Goal: Task Accomplishment & Management: Use online tool/utility

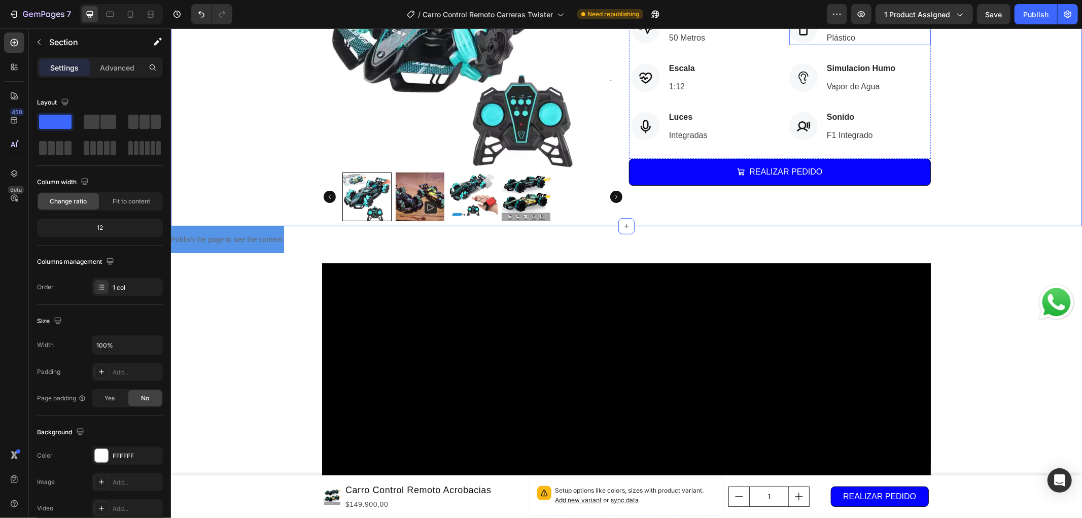
scroll to position [338, 0]
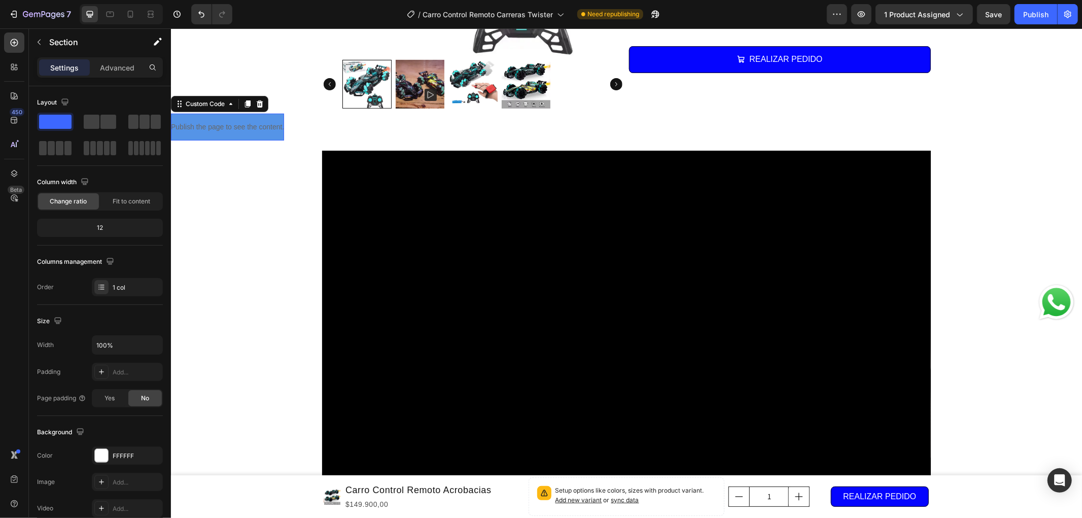
click at [246, 114] on div "Publish the page to see the content." at bounding box center [226, 126] width 113 height 27
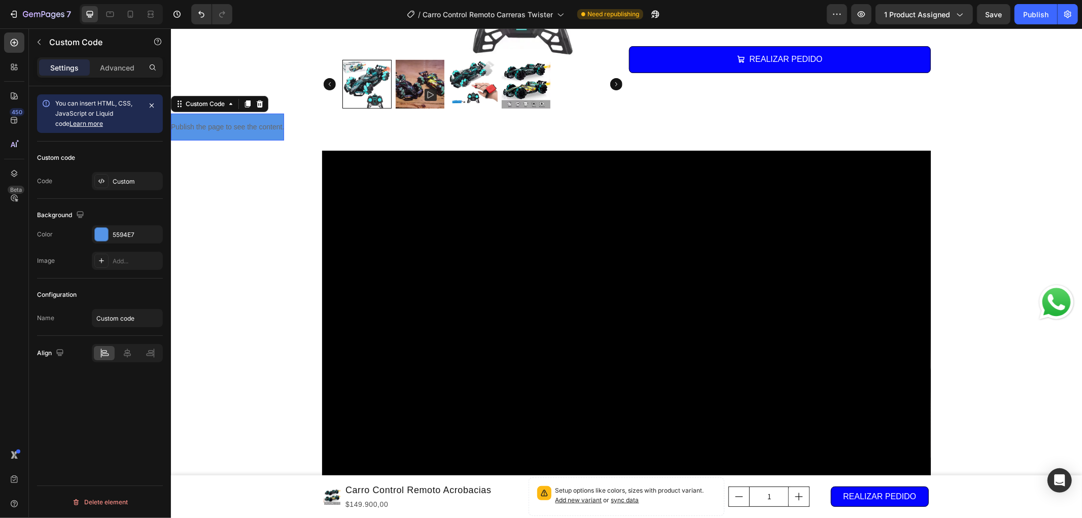
click at [246, 114] on div "Publish the page to see the content." at bounding box center [226, 126] width 113 height 27
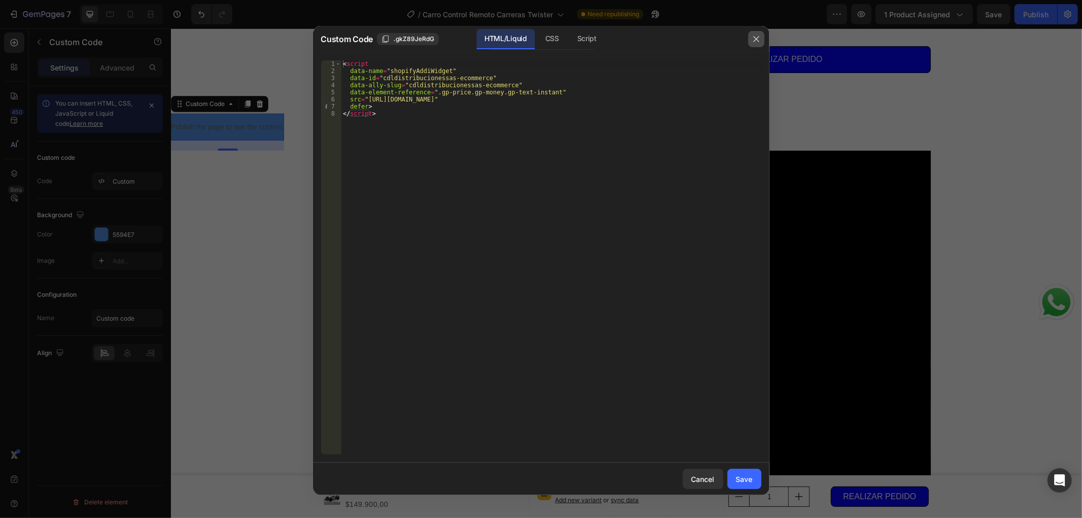
click at [757, 43] on button "button" at bounding box center [756, 39] width 16 height 16
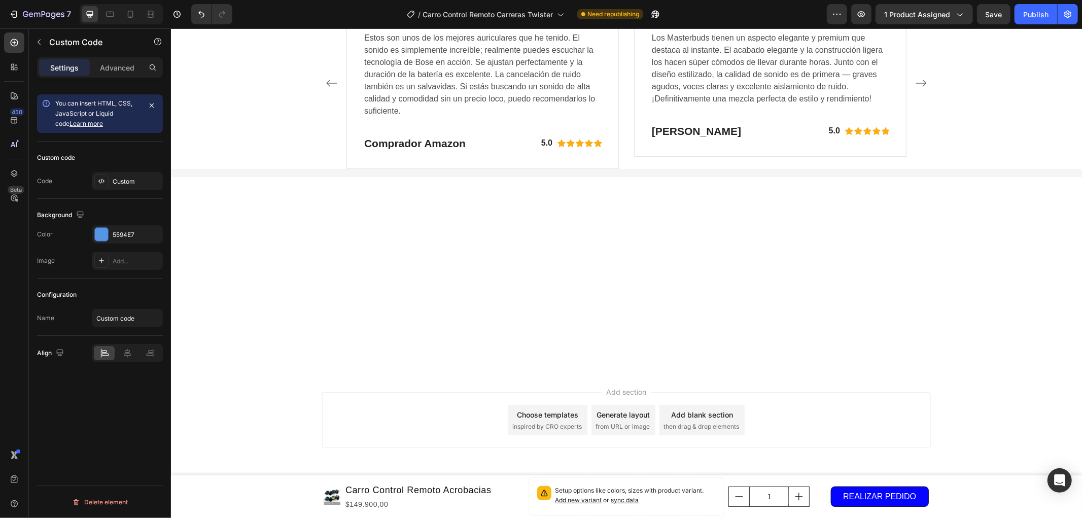
scroll to position [6032, 0]
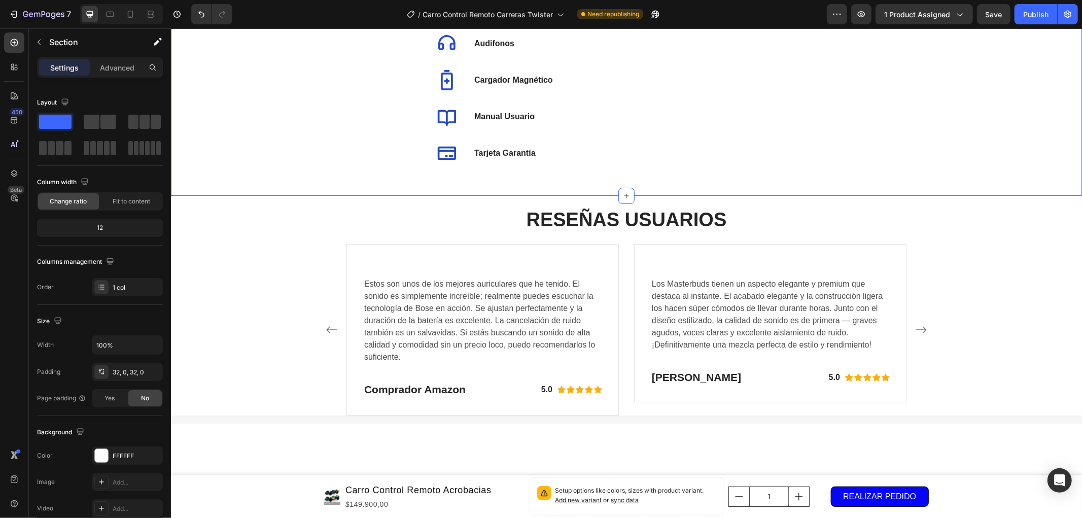
scroll to position [6201, 0]
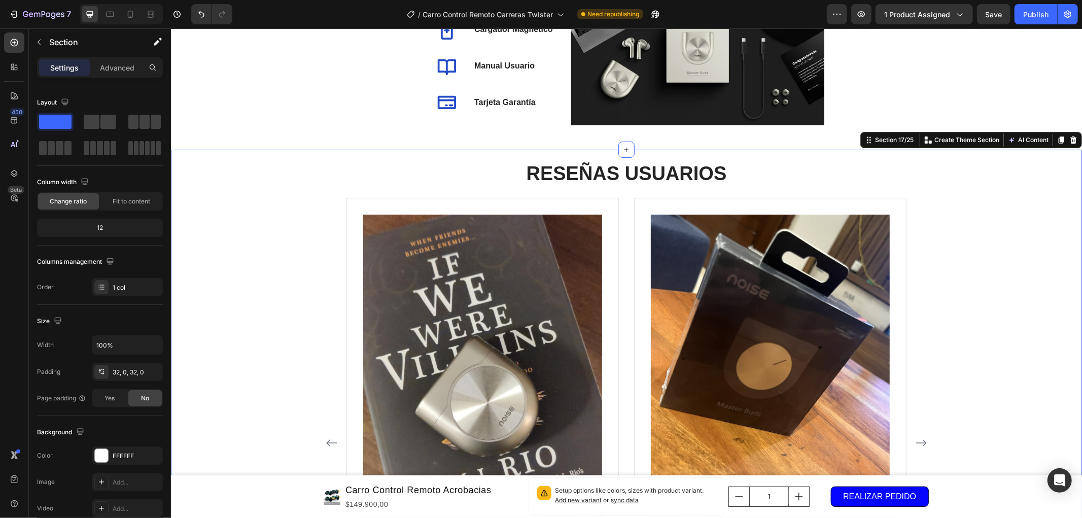
click at [986, 246] on div "RESEÑAS USUARIOS Heading Image Estos son unos de los mejores auriculares que he…" at bounding box center [625, 418] width 911 height 538
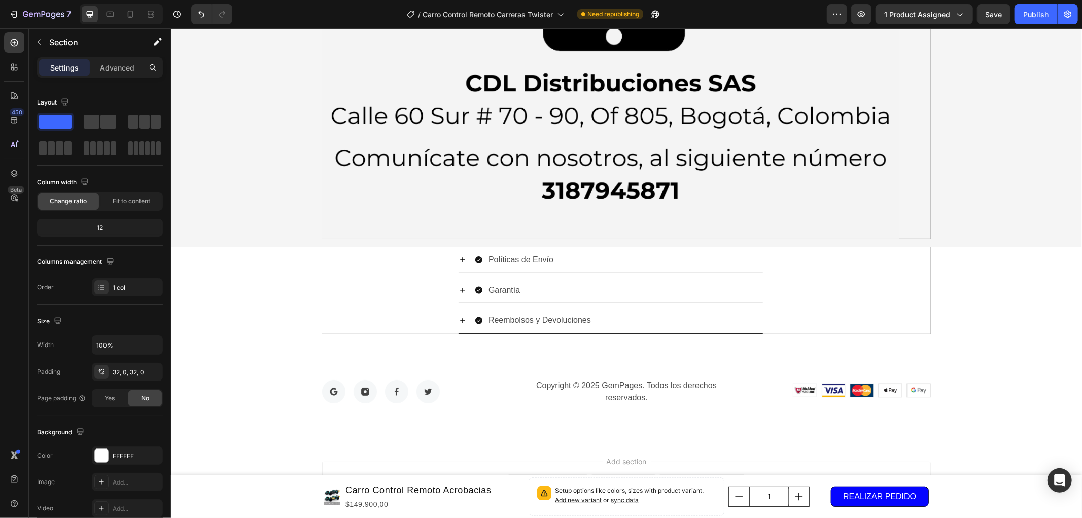
scroll to position [7736, 0]
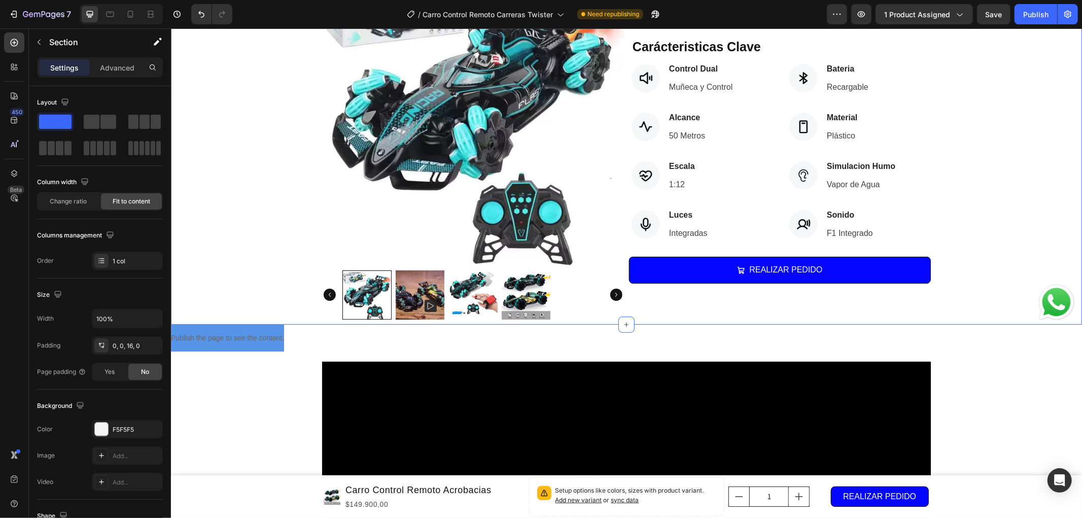
scroll to position [0, 0]
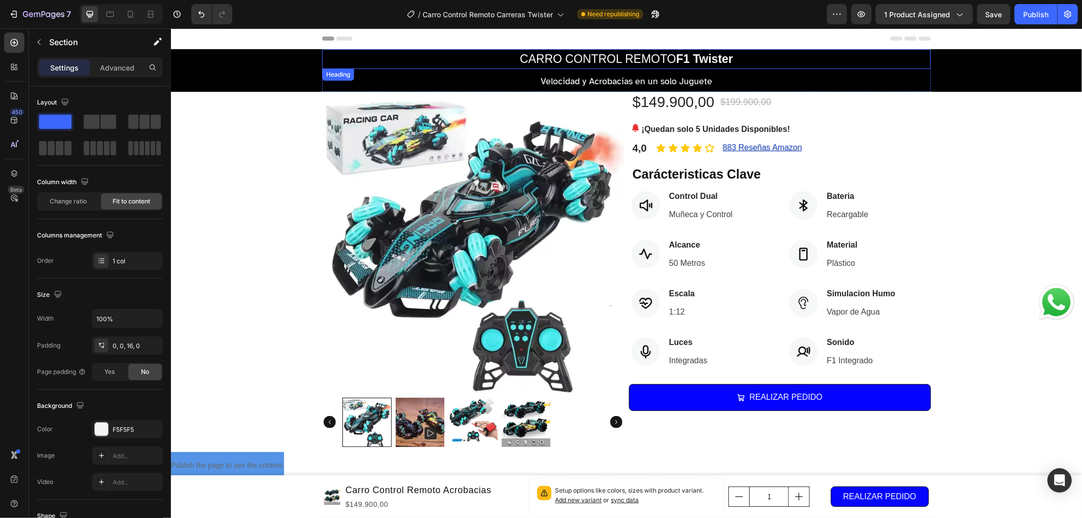
click at [721, 60] on strong "F1 Twister" at bounding box center [704, 58] width 57 height 13
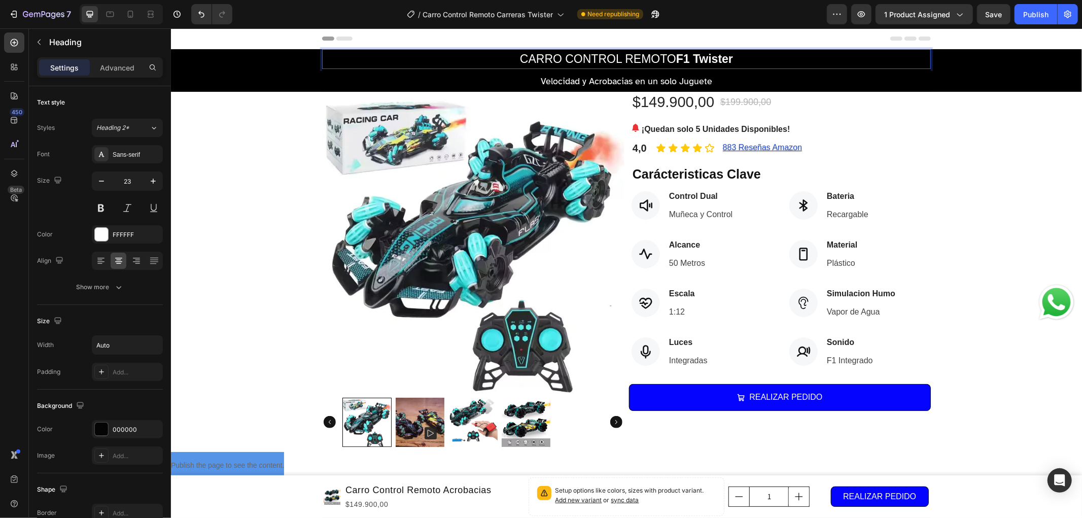
click at [714, 59] on strong "F1 Twister" at bounding box center [704, 58] width 57 height 13
click at [958, 199] on div "Product Images $149.900,00 (P) Price (P) Price $199.900,00 (P) Price (P) Price …" at bounding box center [625, 271] width 911 height 360
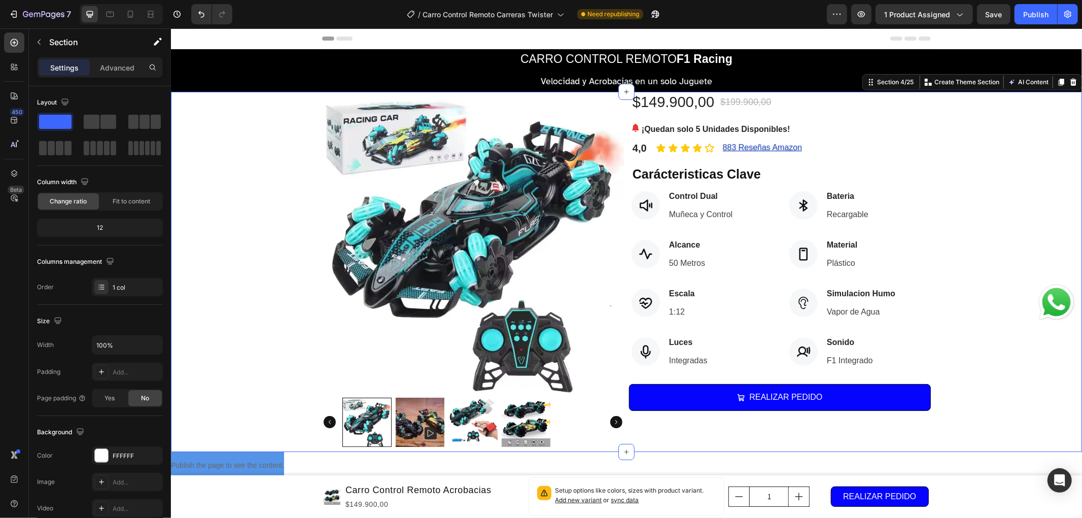
click at [958, 191] on div "Product Images $149.900,00 (P) Price (P) Price $199.900,00 (P) Price (P) Price …" at bounding box center [625, 271] width 911 height 360
click at [983, 10] on button "Save" at bounding box center [993, 14] width 33 height 20
click at [796, 305] on icon at bounding box center [803, 302] width 14 height 14
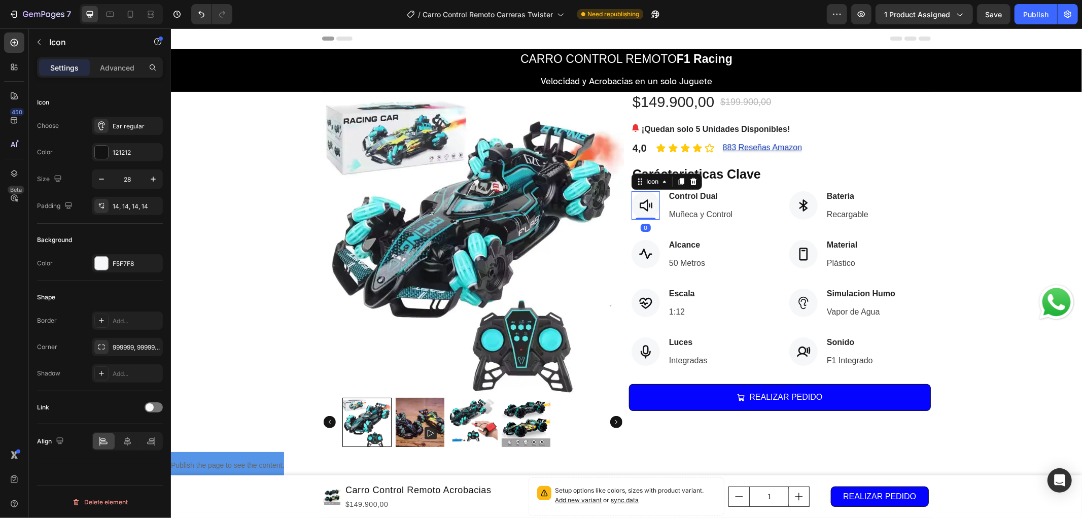
click at [648, 209] on div at bounding box center [645, 205] width 28 height 28
click at [128, 126] on div "Speaker simple high bold" at bounding box center [137, 126] width 48 height 9
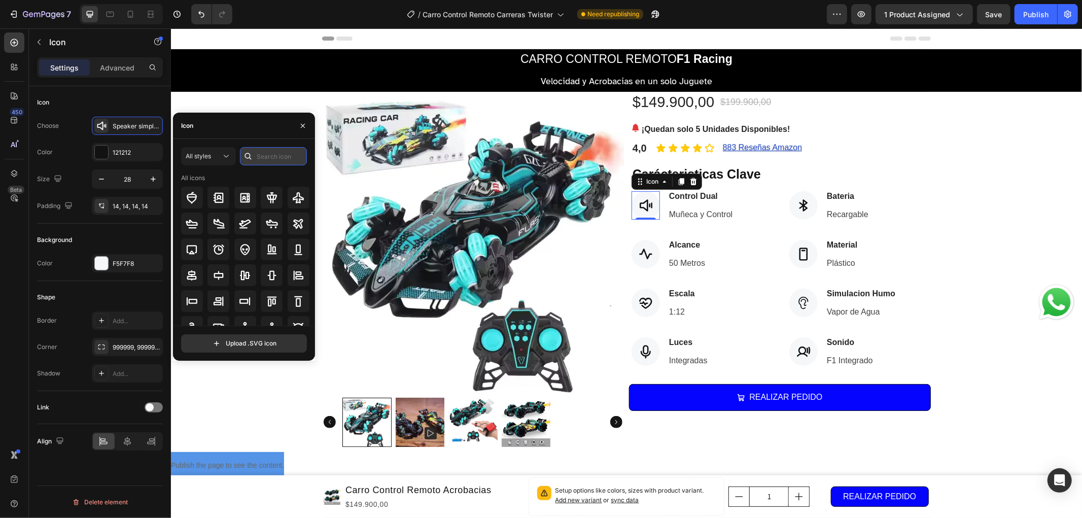
click at [265, 153] on input "text" at bounding box center [273, 156] width 67 height 18
type input "control"
click at [244, 203] on icon at bounding box center [245, 198] width 12 height 12
click at [799, 204] on icon at bounding box center [803, 205] width 9 height 12
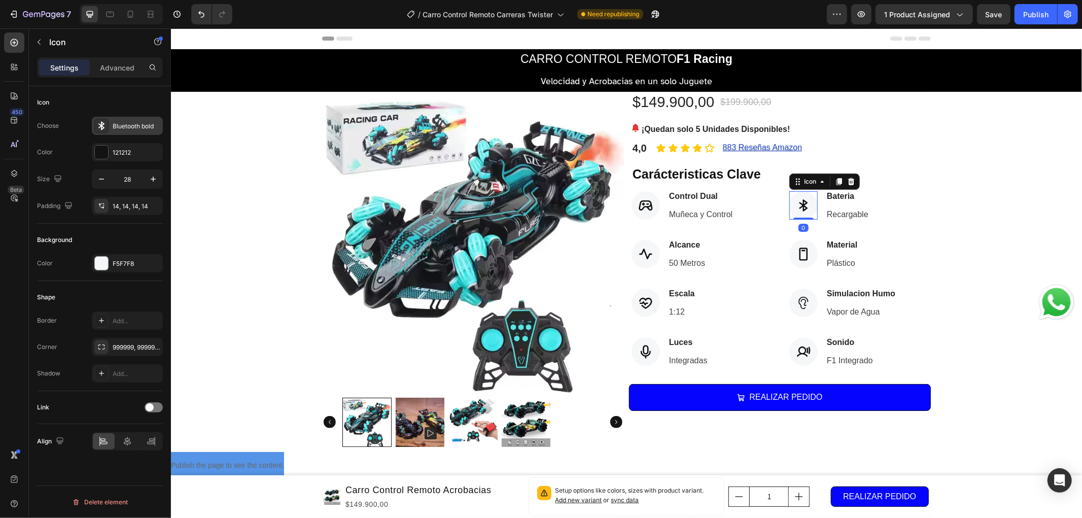
click at [131, 118] on div "Bluetooth bold" at bounding box center [127, 126] width 71 height 18
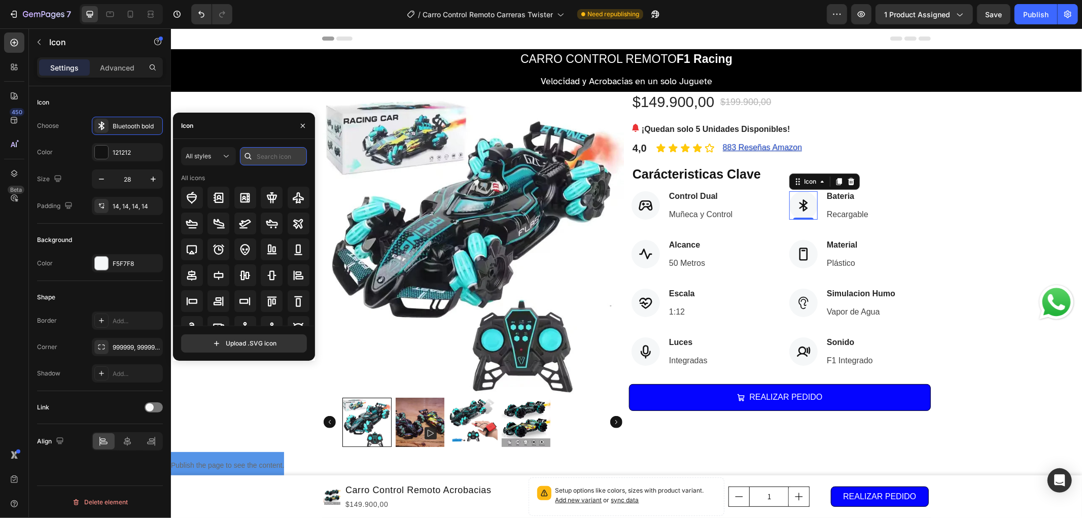
click at [271, 156] on input "text" at bounding box center [273, 156] width 67 height 18
type input "Battery"
click at [267, 199] on icon at bounding box center [272, 198] width 12 height 12
click at [808, 255] on div at bounding box center [803, 253] width 28 height 28
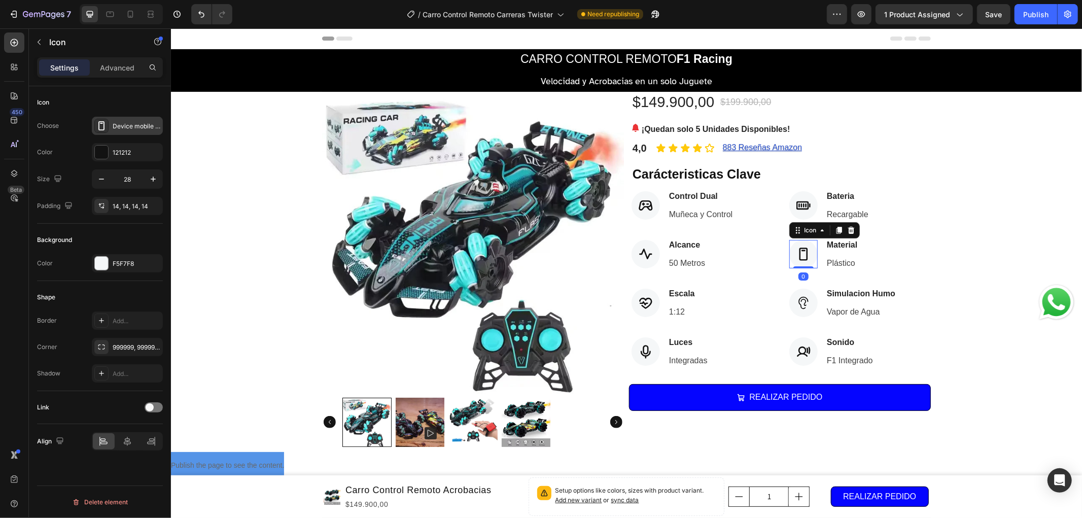
click at [129, 127] on div "Device mobile speaker bold" at bounding box center [137, 126] width 48 height 9
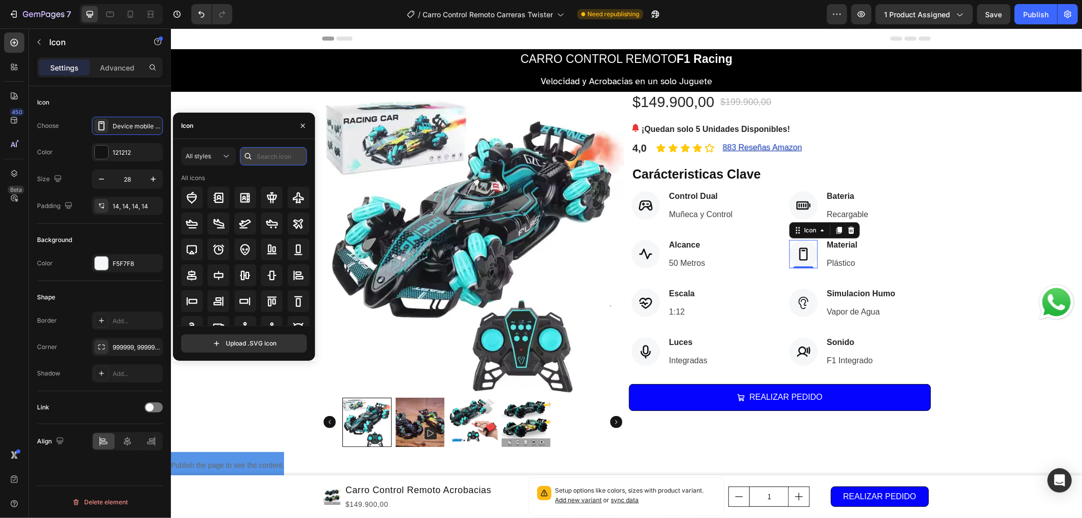
click at [256, 151] on input "text" at bounding box center [273, 156] width 67 height 18
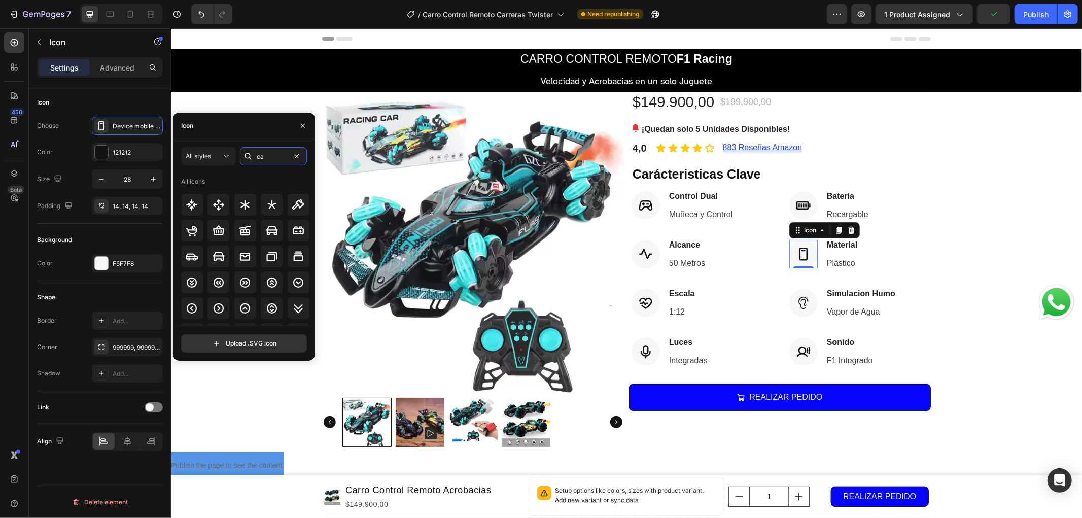
type input "c"
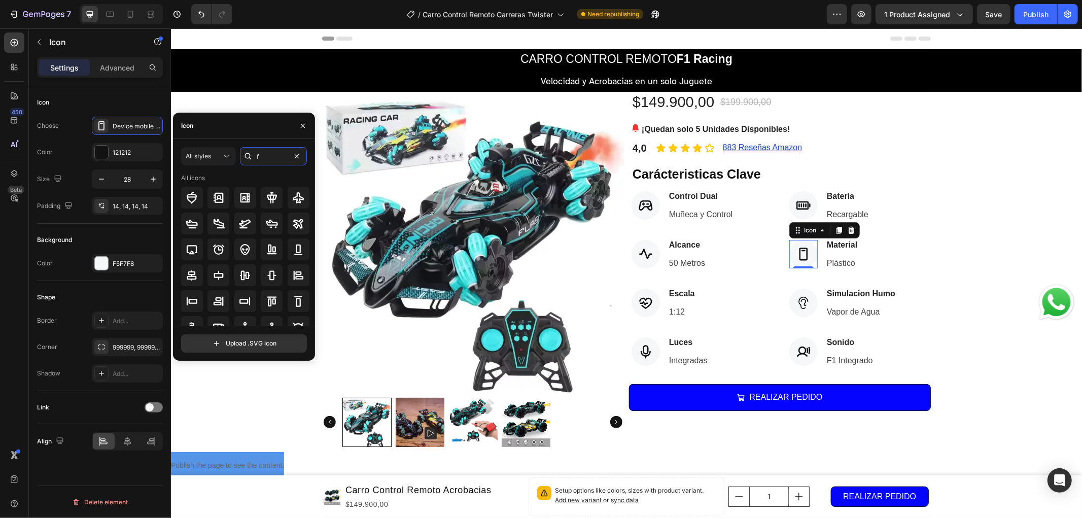
type input "f1"
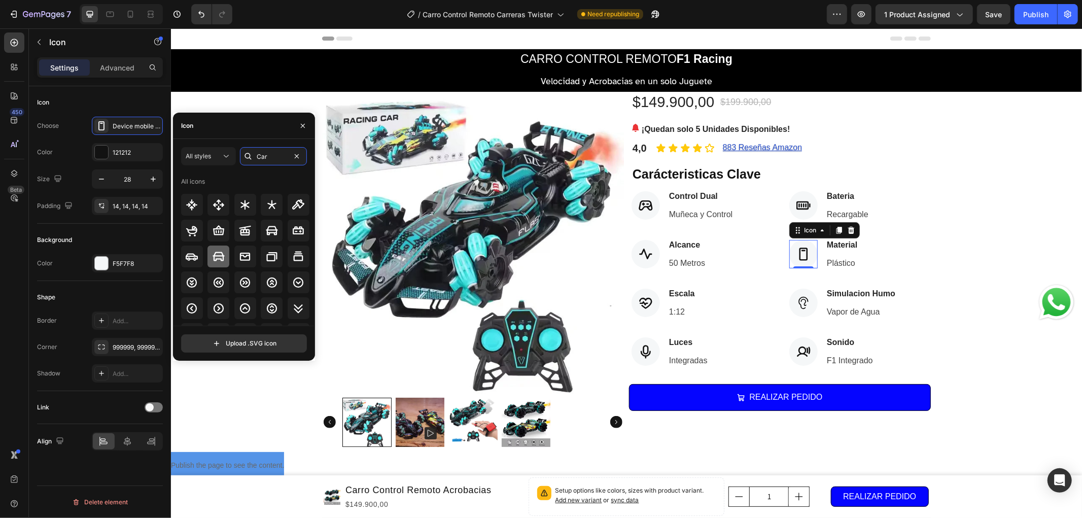
type input "Car"
click at [214, 253] on icon at bounding box center [219, 257] width 12 height 12
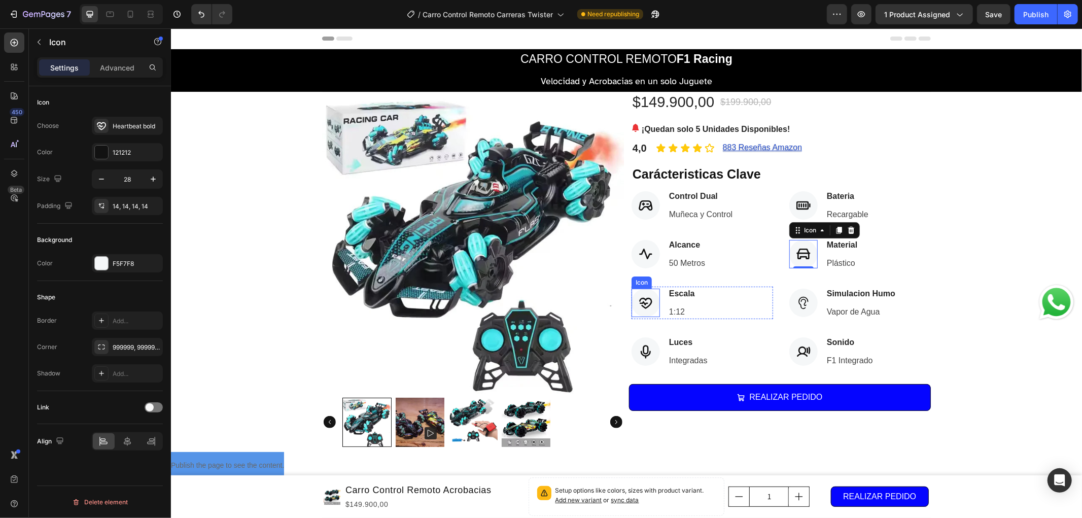
click at [638, 304] on icon at bounding box center [645, 302] width 14 height 14
click at [130, 132] on div "Heartbeat bold" at bounding box center [127, 126] width 71 height 18
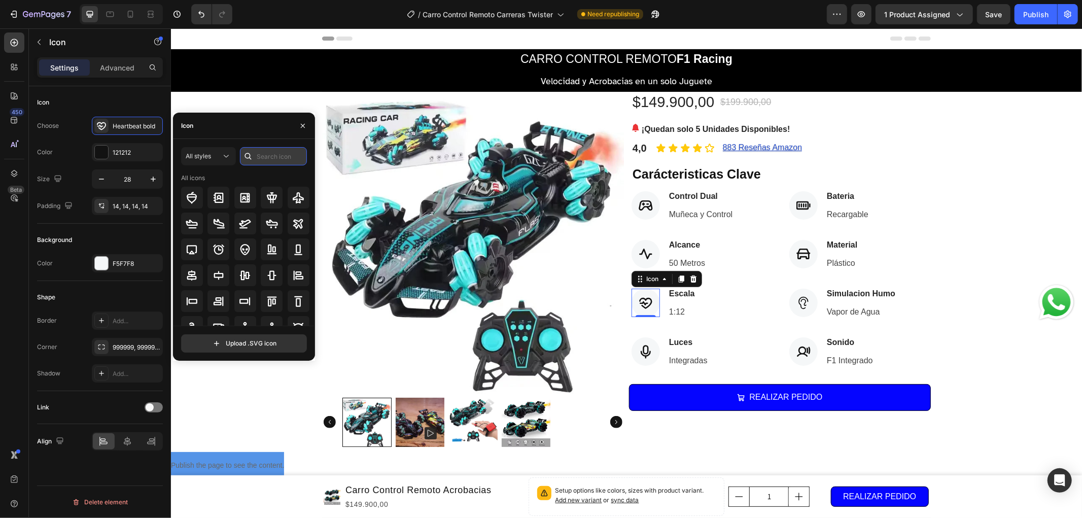
click at [272, 160] on input "text" at bounding box center [273, 156] width 67 height 18
type input "size"
click at [298, 195] on icon at bounding box center [298, 197] width 9 height 9
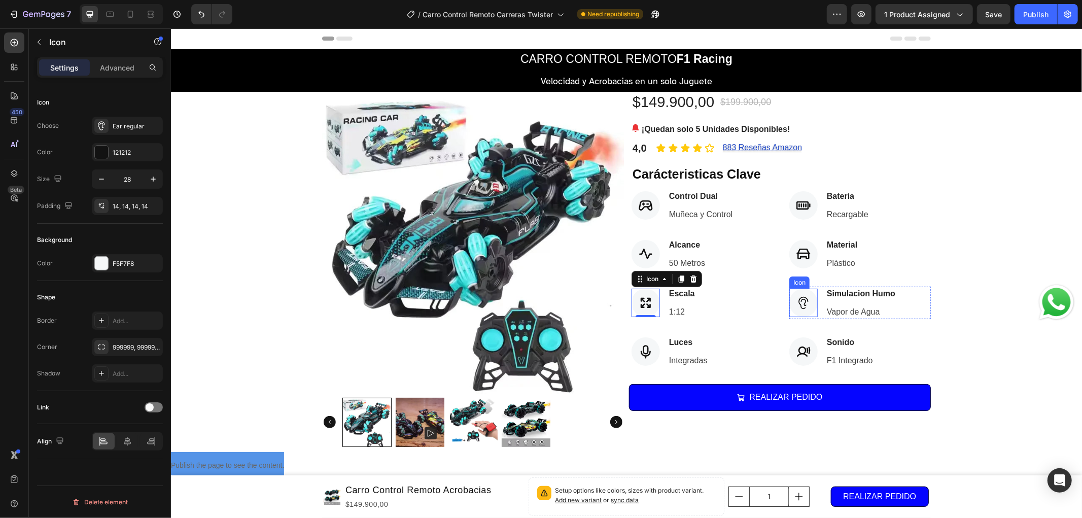
click at [796, 302] on icon at bounding box center [803, 302] width 14 height 14
click at [127, 127] on div "Ear regular" at bounding box center [137, 126] width 48 height 9
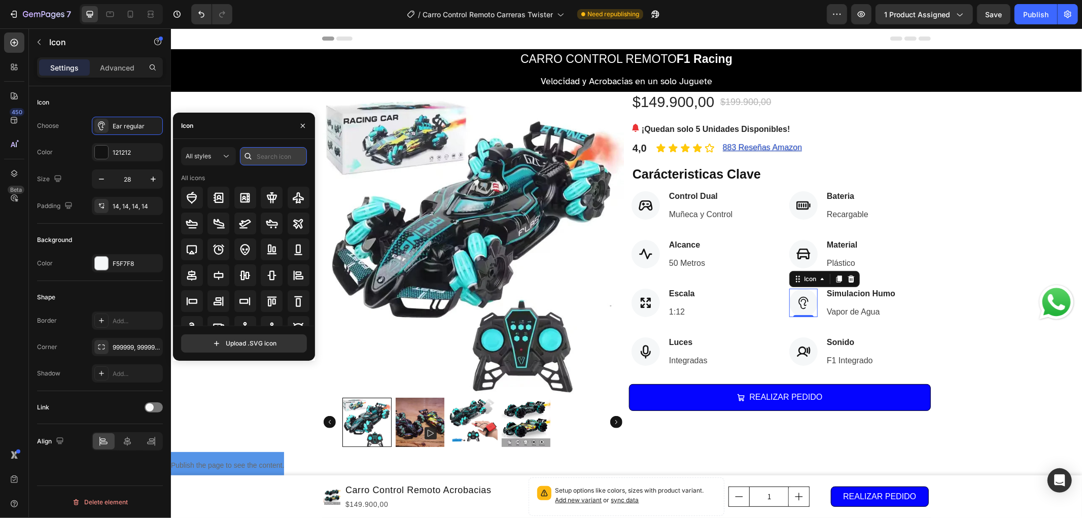
click at [266, 160] on input "text" at bounding box center [273, 156] width 67 height 18
type input "smoke"
type input "f"
click at [801, 250] on icon at bounding box center [803, 254] width 14 height 14
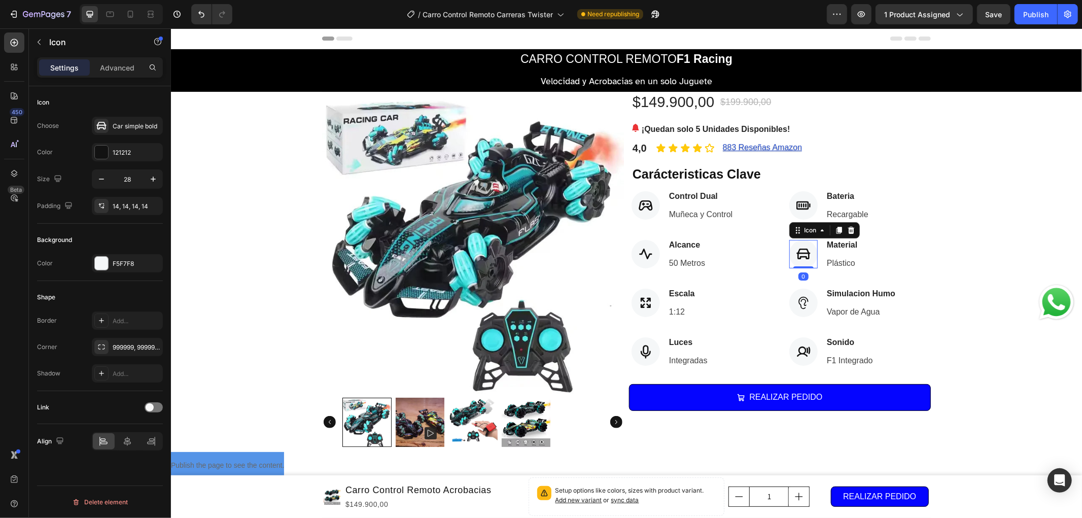
click at [120, 281] on div "Icon Choose Car simple bold Color 121212 Size 28 Padding 14, 14, 14, 14" at bounding box center [100, 336] width 126 height 110
click at [122, 120] on div "Car simple bold" at bounding box center [127, 126] width 71 height 18
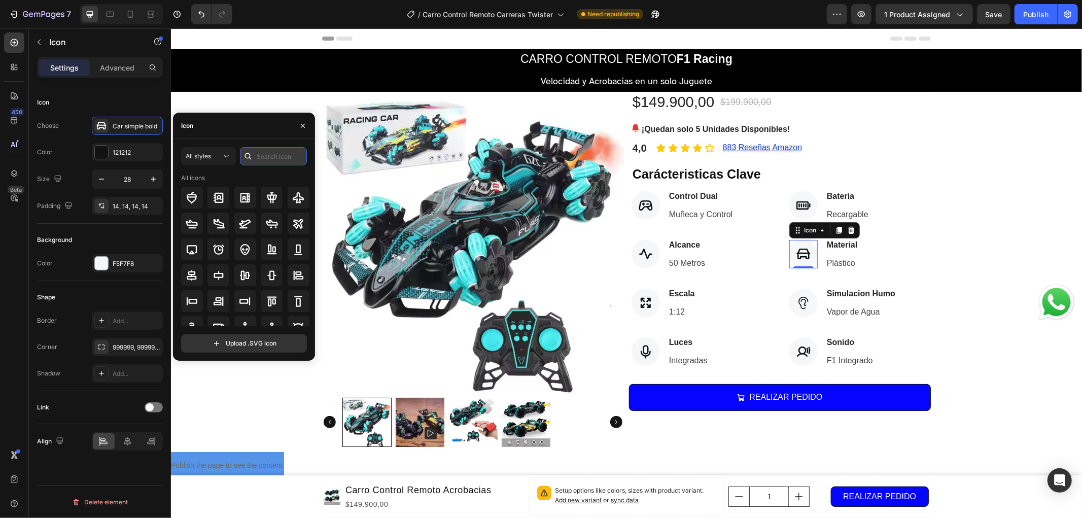
click at [266, 156] on input "text" at bounding box center [273, 156] width 67 height 18
type input "race"
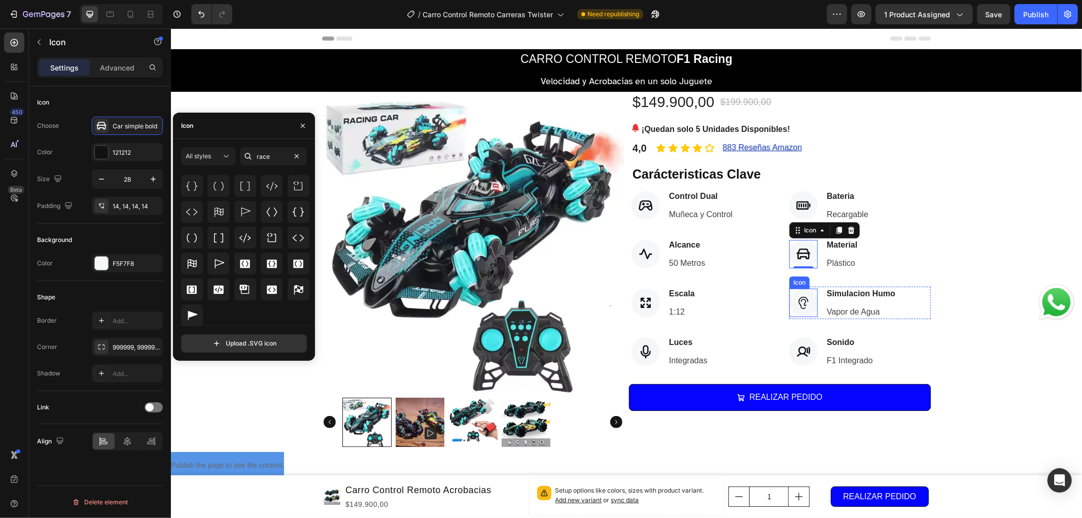
click at [798, 299] on icon at bounding box center [803, 302] width 10 height 13
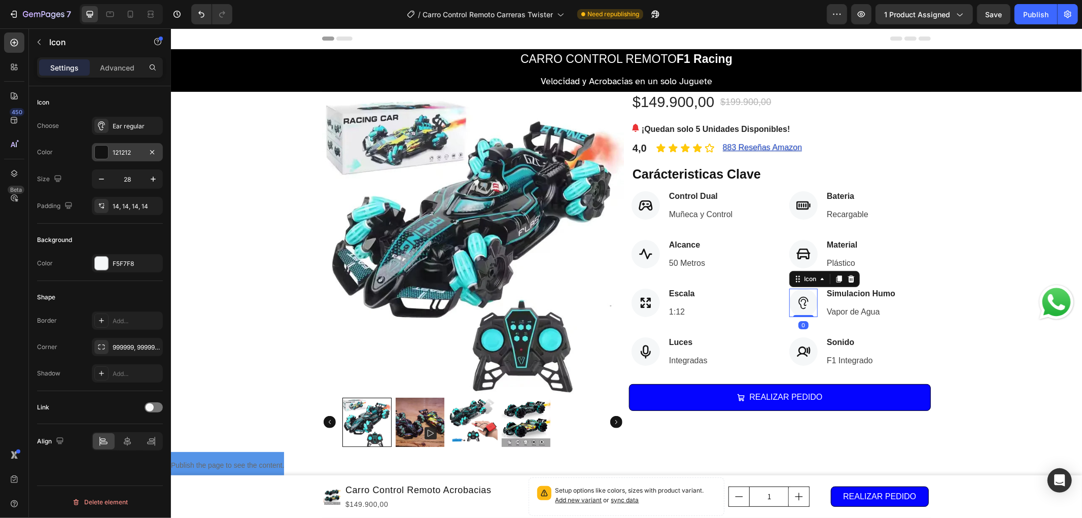
click at [123, 153] on div "121212" at bounding box center [127, 152] width 29 height 9
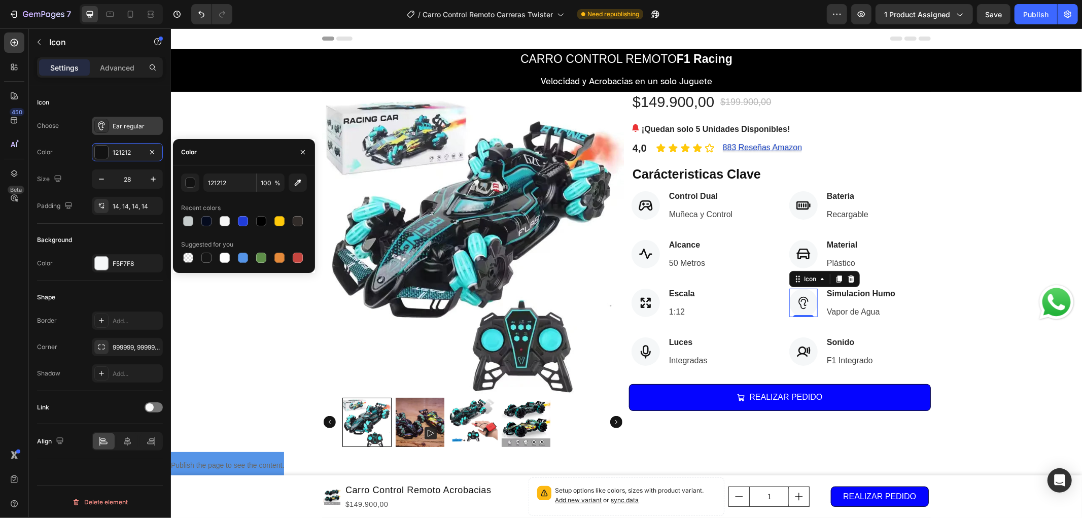
click at [128, 126] on div "Ear regular" at bounding box center [137, 126] width 48 height 9
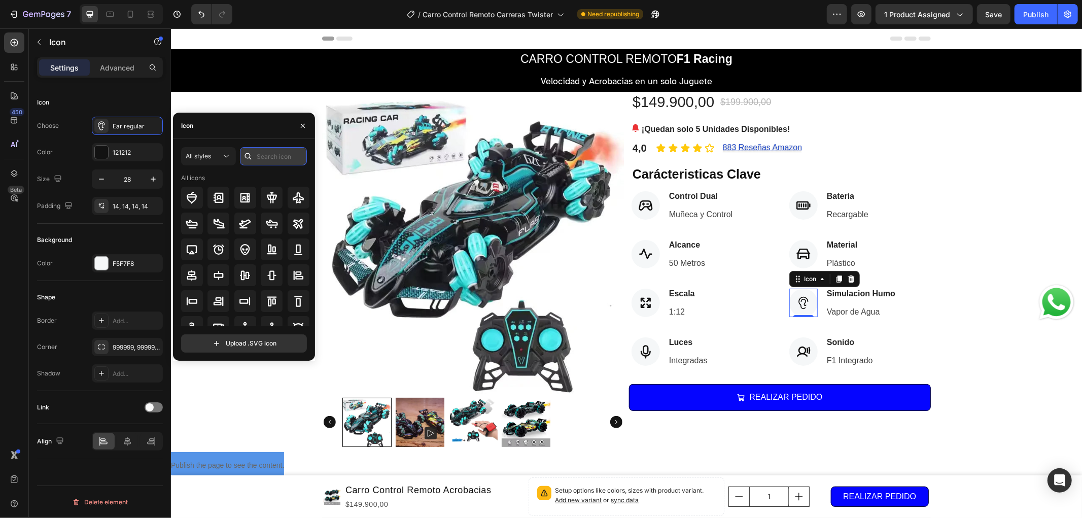
click at [273, 154] on input "text" at bounding box center [273, 156] width 67 height 18
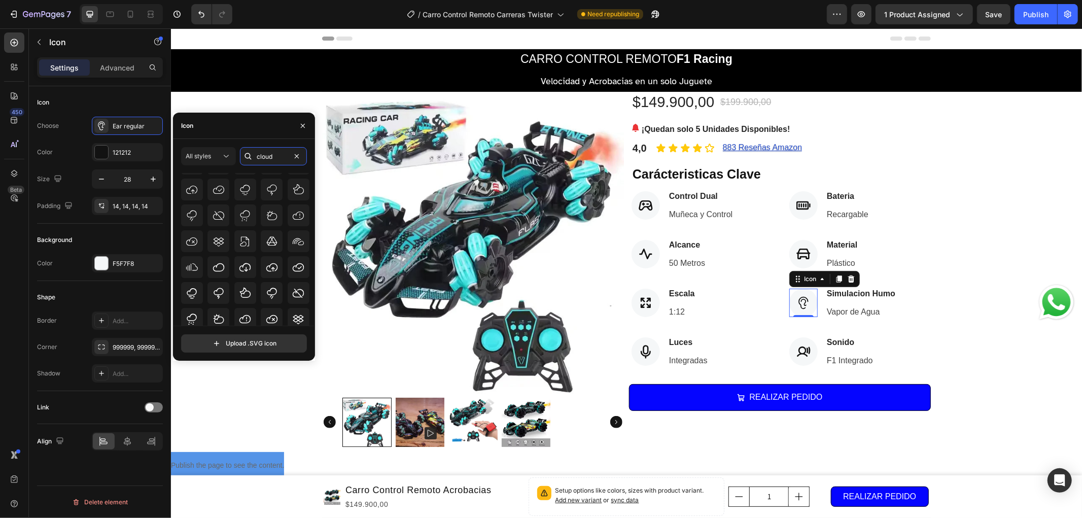
scroll to position [0, 0]
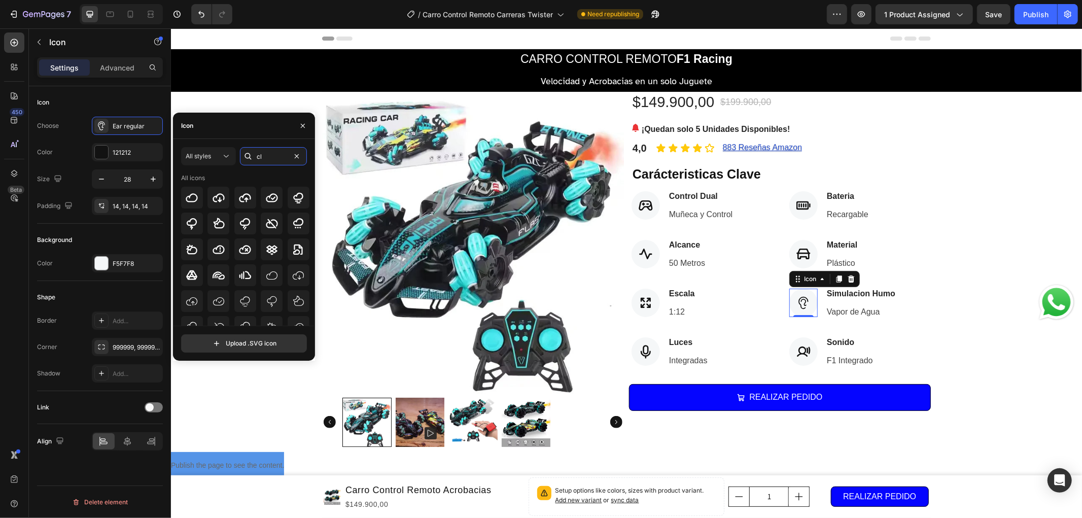
type input "c"
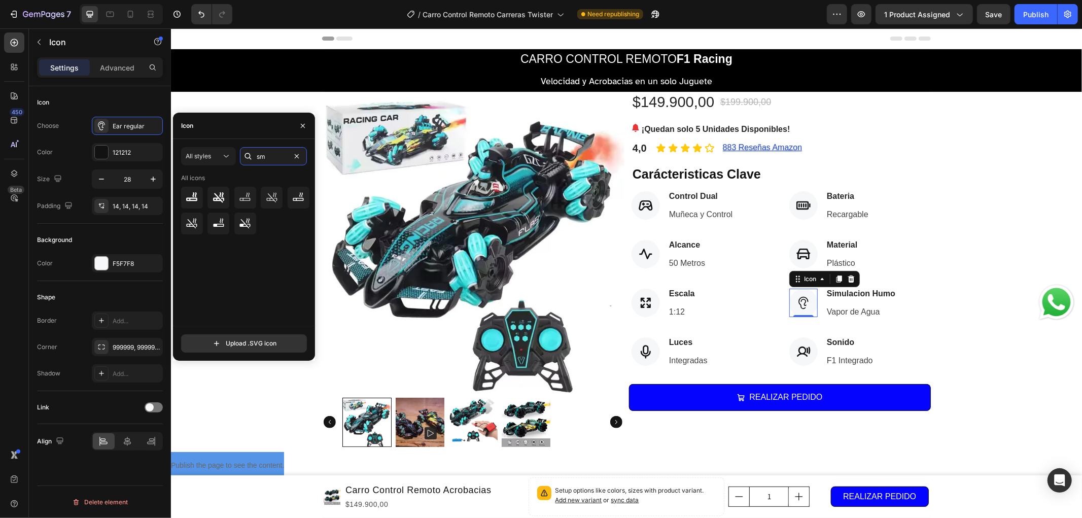
type input "s"
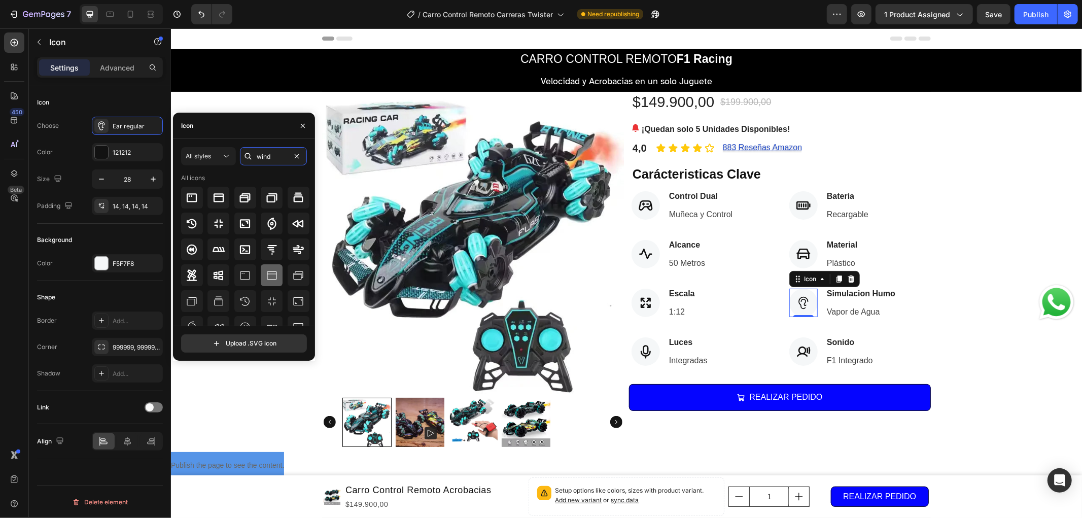
scroll to position [56, 0]
type input "wind"
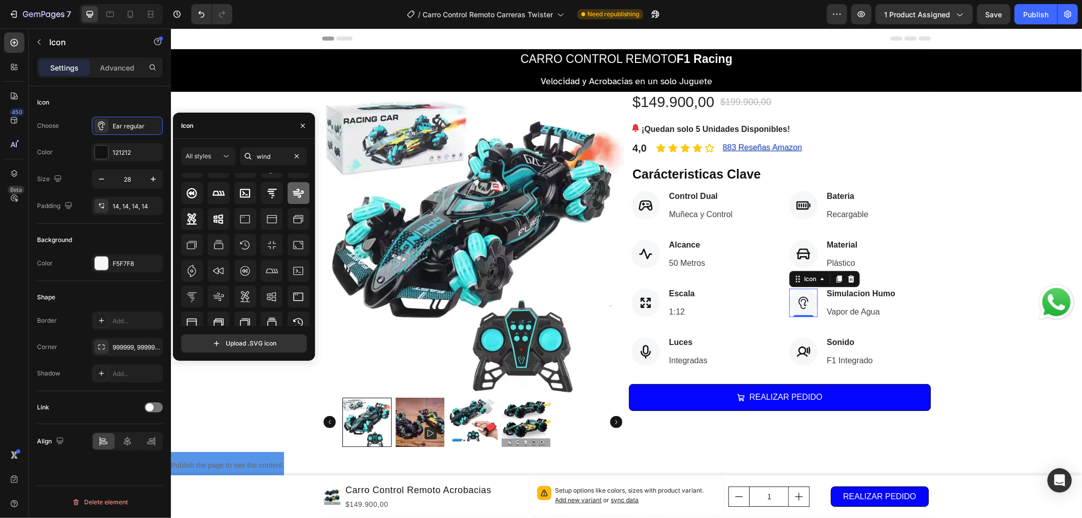
click at [295, 188] on icon at bounding box center [298, 193] width 12 height 12
click at [947, 328] on div "Product Images $149.900,00 (P) Price (P) Price $199.900,00 (P) Price (P) Price …" at bounding box center [625, 271] width 911 height 360
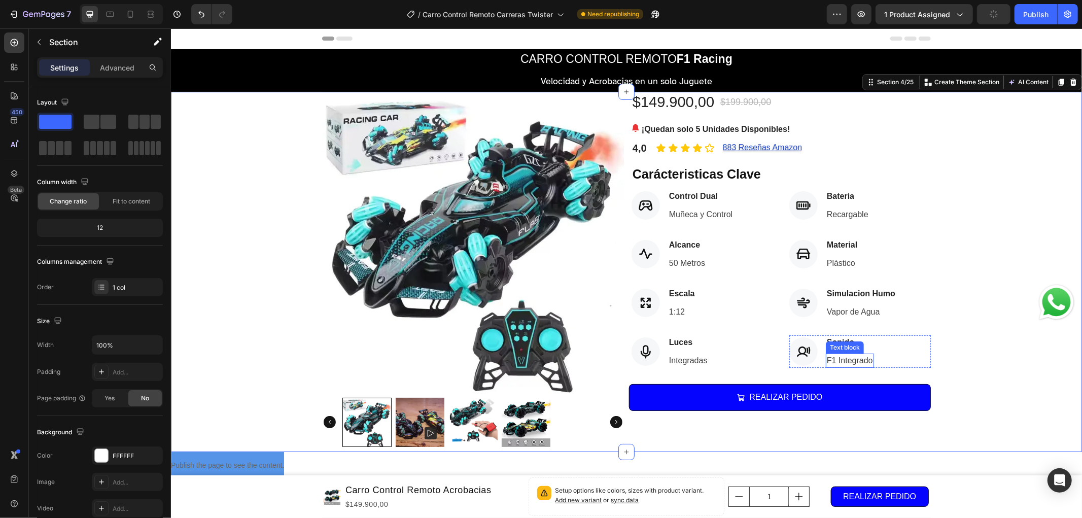
click at [836, 362] on p "F1 Integrado" at bounding box center [850, 360] width 46 height 12
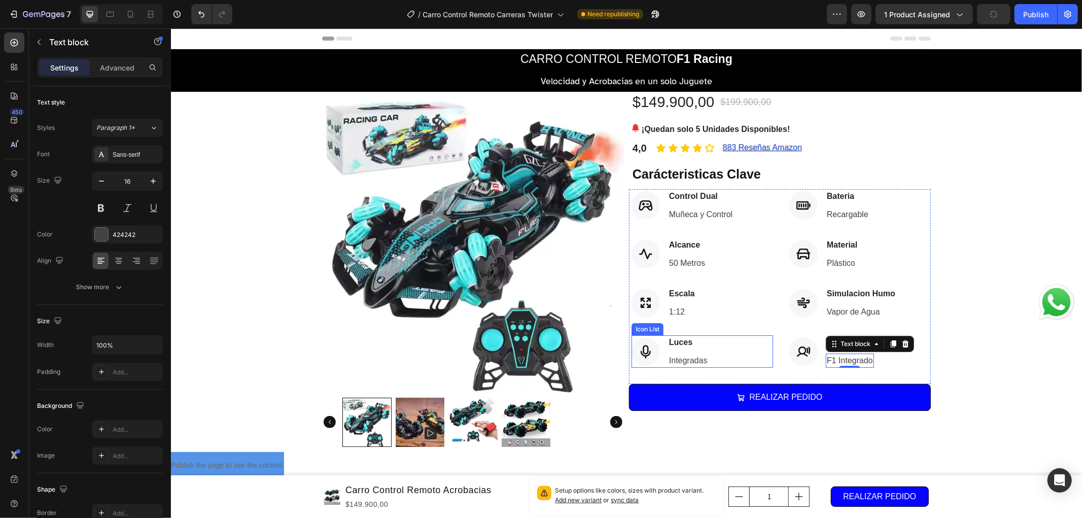
click at [725, 358] on div "Icon Luces Text block Integradas Text block" at bounding box center [702, 351] width 142 height 32
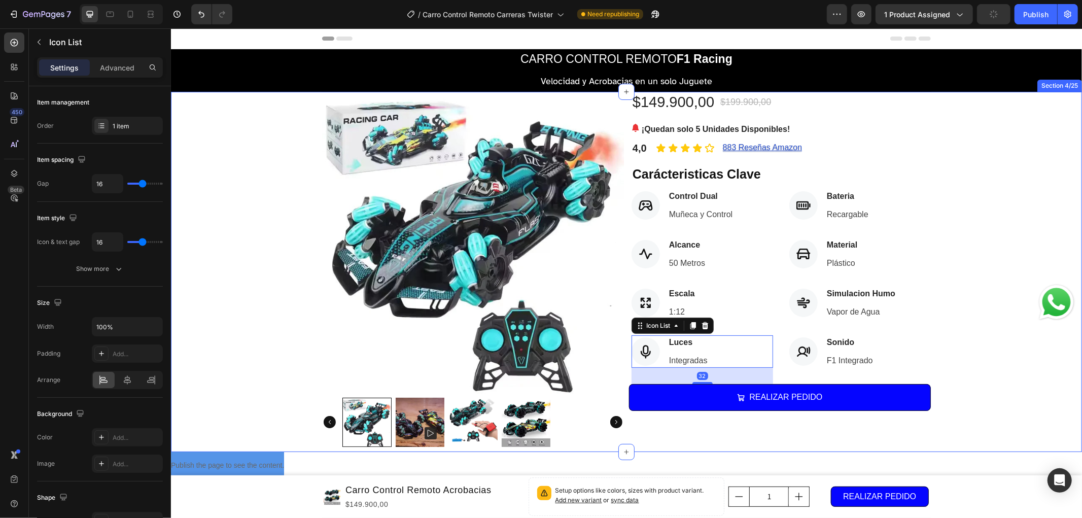
click at [951, 350] on div "Product Images $149.900,00 (P) Price (P) Price $199.900,00 (P) Price (P) Price …" at bounding box center [625, 271] width 911 height 360
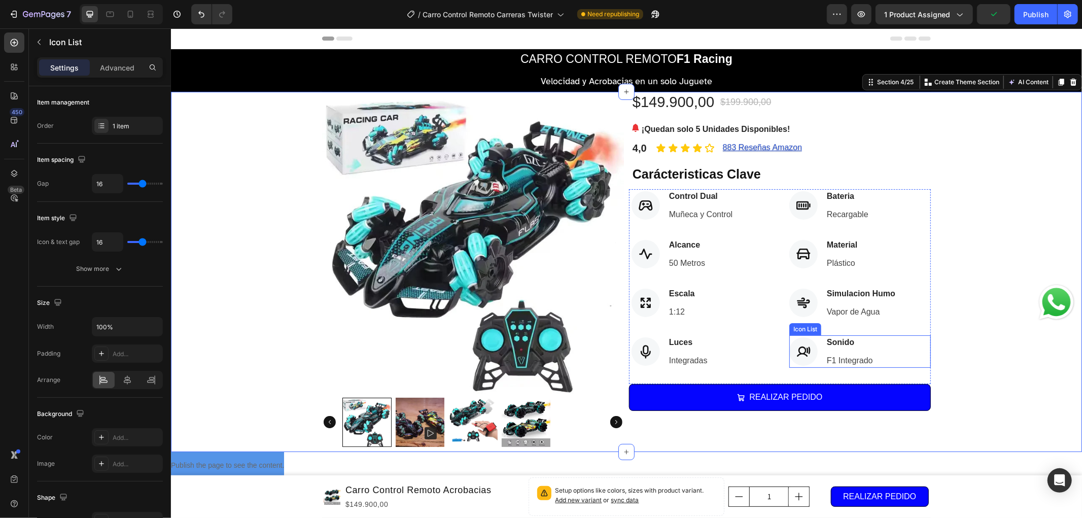
click at [889, 356] on div "Icon Sonido Text block F1 Integrado Text block" at bounding box center [860, 351] width 142 height 32
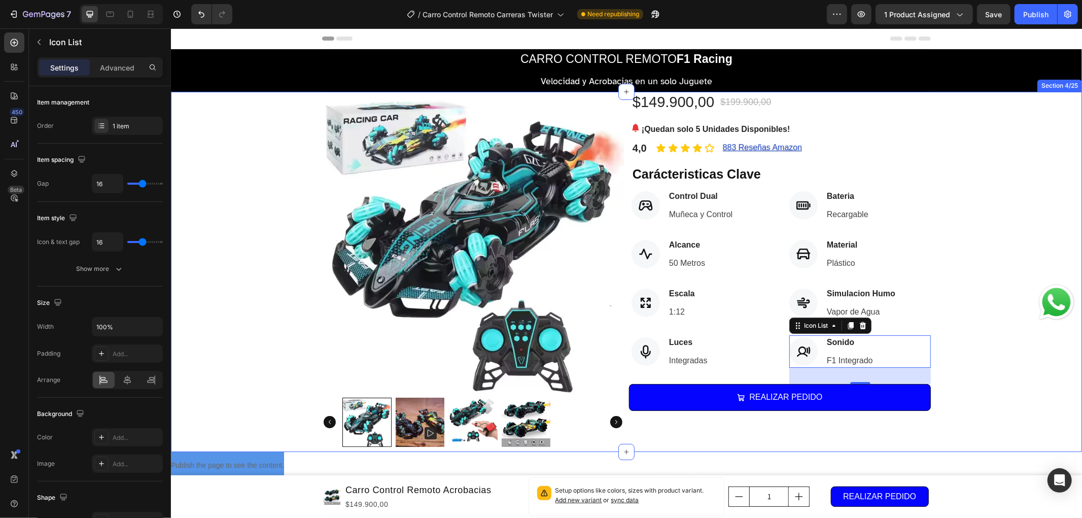
click at [993, 270] on div "Product Images $149.900,00 (P) Price (P) Price $199.900,00 (P) Price (P) Price …" at bounding box center [625, 271] width 911 height 360
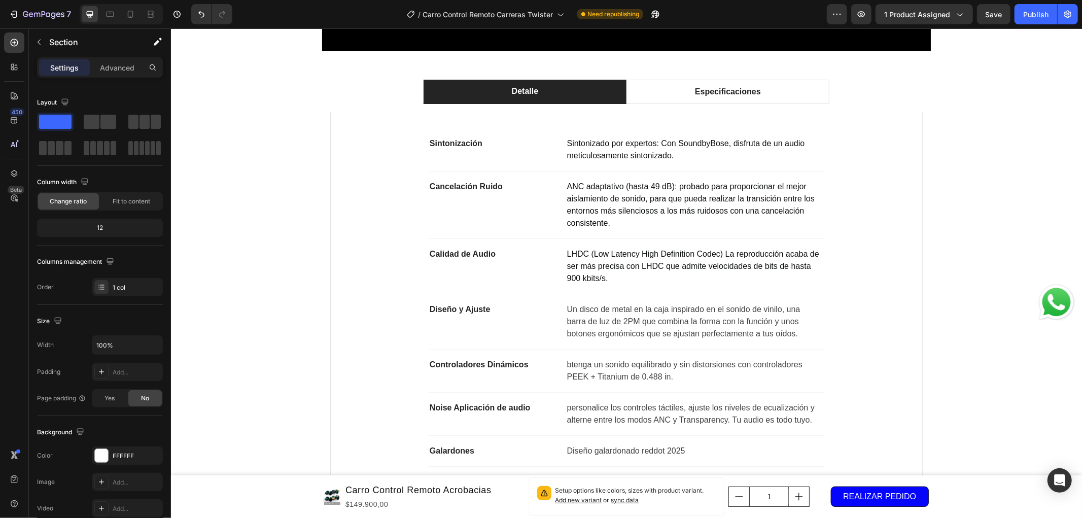
scroll to position [785, 0]
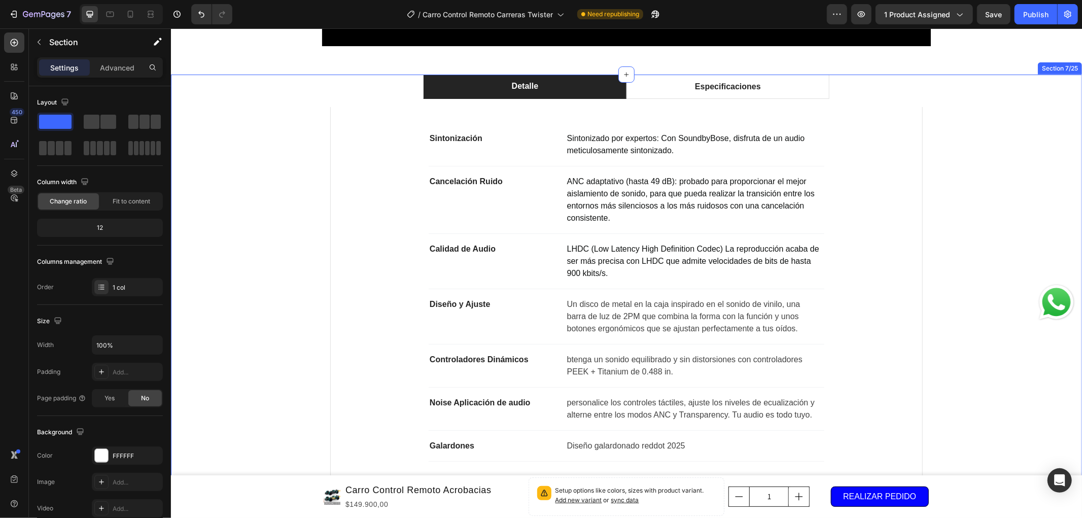
click at [950, 224] on div "Detalle Especificaciones Sintonización Text block Sintonizado por expertos: Con…" at bounding box center [625, 280] width 911 height 412
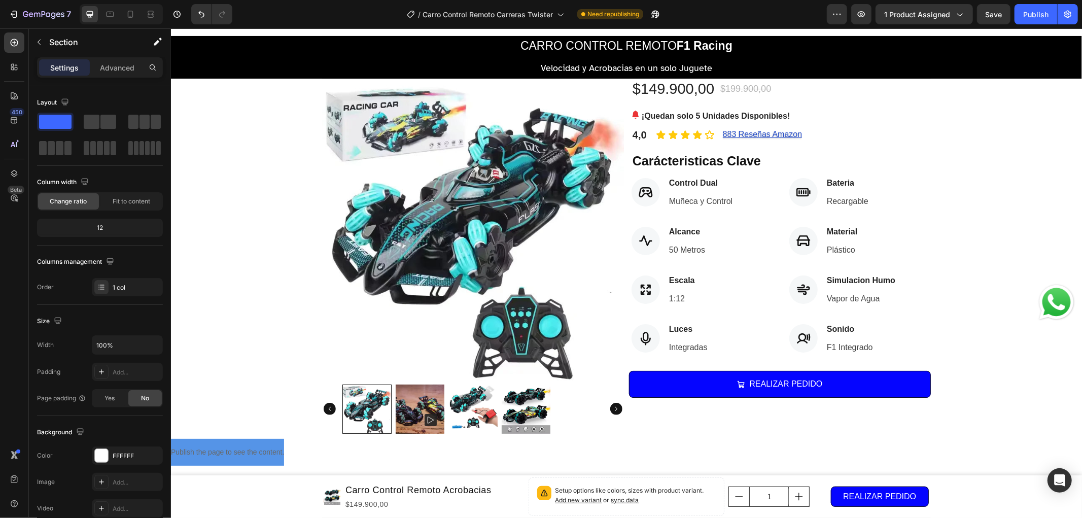
scroll to position [0, 0]
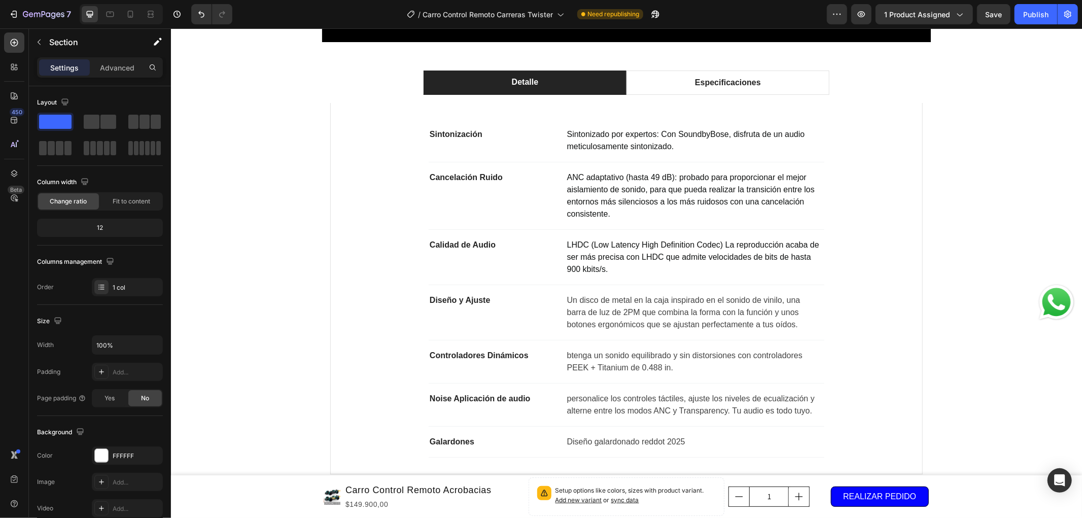
click at [958, 261] on div "Detalle Especificaciones Sintonización Text block Sintonizado por expertos: Con…" at bounding box center [625, 276] width 911 height 412
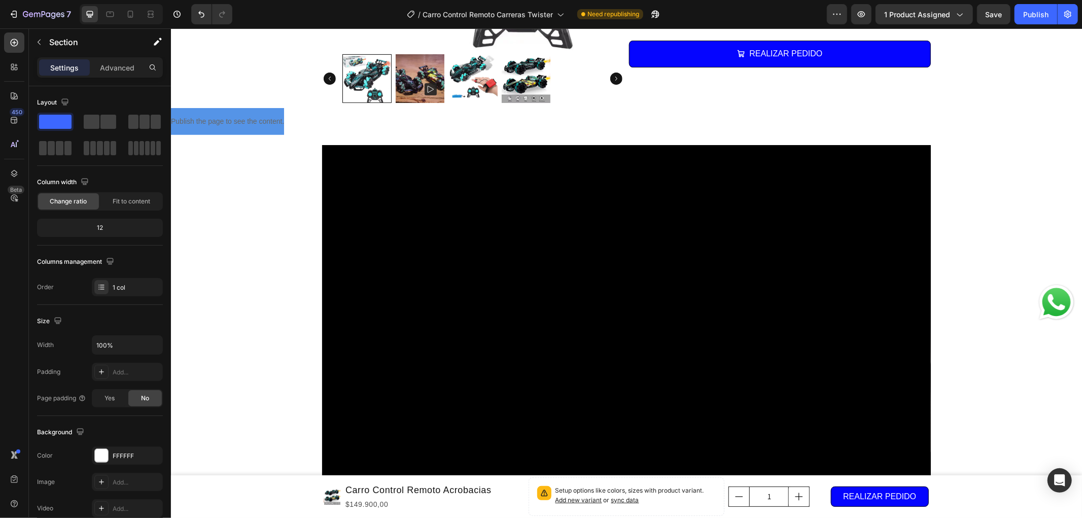
scroll to position [282, 0]
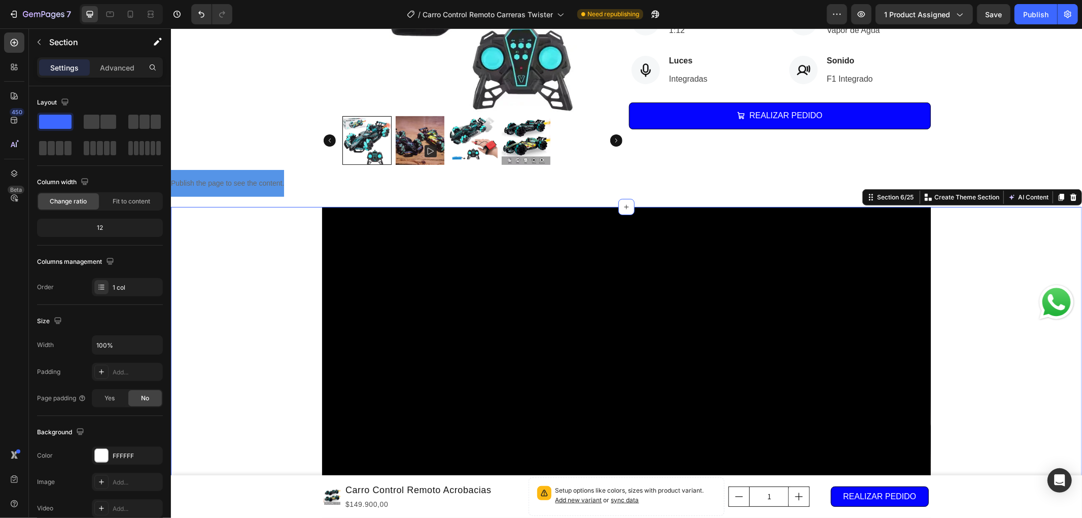
click at [958, 260] on div "Video Custom Code Row" at bounding box center [625, 391] width 911 height 371
click at [1069, 196] on icon at bounding box center [1073, 197] width 8 height 8
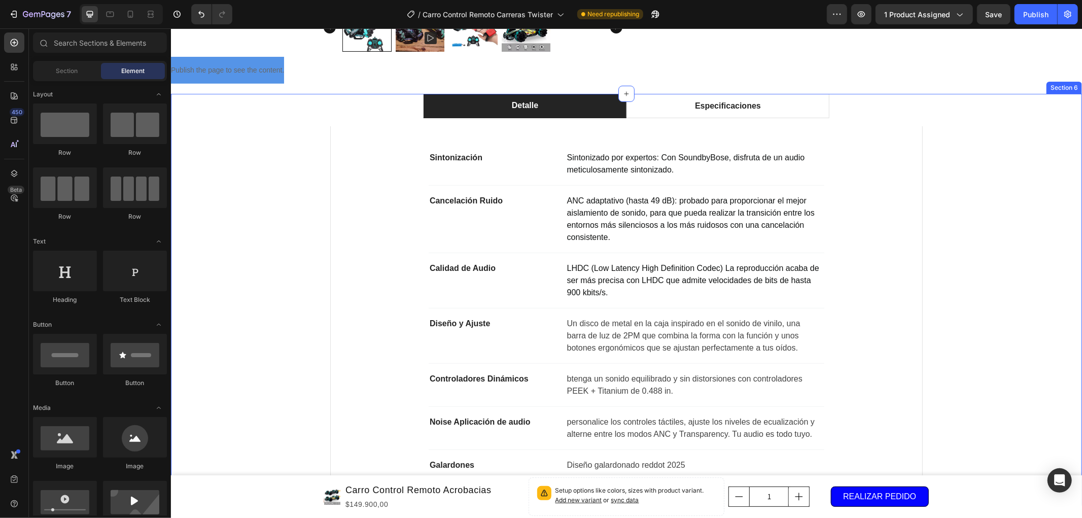
scroll to position [338, 0]
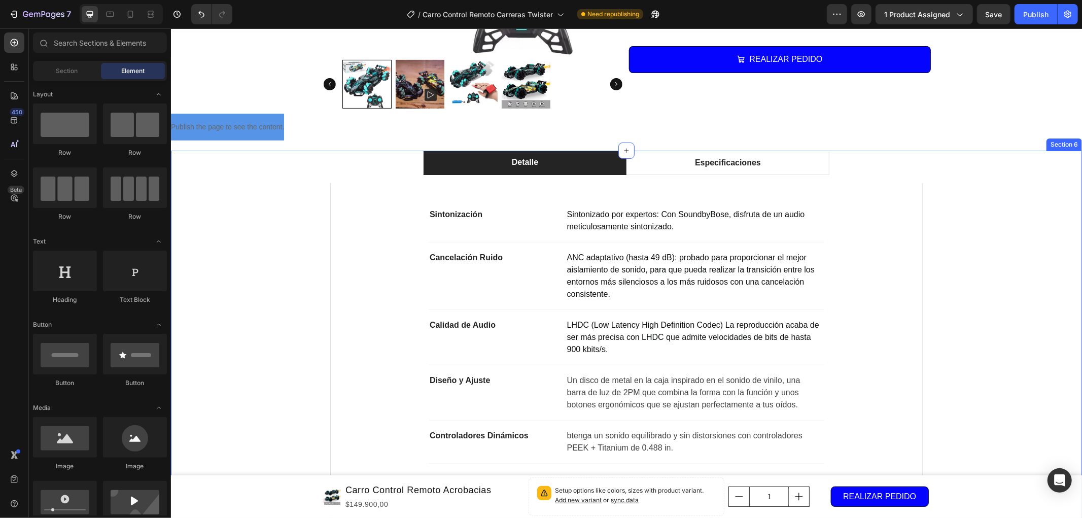
click at [983, 185] on div "Detalle Especificaciones Sintonización Text block Sintonizado por expertos: Con…" at bounding box center [625, 356] width 911 height 412
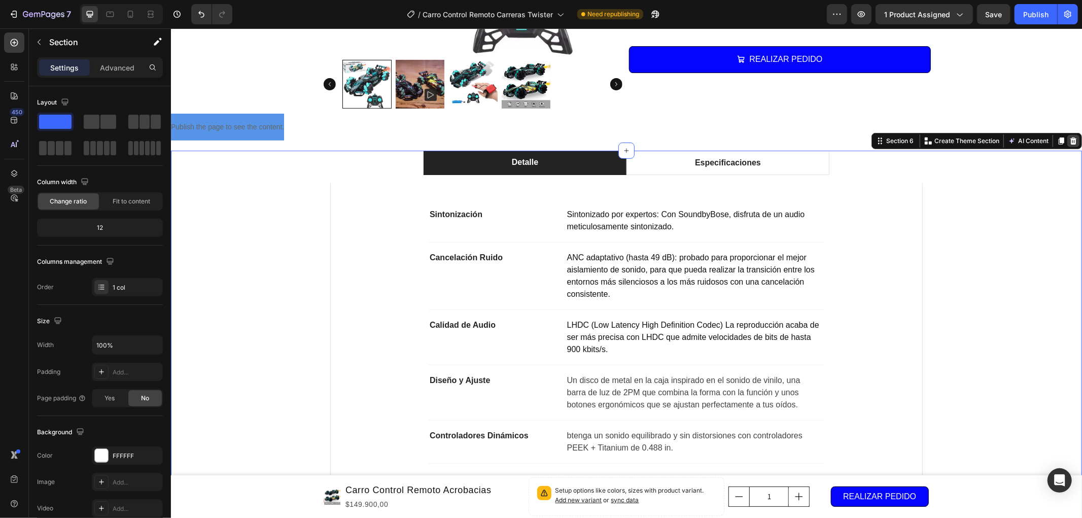
click at [1070, 143] on icon at bounding box center [1073, 140] width 7 height 7
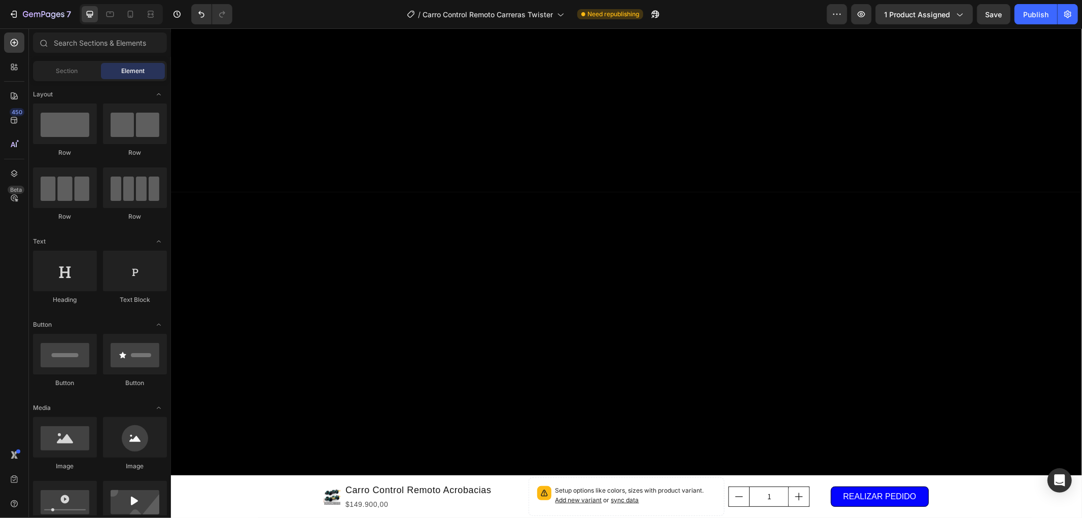
scroll to position [2987, 0]
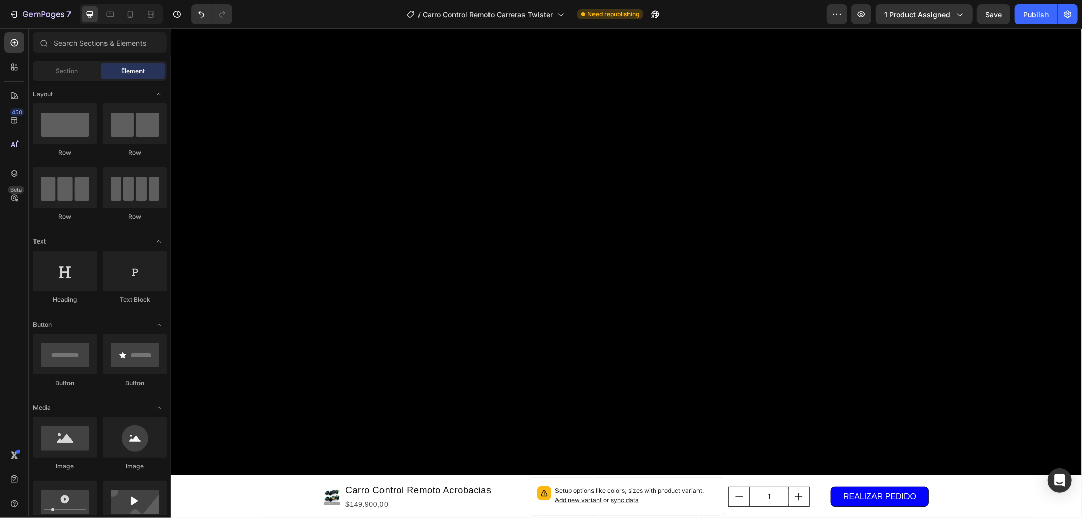
scroll to position [3044, 0]
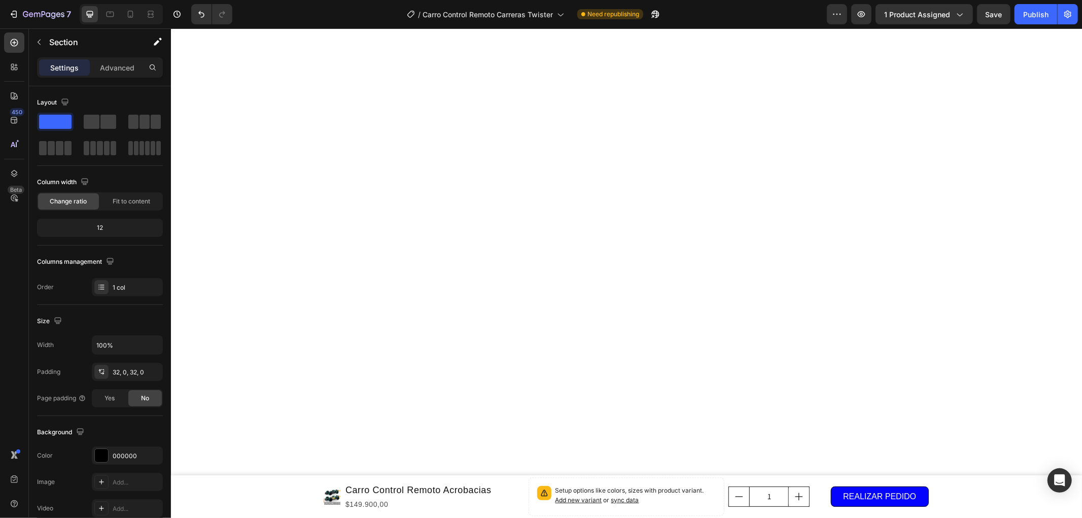
scroll to position [3438, 0]
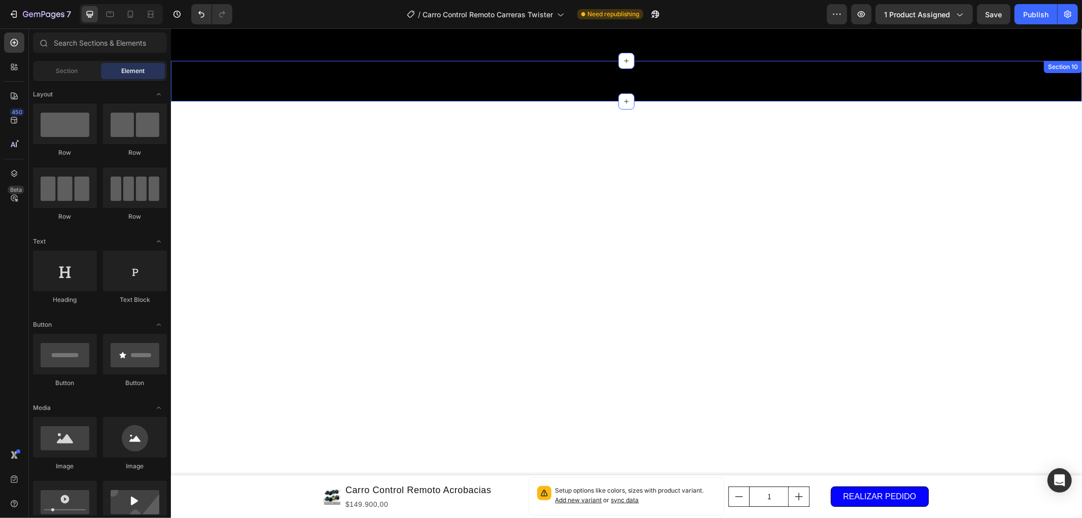
scroll to position [2987, 0]
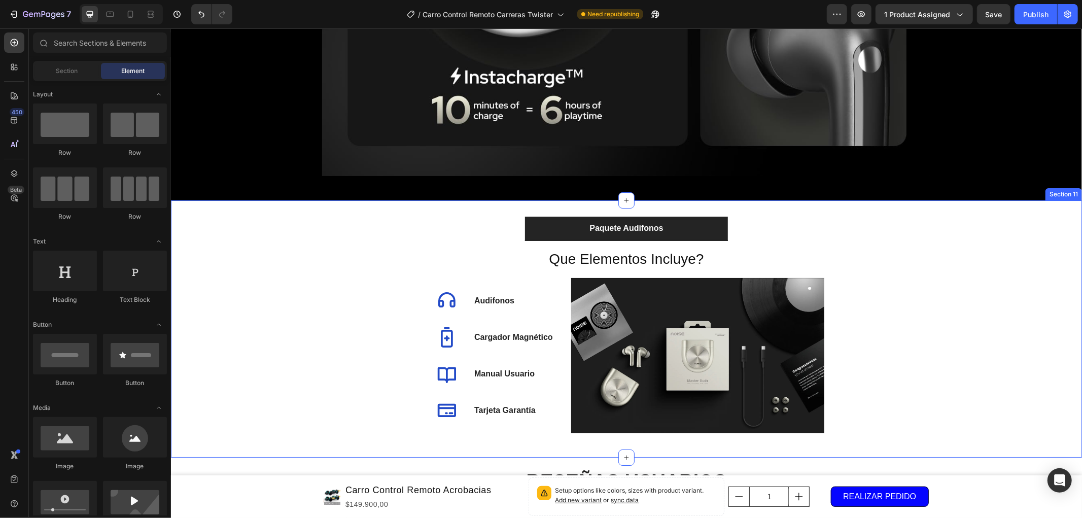
click at [985, 281] on div "Paquete Audifonos Que Elementos Incluye? Heading Icon Audifonos Text block Icon…" at bounding box center [625, 328] width 911 height 224
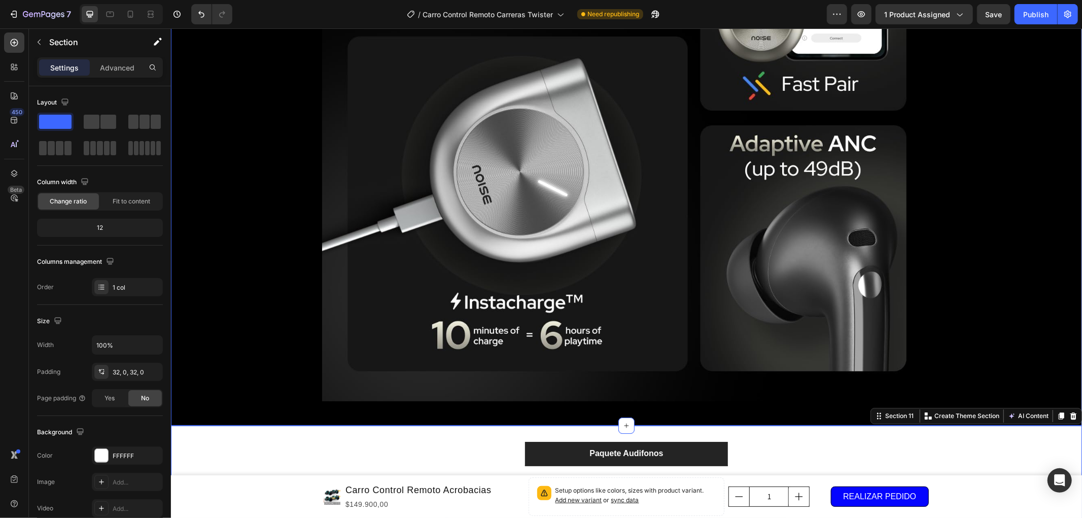
click at [1015, 191] on div "Image Row" at bounding box center [625, 100] width 911 height 617
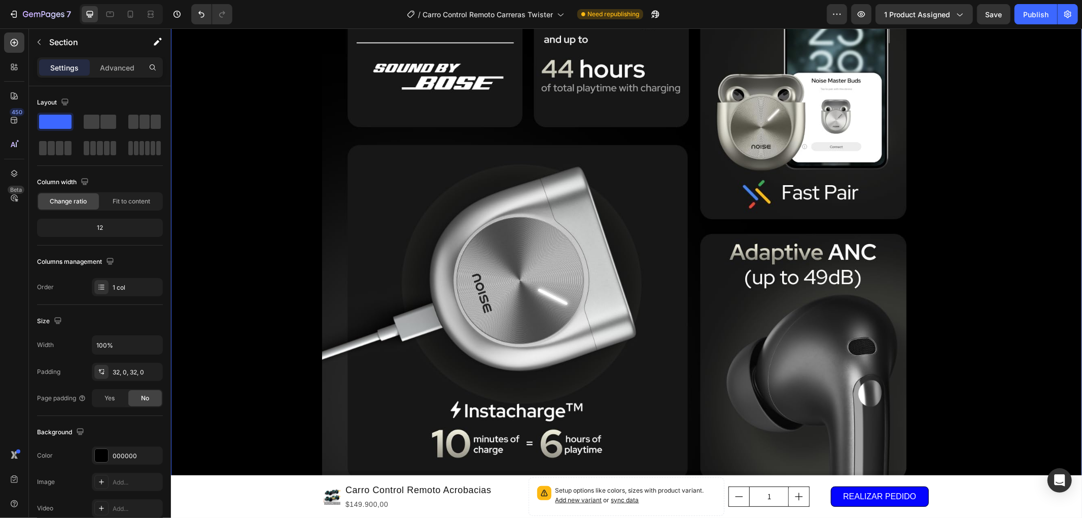
scroll to position [2424, 0]
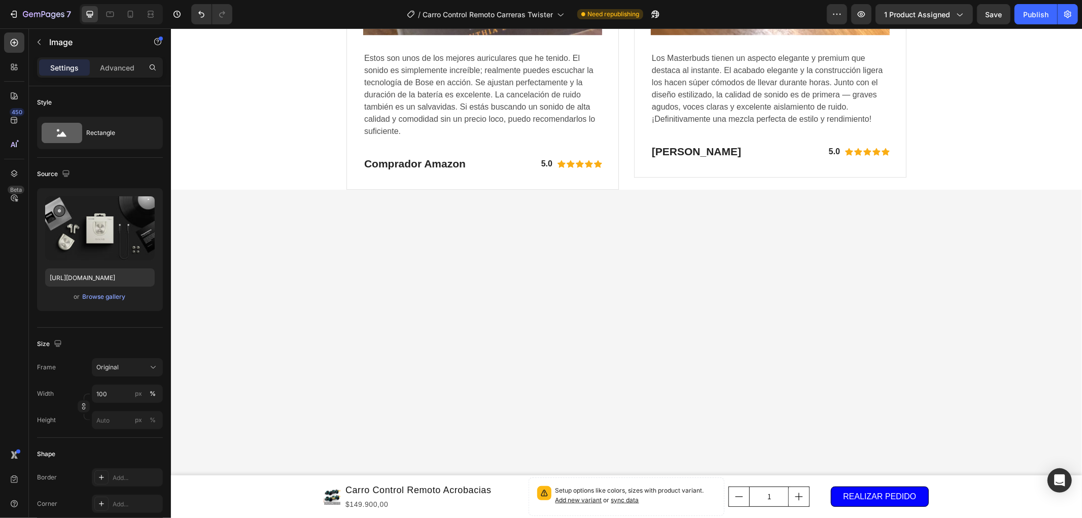
scroll to position [2480, 0]
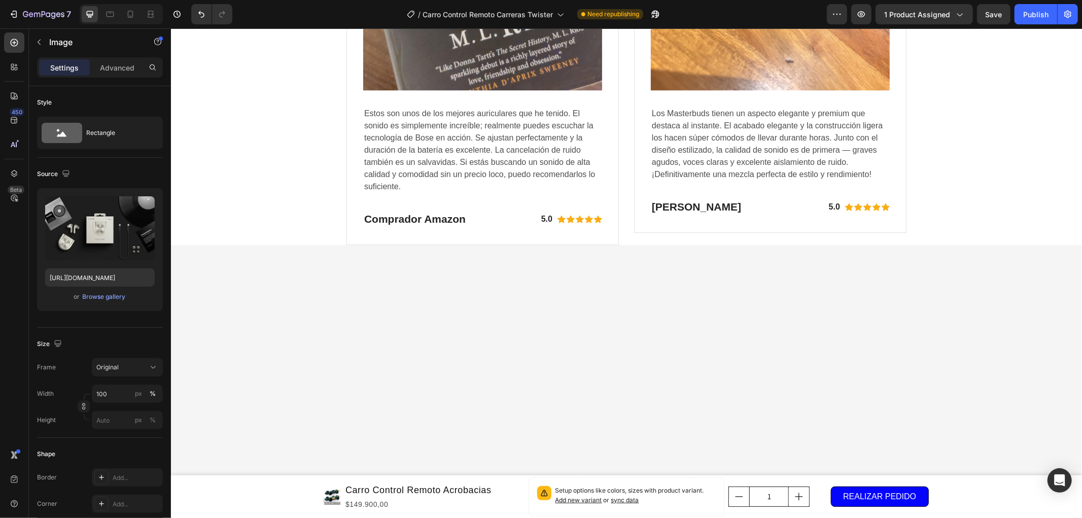
click at [112, 298] on div "Browse gallery" at bounding box center [104, 296] width 43 height 9
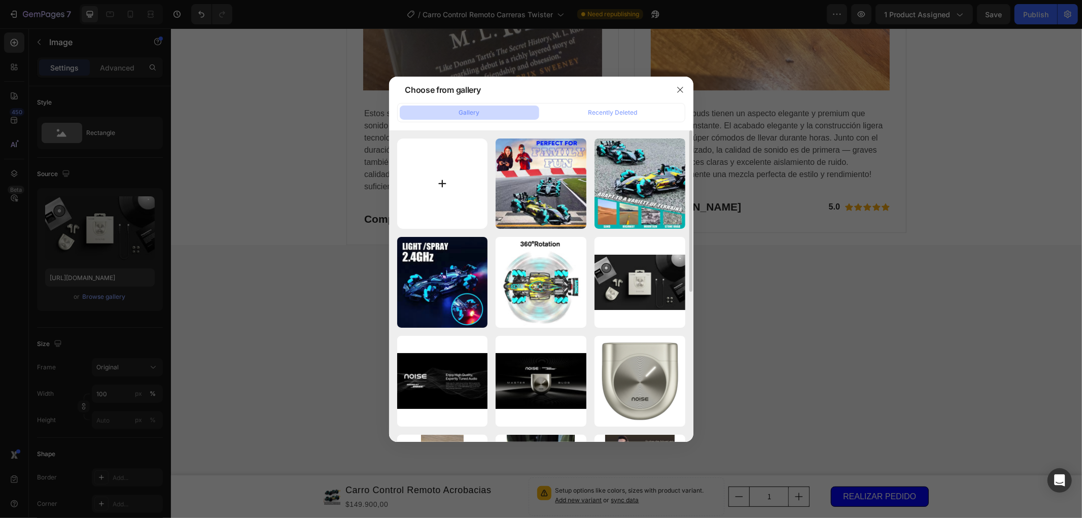
click at [449, 178] on input "file" at bounding box center [442, 184] width 91 height 91
type input "C:\fakepath\F1 Racing.png"
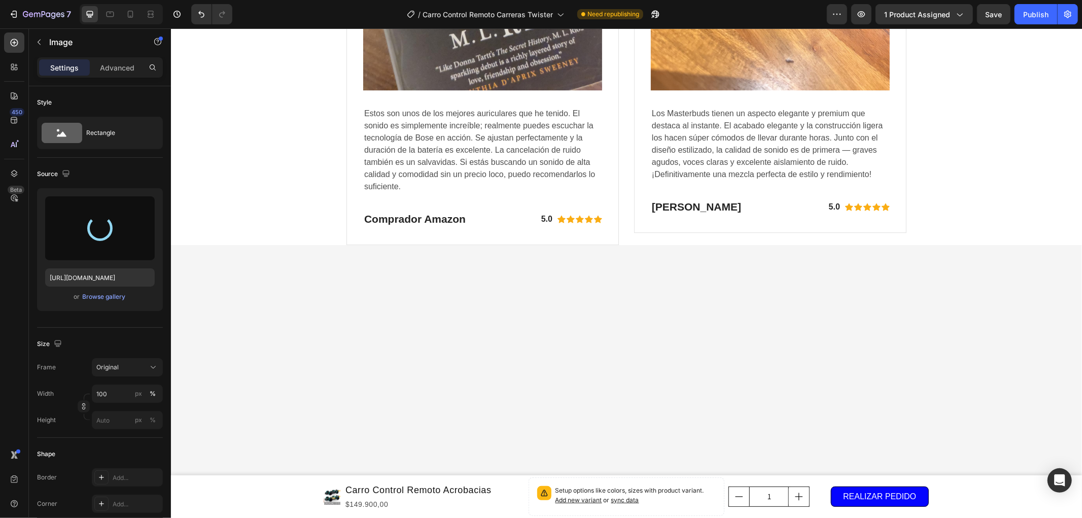
type input "https://cdn.shopify.com/s/files/1/0891/6471/0252/files/gempages_542835098253329…"
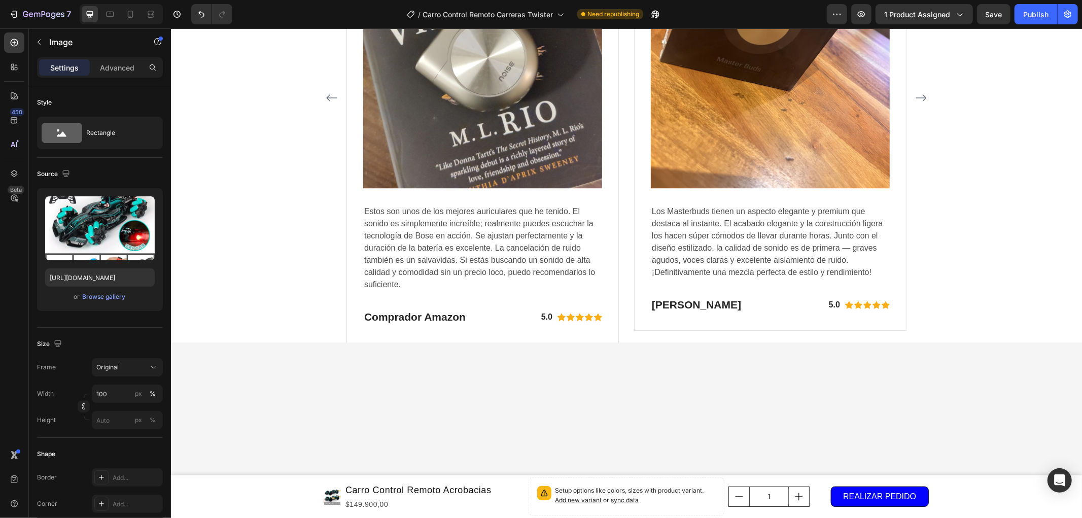
scroll to position [2424, 0]
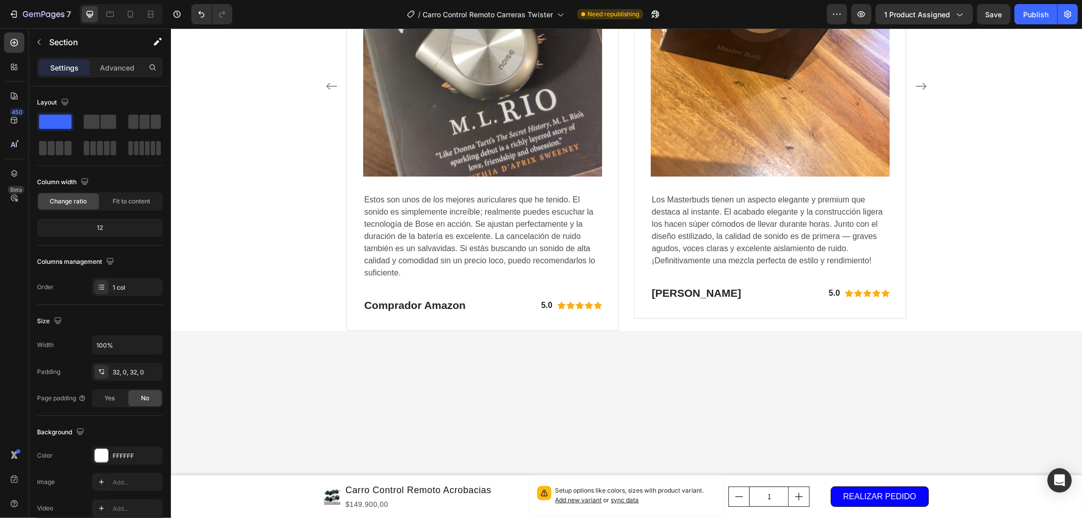
scroll to position [3044, 0]
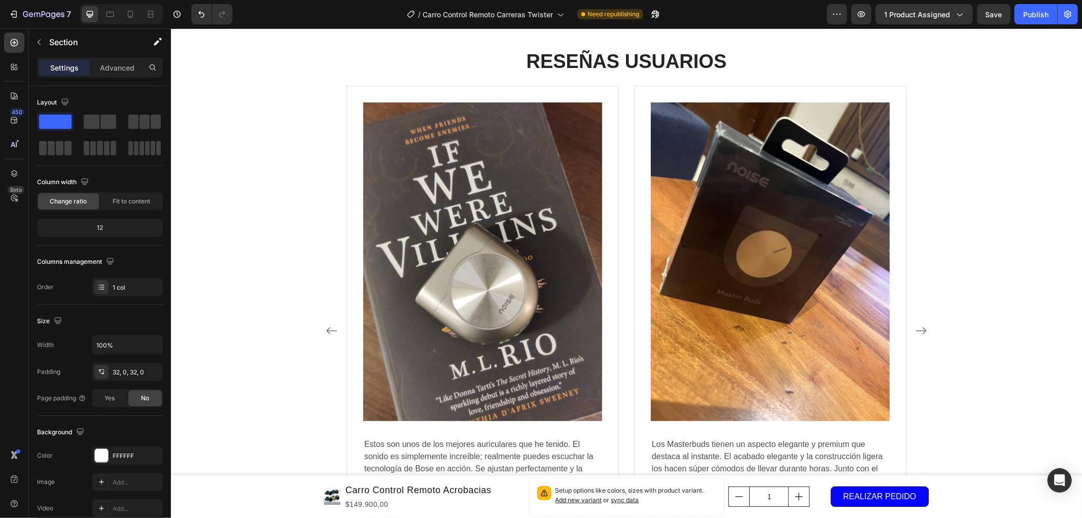
scroll to position [3427, 0]
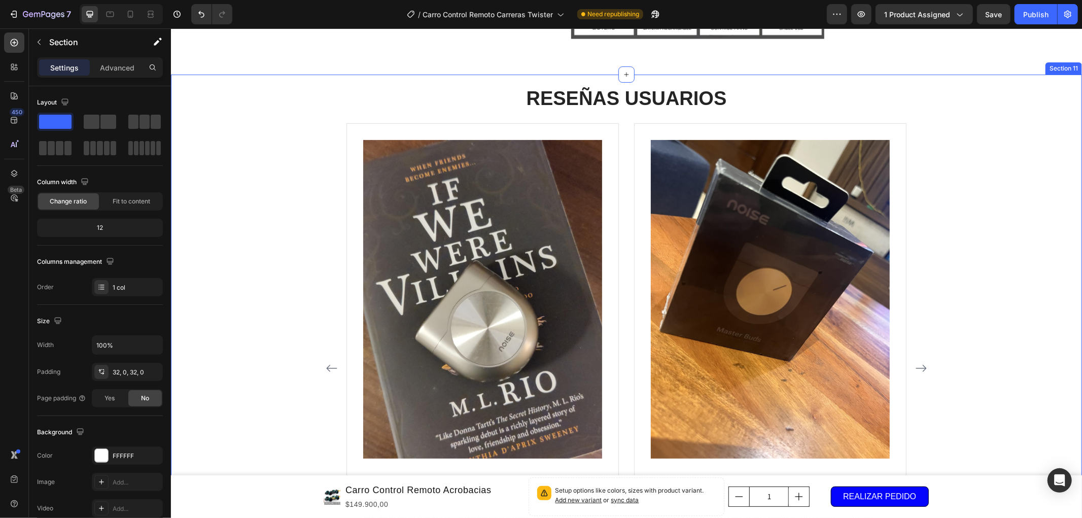
click at [1006, 210] on div "RESEÑAS USUARIOS Heading Image Estos son unos de los mejores auriculares que he…" at bounding box center [625, 343] width 911 height 538
click at [1069, 65] on icon at bounding box center [1073, 64] width 8 height 8
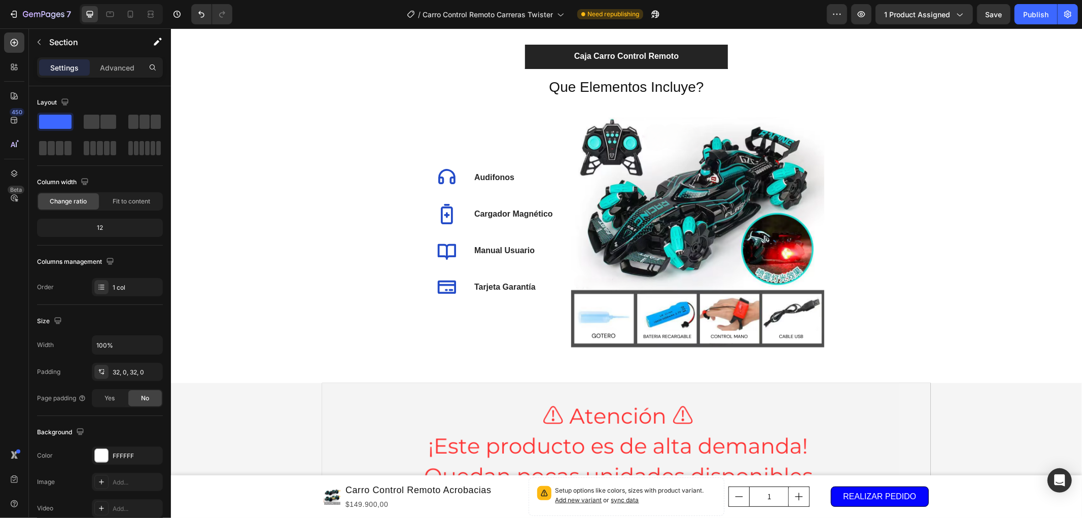
click at [927, 256] on div "Caja Carro Control Remoto Que Elementos Incluye? Heading Icon Audifonos Text bl…" at bounding box center [625, 205] width 911 height 322
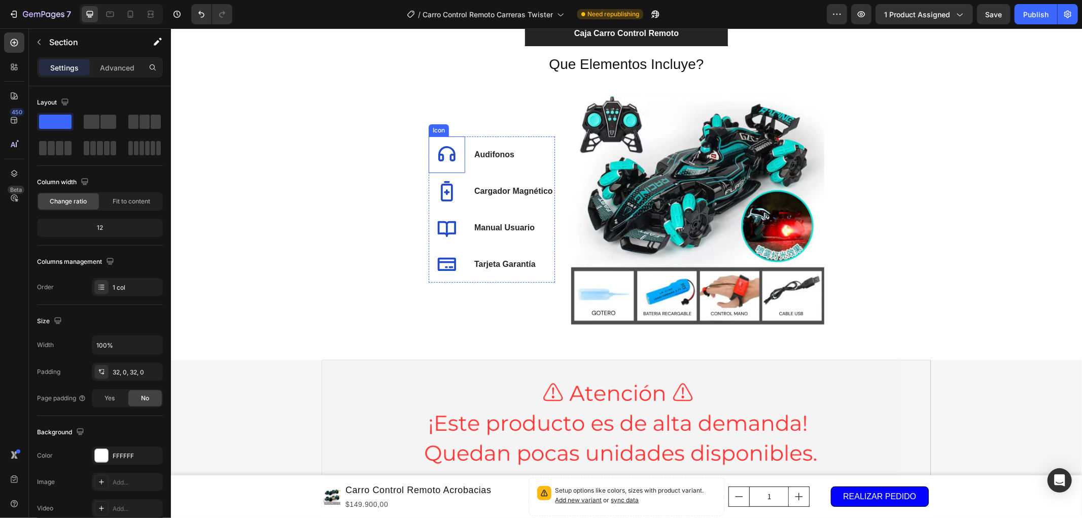
click at [443, 150] on icon at bounding box center [446, 154] width 20 height 20
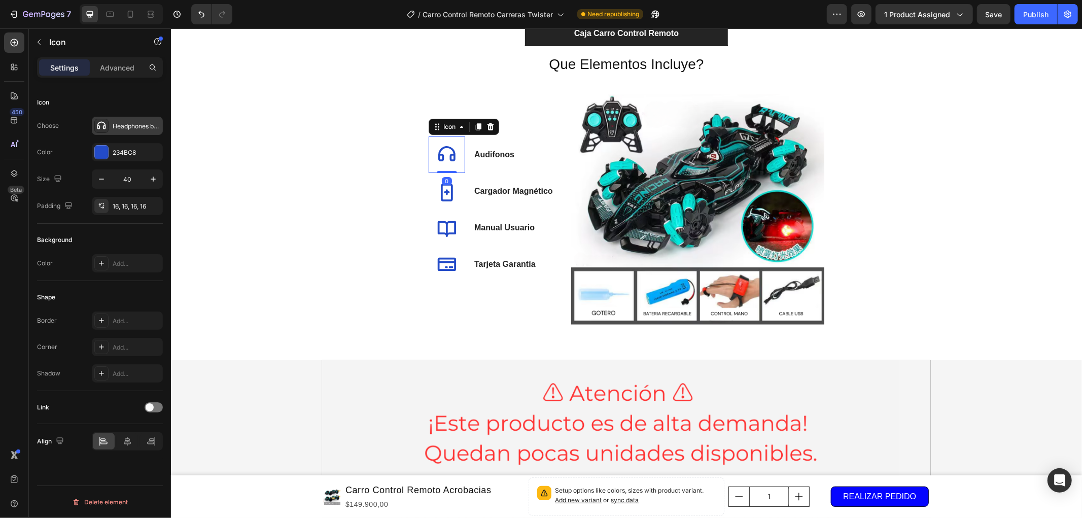
click at [120, 123] on div "Headphones bold" at bounding box center [137, 126] width 48 height 9
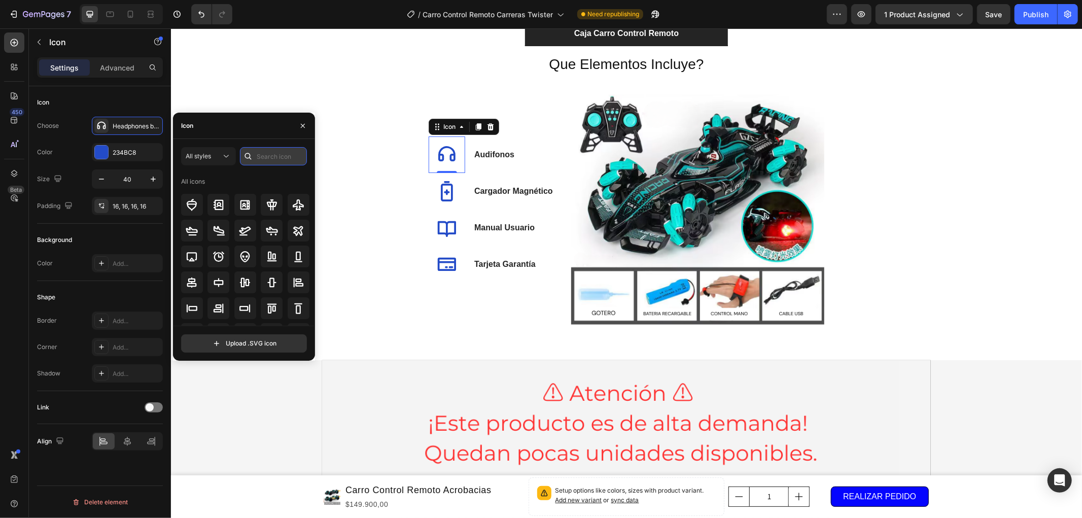
click at [266, 148] on input "text" at bounding box center [273, 156] width 67 height 18
click at [269, 149] on input "car" at bounding box center [273, 156] width 67 height 18
type input "car"
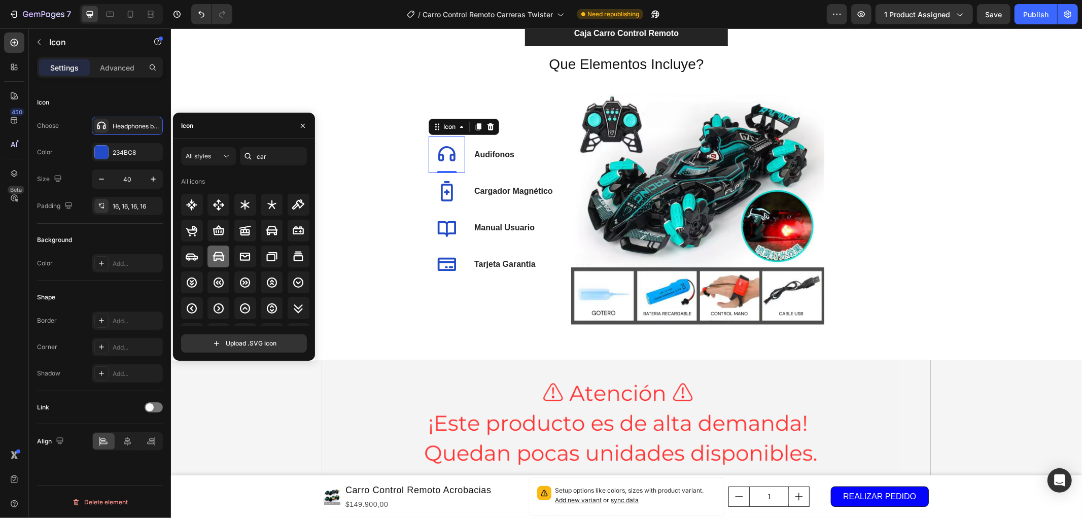
click at [216, 259] on icon at bounding box center [219, 256] width 12 height 9
click at [487, 150] on p "Audifonos" at bounding box center [494, 154] width 40 height 12
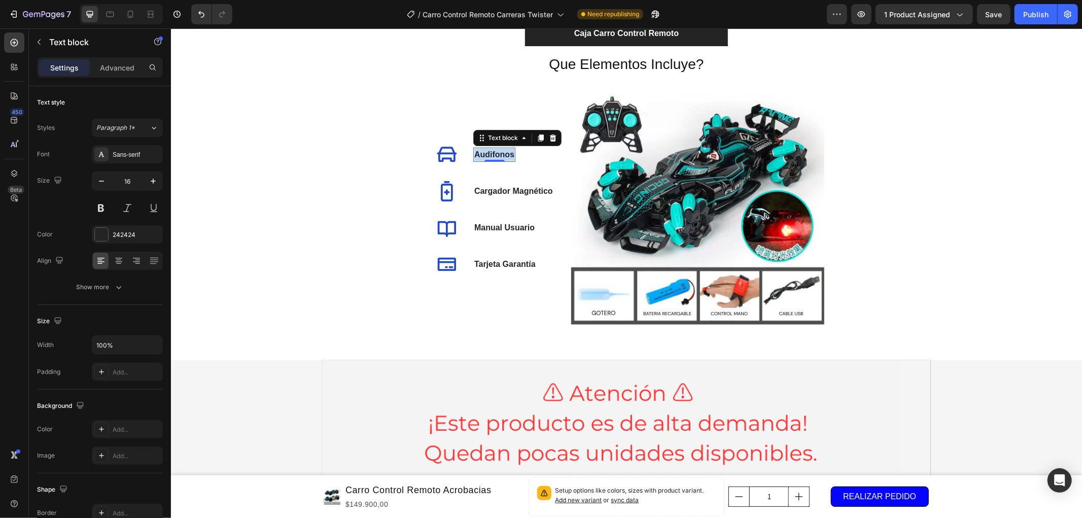
click at [487, 150] on p "Audifonos" at bounding box center [494, 154] width 40 height 12
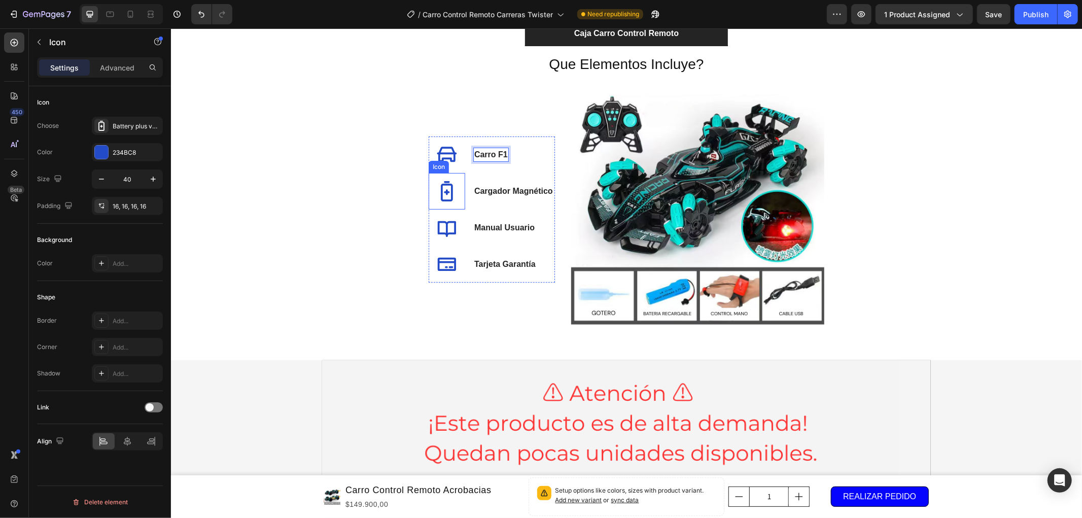
click at [445, 185] on icon at bounding box center [446, 191] width 20 height 20
click at [540, 189] on p "Cargador Magnético" at bounding box center [513, 191] width 79 height 12
click at [450, 199] on icon at bounding box center [446, 191] width 20 height 20
click at [530, 193] on p "Cargador Magnético" at bounding box center [513, 191] width 79 height 12
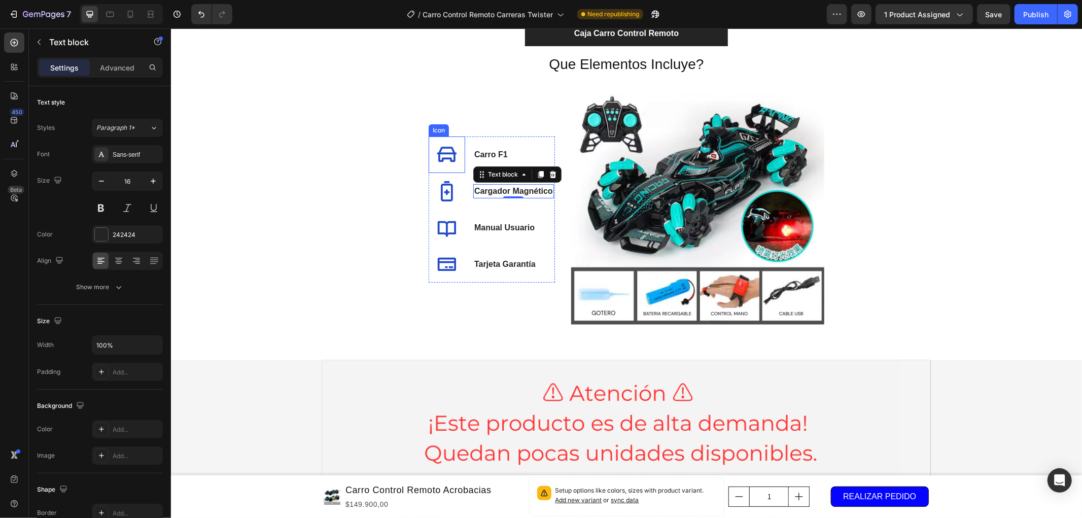
click at [448, 157] on icon at bounding box center [446, 154] width 20 height 20
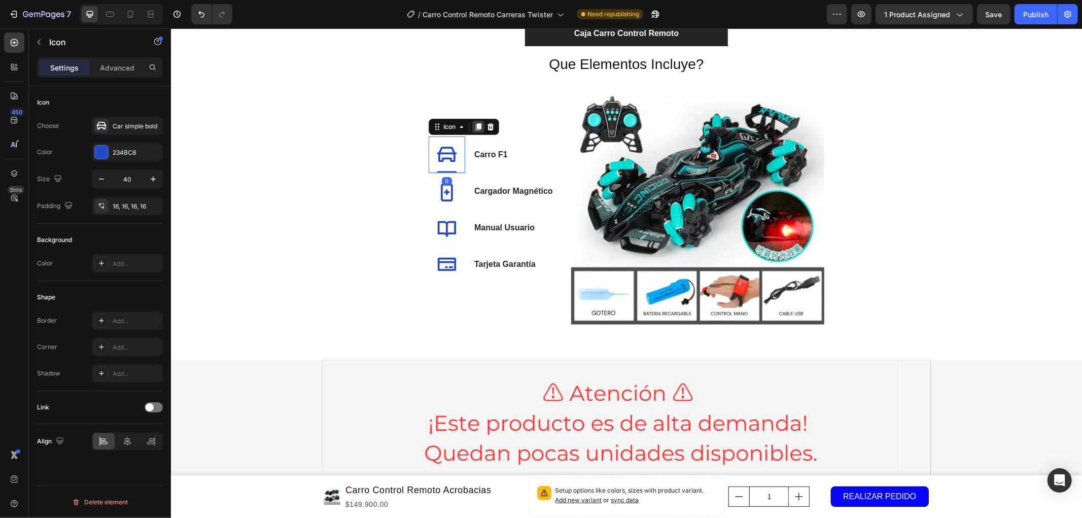
click at [474, 128] on icon at bounding box center [478, 126] width 8 height 8
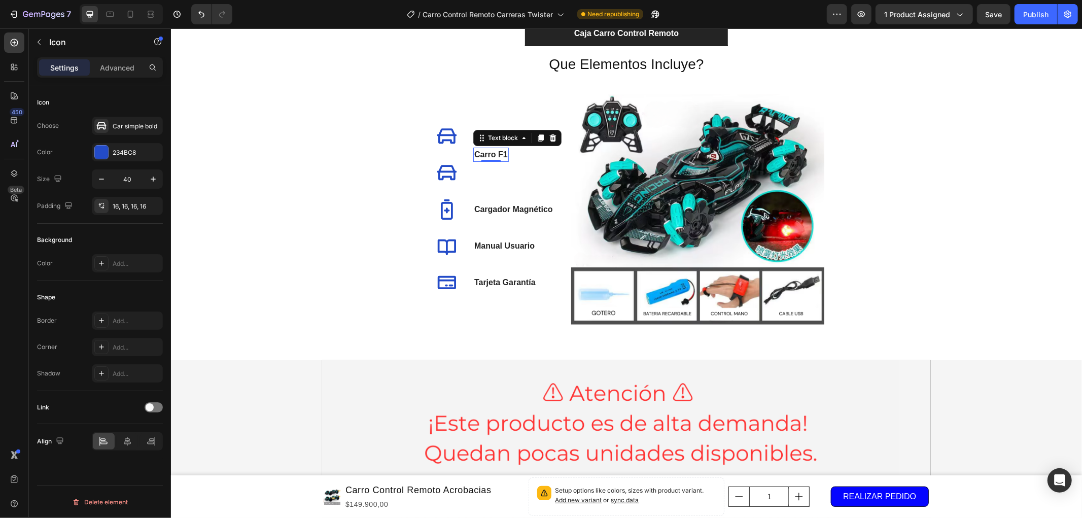
click at [502, 156] on p "Carro F1" at bounding box center [490, 154] width 33 height 12
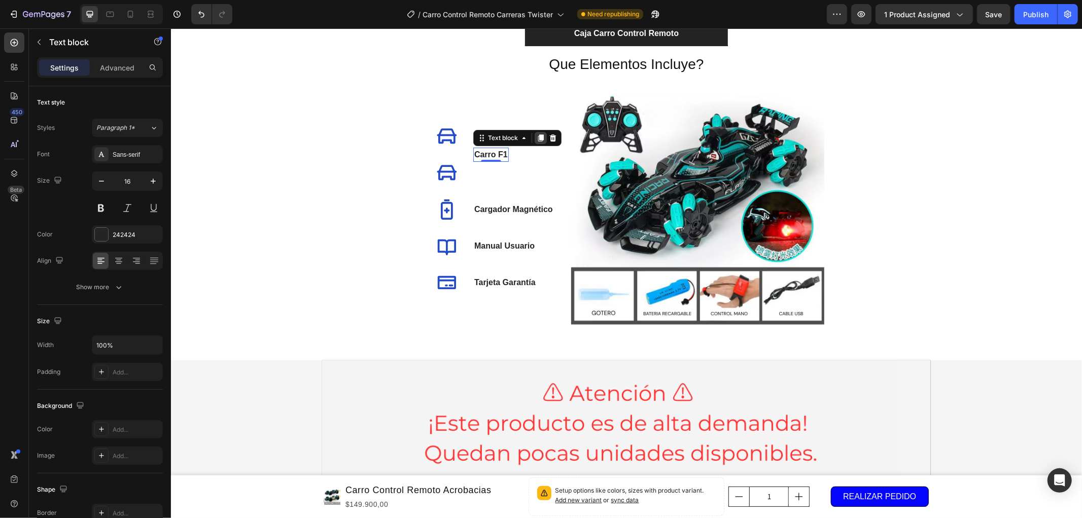
click at [536, 135] on icon at bounding box center [540, 137] width 8 height 8
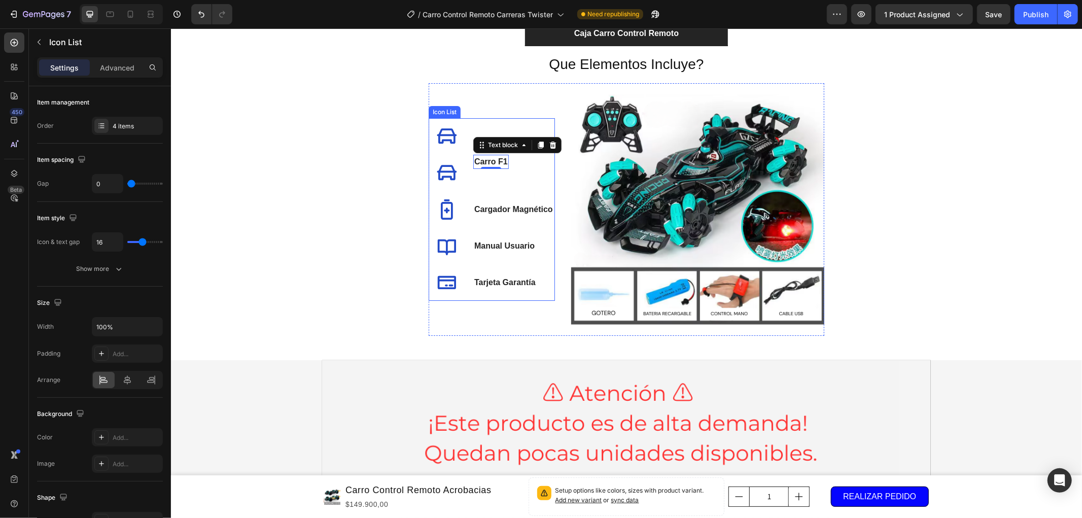
click at [494, 176] on li "Icon Icon Carro F1 Text block Carro F1 Text block 0" at bounding box center [490, 154] width 125 height 73
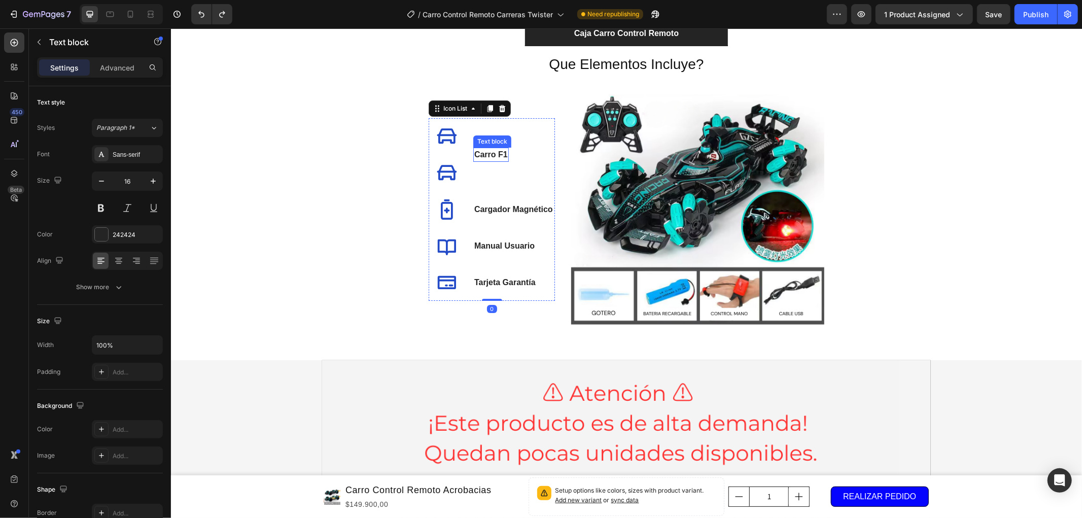
click at [494, 158] on p "Carro F1" at bounding box center [490, 154] width 33 height 12
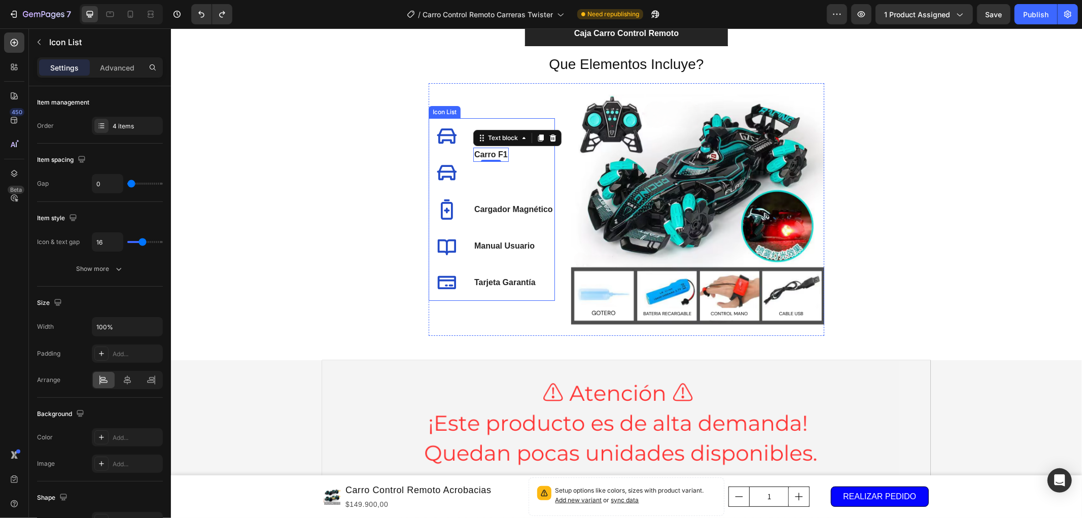
click at [461, 140] on li "Icon Icon Carro F1 Text block 0" at bounding box center [490, 154] width 125 height 73
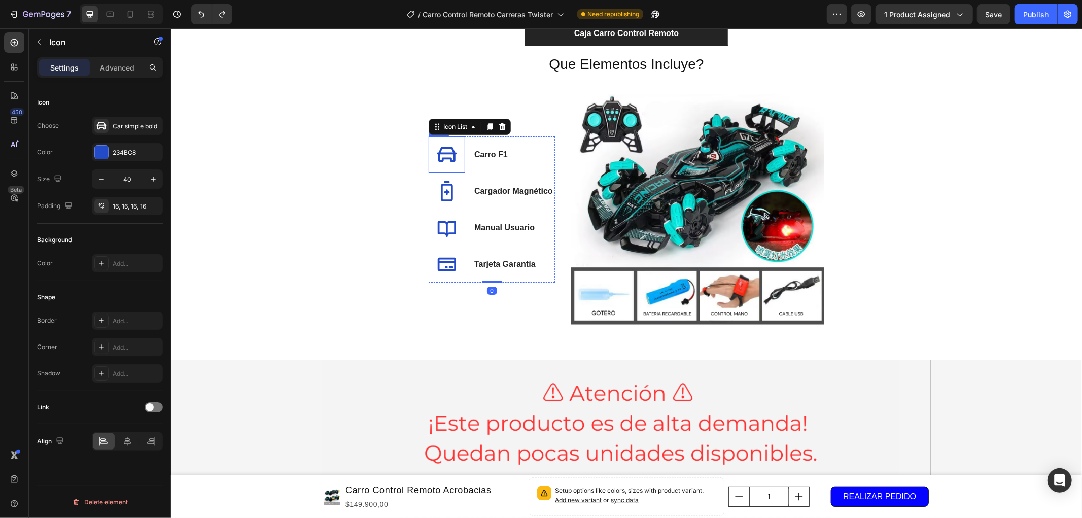
click at [455, 162] on div at bounding box center [446, 154] width 37 height 37
click at [469, 168] on li "Icon Carro F1 Text block" at bounding box center [490, 154] width 125 height 37
click at [442, 154] on icon at bounding box center [446, 154] width 20 height 20
click at [473, 167] on li "Icon 0 Carro F1 Text block" at bounding box center [490, 154] width 125 height 37
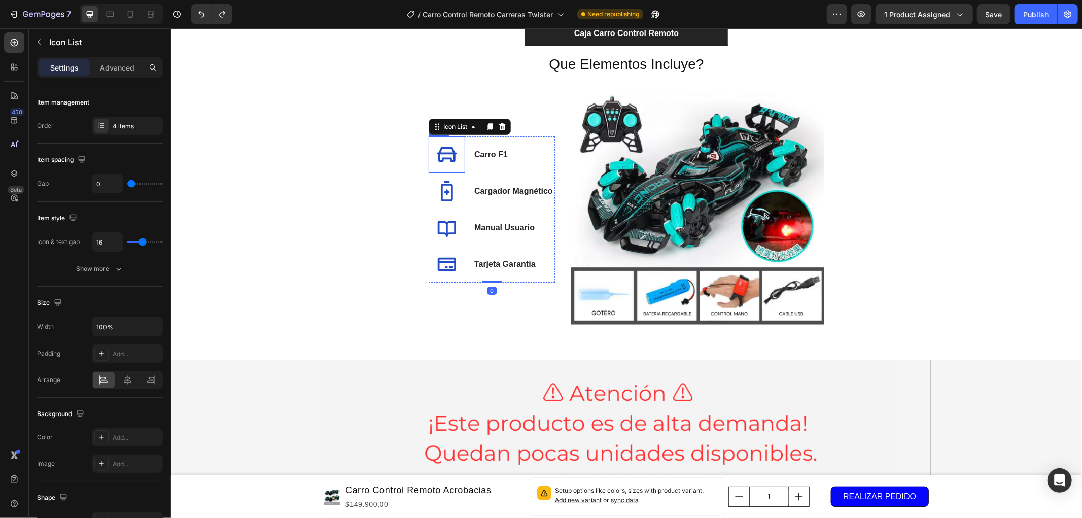
click at [456, 164] on div at bounding box center [446, 154] width 37 height 37
click at [514, 151] on li "Icon 0 Carro F1 Text block" at bounding box center [490, 154] width 125 height 37
click at [453, 149] on div at bounding box center [446, 154] width 37 height 37
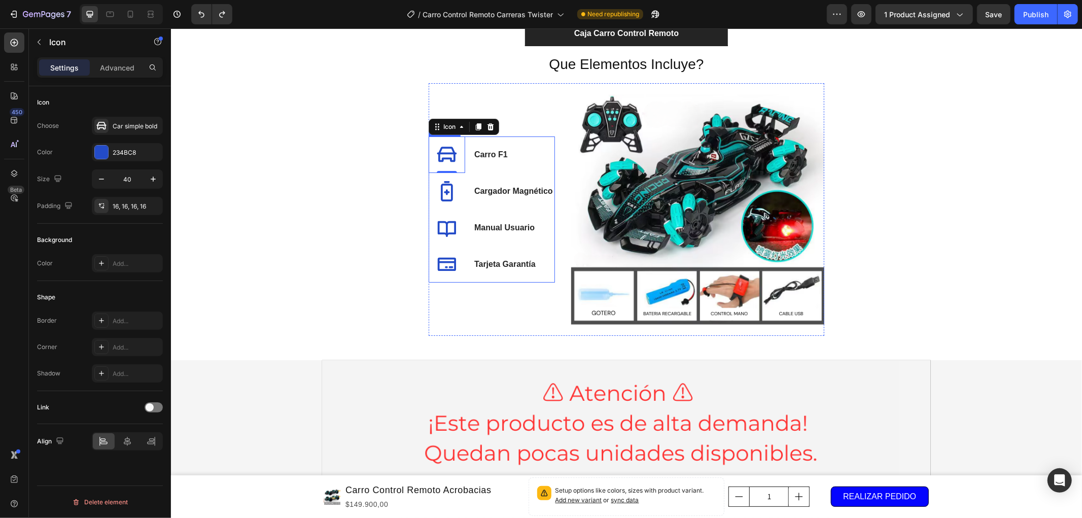
click at [531, 146] on li "Icon 0 Carro F1 Text block" at bounding box center [490, 154] width 125 height 37
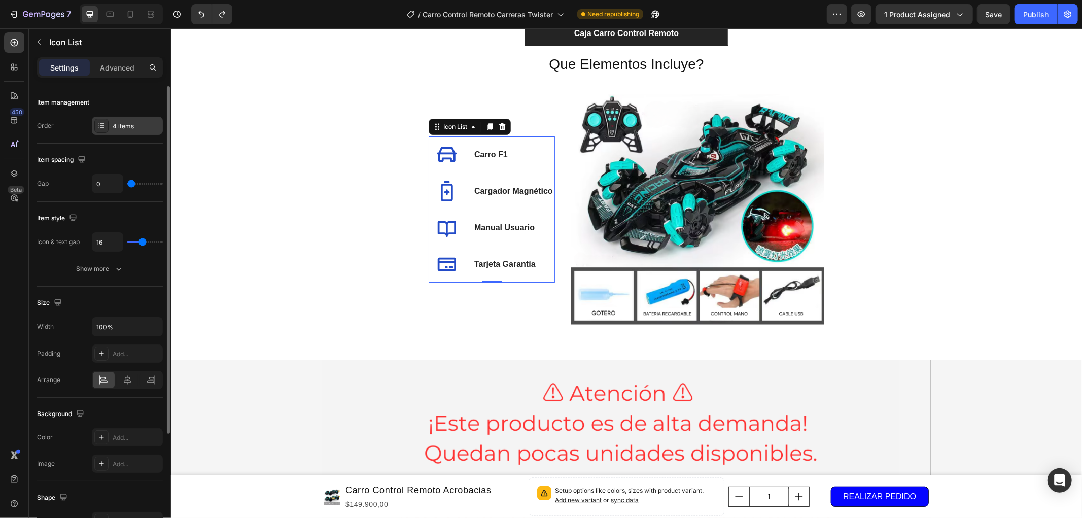
click at [127, 124] on div "4 items" at bounding box center [137, 126] width 48 height 9
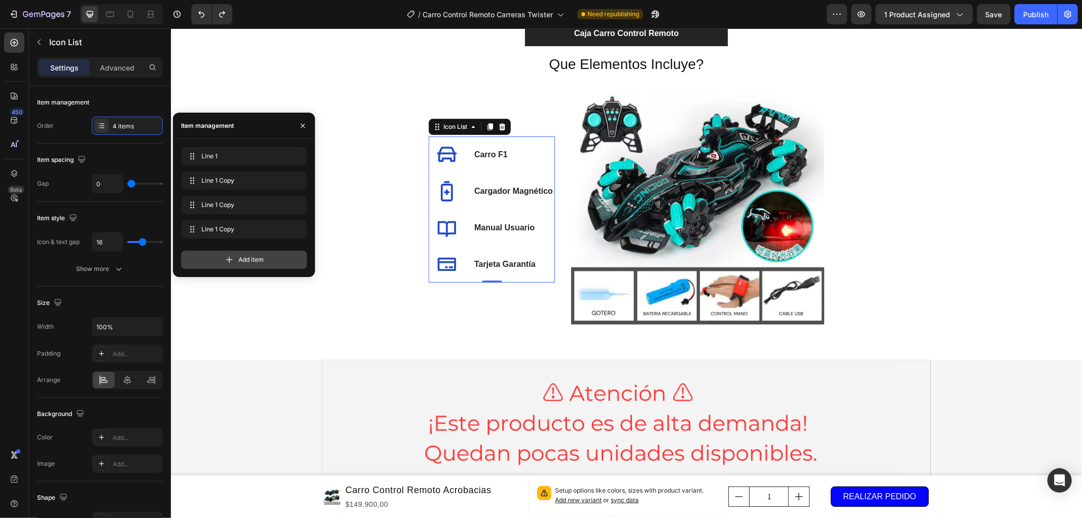
click at [260, 253] on div "Add item" at bounding box center [244, 260] width 126 height 18
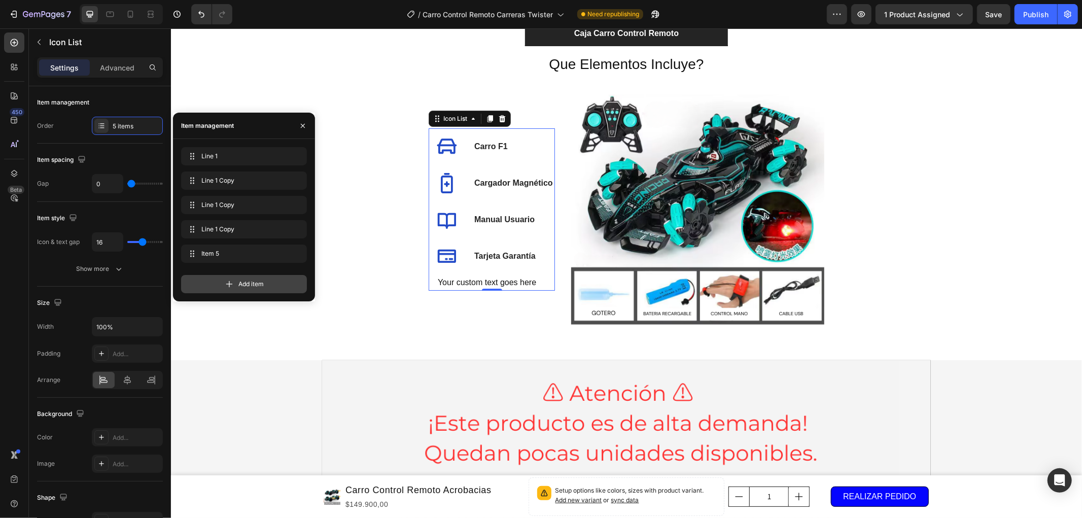
click at [261, 280] on span "Add item" at bounding box center [250, 284] width 25 height 9
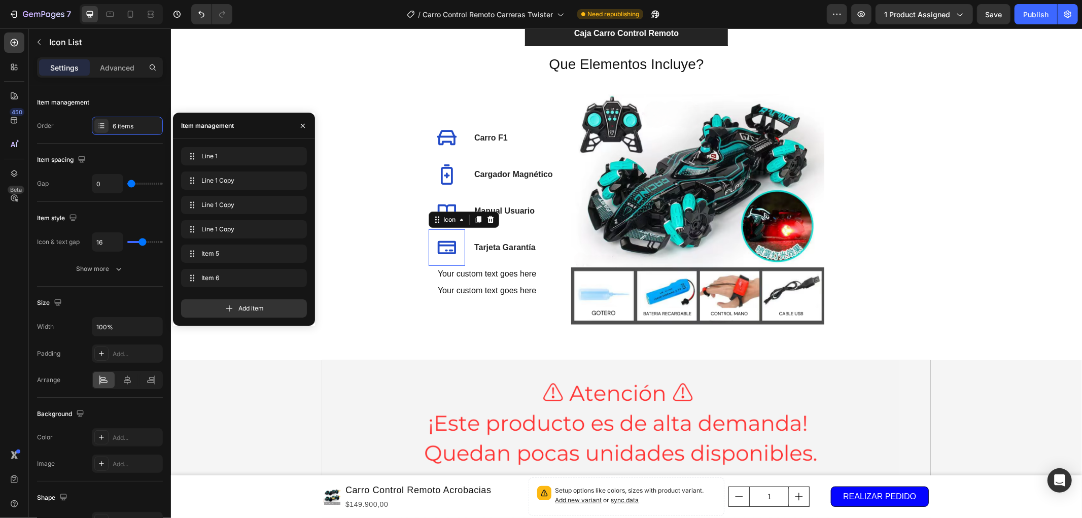
click at [440, 242] on icon at bounding box center [446, 246] width 18 height 13
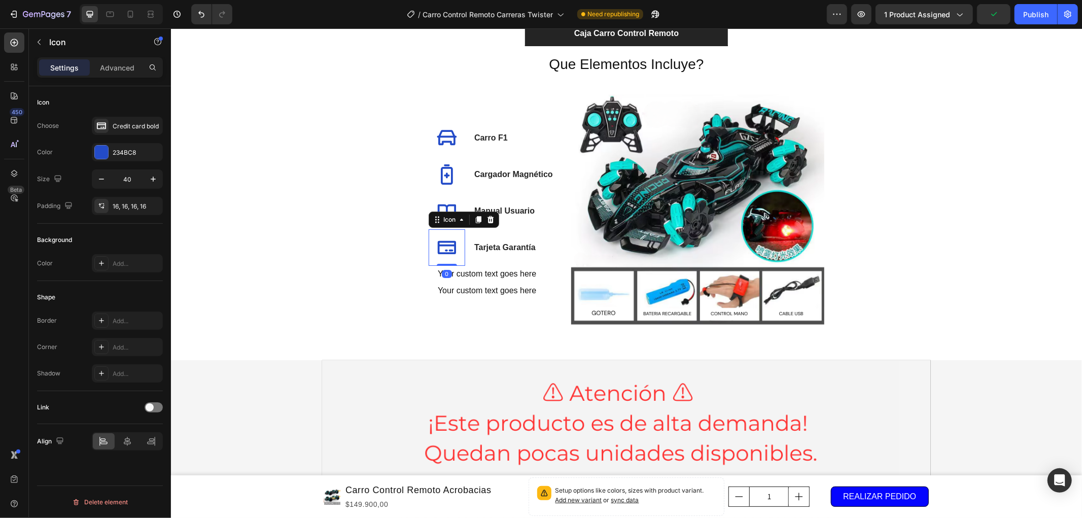
click at [444, 242] on icon at bounding box center [446, 246] width 18 height 13
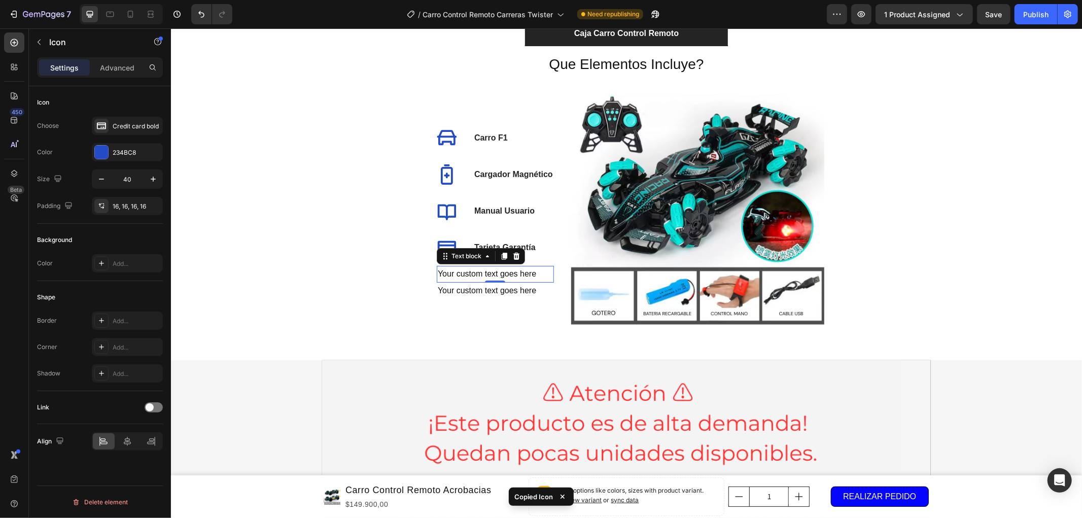
click at [452, 272] on div "Your custom text goes here" at bounding box center [494, 273] width 117 height 17
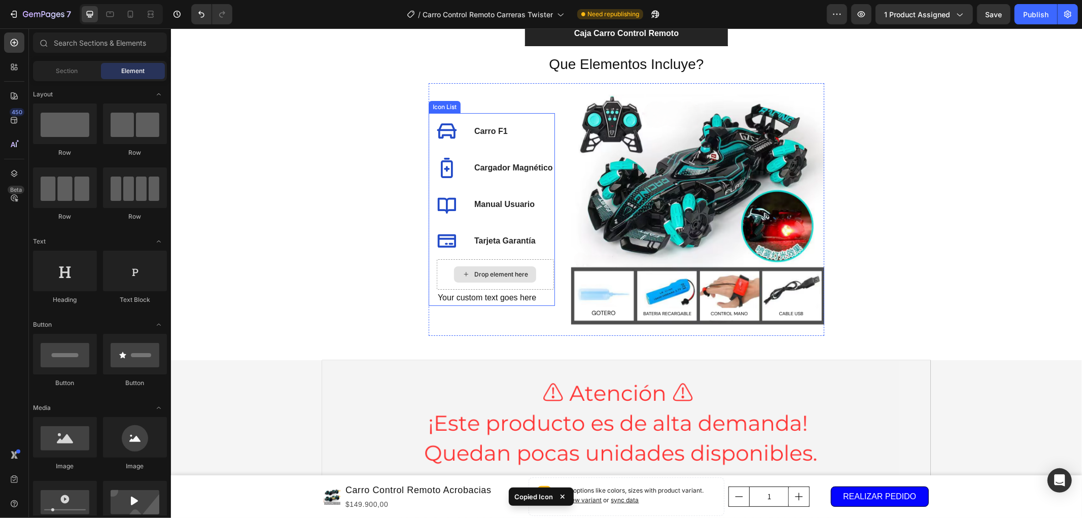
click at [468, 300] on div "Your custom text goes here" at bounding box center [494, 297] width 117 height 17
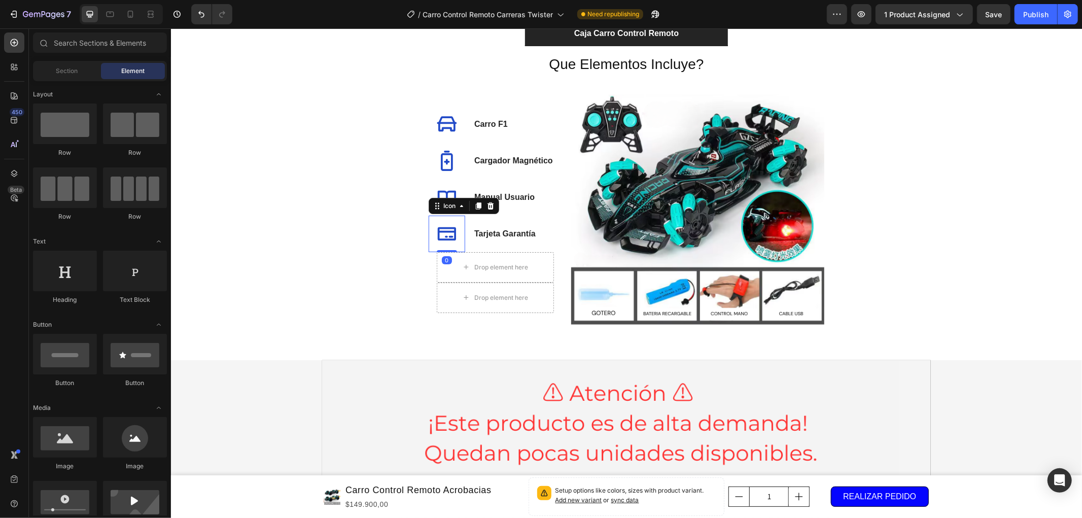
click at [437, 230] on icon at bounding box center [446, 233] width 18 height 13
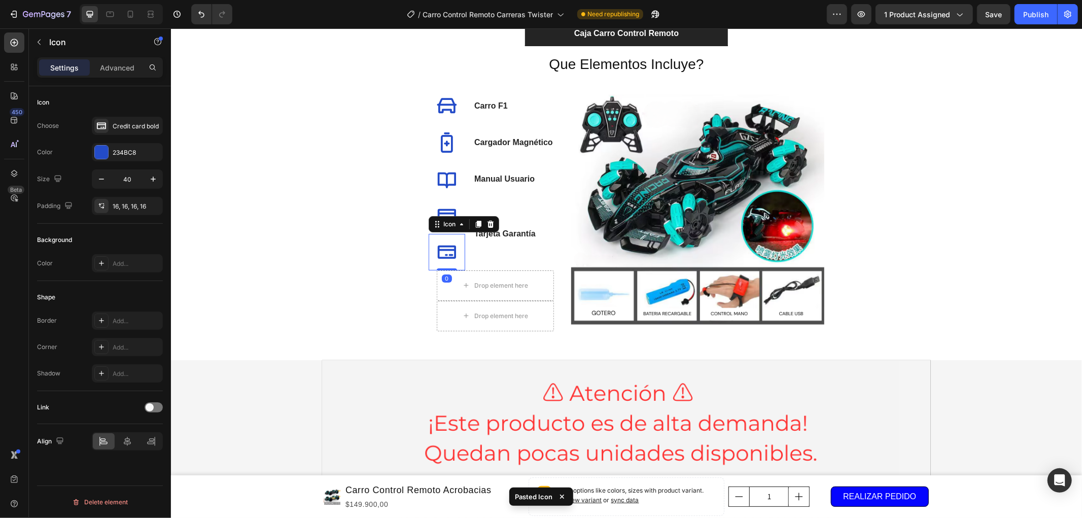
click at [453, 267] on div at bounding box center [446, 251] width 37 height 37
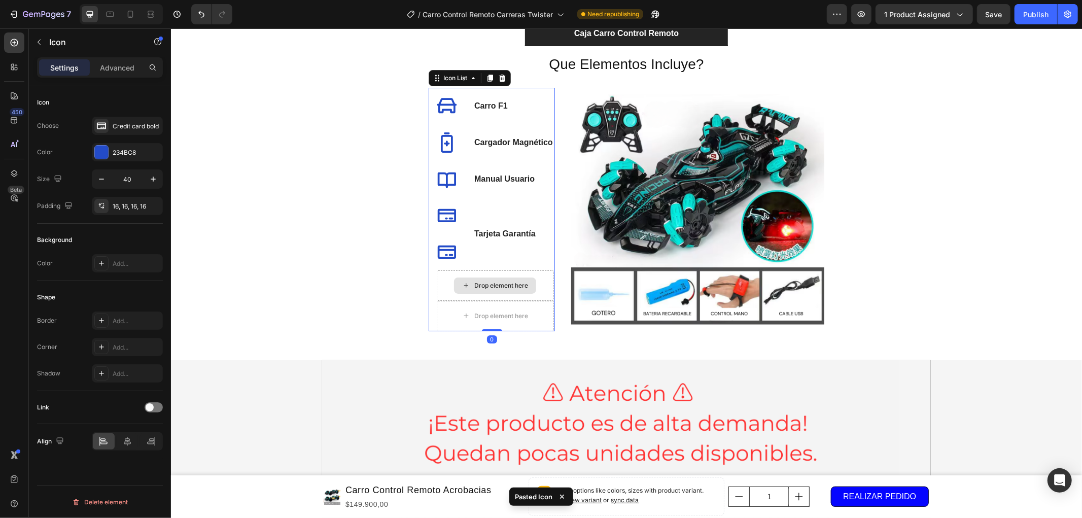
click at [446, 289] on div "Drop element here" at bounding box center [494, 285] width 117 height 30
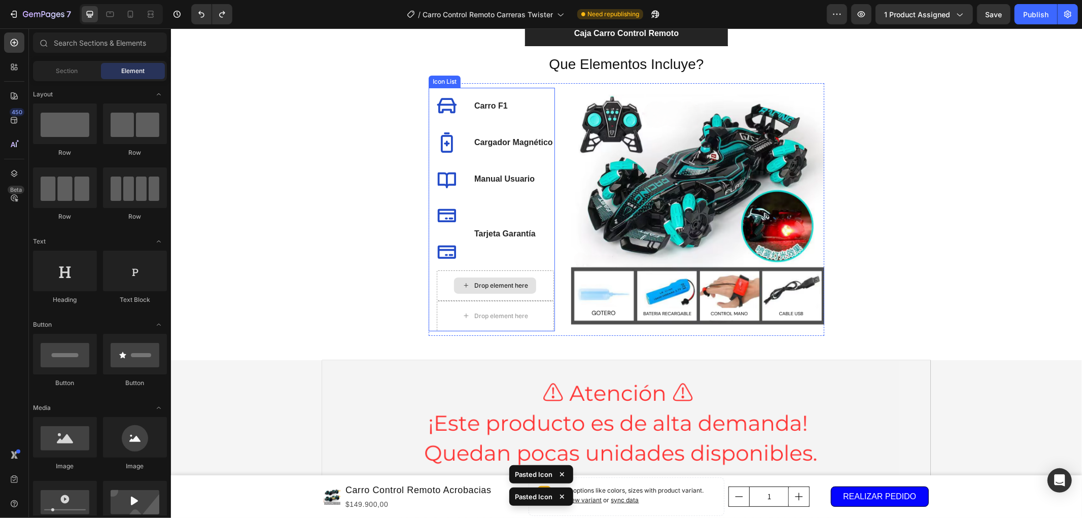
click at [492, 272] on div "Drop element here" at bounding box center [494, 285] width 117 height 30
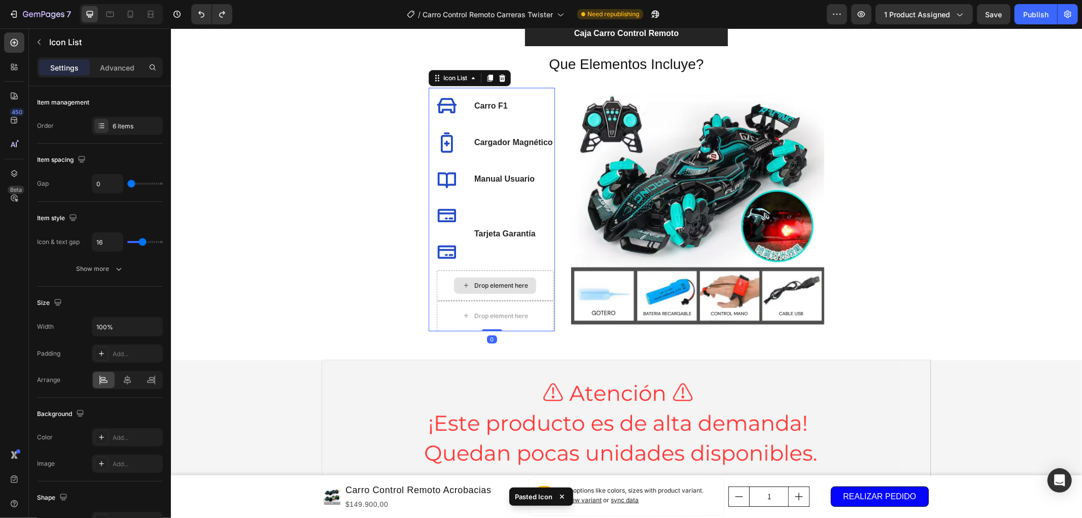
click at [530, 277] on div "Drop element here" at bounding box center [494, 285] width 117 height 30
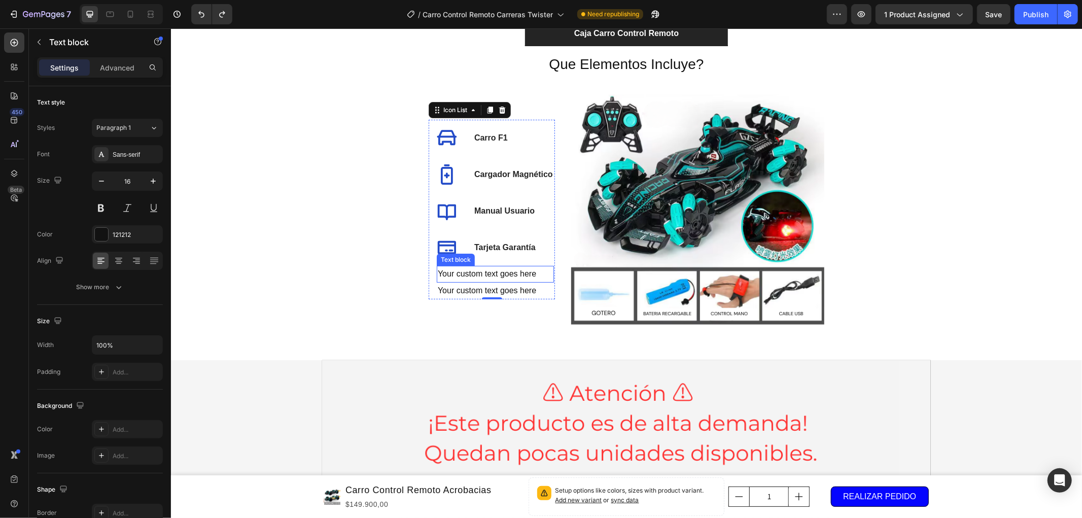
click at [507, 270] on div "Your custom text goes here" at bounding box center [494, 273] width 117 height 17
click at [512, 257] on icon at bounding box center [516, 256] width 8 height 8
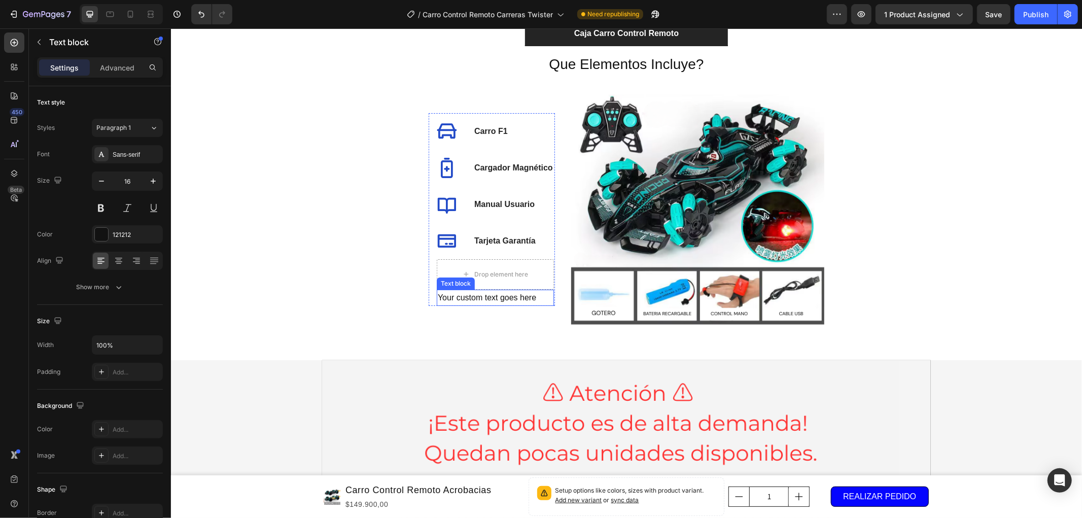
click at [521, 291] on div "Your custom text goes here" at bounding box center [494, 297] width 117 height 17
click at [514, 278] on icon at bounding box center [516, 279] width 7 height 7
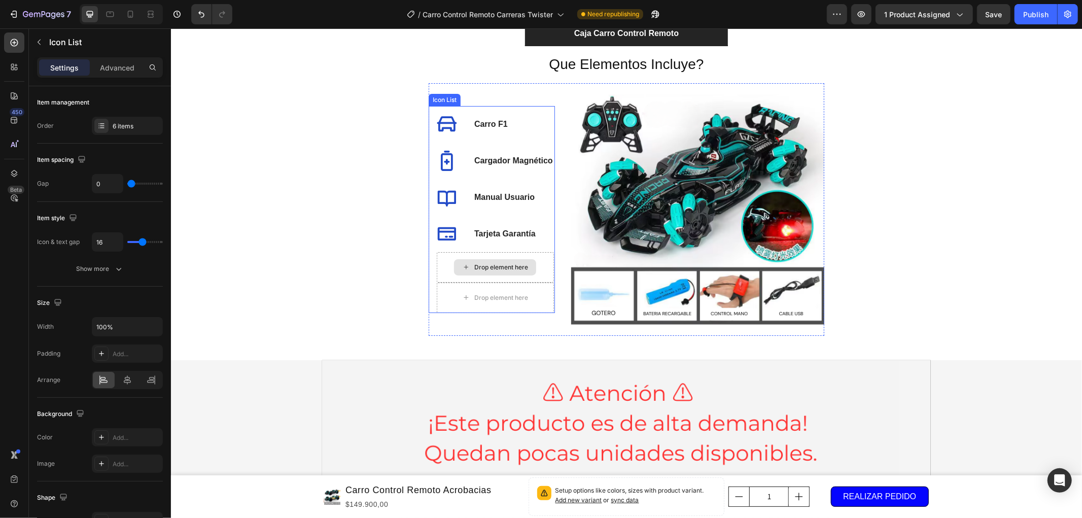
click at [535, 265] on div "Drop element here" at bounding box center [494, 267] width 117 height 30
click at [519, 263] on div "Drop element here" at bounding box center [501, 267] width 54 height 8
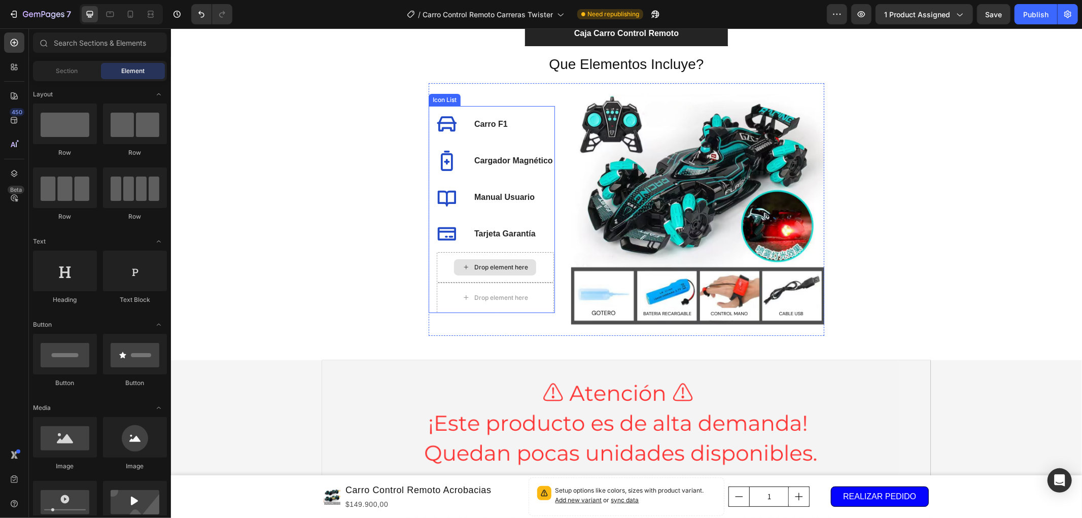
click at [454, 266] on div "Drop element here" at bounding box center [495, 267] width 82 height 16
click at [500, 234] on p "Tarjeta Garantía" at bounding box center [504, 233] width 61 height 12
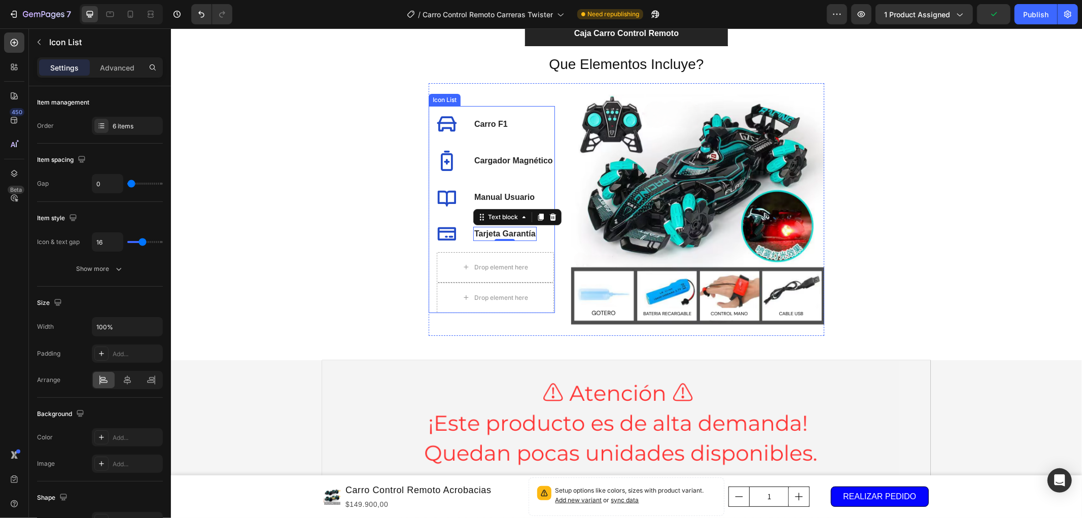
click at [461, 238] on li "Icon Tarjeta Garantía Text block 0" at bounding box center [490, 233] width 125 height 37
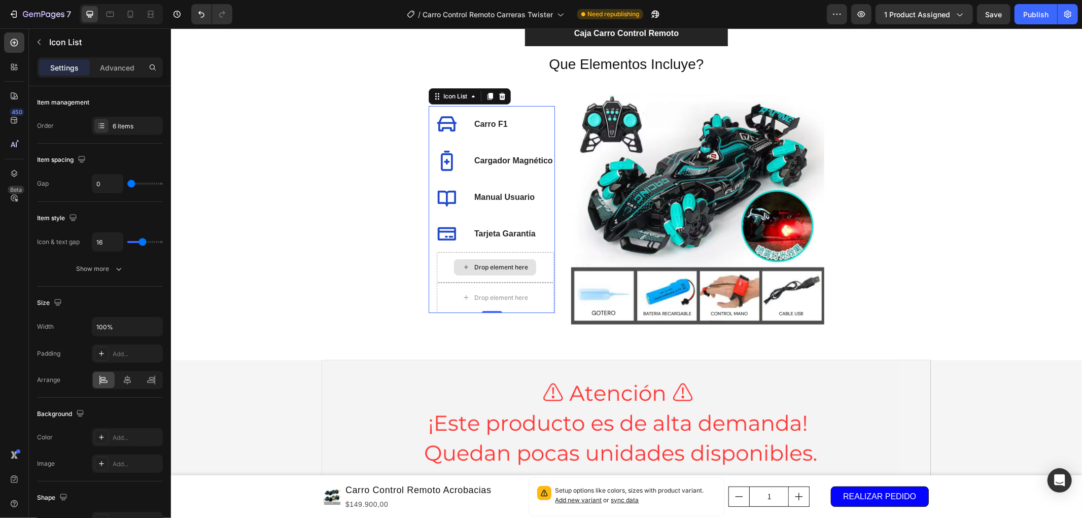
click at [439, 263] on div "Drop element here" at bounding box center [494, 267] width 117 height 30
click at [444, 264] on div "Drop element here" at bounding box center [494, 267] width 117 height 30
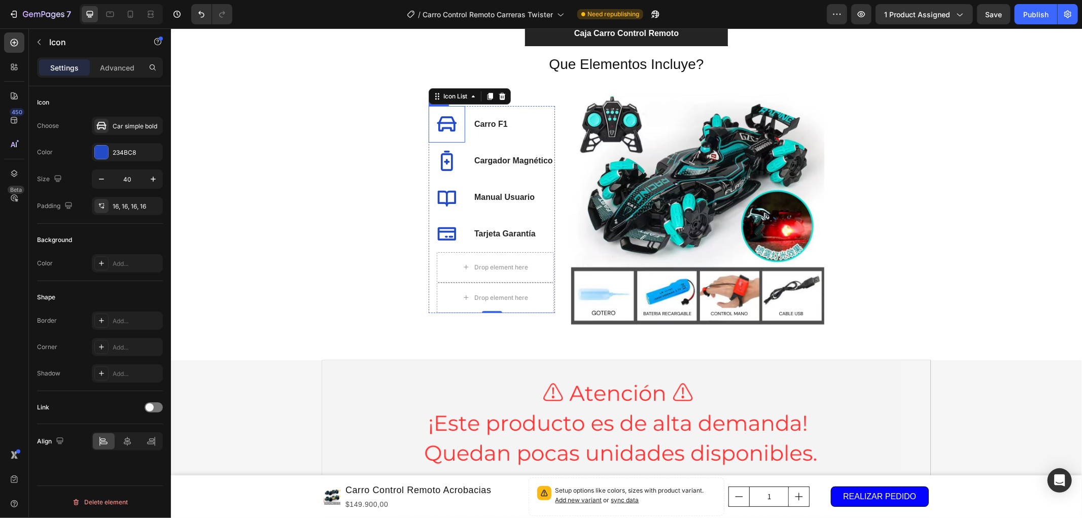
click at [453, 127] on div at bounding box center [446, 124] width 37 height 37
click at [531, 115] on li "Icon Carro F1 Text block" at bounding box center [490, 124] width 125 height 37
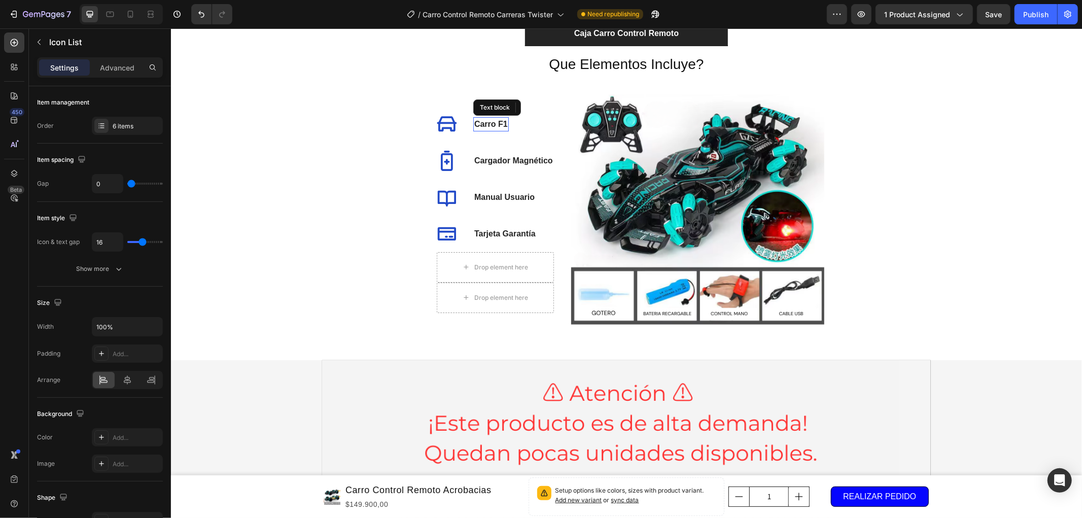
click at [475, 129] on p "Carro F1" at bounding box center [490, 124] width 33 height 12
click at [511, 129] on li "Icon Carro F1 Text block 0" at bounding box center [490, 124] width 125 height 37
click at [481, 127] on div "Carro F1 Text block 0" at bounding box center [491, 124] width 36 height 14
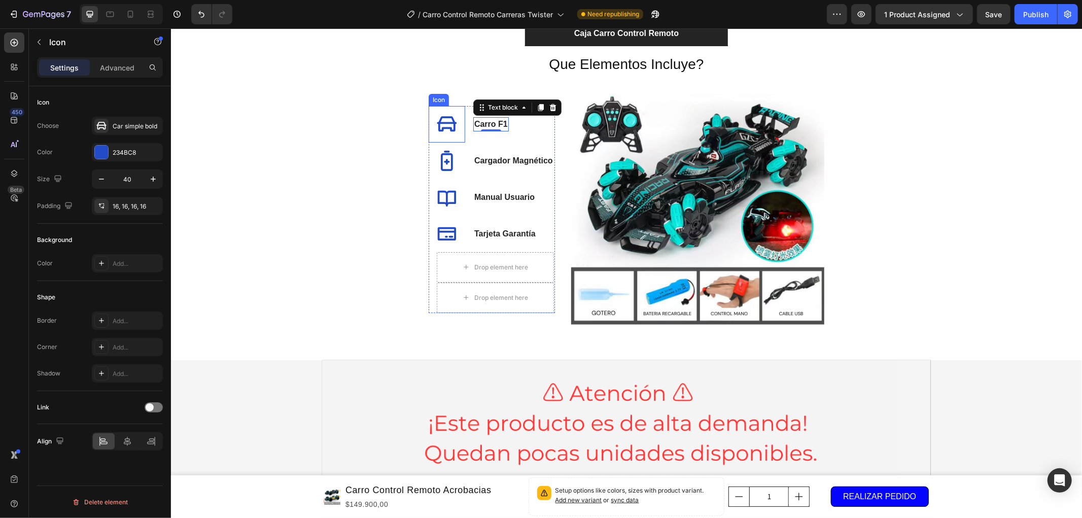
click at [445, 121] on icon at bounding box center [447, 123] width 20 height 15
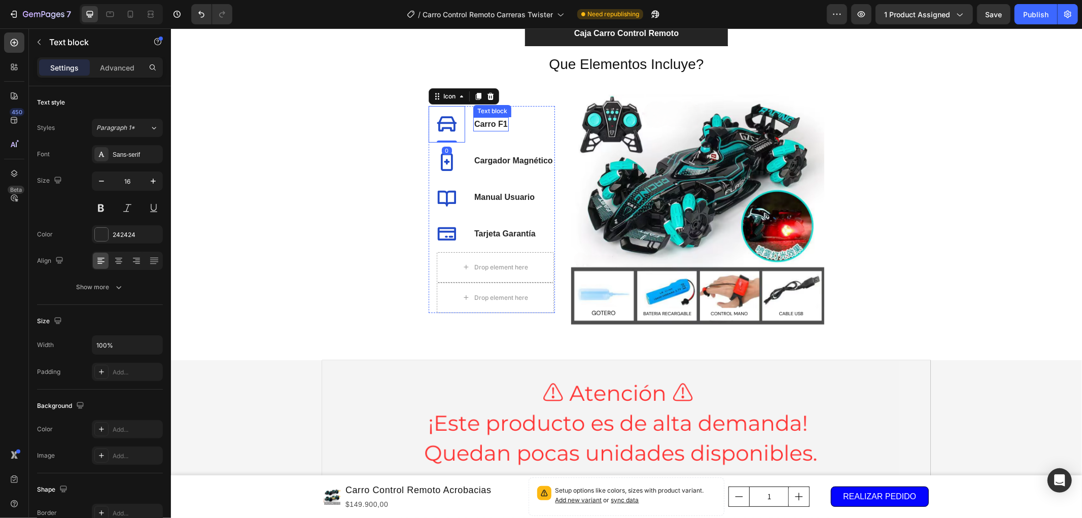
click at [485, 129] on div "Carro F1 Text block" at bounding box center [491, 124] width 36 height 14
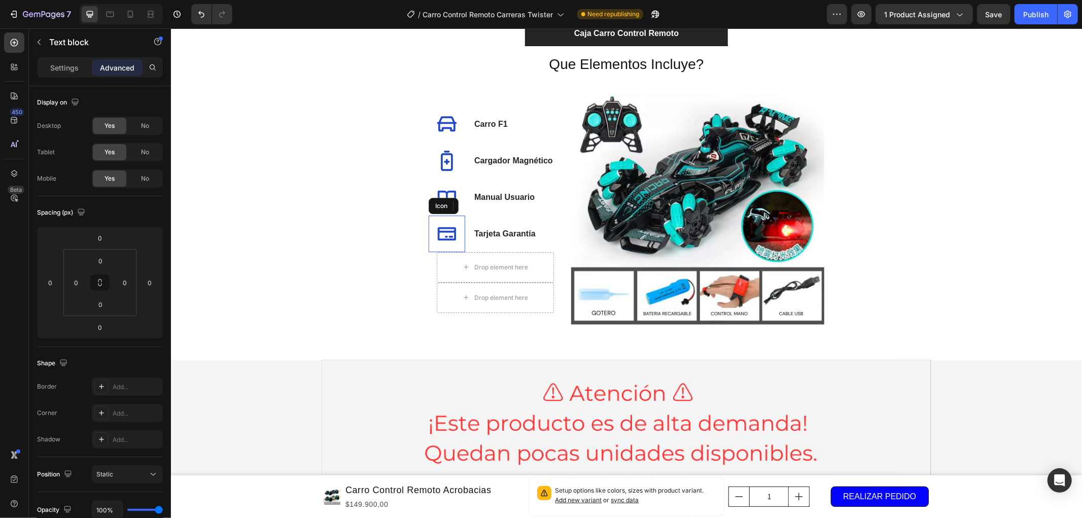
click at [437, 233] on icon at bounding box center [446, 233] width 20 height 20
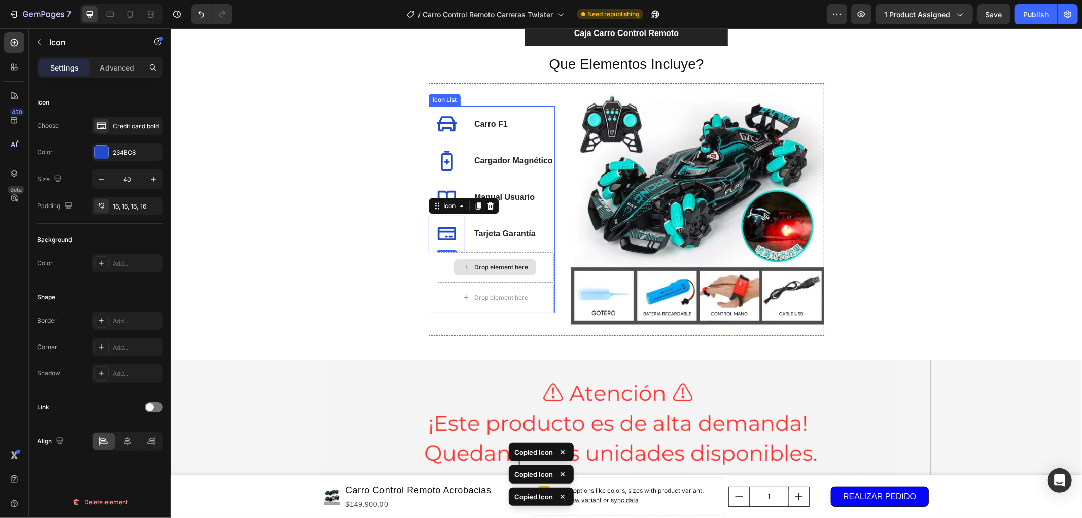
click at [454, 265] on div "Drop element here" at bounding box center [495, 267] width 82 height 16
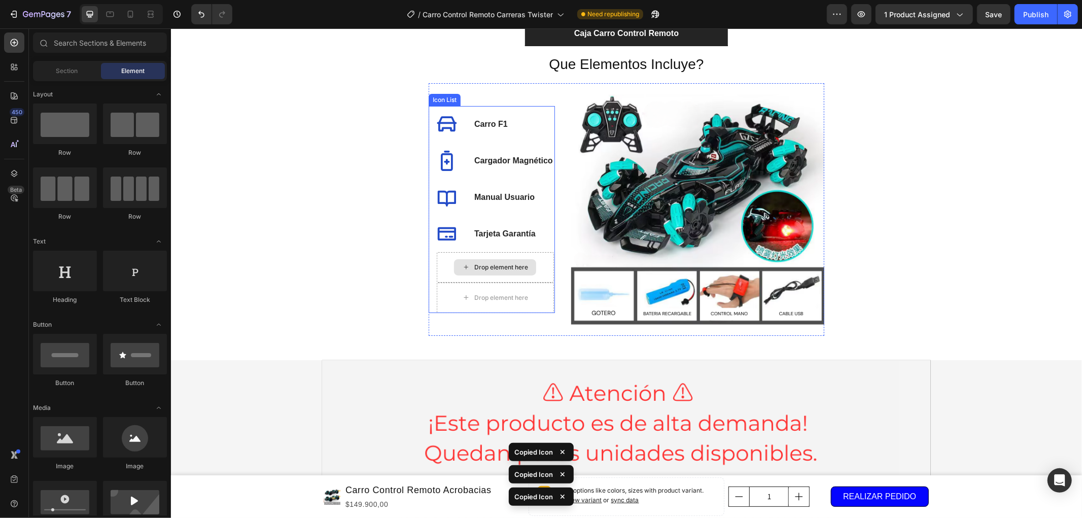
click at [469, 265] on div "Drop element here" at bounding box center [495, 267] width 82 height 16
click at [455, 263] on div "Drop element here" at bounding box center [495, 267] width 82 height 16
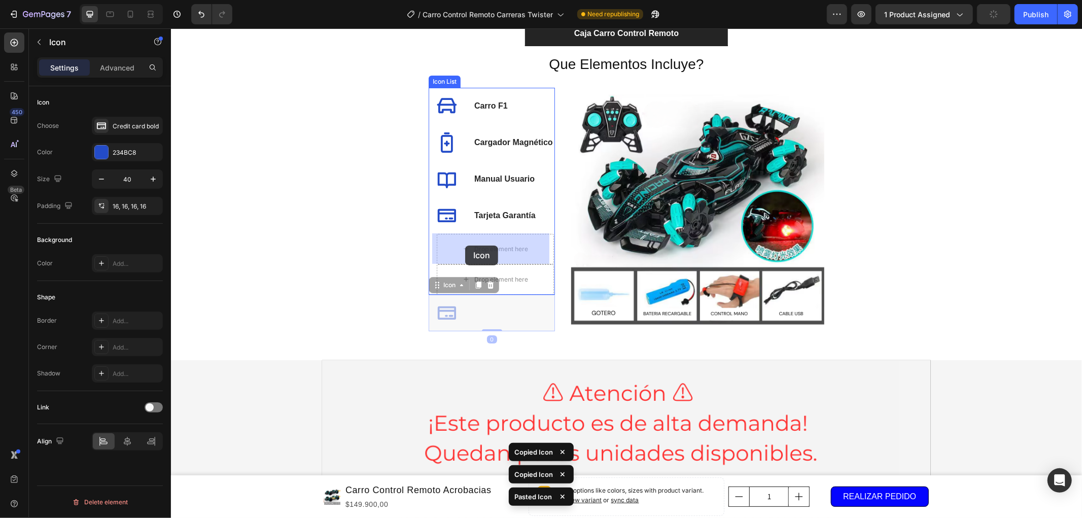
drag, startPoint x: 443, startPoint y: 310, endPoint x: 465, endPoint y: 245, distance: 68.3
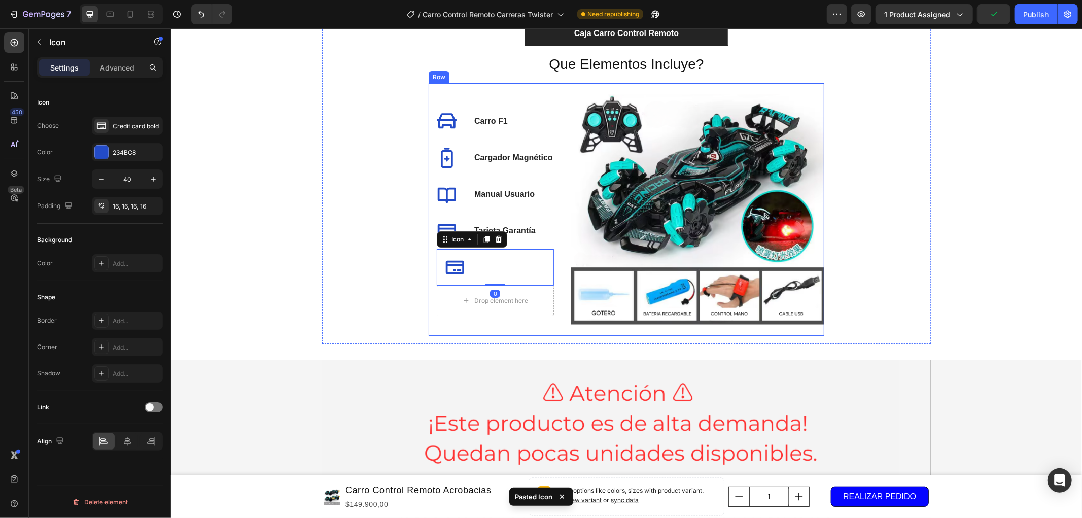
click at [500, 335] on div "Icon Carro F1 Text block Icon Cargador Magnético Text block Icon Manual Usuario…" at bounding box center [491, 209] width 126 height 253
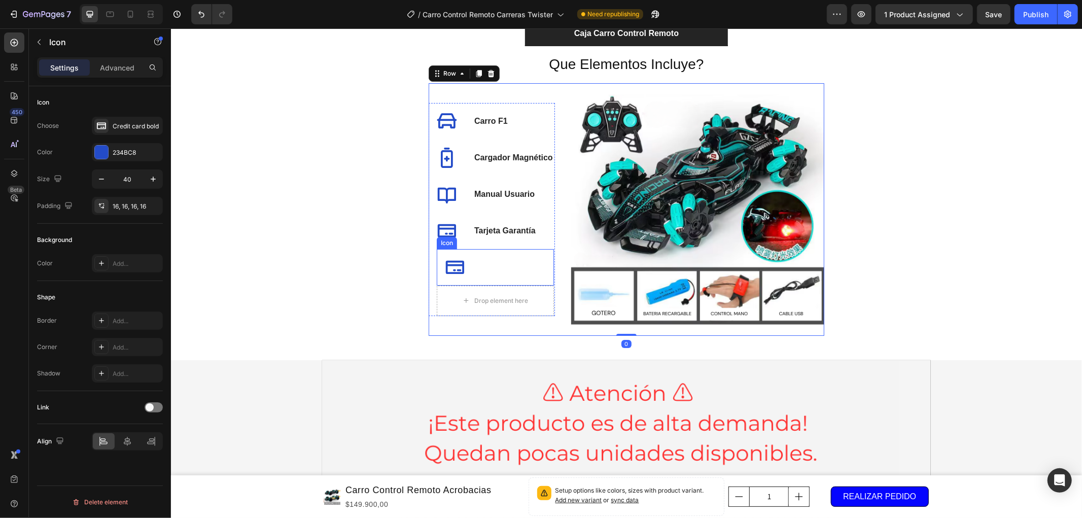
click at [445, 268] on icon at bounding box center [454, 267] width 20 height 20
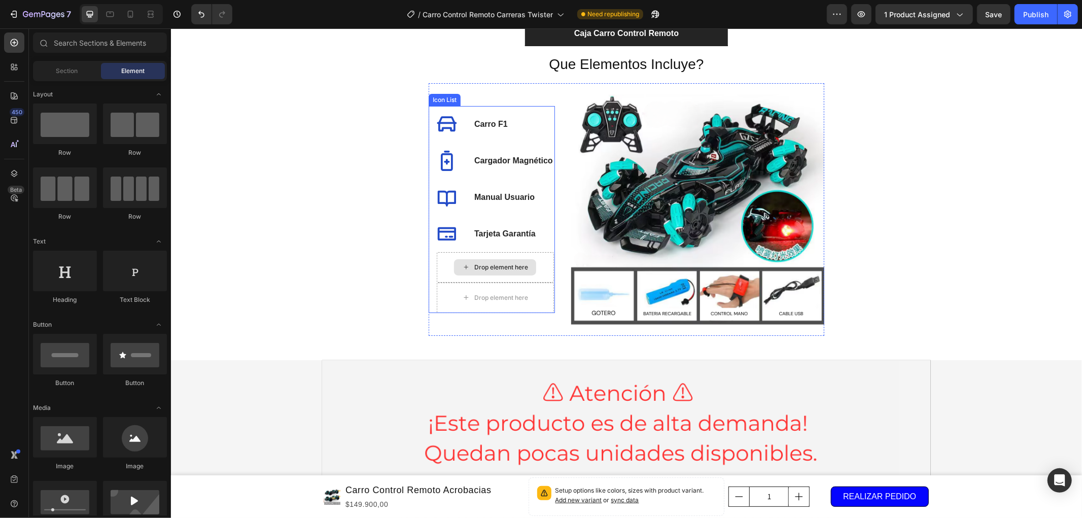
click at [526, 269] on div "Drop element here" at bounding box center [495, 267] width 82 height 16
click at [519, 109] on li "Icon Carro F1 Text block" at bounding box center [490, 124] width 125 height 37
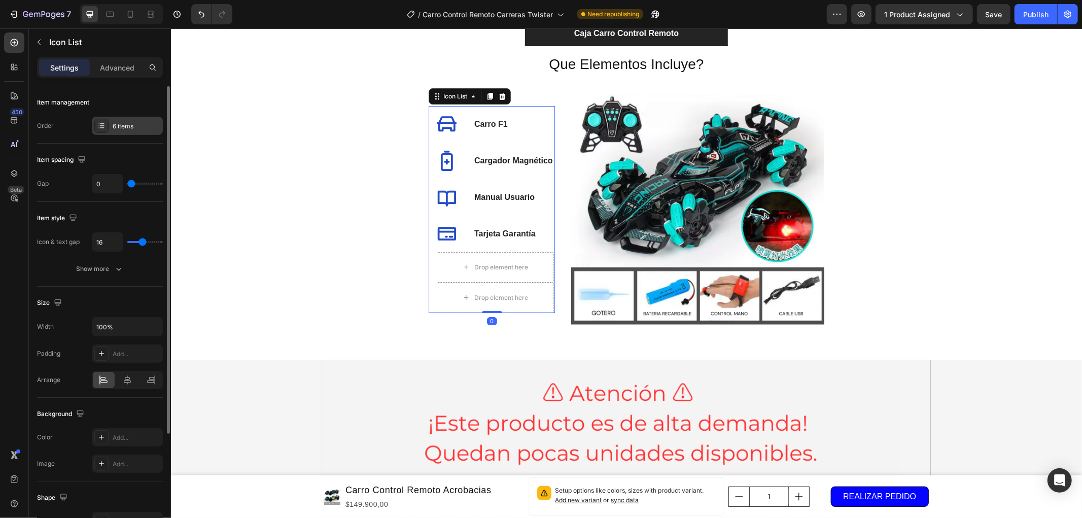
click at [139, 128] on div "6 items" at bounding box center [137, 126] width 48 height 9
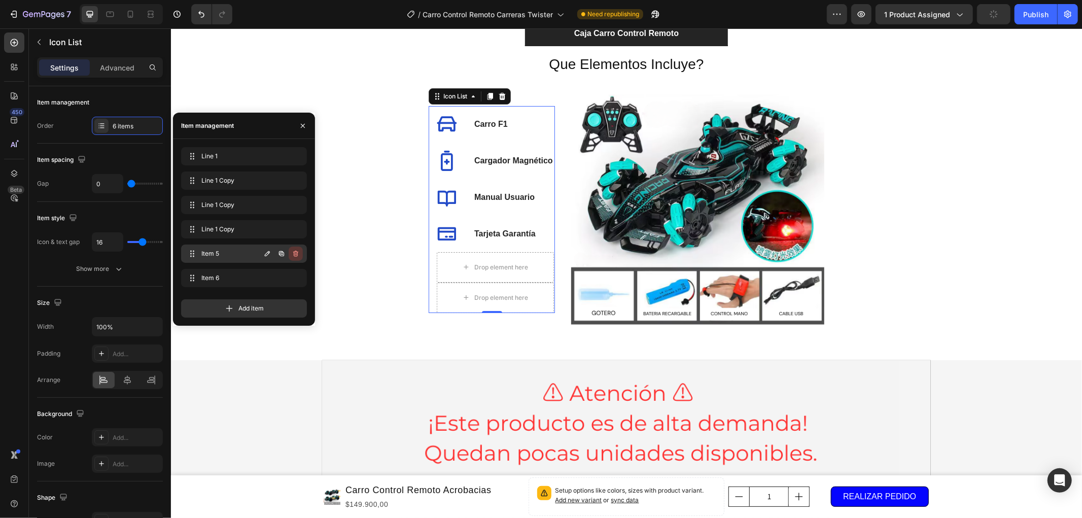
click at [292, 251] on icon "button" at bounding box center [296, 254] width 8 height 8
click at [292, 255] on div "Delete" at bounding box center [289, 253] width 19 height 9
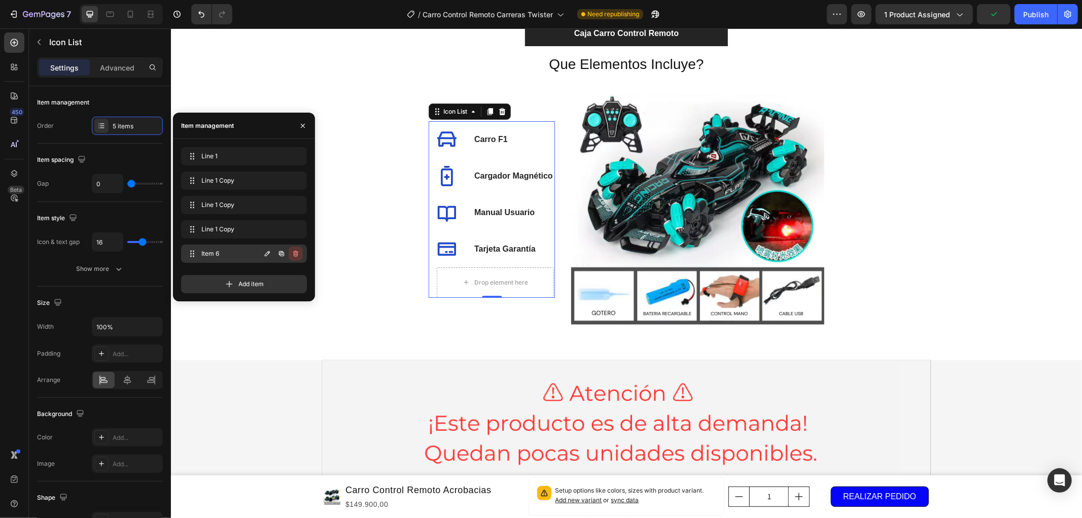
click at [295, 255] on icon "button" at bounding box center [296, 254] width 8 height 8
click at [295, 255] on div "Delete" at bounding box center [289, 253] width 19 height 9
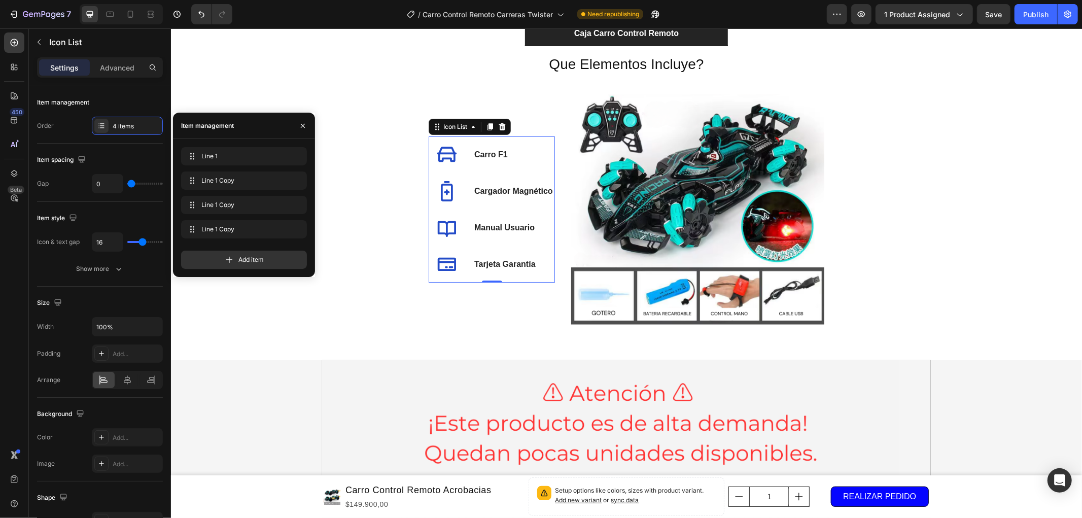
click at [488, 247] on li "Icon Tarjeta Garantía Text block" at bounding box center [490, 264] width 125 height 37
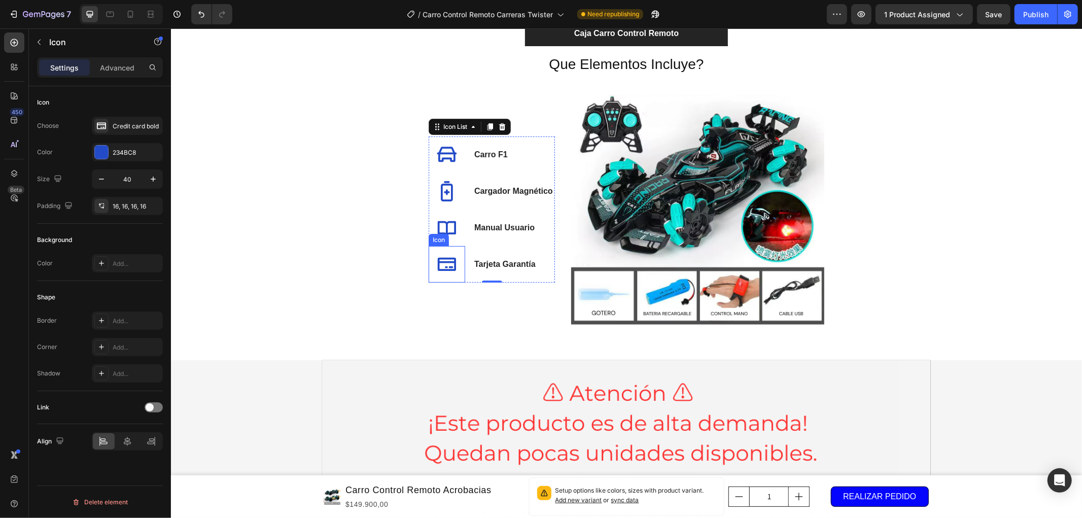
click at [452, 246] on div at bounding box center [446, 264] width 37 height 37
click at [466, 248] on li "Icon Tarjeta Garantía Text block" at bounding box center [490, 264] width 125 height 37
click at [453, 257] on div at bounding box center [446, 264] width 37 height 37
click at [472, 238] on div at bounding box center [478, 236] width 12 height 12
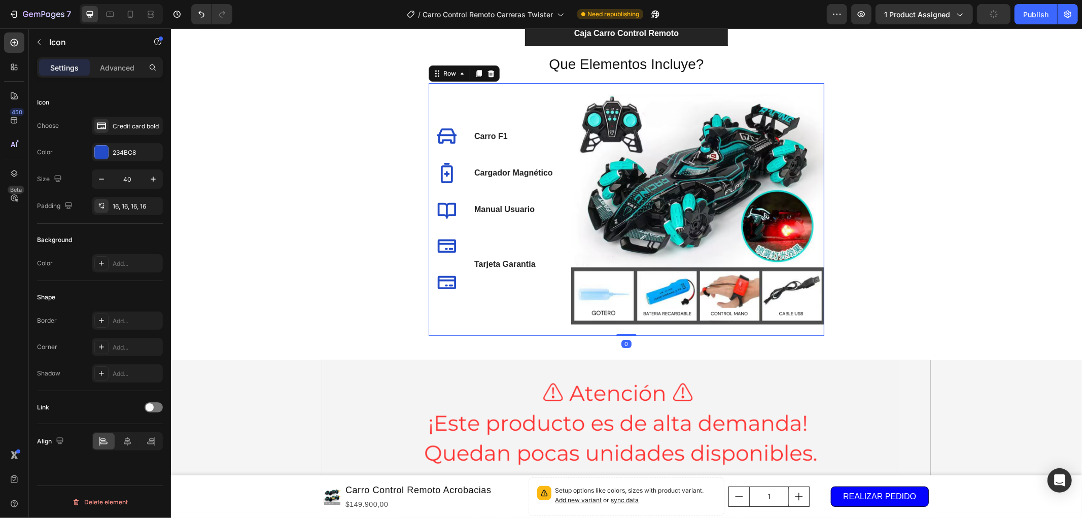
click at [474, 303] on div "Icon Carro F1 Text block Icon Cargador Magnético Text block Icon Manual Usuario…" at bounding box center [491, 209] width 126 height 253
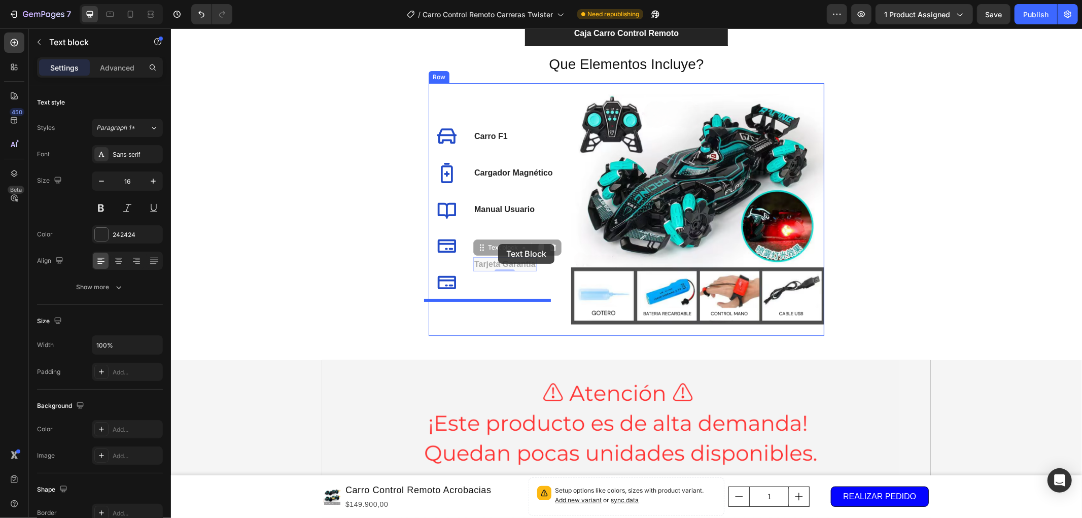
drag, startPoint x: 499, startPoint y: 261, endPoint x: 496, endPoint y: 240, distance: 20.5
click at [512, 265] on p "Tarjeta Garantía" at bounding box center [504, 264] width 61 height 12
click at [496, 265] on p "Tarjeta Garantía" at bounding box center [504, 264] width 61 height 12
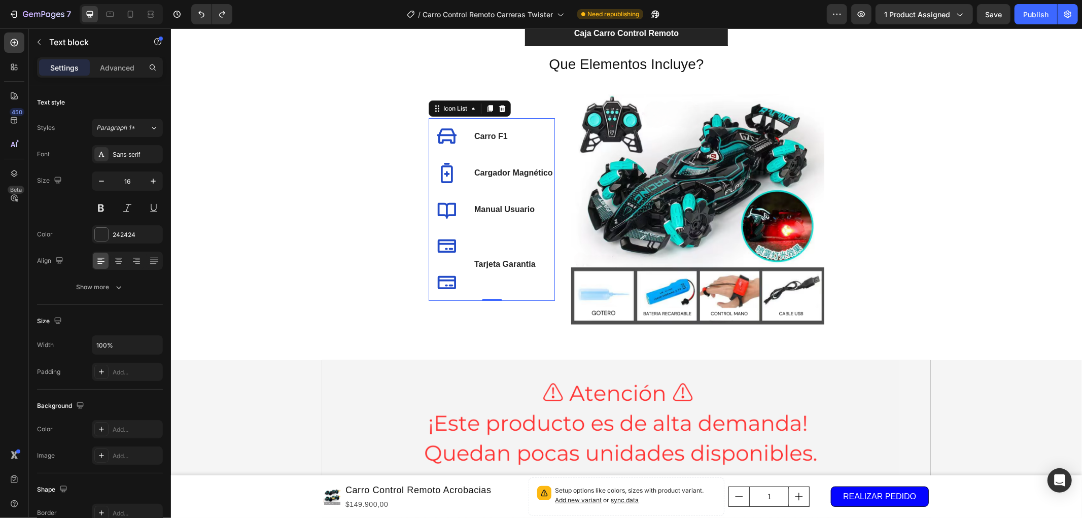
click at [484, 270] on li "Icon Icon Tarjeta Garantía Text block" at bounding box center [490, 263] width 125 height 73
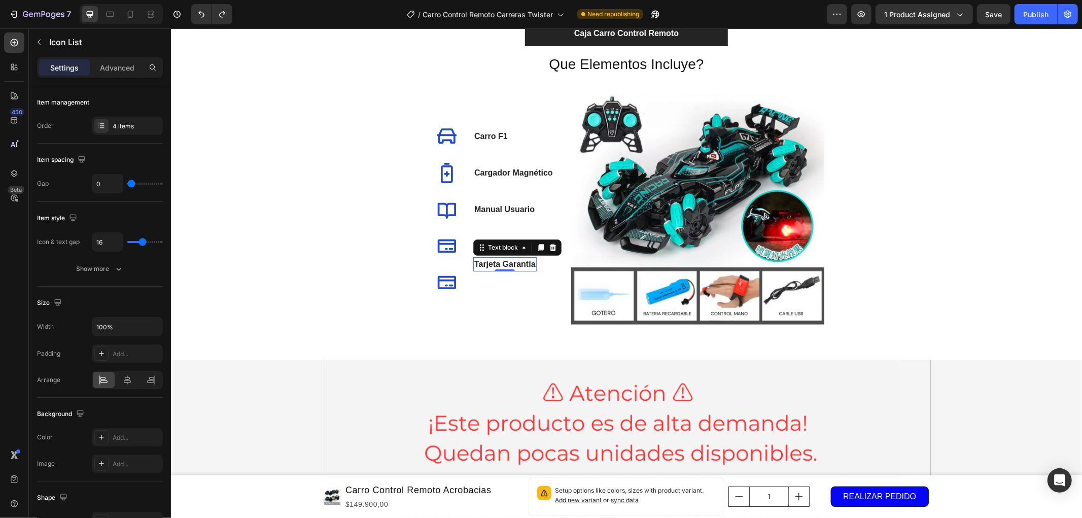
click at [483, 268] on p "Tarjeta Garantía" at bounding box center [504, 264] width 61 height 12
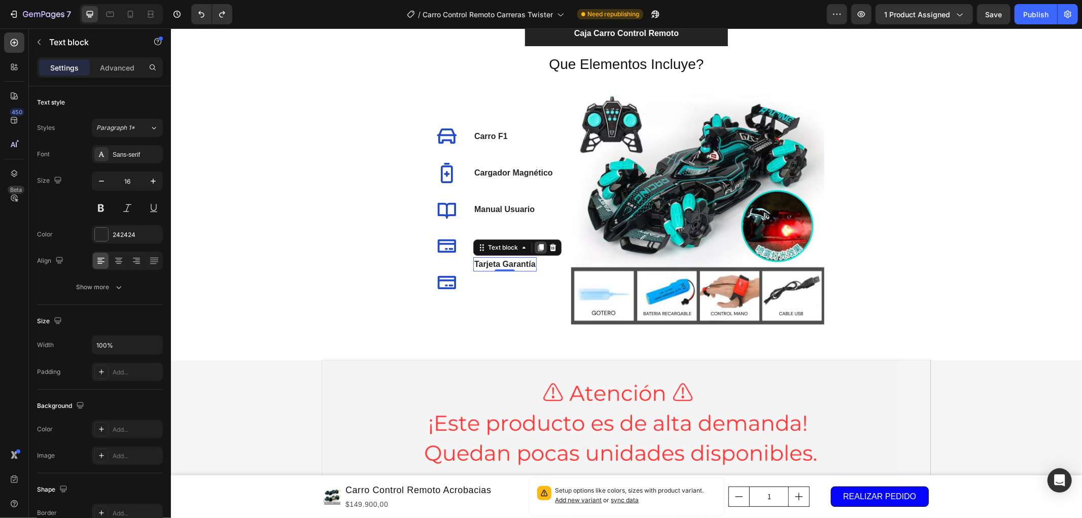
click at [536, 247] on icon at bounding box center [540, 247] width 8 height 8
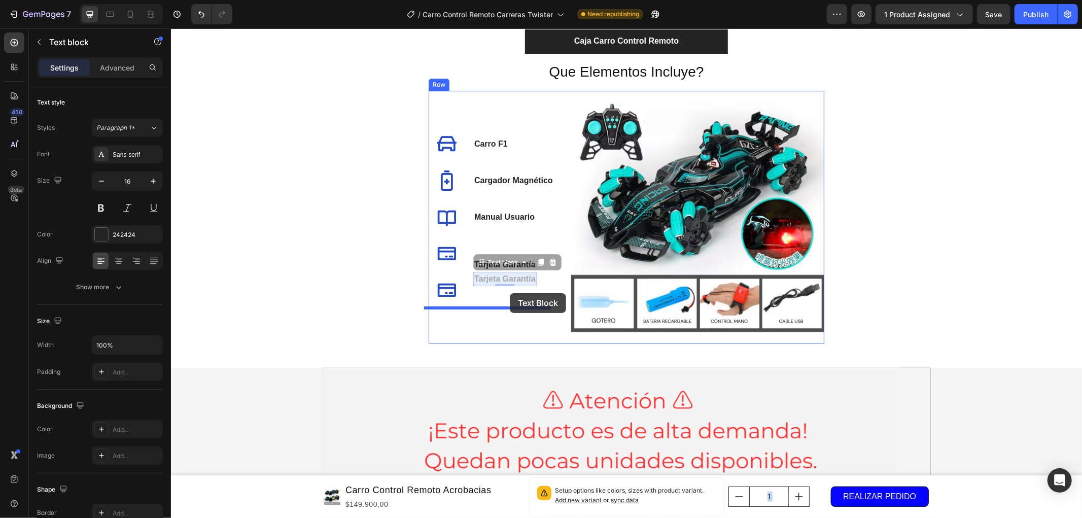
drag, startPoint x: 510, startPoint y: 268, endPoint x: 509, endPoint y: 292, distance: 23.4
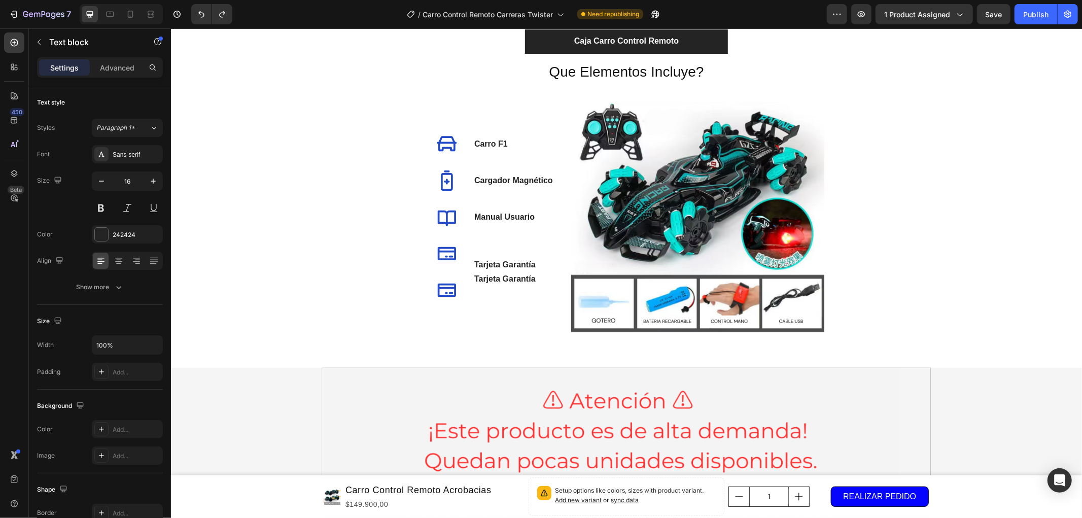
click at [500, 274] on p "Tarjeta Garantía" at bounding box center [504, 278] width 61 height 12
click at [507, 258] on p "Tarjeta Garantía" at bounding box center [504, 264] width 61 height 12
click at [465, 249] on li "Icon Icon Tarjeta Garantía Text block Tarjeta Garantía Text block" at bounding box center [490, 271] width 125 height 73
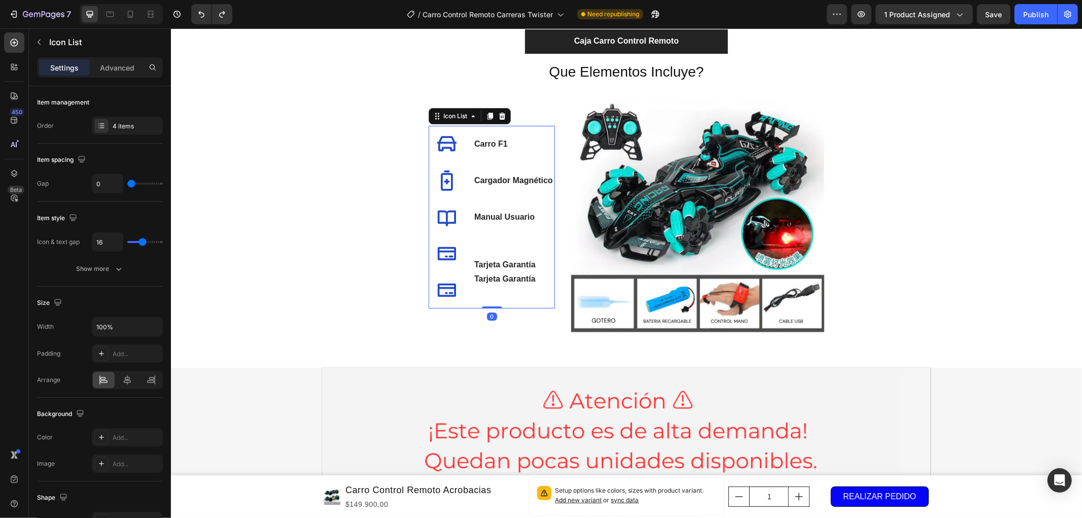
click at [488, 259] on p "Tarjeta Garantía" at bounding box center [504, 264] width 61 height 12
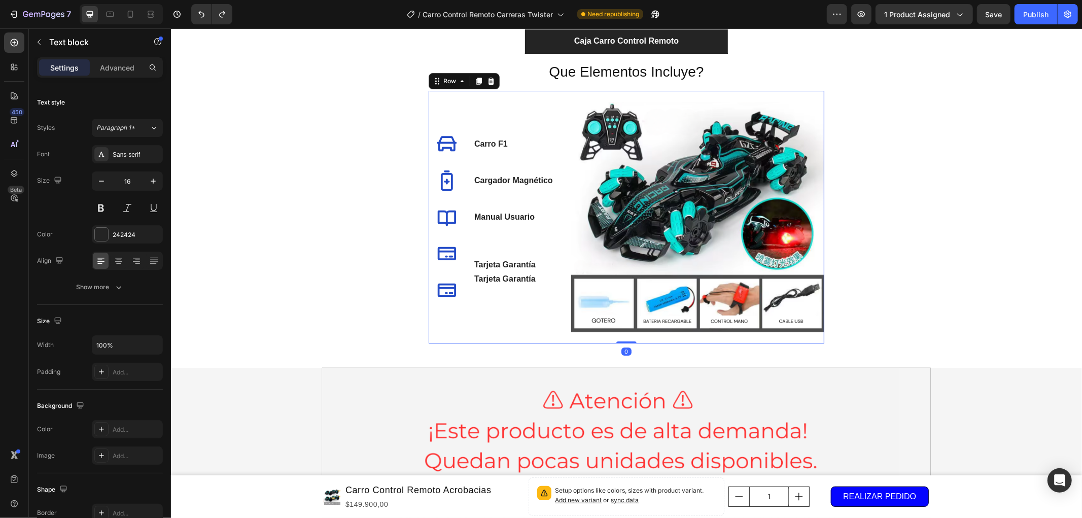
click at [544, 309] on div "Icon Carro F1 Text block Icon Cargador Magnético Text block Icon Manual Usuario…" at bounding box center [491, 216] width 126 height 253
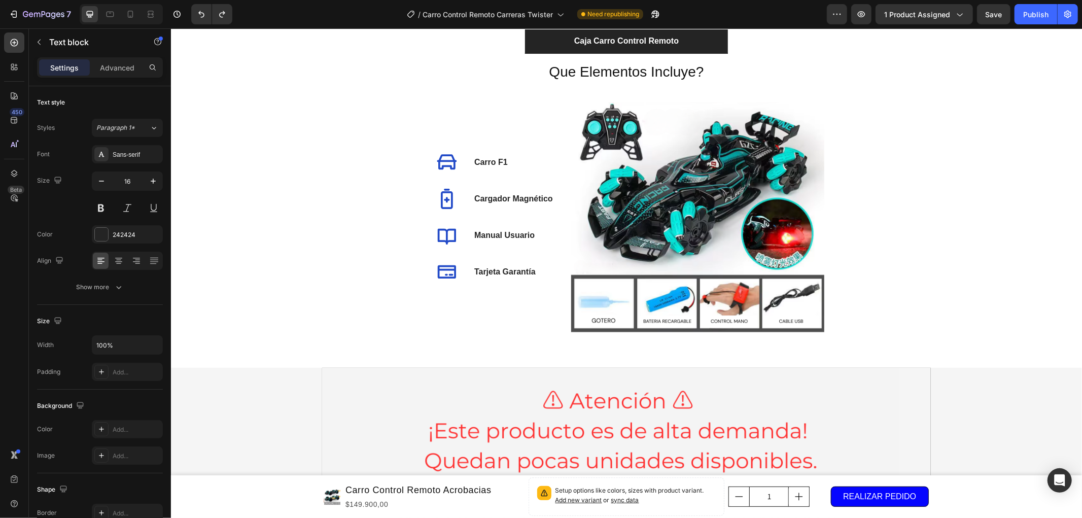
click at [492, 271] on p "Tarjeta Garantía" at bounding box center [504, 271] width 61 height 12
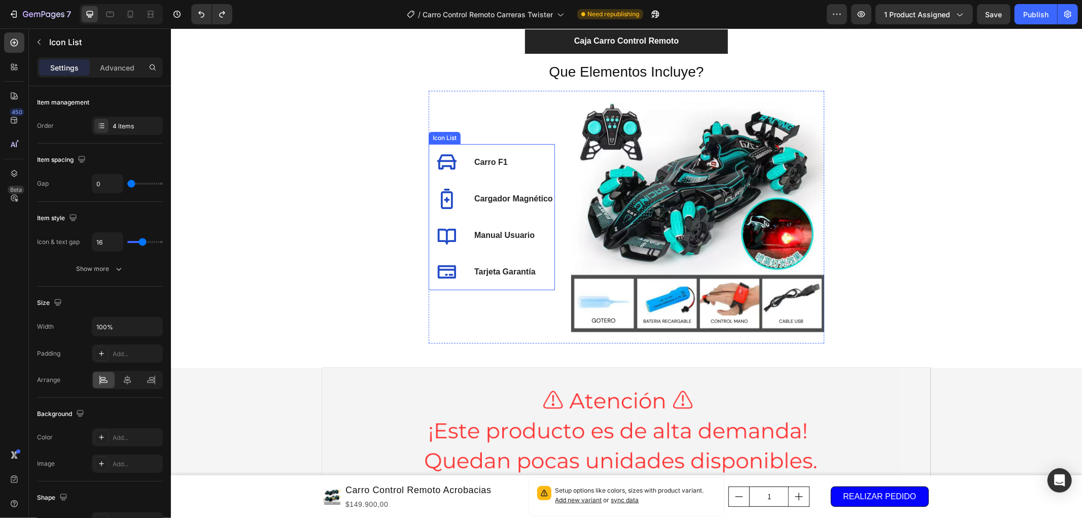
click at [499, 281] on li "Icon Tarjeta Garantía Text block" at bounding box center [490, 271] width 125 height 37
click at [516, 163] on li "Icon Carro F1 Text block" at bounding box center [490, 162] width 125 height 37
click at [458, 174] on div at bounding box center [446, 162] width 37 height 37
click at [463, 175] on li "Icon 0 Carro F1 Text block" at bounding box center [490, 162] width 125 height 37
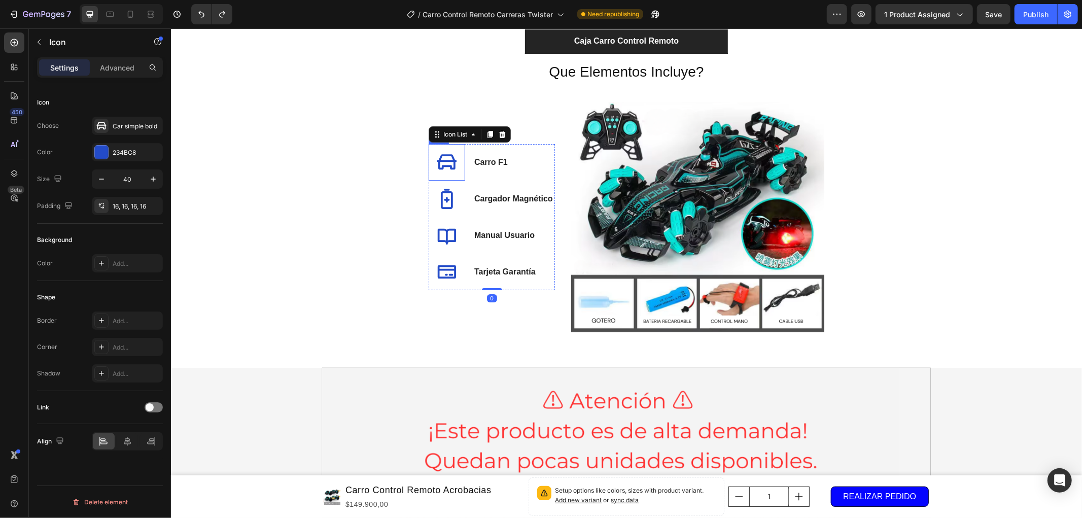
click at [460, 175] on div at bounding box center [446, 162] width 37 height 37
click at [460, 183] on div at bounding box center [446, 198] width 37 height 37
click at [462, 220] on li "Icon Manual Usuario Text block" at bounding box center [490, 235] width 125 height 37
click at [459, 257] on div at bounding box center [446, 271] width 37 height 37
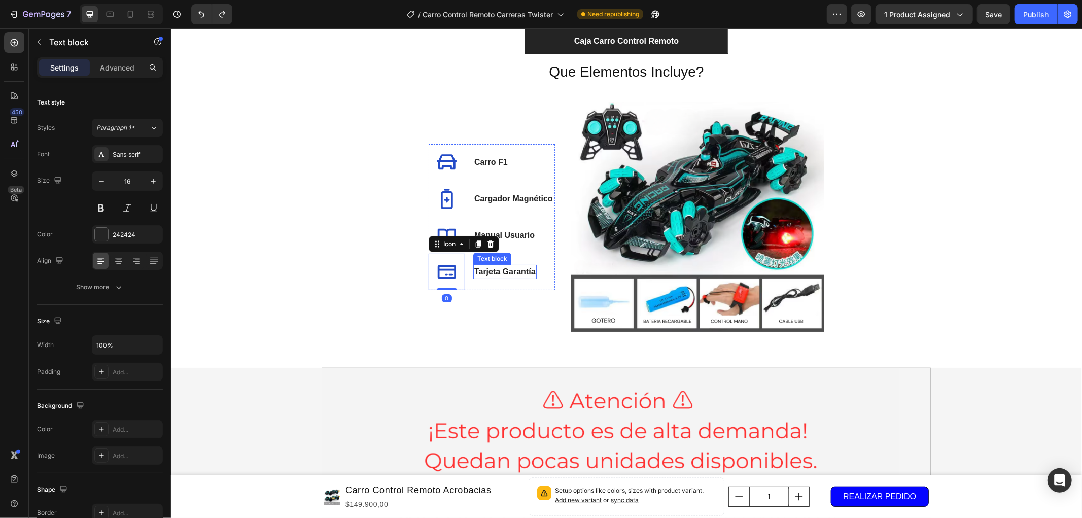
click at [523, 273] on p "Tarjeta Garantía" at bounding box center [504, 271] width 61 height 12
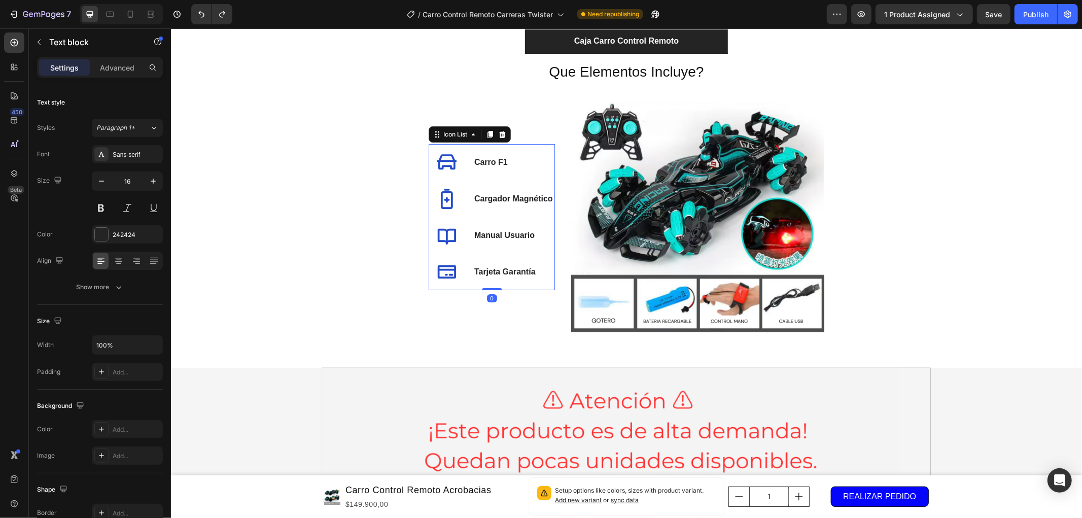
click at [546, 279] on li "Icon Tarjeta Garantía Text block" at bounding box center [490, 271] width 125 height 37
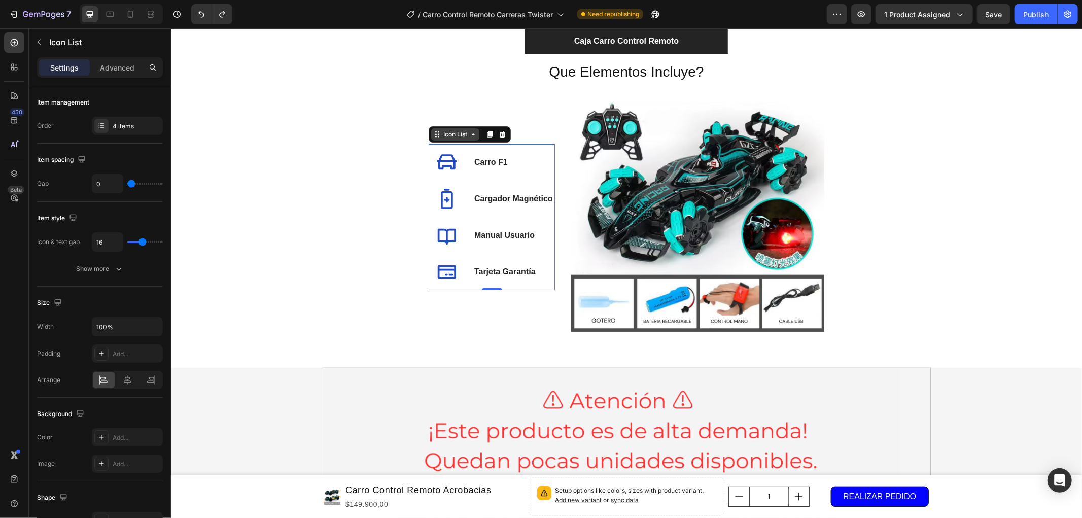
click at [469, 137] on icon at bounding box center [473, 134] width 8 height 8
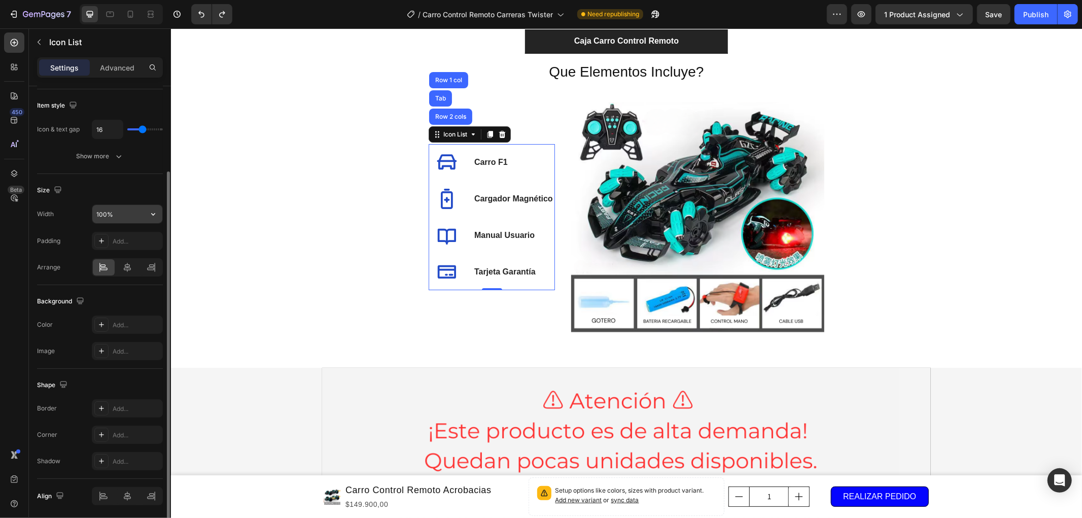
scroll to position [149, 0]
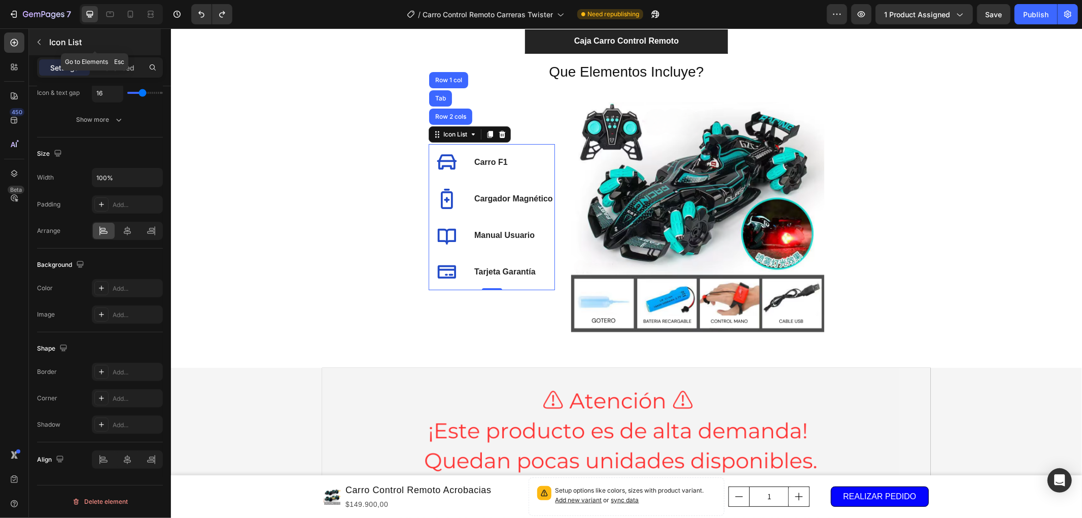
click at [61, 32] on div "Icon List" at bounding box center [95, 42] width 132 height 26
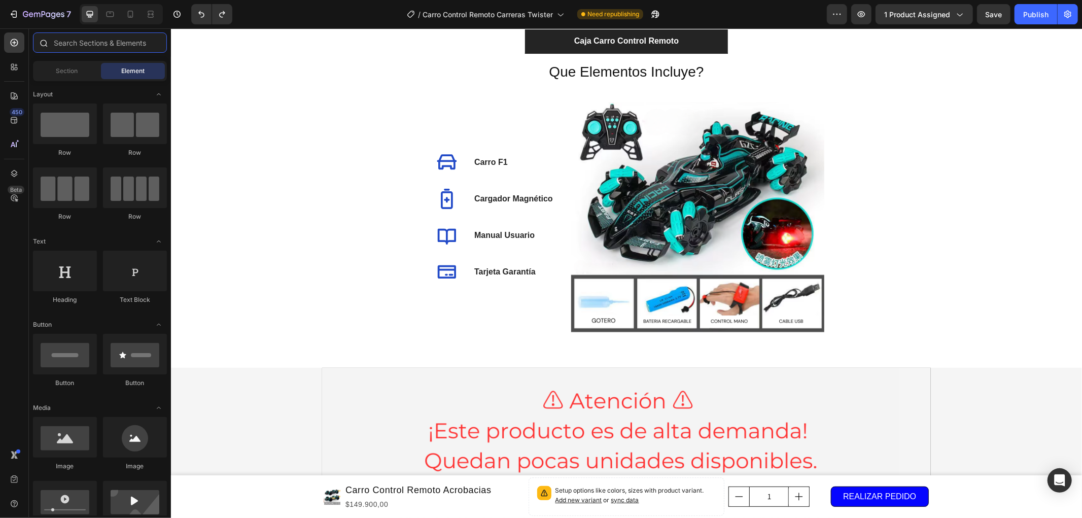
click at [79, 37] on input "text" at bounding box center [100, 42] width 134 height 20
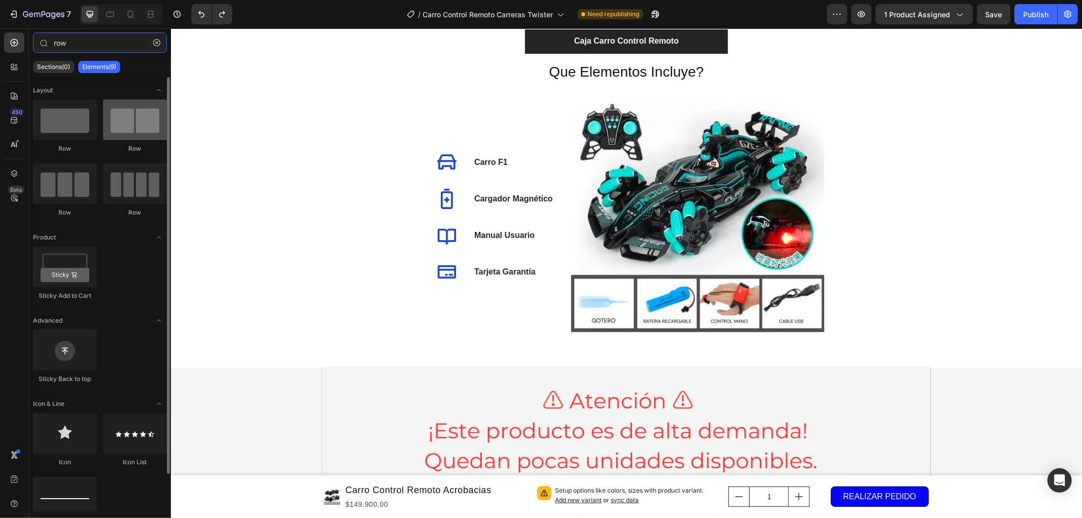
type input "row"
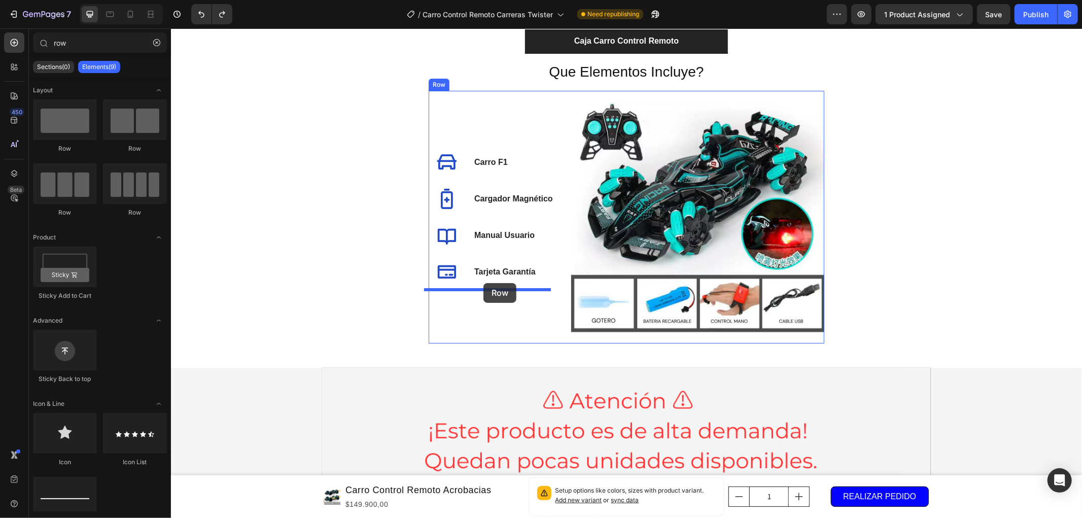
drag, startPoint x: 308, startPoint y: 157, endPoint x: 483, endPoint y: 283, distance: 215.2
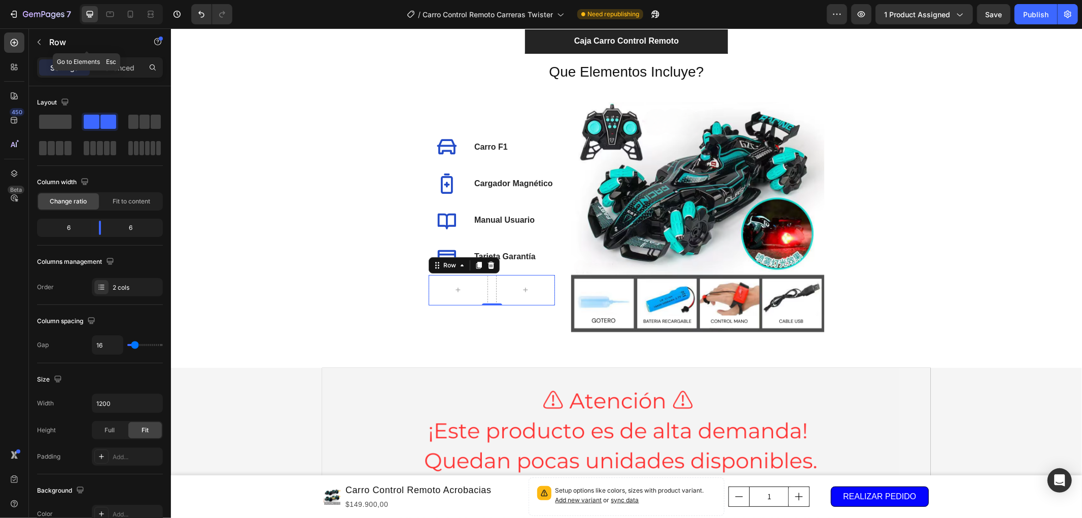
click at [42, 42] on icon "button" at bounding box center [39, 42] width 8 height 8
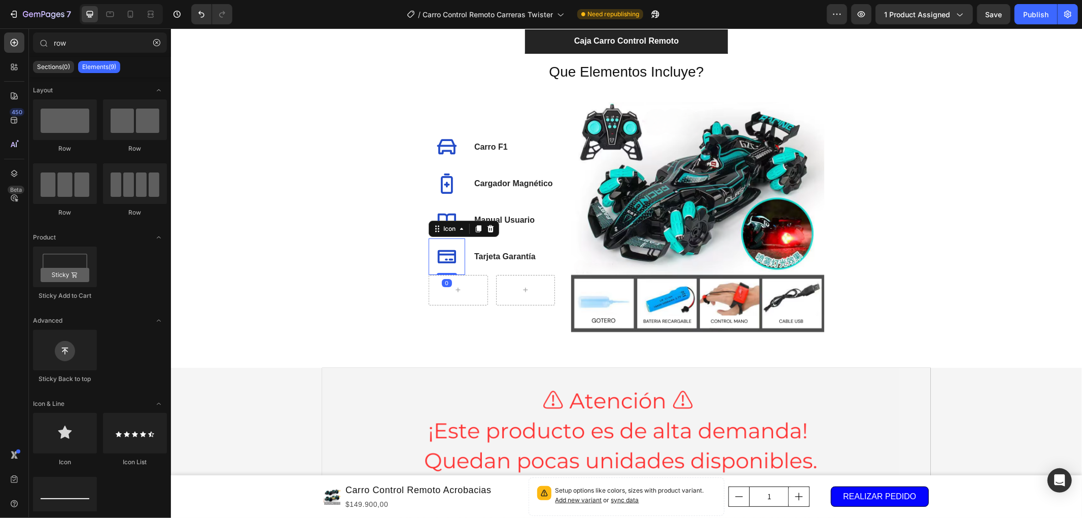
click at [437, 253] on icon at bounding box center [446, 256] width 18 height 13
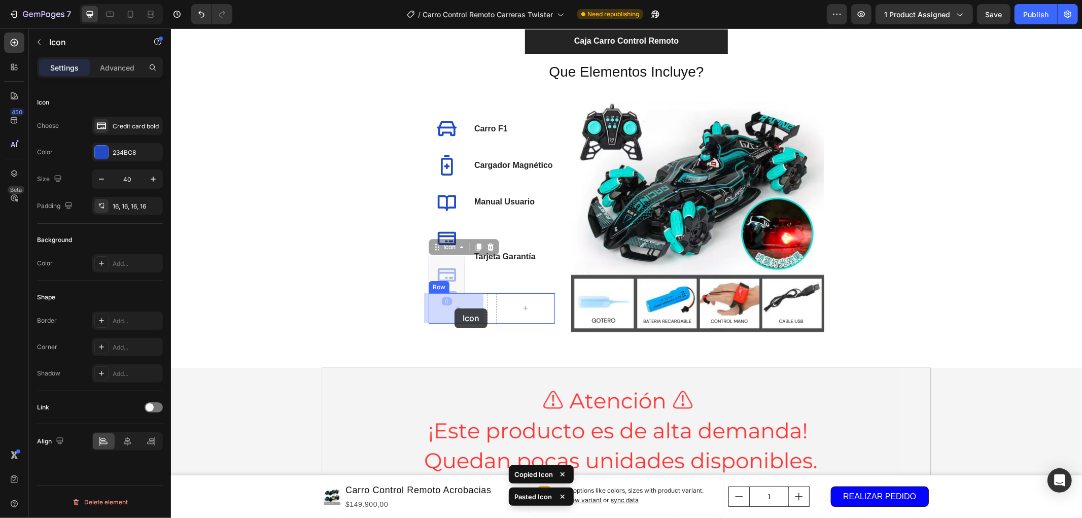
drag, startPoint x: 444, startPoint y: 270, endPoint x: 454, endPoint y: 308, distance: 38.9
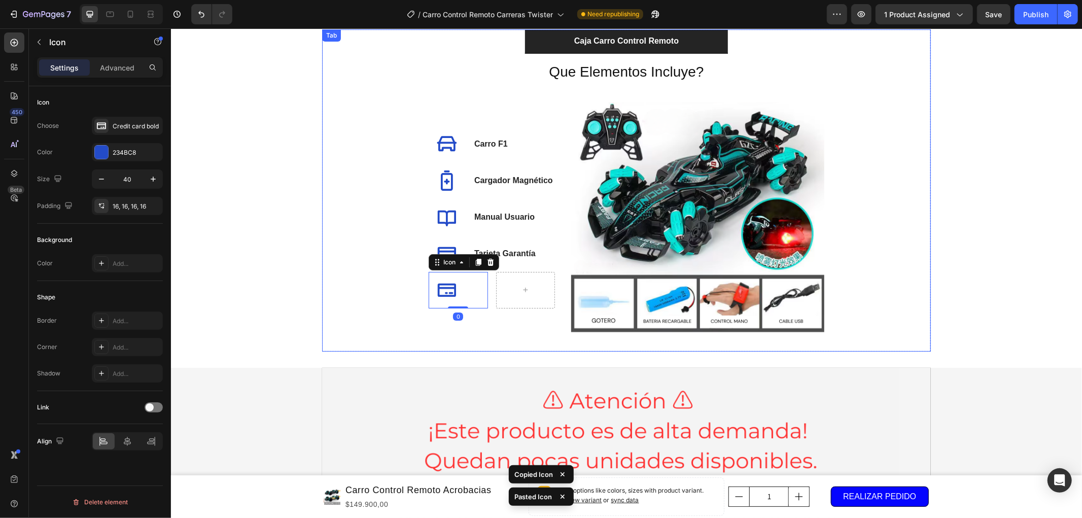
click at [338, 201] on div "Que Elementos Incluye? Heading Icon Carro F1 Text block Icon Cargador Magnético…" at bounding box center [626, 202] width 593 height 282
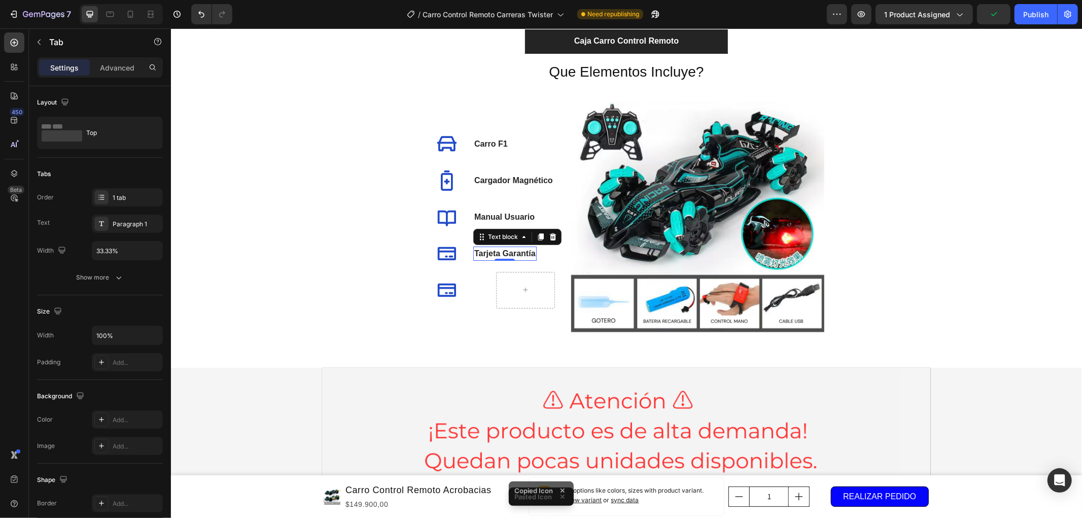
click at [509, 252] on p "Tarjeta Garantía" at bounding box center [504, 253] width 61 height 12
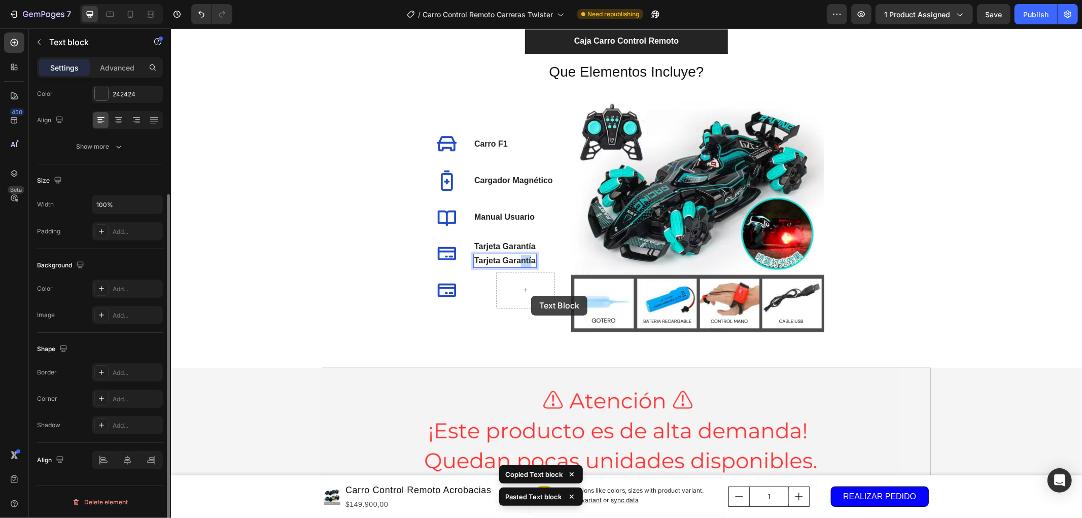
scroll to position [3127, 0]
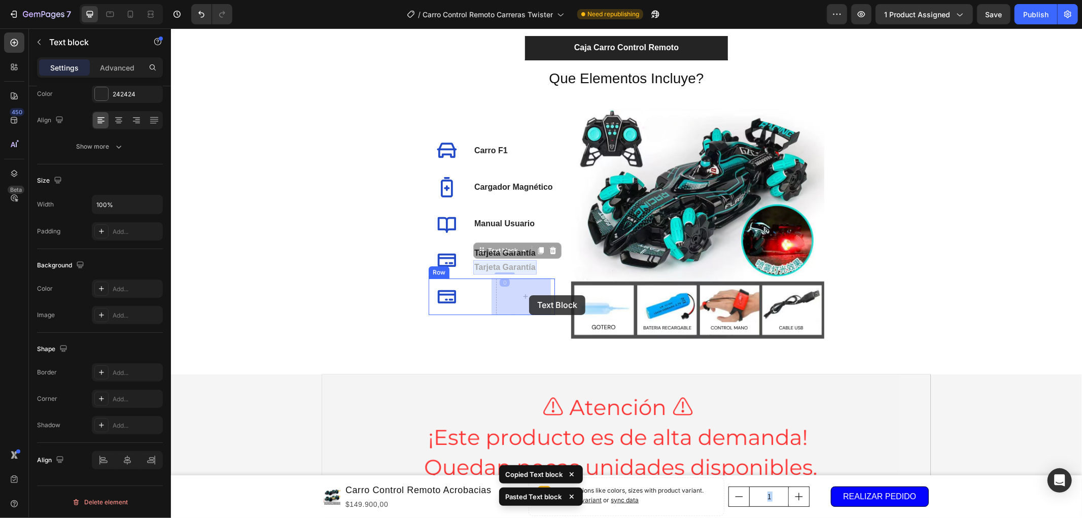
drag, startPoint x: 515, startPoint y: 261, endPoint x: 529, endPoint y: 295, distance: 36.0
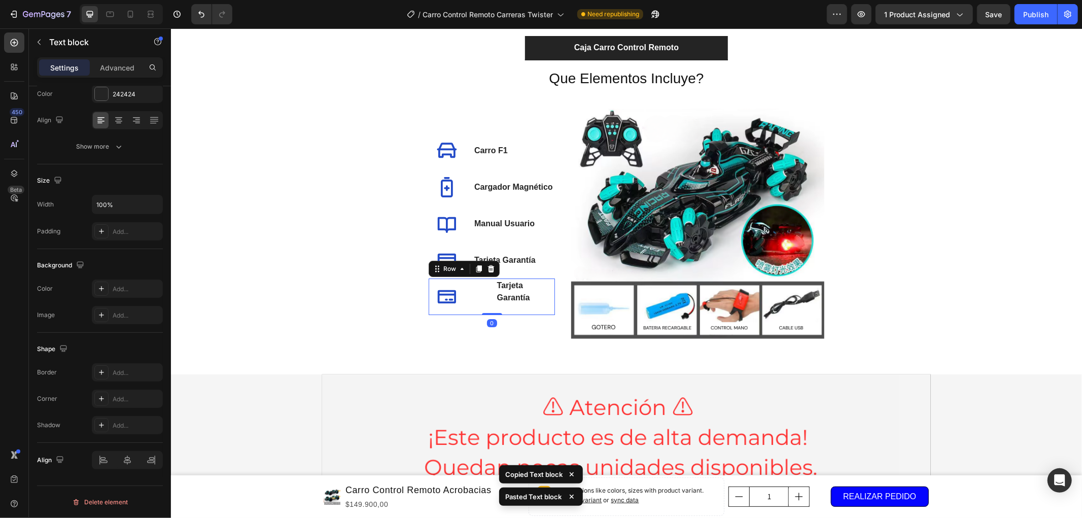
click at [483, 289] on div "Icon Tarjeta Garantía Text block Row 0" at bounding box center [491, 296] width 126 height 37
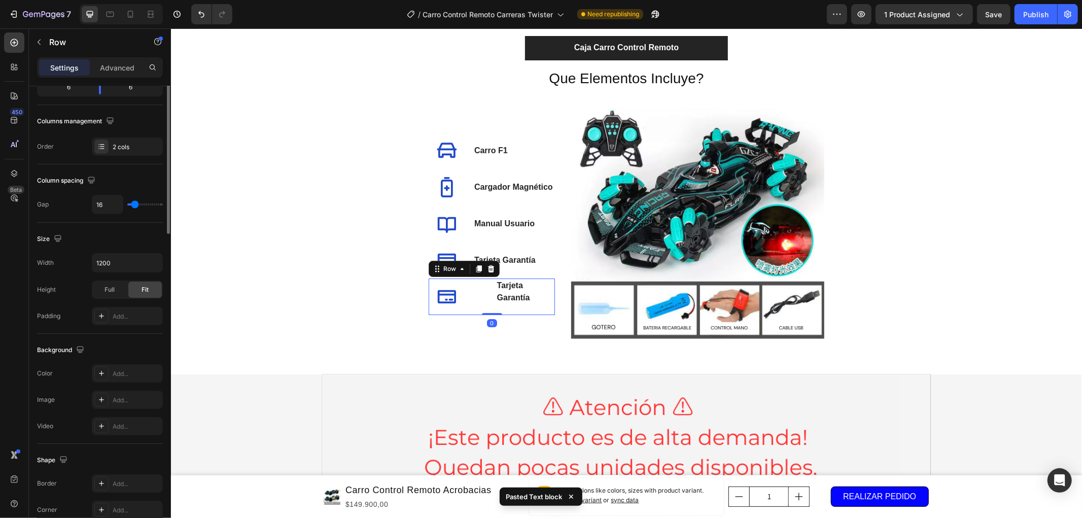
scroll to position [0, 0]
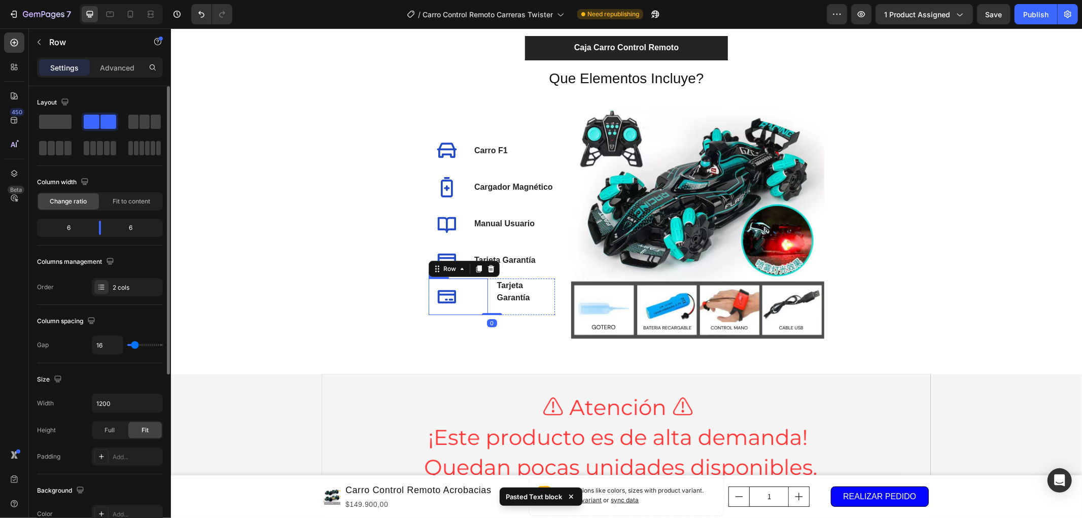
click at [466, 293] on div "Icon" at bounding box center [457, 296] width 59 height 37
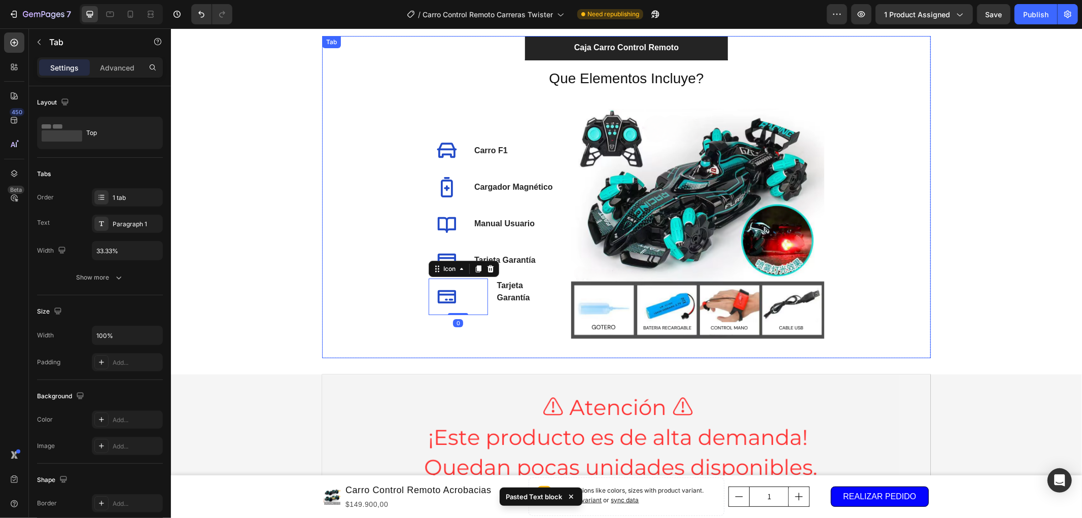
click at [389, 264] on div "Que Elementos Incluye? Heading Icon Carro F1 Text block Icon Cargador Magnético…" at bounding box center [626, 209] width 593 height 282
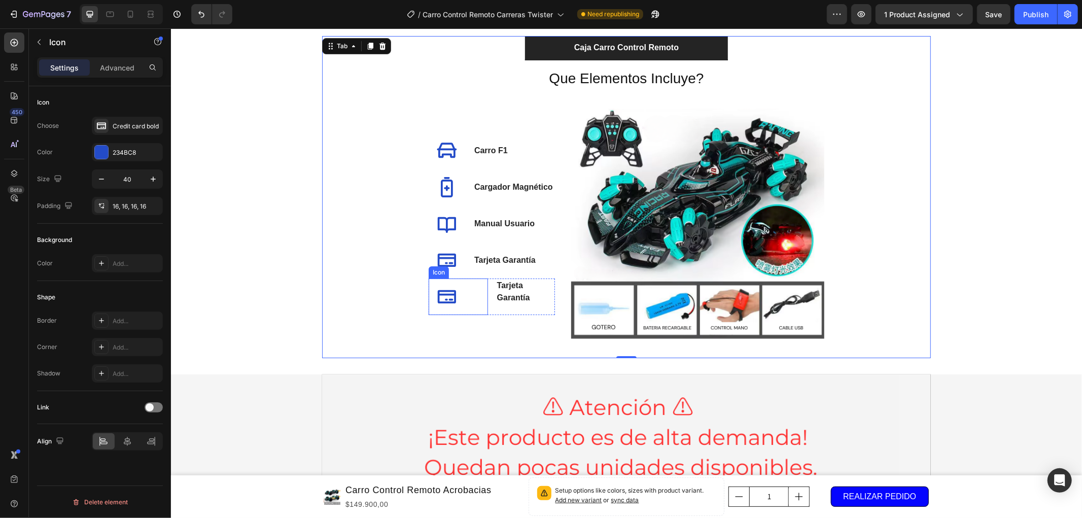
click at [469, 295] on div "Icon" at bounding box center [457, 296] width 59 height 37
click at [466, 291] on div "Icon 0" at bounding box center [457, 296] width 59 height 37
click at [449, 255] on icon at bounding box center [446, 260] width 20 height 20
click at [456, 288] on div at bounding box center [446, 296] width 37 height 37
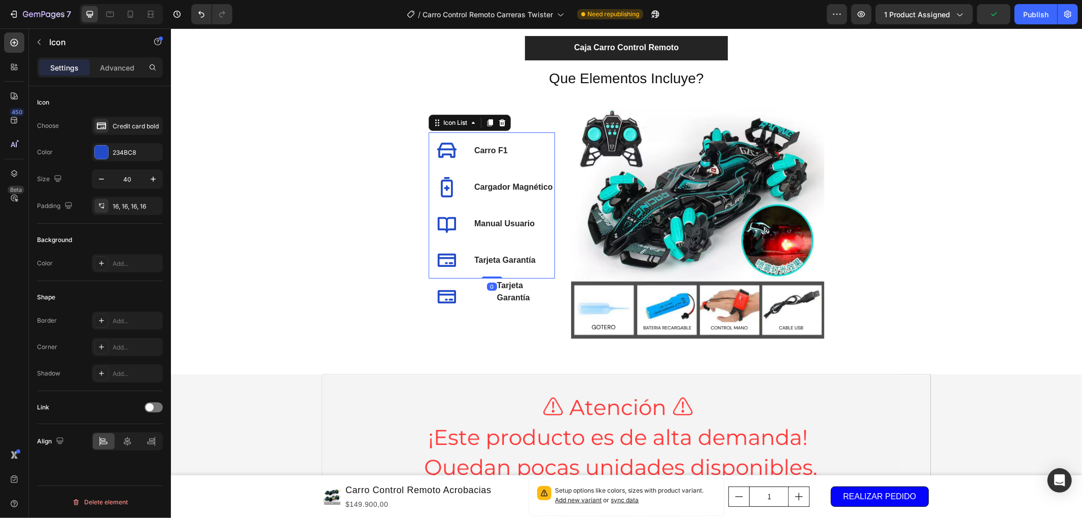
click at [464, 252] on li "Icon Tarjeta Garantía Text block" at bounding box center [490, 260] width 125 height 37
click at [465, 285] on div "Icon" at bounding box center [457, 296] width 59 height 37
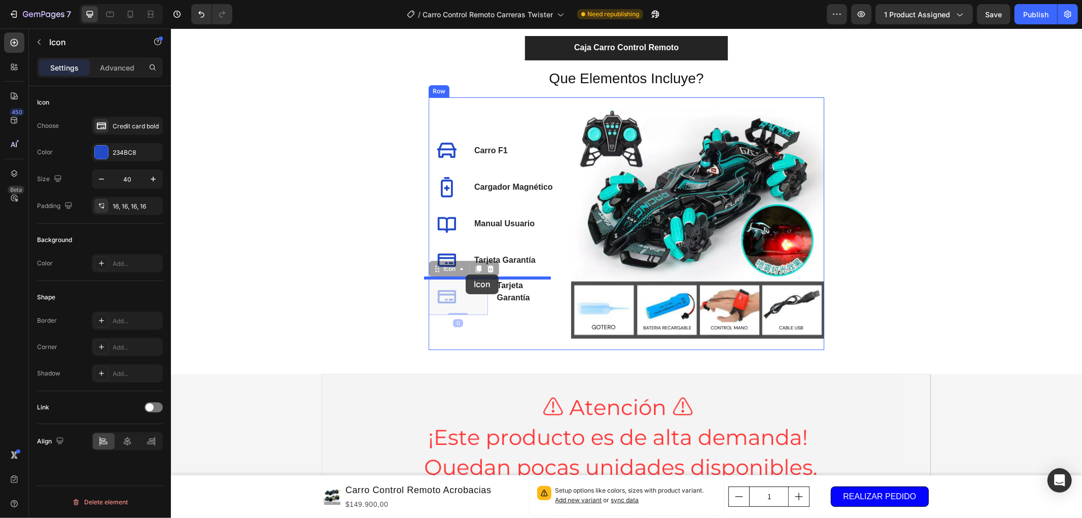
drag, startPoint x: 465, startPoint y: 284, endPoint x: 465, endPoint y: 274, distance: 10.1
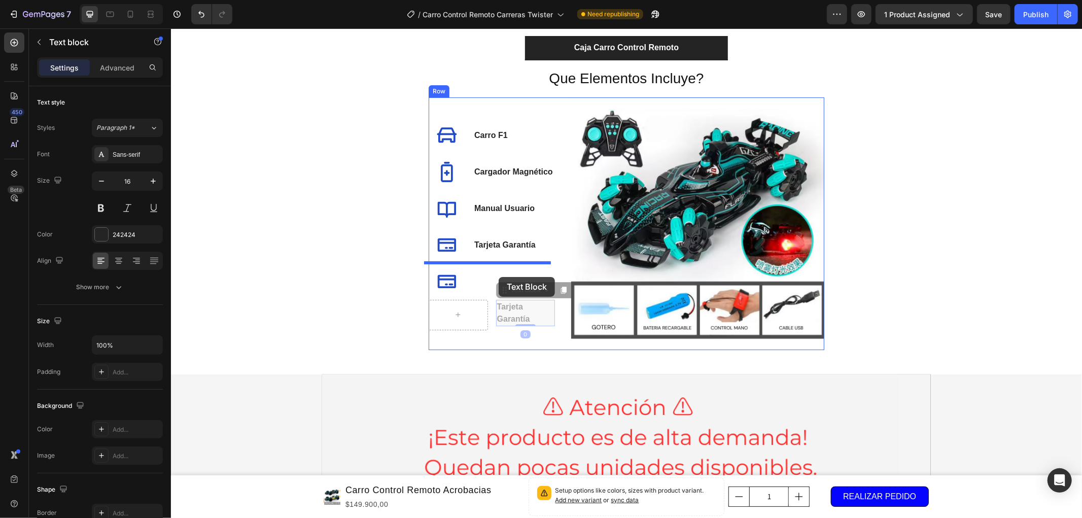
drag, startPoint x: 500, startPoint y: 309, endPoint x: 498, endPoint y: 277, distance: 32.5
click at [472, 284] on div "Icon" at bounding box center [491, 281] width 126 height 37
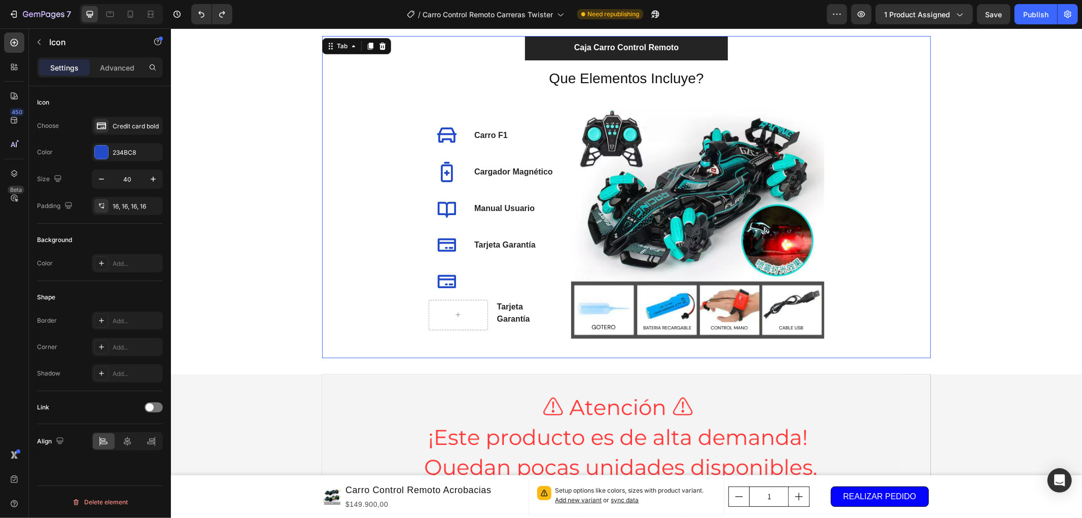
click at [375, 274] on div "Que Elementos Incluye? Heading Icon Carro F1 Text block Icon Cargador Magnético…" at bounding box center [626, 209] width 593 height 282
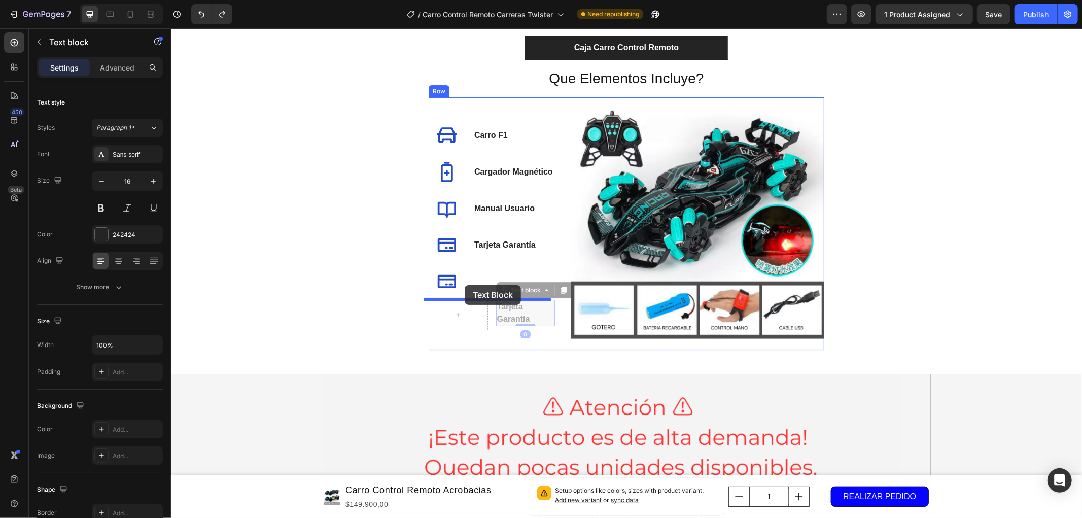
drag, startPoint x: 499, startPoint y: 315, endPoint x: 466, endPoint y: 286, distance: 44.6
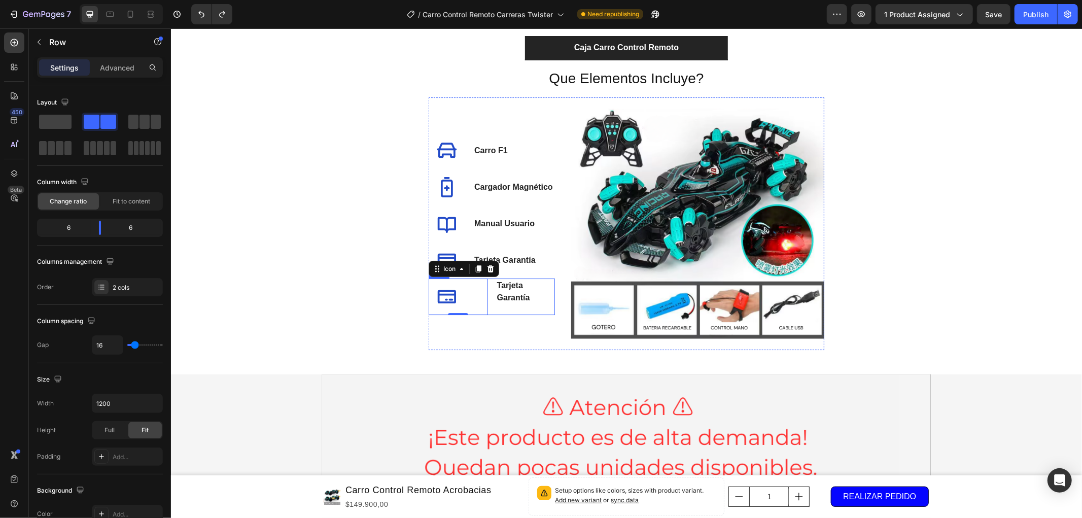
click at [492, 312] on div "Icon 0 Tarjeta Garantía Text block Row" at bounding box center [491, 296] width 126 height 37
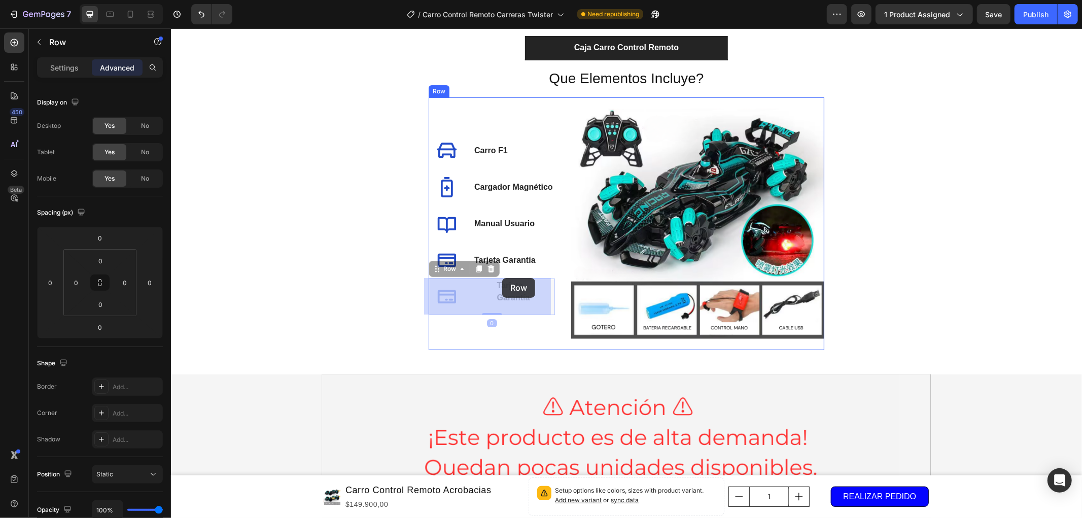
drag, startPoint x: 504, startPoint y: 313, endPoint x: 502, endPoint y: 278, distance: 35.1
click at [517, 312] on div "Tarjeta Garantía Text block" at bounding box center [525, 296] width 59 height 37
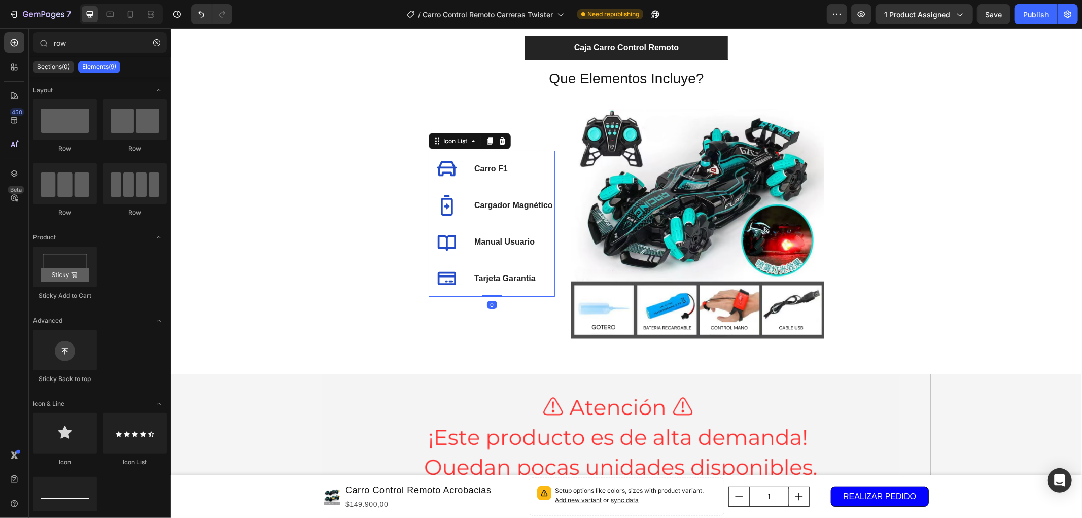
click at [541, 283] on li "Icon Tarjeta Garantía Text block" at bounding box center [490, 278] width 125 height 37
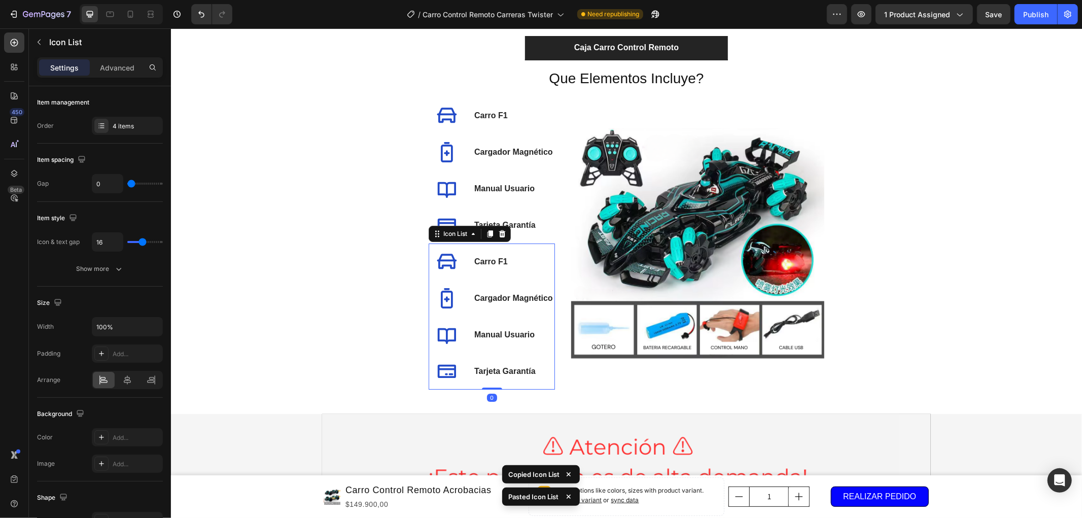
click at [531, 249] on li "Icon Carro F1 Text block" at bounding box center [490, 261] width 125 height 37
click at [449, 332] on icon at bounding box center [446, 334] width 20 height 20
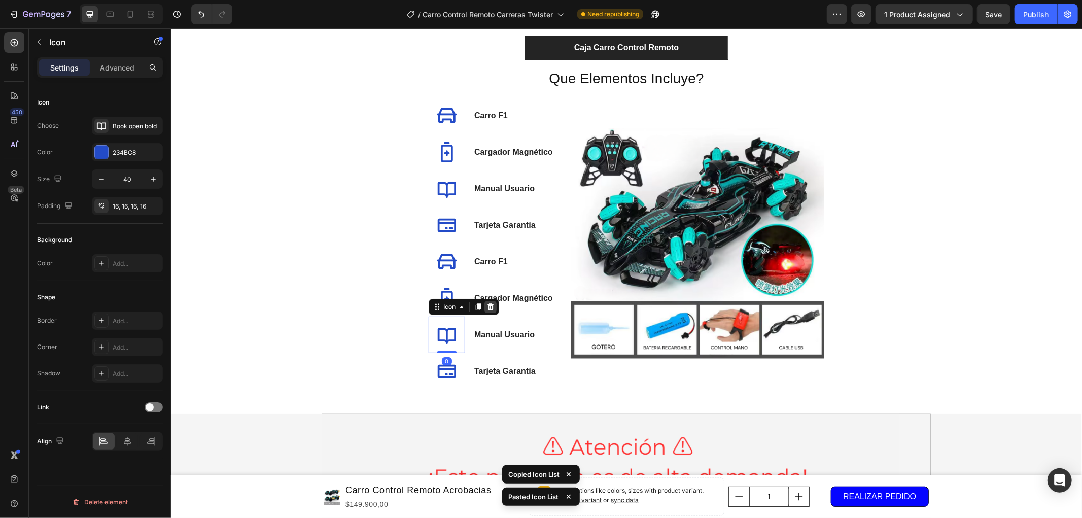
click at [487, 303] on icon at bounding box center [490, 305] width 7 height 7
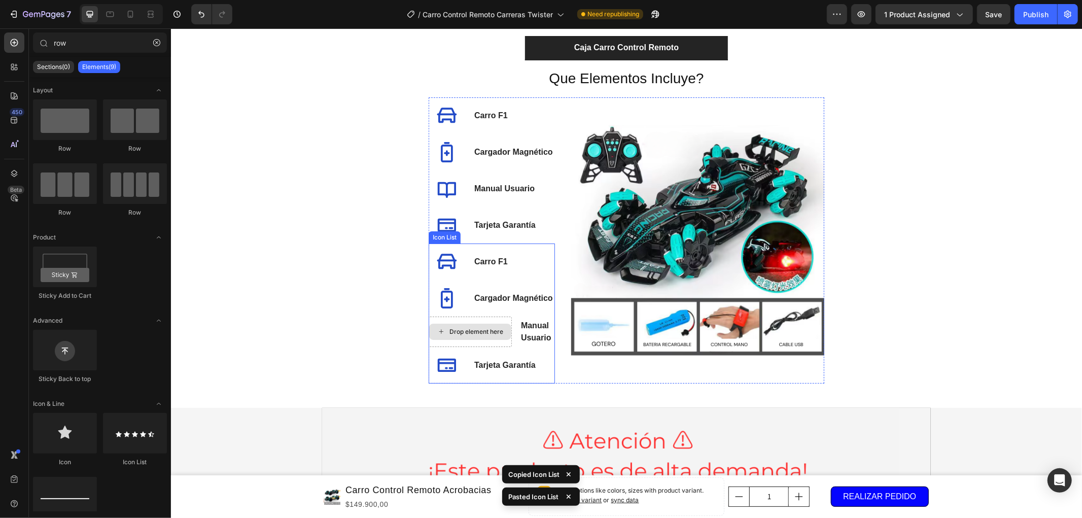
click at [471, 332] on div "Drop element here" at bounding box center [476, 331] width 54 height 8
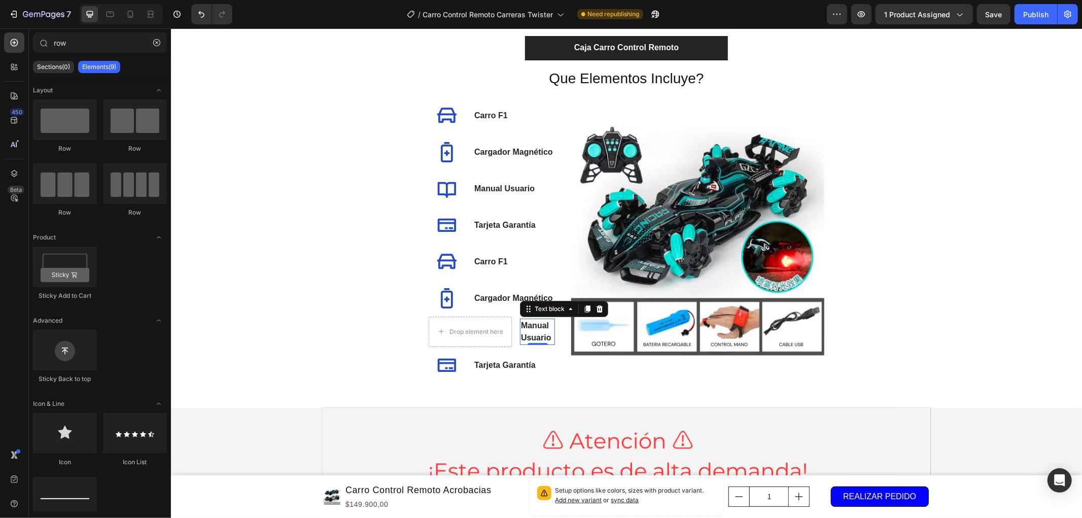
click at [521, 333] on p "Manual Usuario" at bounding box center [537, 331] width 33 height 24
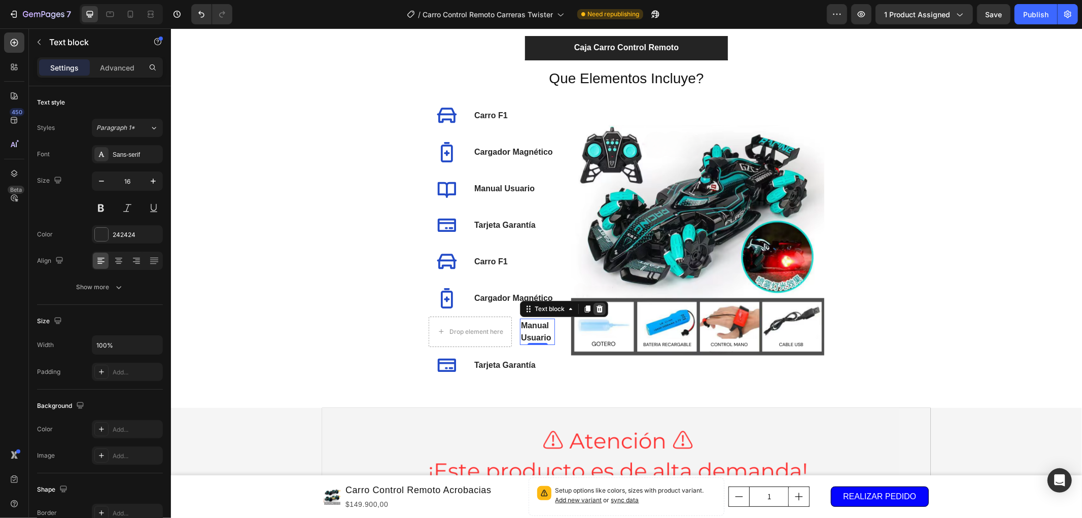
click at [596, 306] on icon at bounding box center [599, 307] width 7 height 7
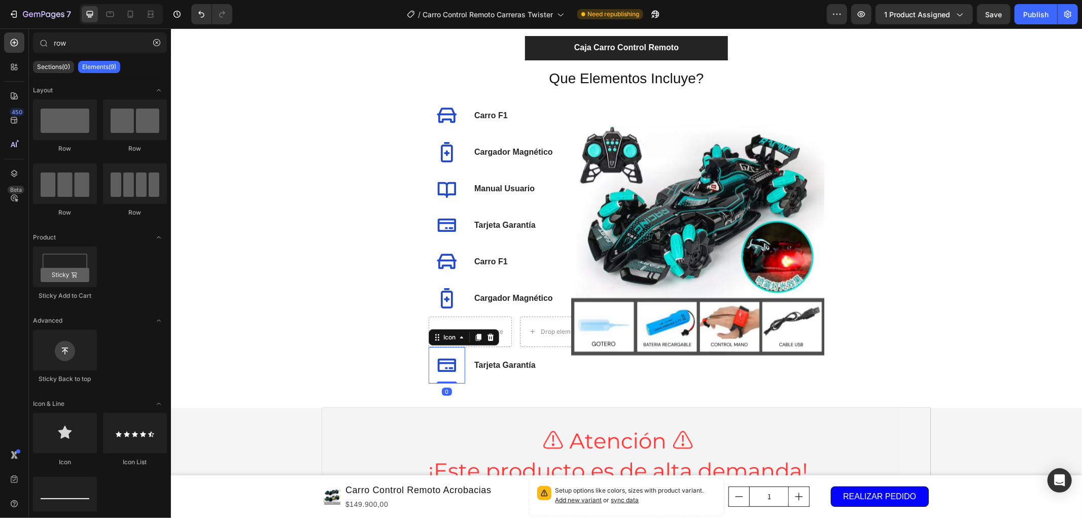
click at [449, 363] on icon at bounding box center [446, 365] width 20 height 20
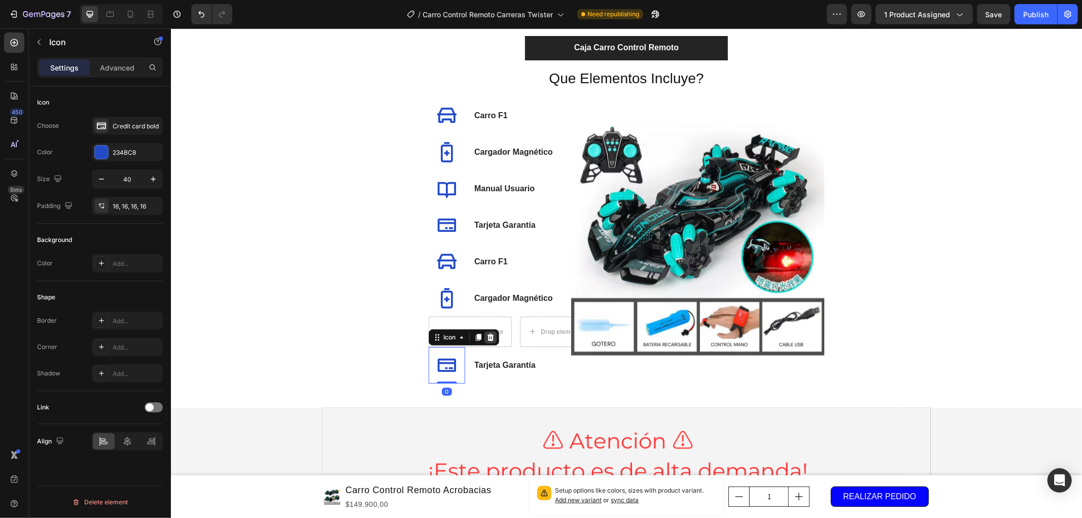
click at [492, 338] on div at bounding box center [490, 337] width 12 height 12
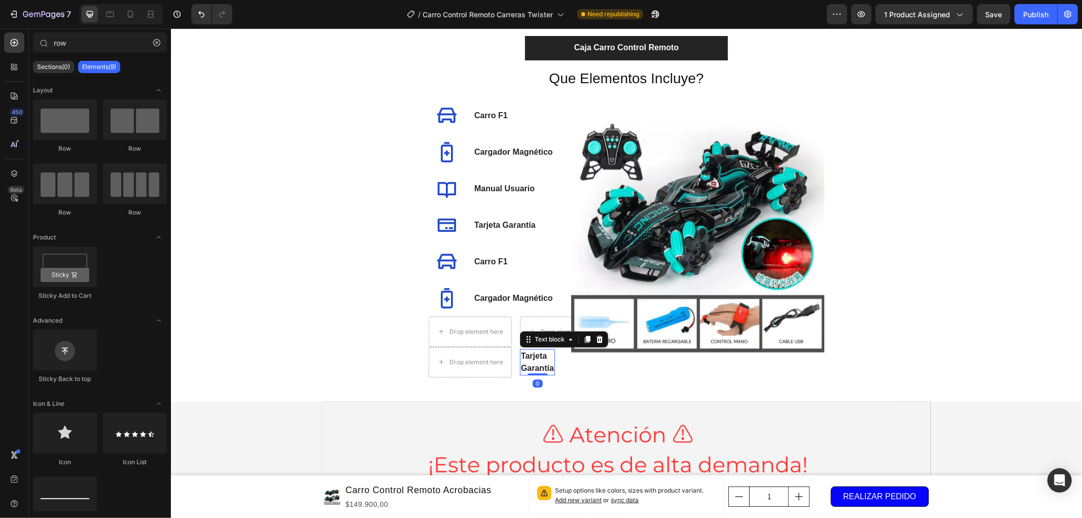
click at [531, 365] on p "Tarjeta Garantía" at bounding box center [537, 362] width 33 height 24
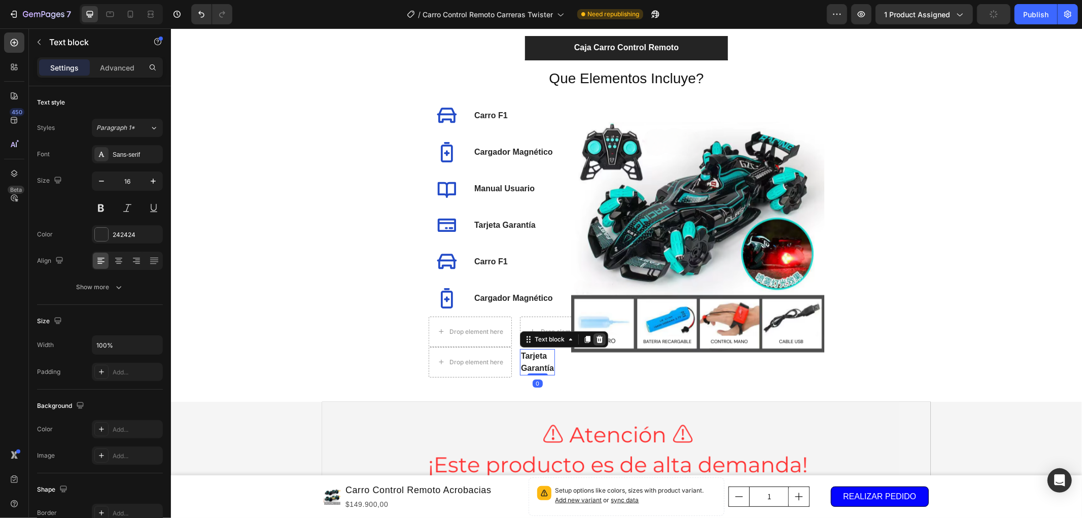
click at [596, 336] on icon at bounding box center [599, 338] width 7 height 7
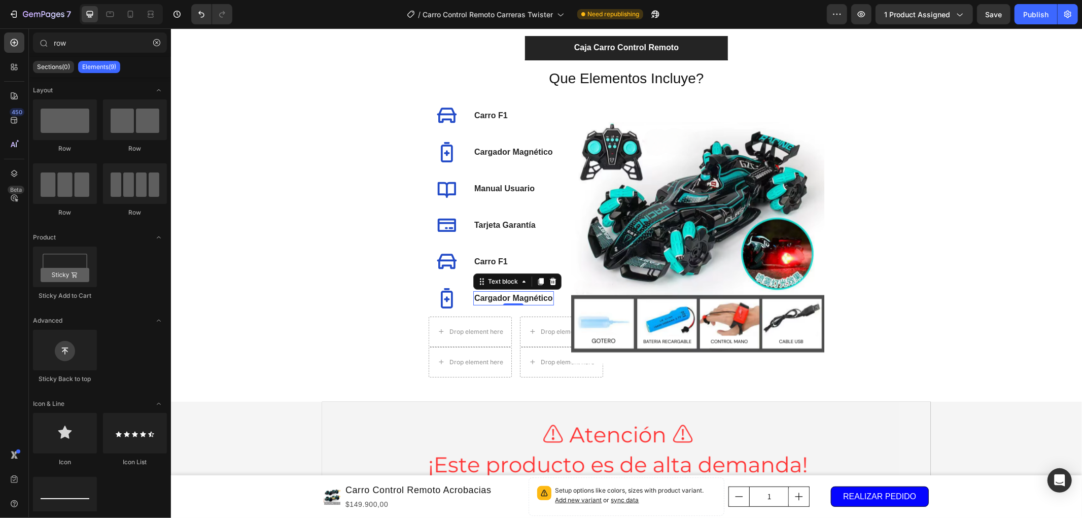
click at [474, 292] on p "Cargador Magnético" at bounding box center [513, 298] width 79 height 12
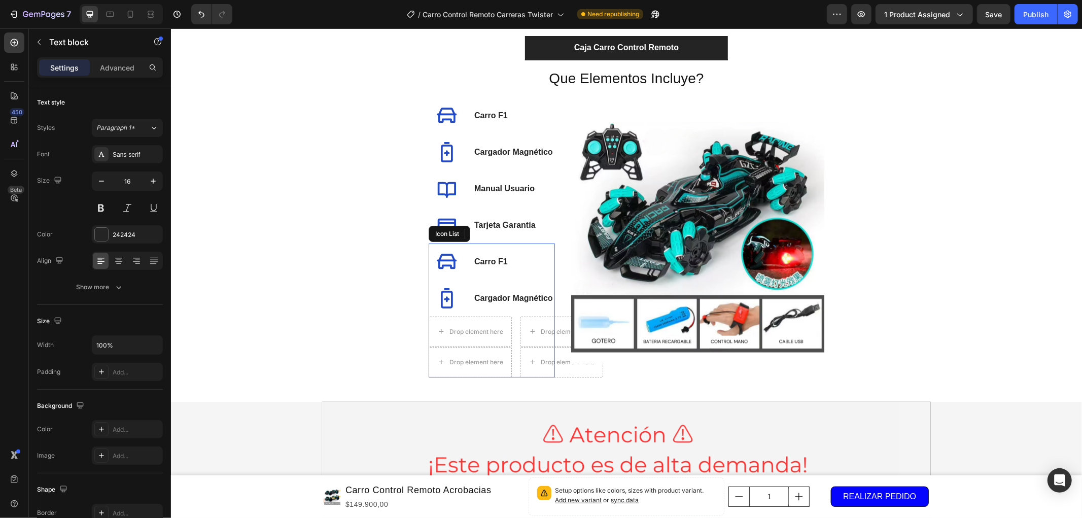
click at [465, 251] on li "Icon Carro F1 Text block" at bounding box center [491, 261] width 126 height 37
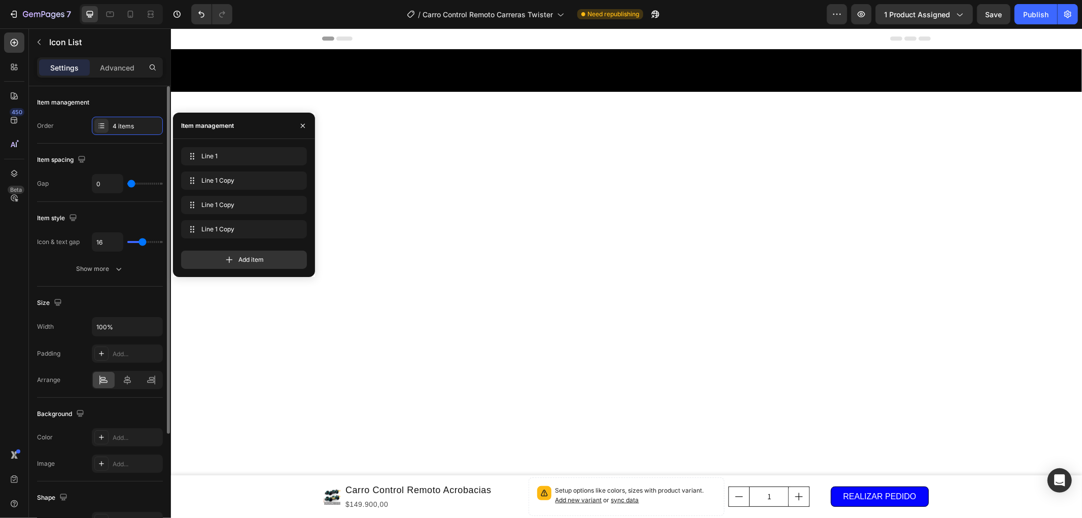
scroll to position [3127, 0]
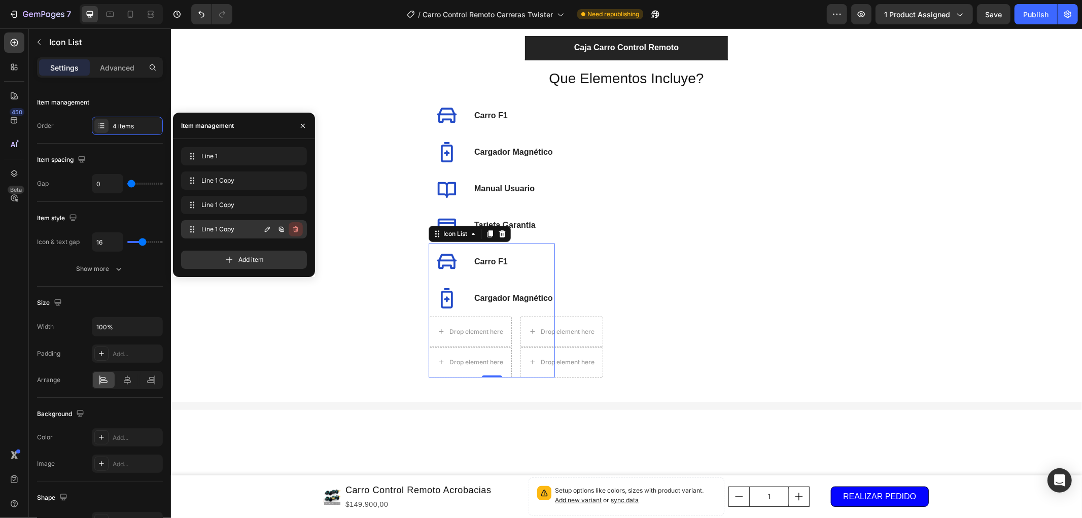
click at [292, 229] on icon "button" at bounding box center [296, 229] width 8 height 8
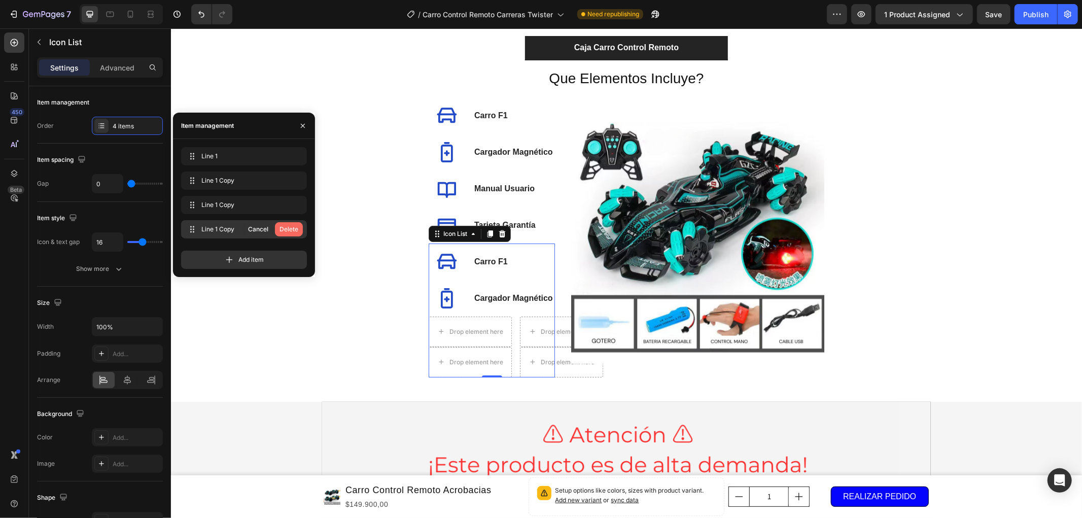
click at [292, 228] on div "Delete" at bounding box center [289, 229] width 19 height 9
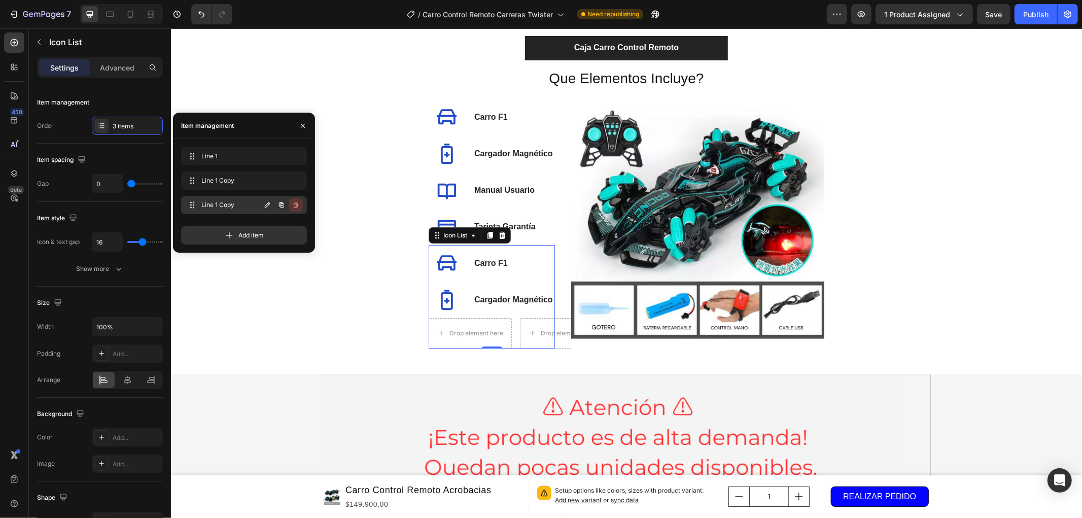
click at [296, 206] on icon "button" at bounding box center [296, 205] width 1 height 3
click at [297, 206] on div "Delete" at bounding box center [289, 204] width 19 height 9
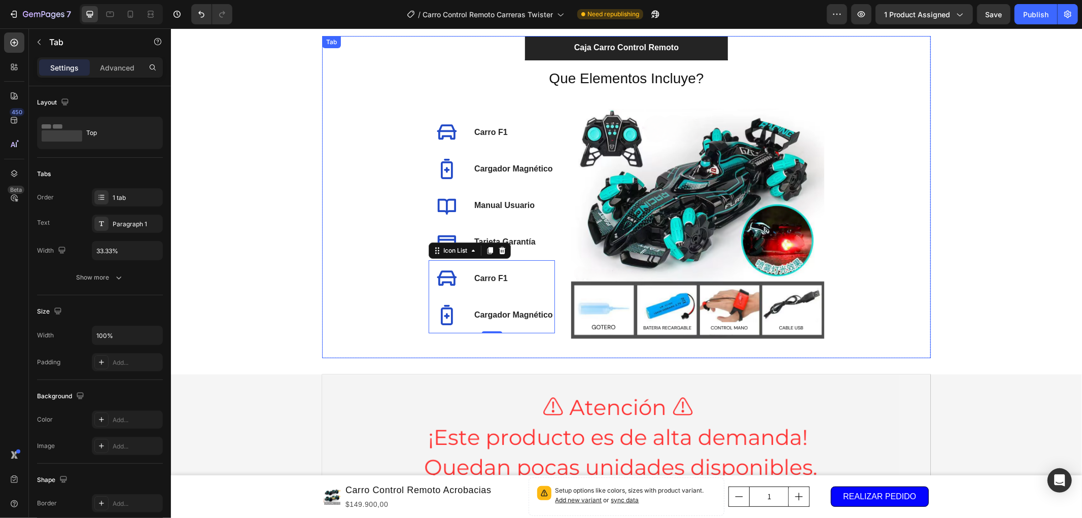
click at [373, 287] on div "Que Elementos Incluye? Heading Icon Carro F1 Text block Icon Cargador Magnético…" at bounding box center [626, 209] width 593 height 282
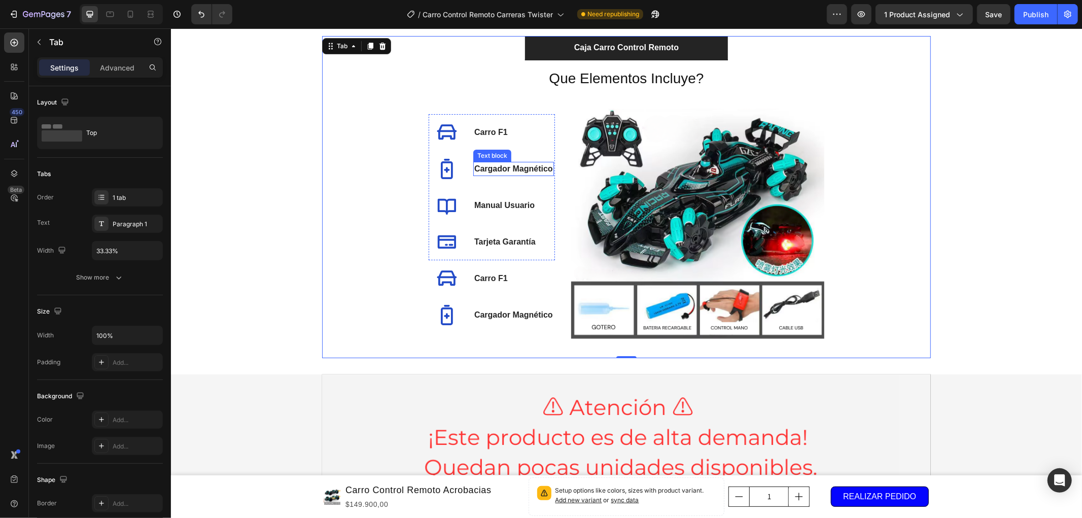
click at [495, 171] on p "Cargador Magnético" at bounding box center [513, 168] width 79 height 12
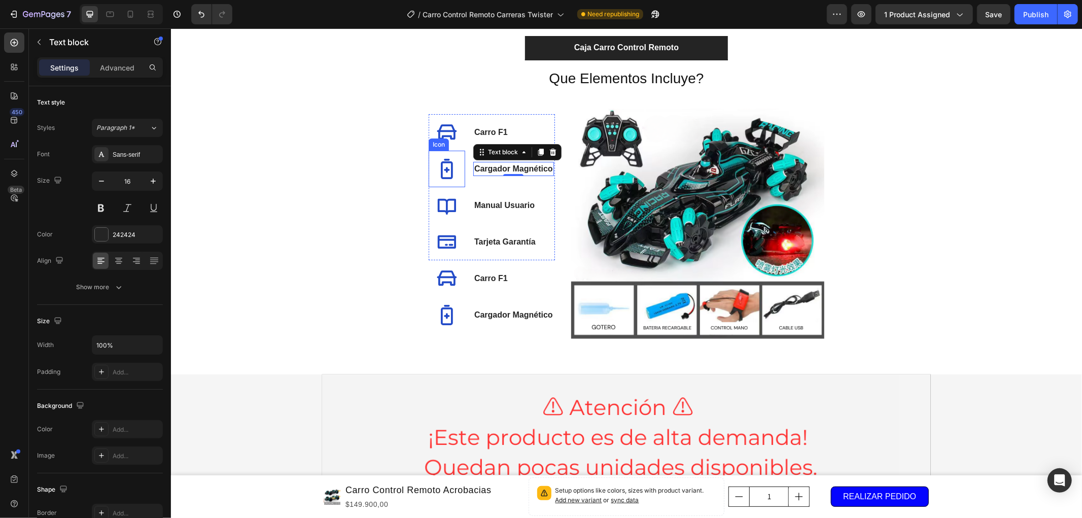
click at [444, 166] on icon at bounding box center [446, 168] width 20 height 20
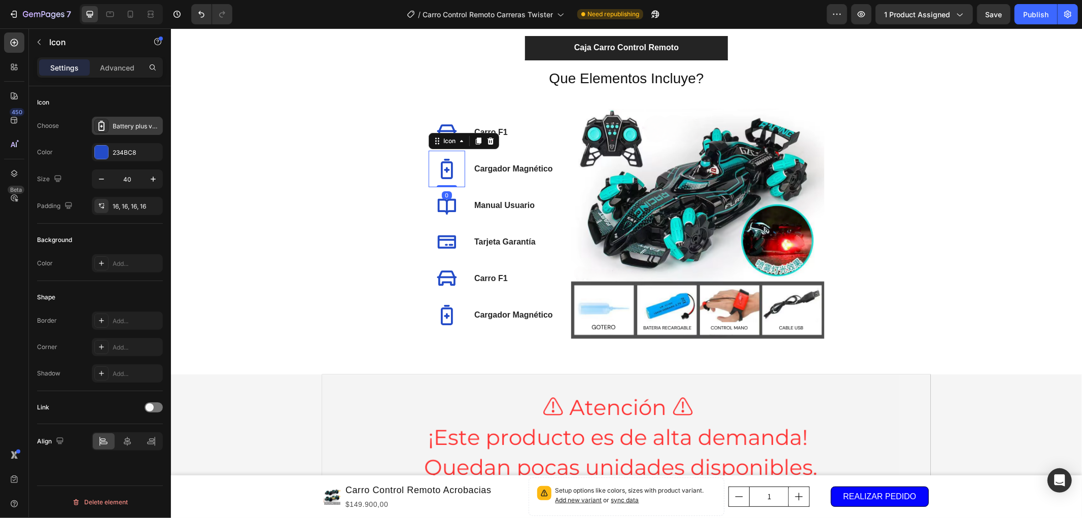
click at [129, 128] on div "Battery plus vertical bold" at bounding box center [137, 126] width 48 height 9
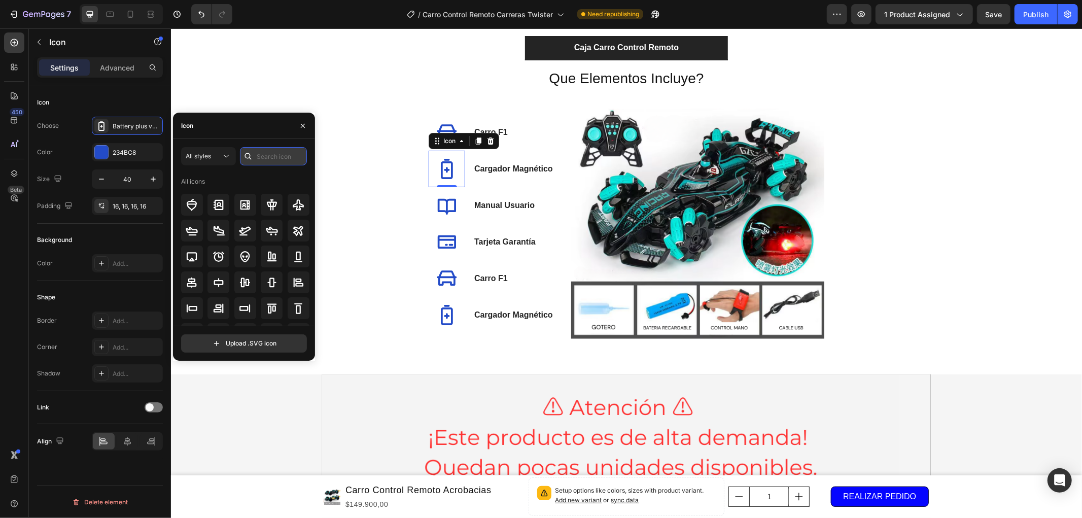
click at [277, 159] on input "text" at bounding box center [273, 156] width 67 height 18
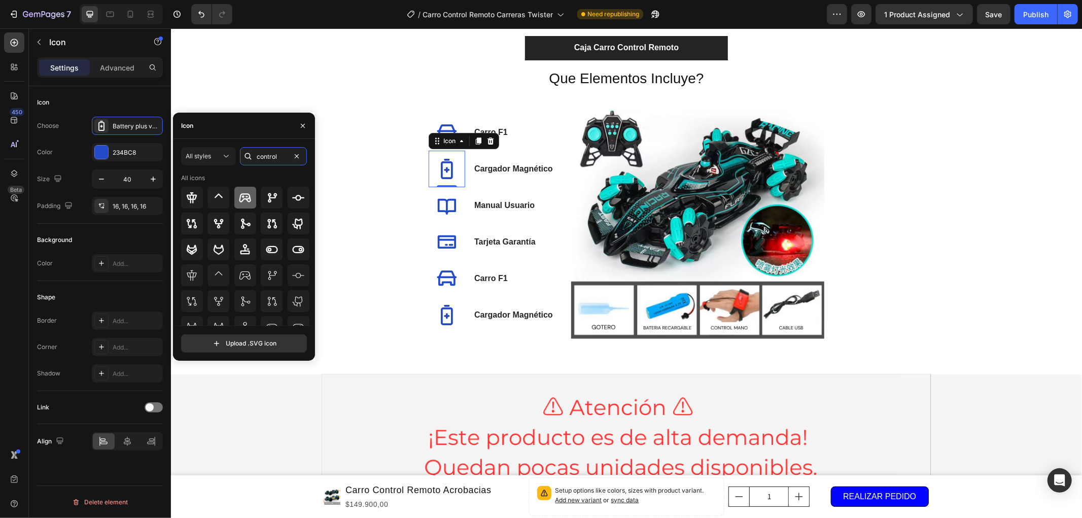
type input "control"
click at [246, 199] on icon at bounding box center [245, 197] width 12 height 9
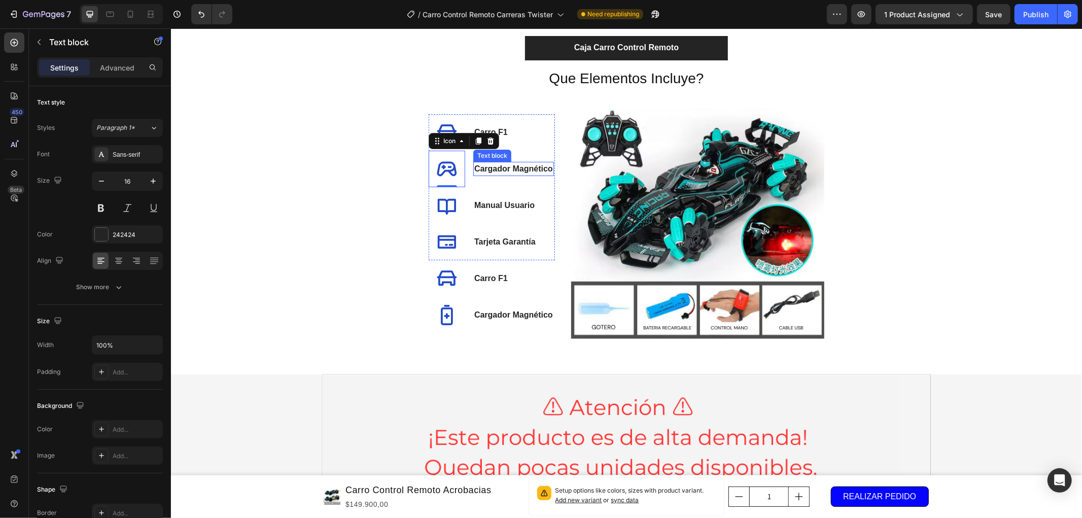
click at [506, 170] on p "Cargador Magnético" at bounding box center [513, 168] width 79 height 12
click at [441, 208] on icon at bounding box center [446, 205] width 20 height 20
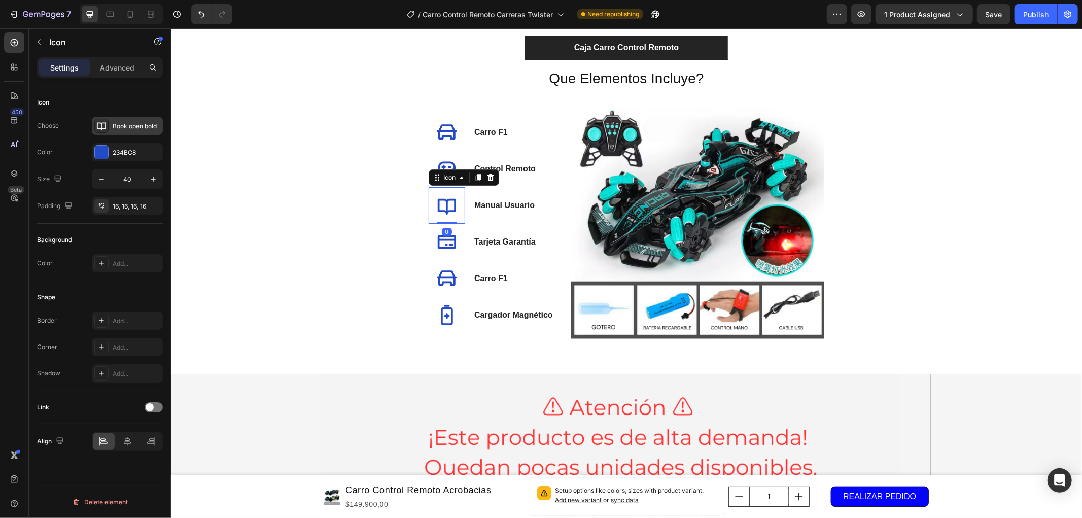
click at [130, 131] on div "Book open bold" at bounding box center [127, 126] width 71 height 18
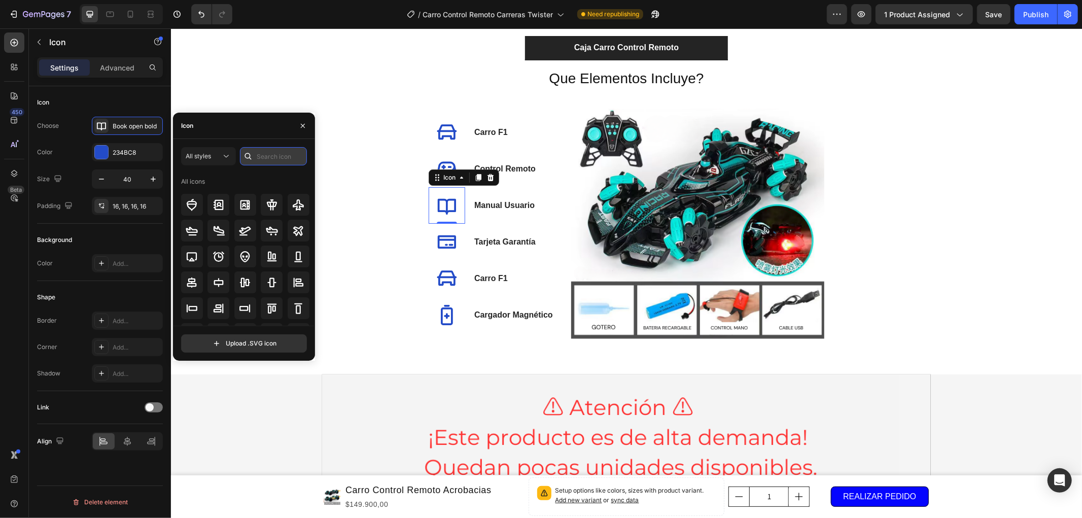
click at [260, 158] on input "text" at bounding box center [273, 156] width 67 height 18
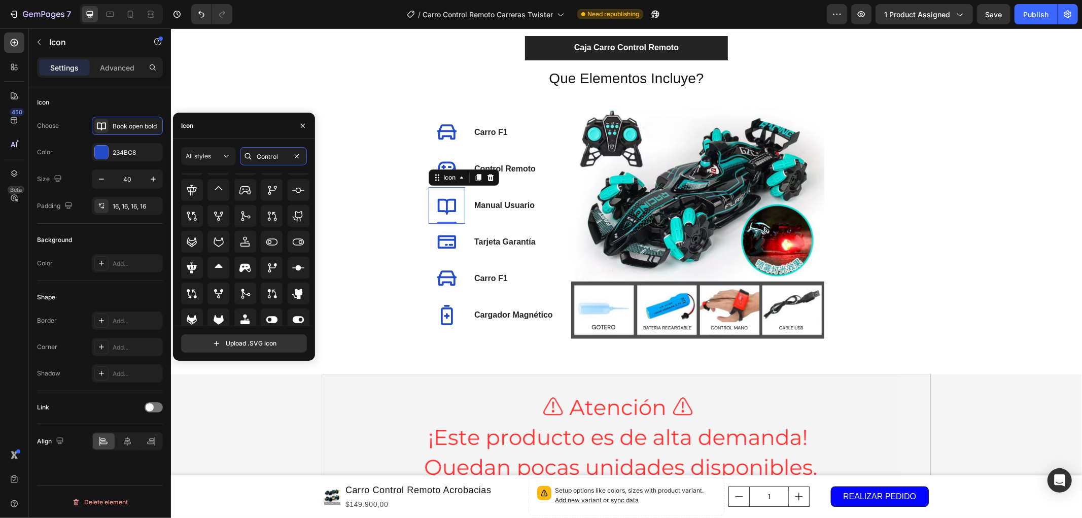
scroll to position [0, 0]
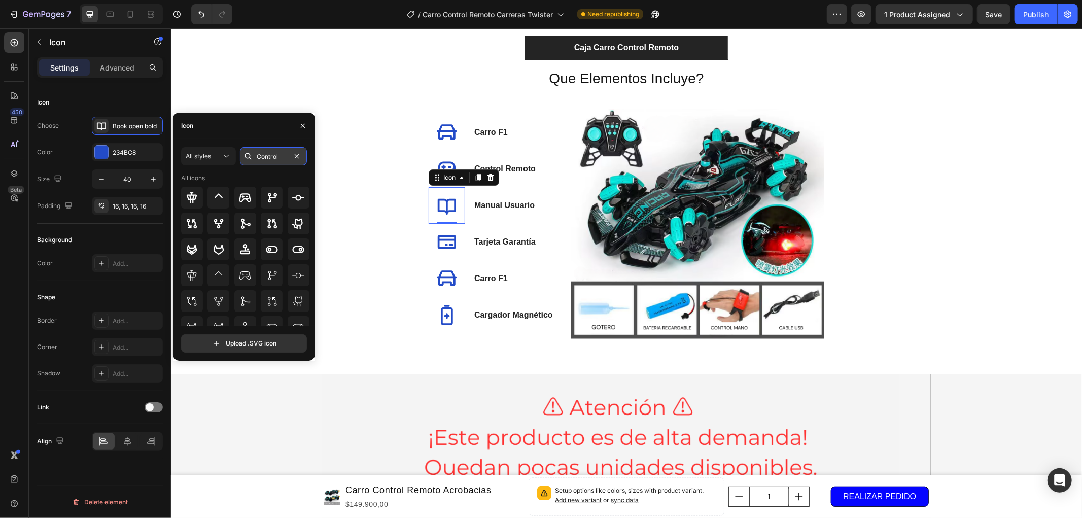
click at [268, 154] on input "Control" at bounding box center [273, 156] width 67 height 18
type input "Hand"
click at [293, 200] on icon at bounding box center [298, 198] width 12 height 12
click at [508, 204] on p "Manual Usuario" at bounding box center [504, 205] width 60 height 12
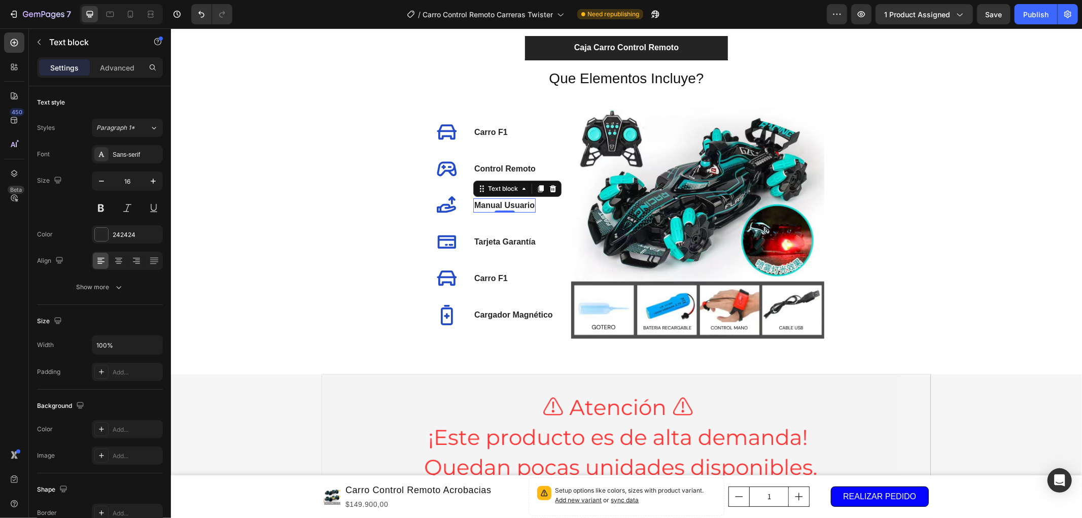
click at [508, 204] on p "Manual Usuario" at bounding box center [504, 205] width 60 height 12
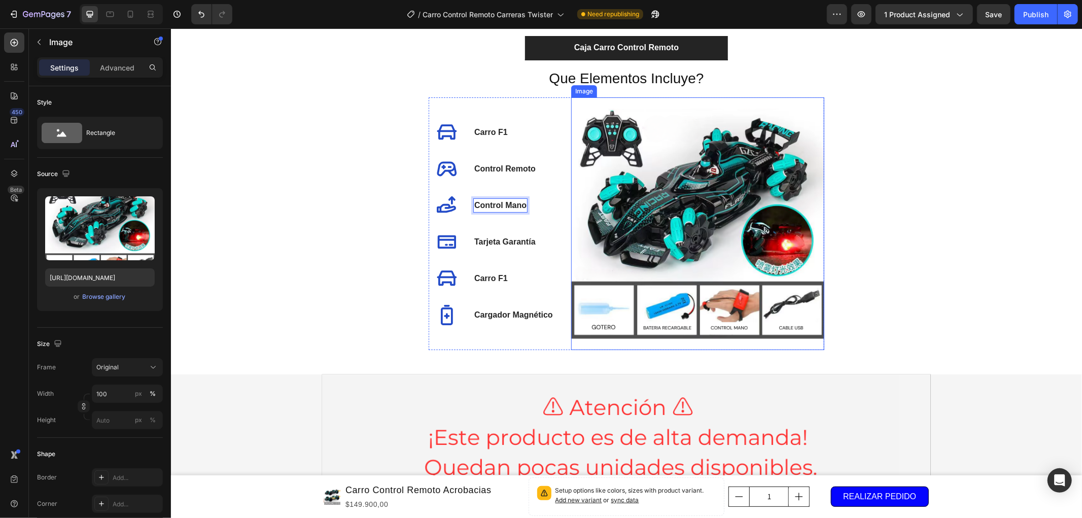
click at [698, 139] on img at bounding box center [697, 223] width 253 height 253
click at [496, 245] on p "Tarjeta Garantía" at bounding box center [504, 241] width 61 height 12
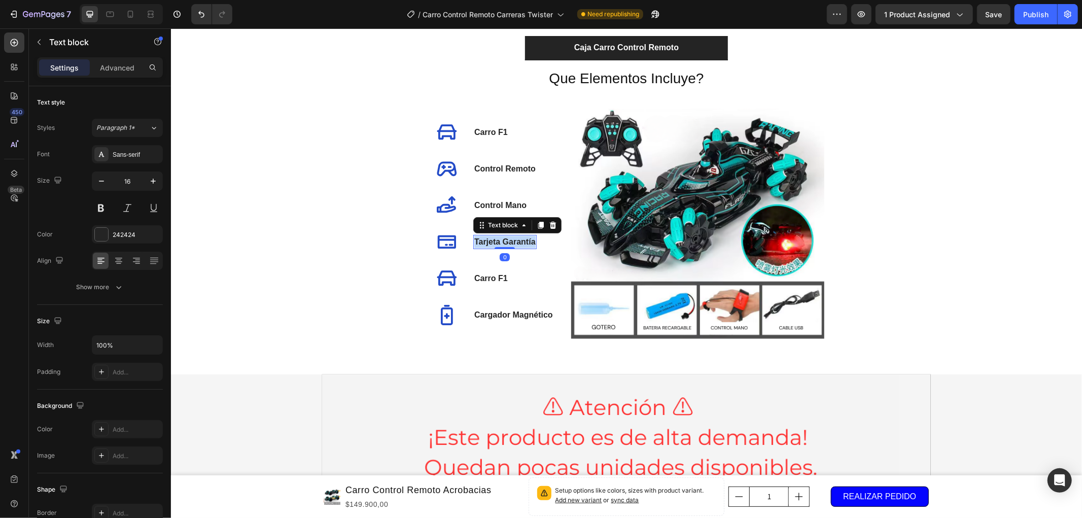
click at [496, 245] on p "Tarjeta Garantía" at bounding box center [504, 241] width 61 height 12
click at [488, 272] on p "Carro F1" at bounding box center [490, 278] width 33 height 12
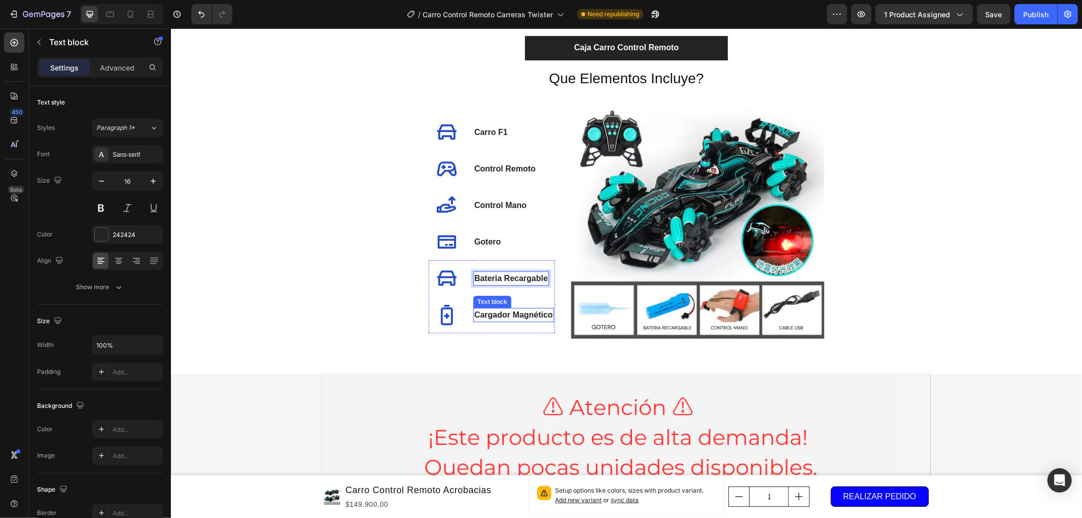
click at [532, 313] on p "Cargador Magnético" at bounding box center [513, 314] width 79 height 12
click at [441, 239] on icon at bounding box center [446, 241] width 18 height 13
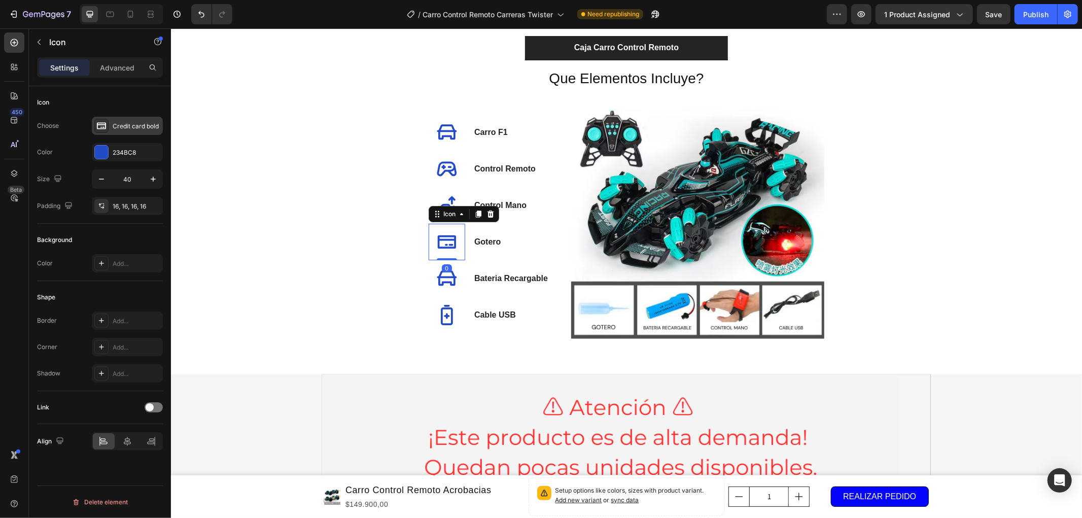
click at [123, 123] on div "Credit card bold" at bounding box center [137, 126] width 48 height 9
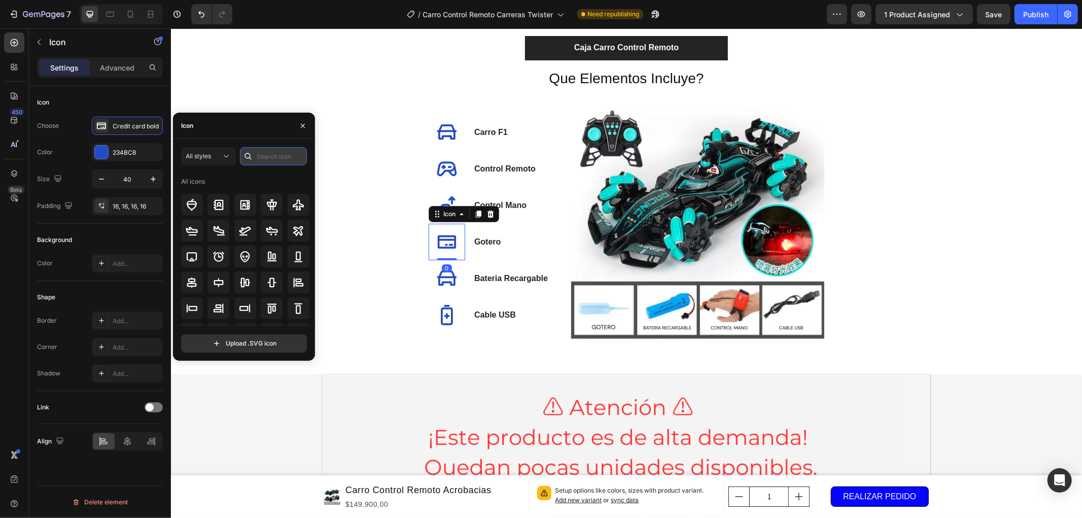
click at [276, 159] on input "text" at bounding box center [273, 156] width 67 height 18
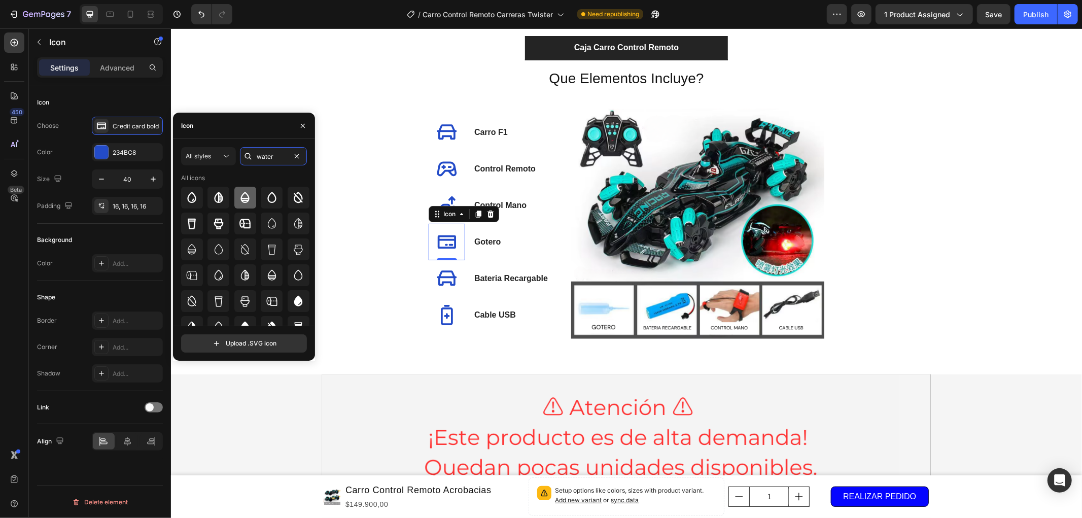
type input "water"
click at [245, 200] on icon at bounding box center [245, 197] width 9 height 11
click at [438, 279] on icon at bounding box center [446, 278] width 20 height 20
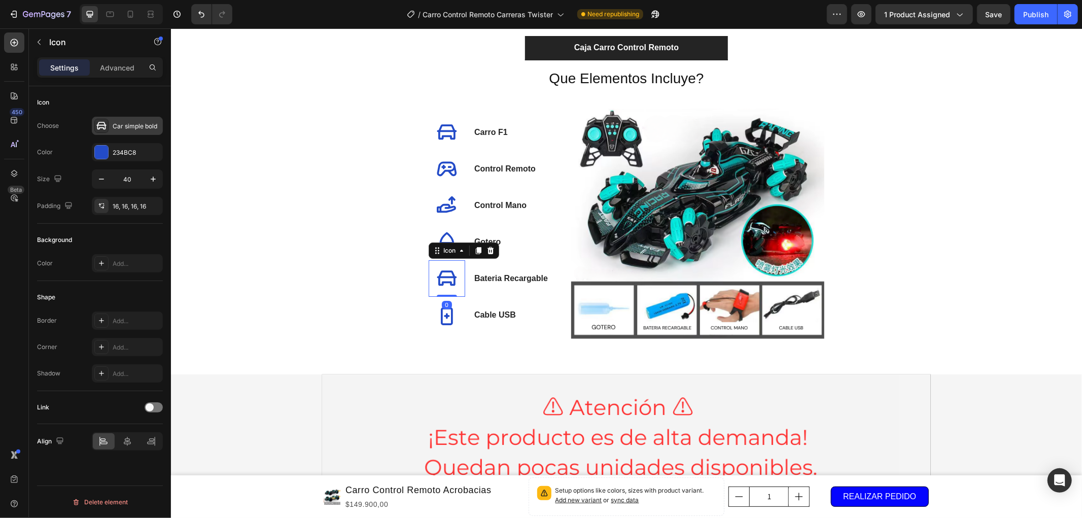
click at [130, 126] on div "Car simple bold" at bounding box center [137, 126] width 48 height 9
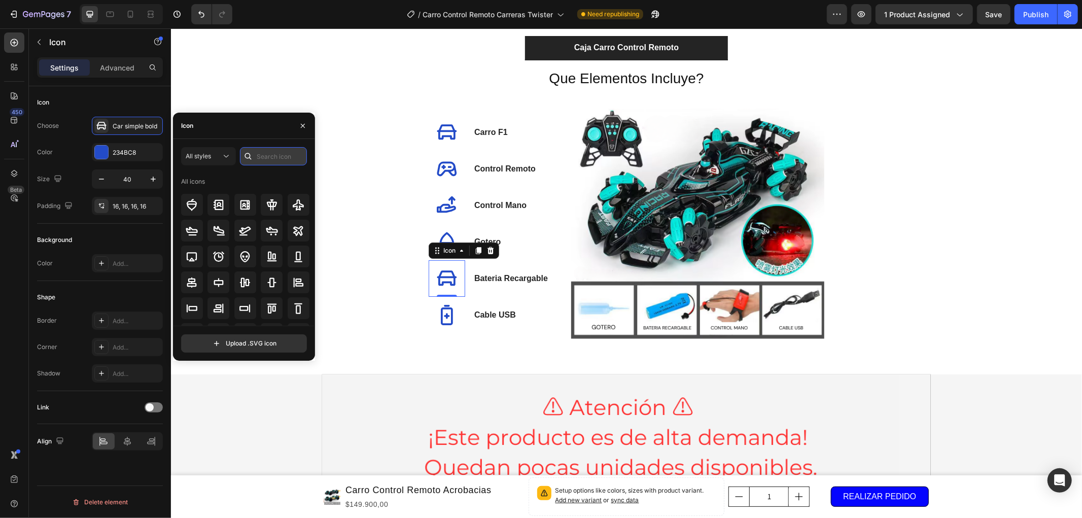
click at [267, 162] on input "text" at bounding box center [273, 156] width 67 height 18
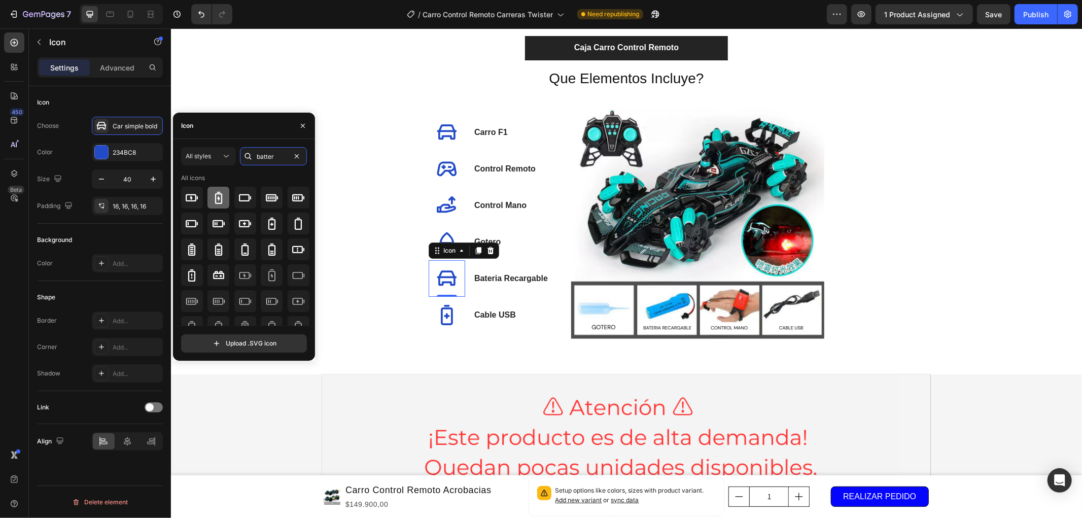
type input "batter"
click at [222, 188] on div at bounding box center [219, 198] width 22 height 22
click at [440, 309] on icon at bounding box center [446, 314] width 12 height 20
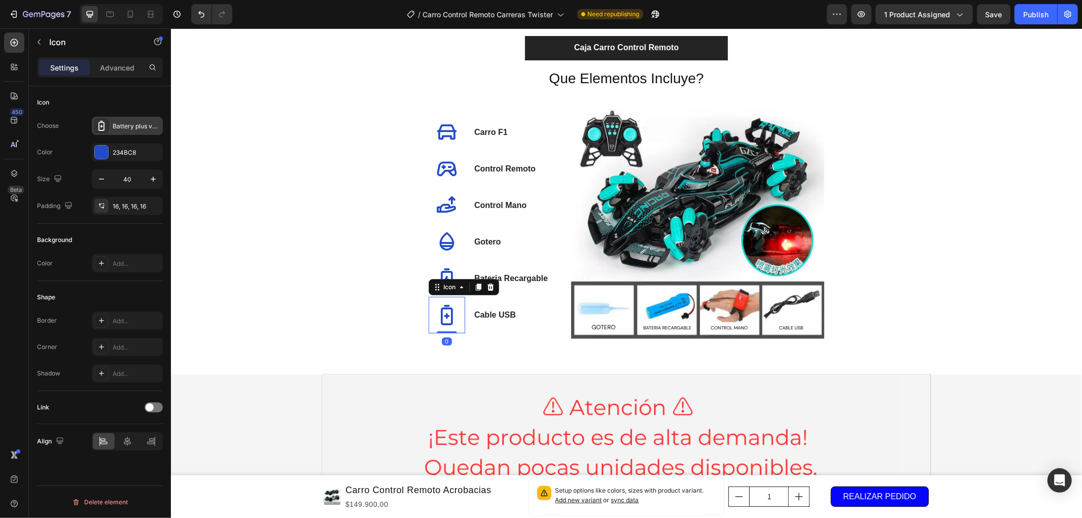
click at [126, 125] on div "Battery plus vertical bold" at bounding box center [137, 126] width 48 height 9
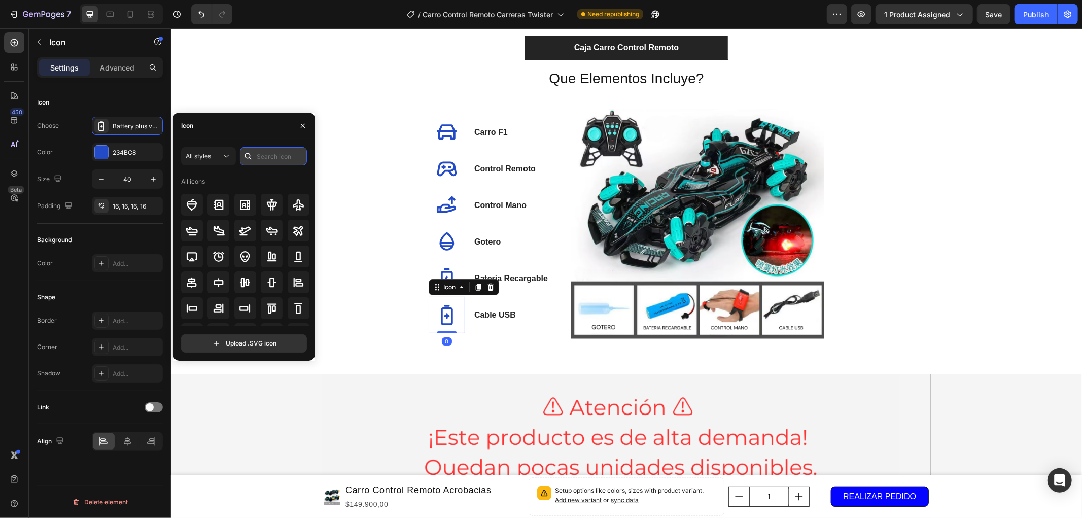
click at [291, 158] on input "text" at bounding box center [273, 156] width 67 height 18
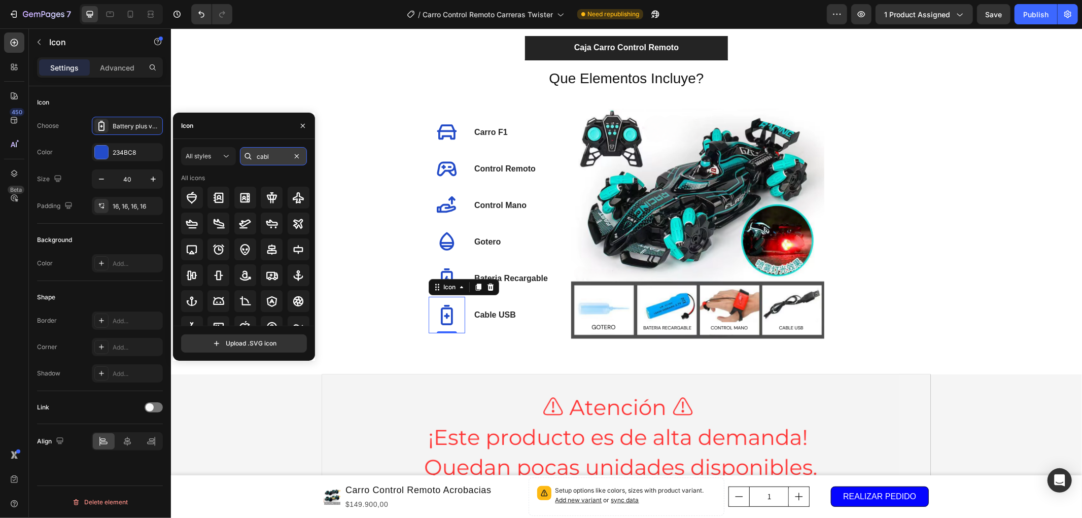
type input "cable"
type input "energy"
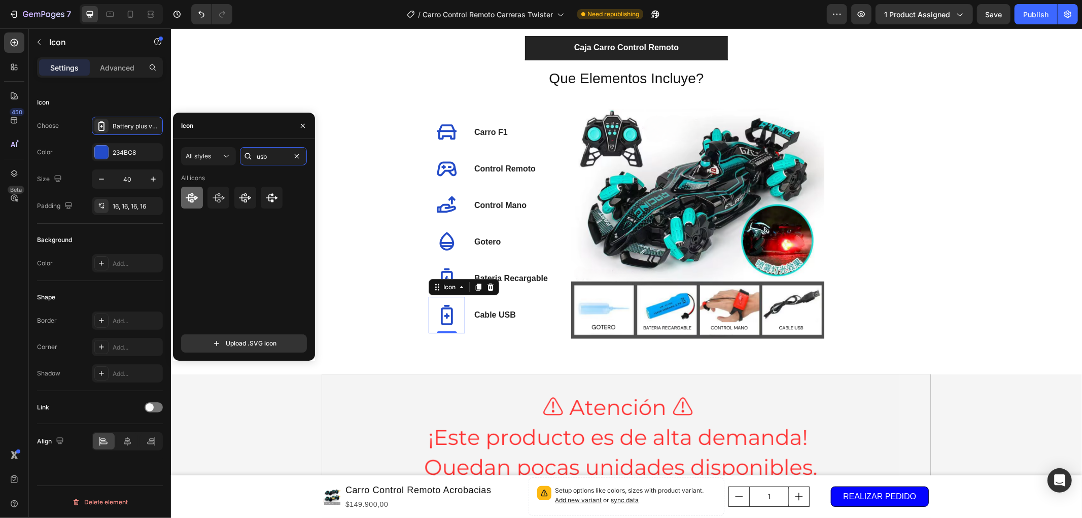
type input "usb"
click at [191, 195] on icon at bounding box center [192, 198] width 12 height 10
click at [367, 267] on div "Que Elementos Incluye? Heading Icon Carro F1 Text block Icon Control Remoto Tex…" at bounding box center [626, 209] width 593 height 282
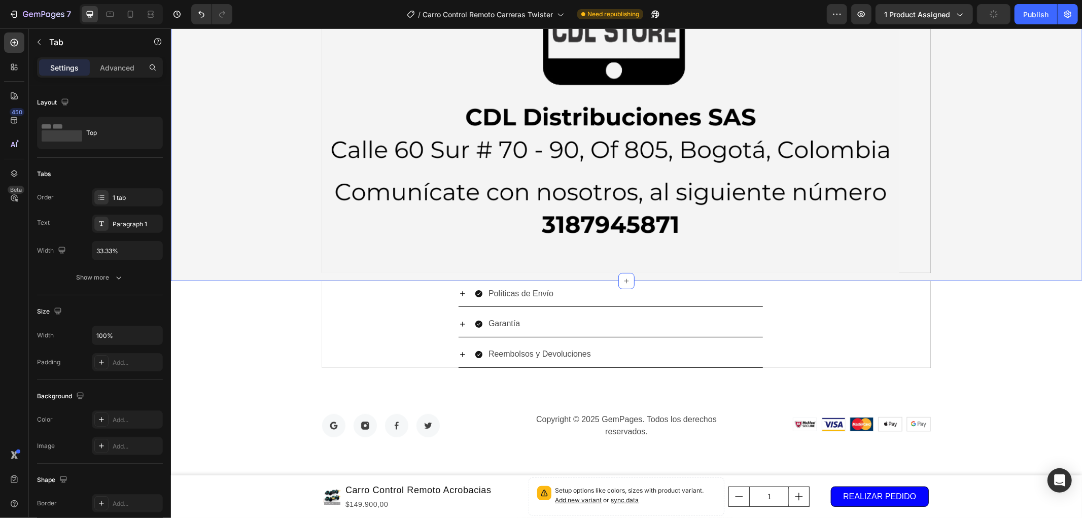
scroll to position [3638, 0]
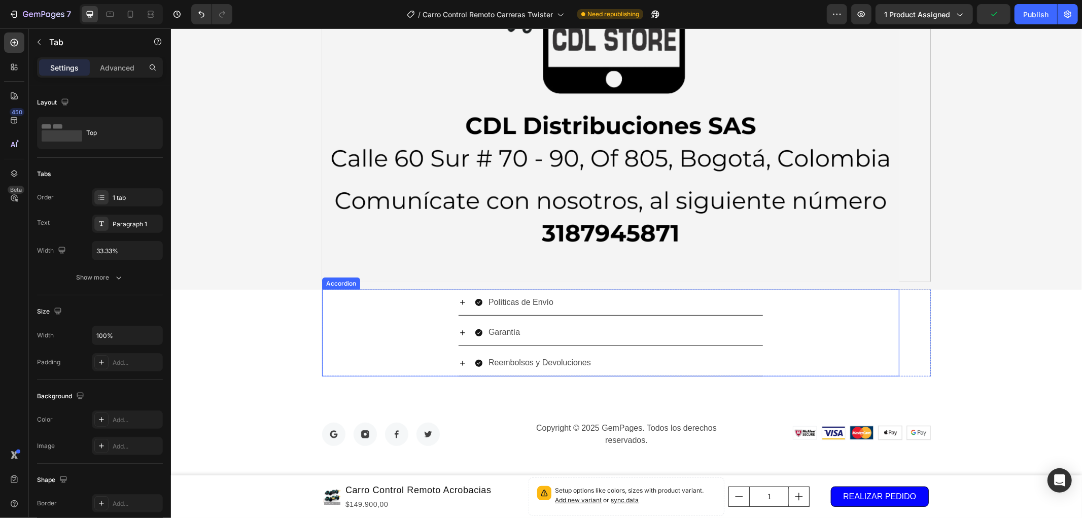
click at [460, 300] on icon at bounding box center [462, 301] width 5 height 5
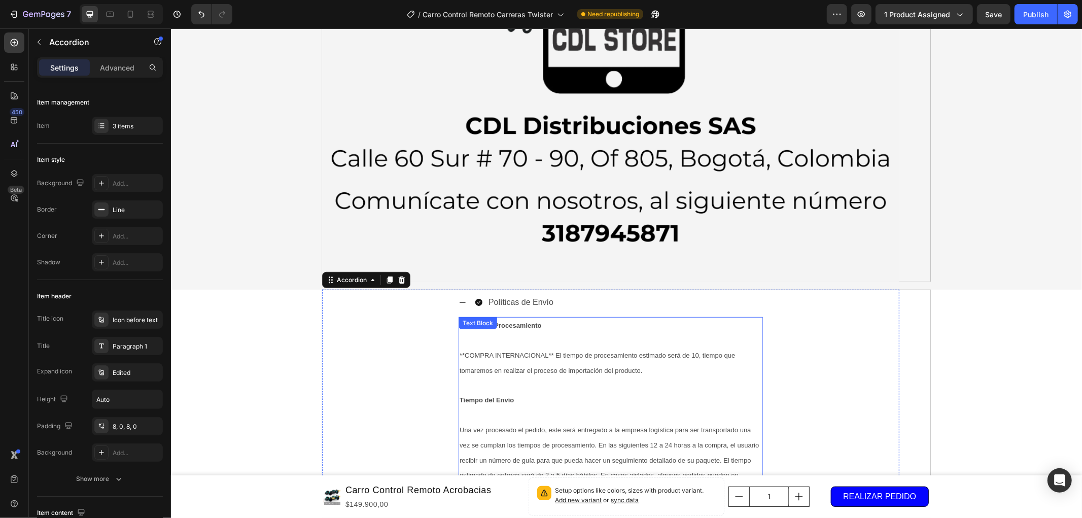
click at [545, 353] on span "**COMPRA INTERNACIONAL** El tiempo de procesamiento estimado será de 10, tiempo…" at bounding box center [597, 362] width 276 height 23
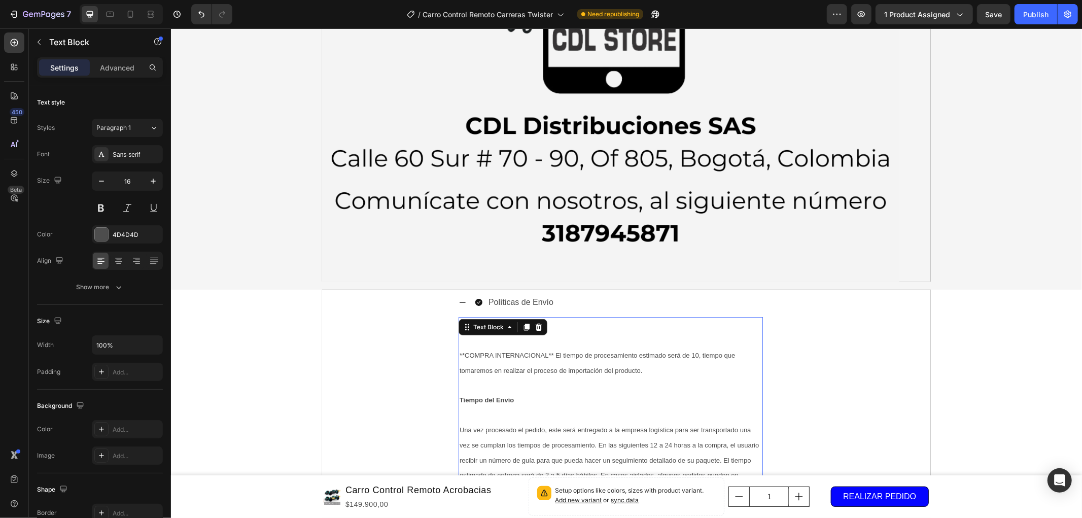
click at [542, 352] on span "**COMPRA INTERNACIONAL** El tiempo de procesamiento estimado será de 10, tiempo…" at bounding box center [597, 362] width 276 height 23
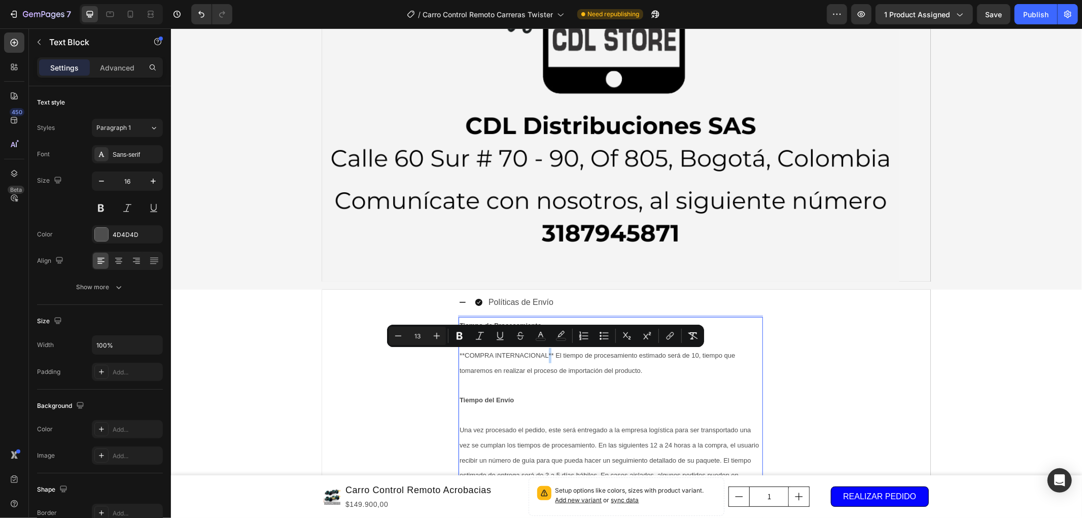
click at [542, 352] on span "**COMPRA INTERNACIONAL** El tiempo de procesamiento estimado será de 10, tiempo…" at bounding box center [597, 362] width 276 height 23
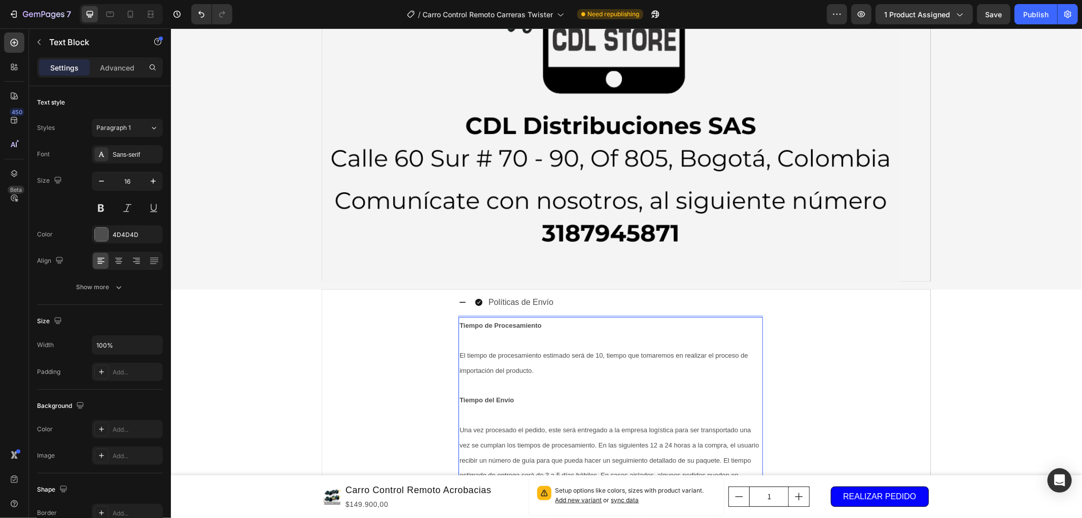
click at [597, 352] on span "El tiempo de procesamiento estimado será de 10, tiempo que tomaremos en realiza…" at bounding box center [603, 362] width 289 height 23
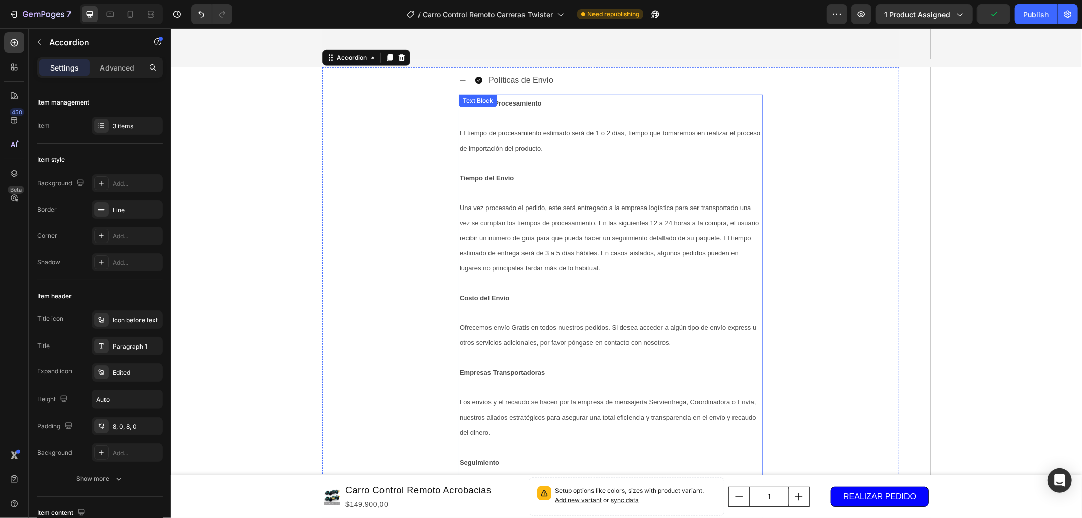
scroll to position [3750, 0]
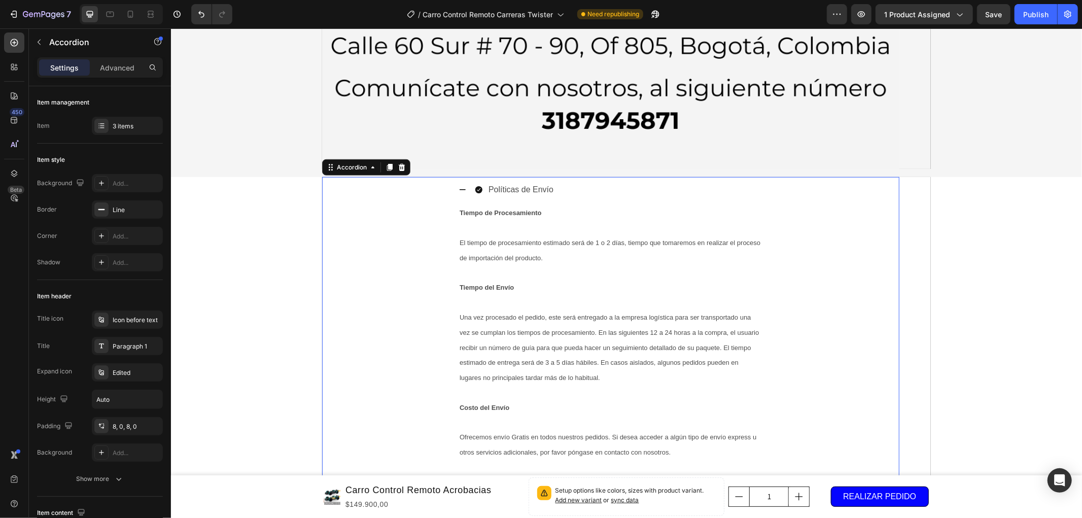
click at [458, 188] on icon at bounding box center [462, 189] width 8 height 8
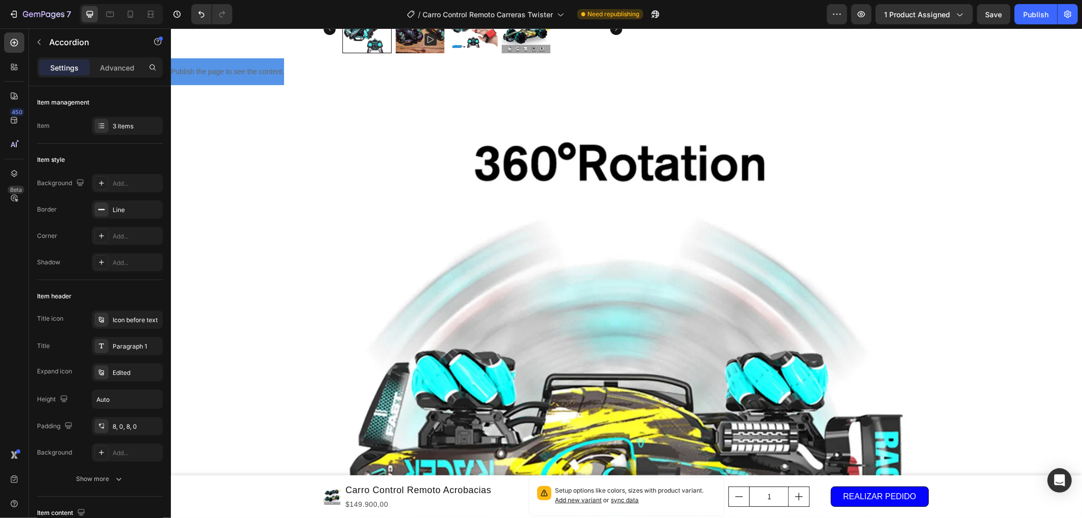
scroll to position [0, 0]
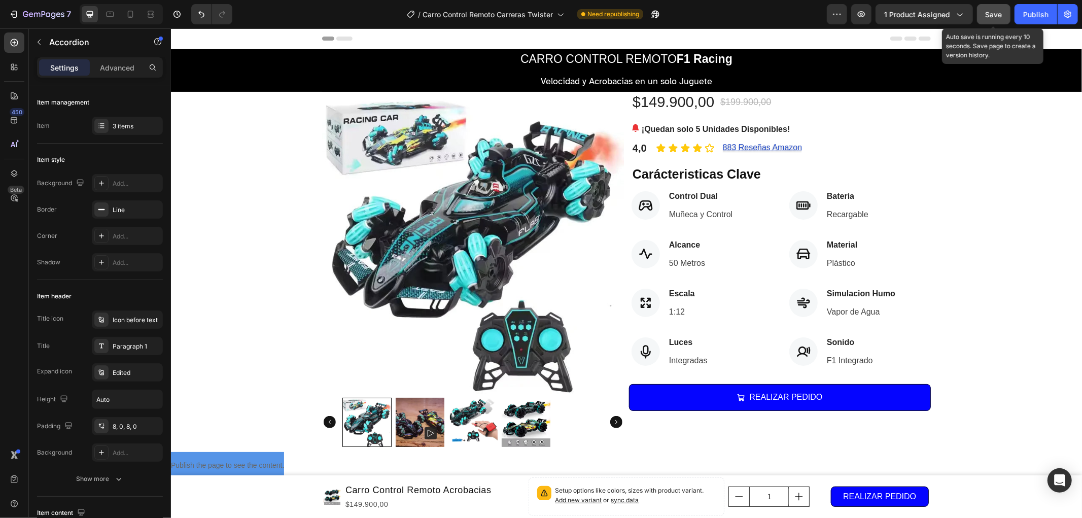
click at [1000, 16] on span "Save" at bounding box center [994, 14] width 17 height 9
click at [990, 9] on div "Save" at bounding box center [994, 14] width 17 height 11
click at [993, 12] on span "Save" at bounding box center [994, 14] width 17 height 9
click at [1032, 16] on div "Publish" at bounding box center [1035, 14] width 25 height 11
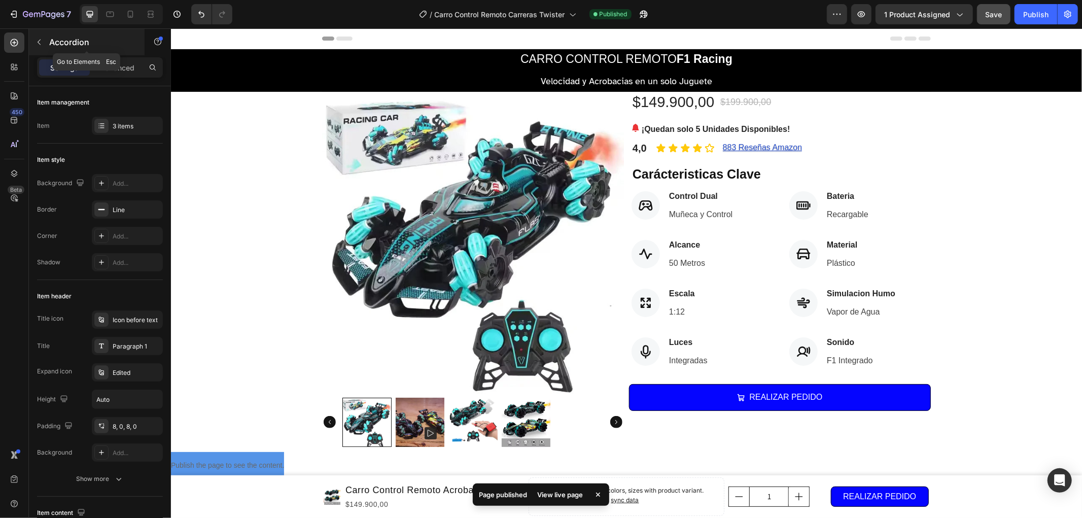
click at [54, 46] on p "Accordion" at bounding box center [92, 42] width 86 height 12
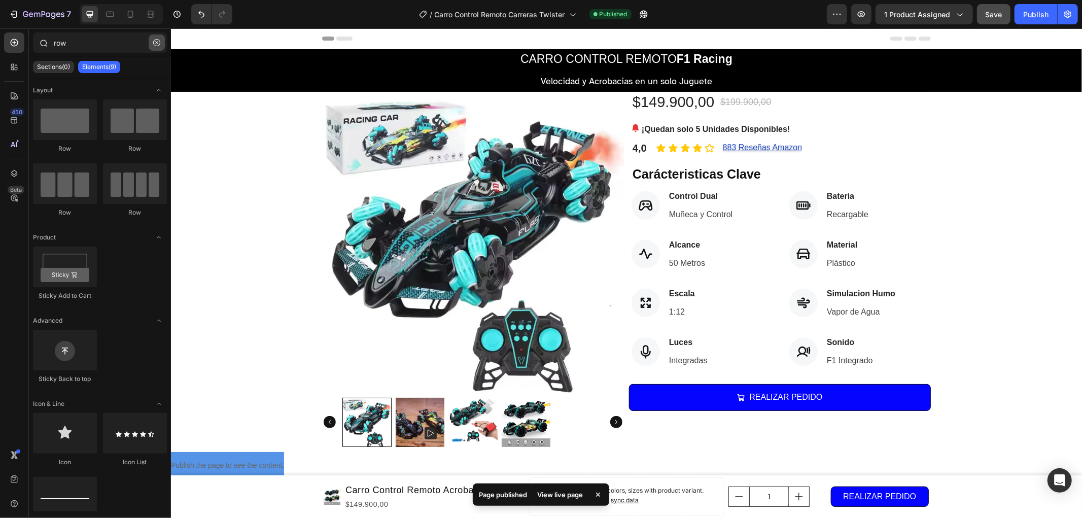
click at [153, 45] on icon "button" at bounding box center [156, 42] width 7 height 7
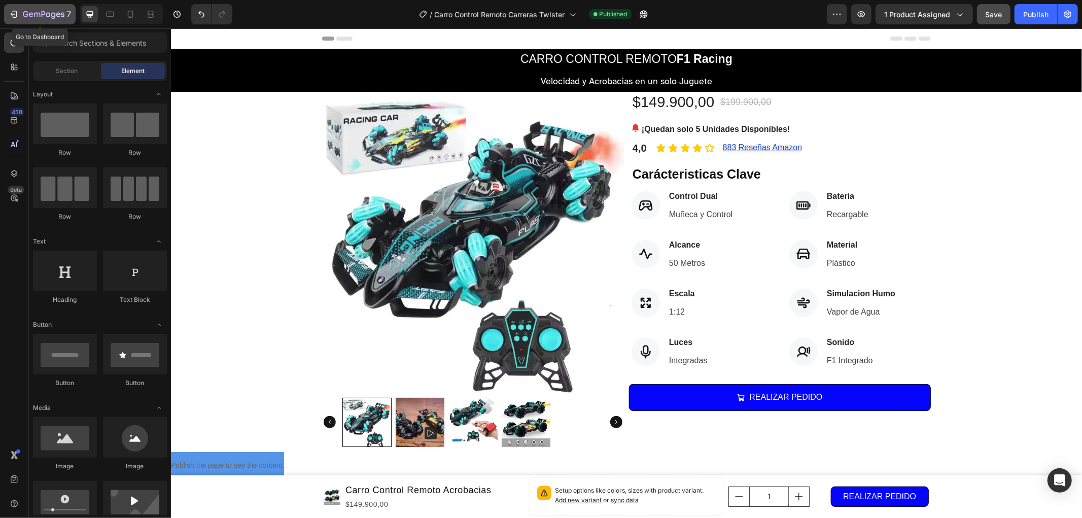
click at [35, 16] on icon "button" at bounding box center [37, 15] width 6 height 5
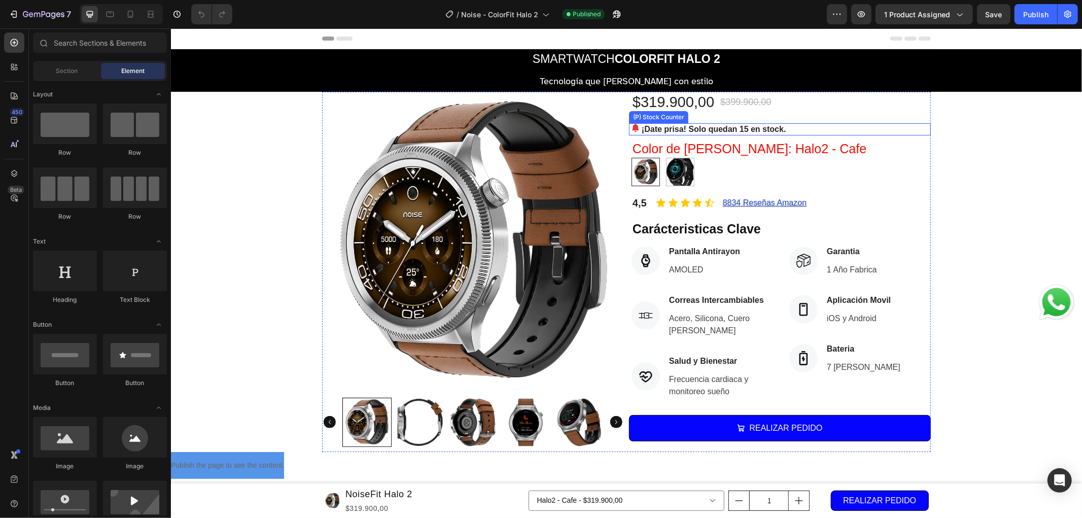
click at [720, 128] on p "¡Date prisa! Solo quedan 15 en stock." at bounding box center [713, 129] width 145 height 12
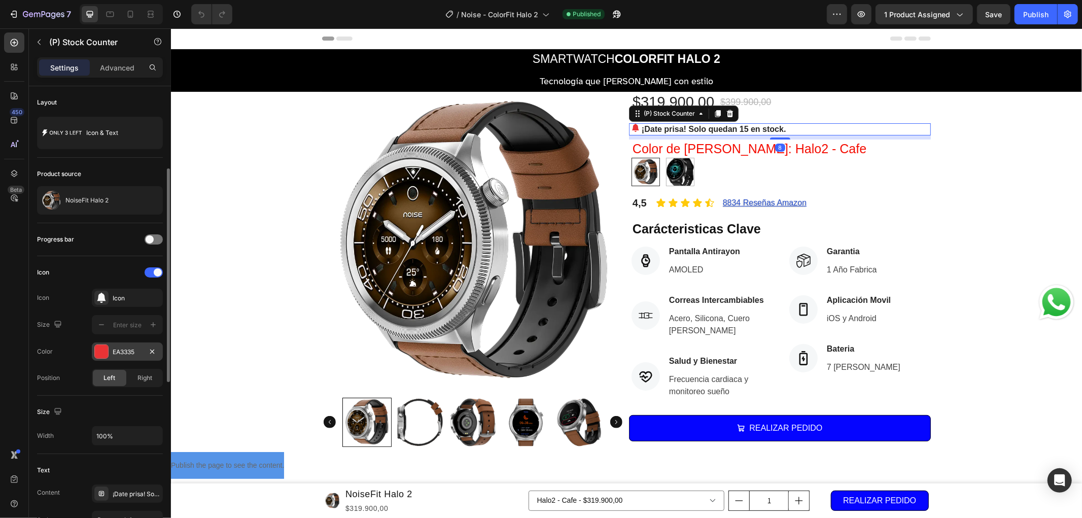
scroll to position [113, 0]
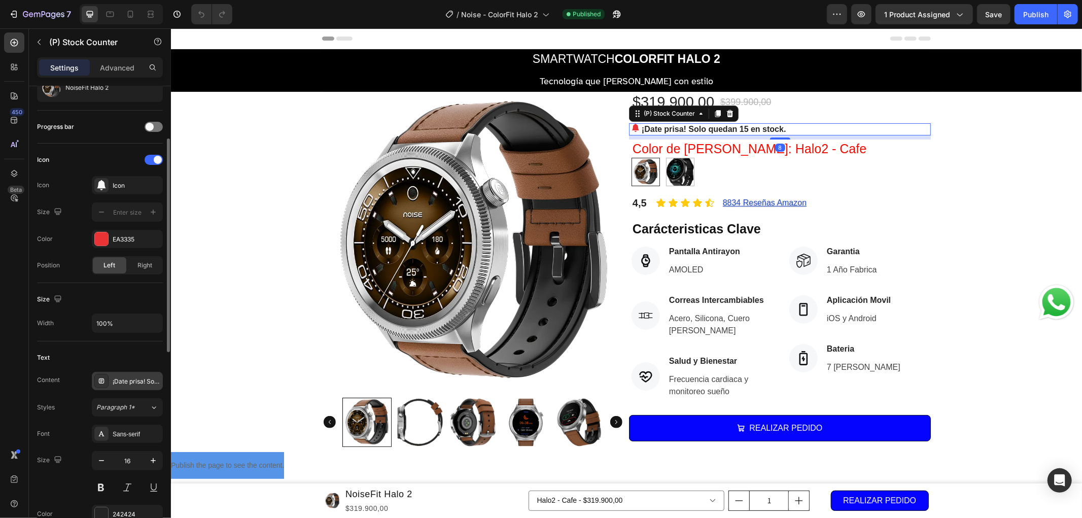
click at [135, 383] on div "¡Date prisa! Solo quedan 15 en stock." at bounding box center [137, 381] width 48 height 9
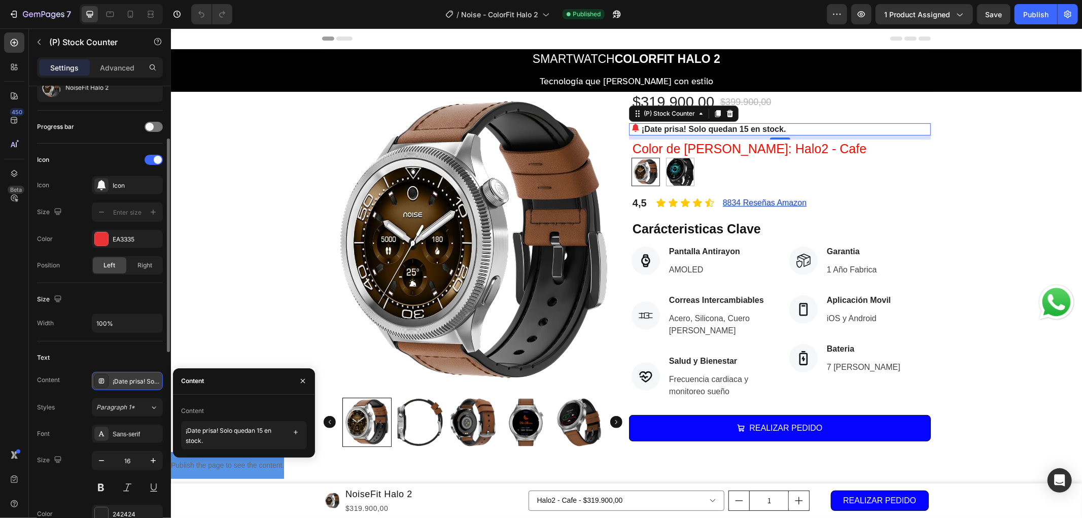
click at [135, 383] on div "¡Date prisa! Solo quedan 15 en stock." at bounding box center [137, 381] width 48 height 9
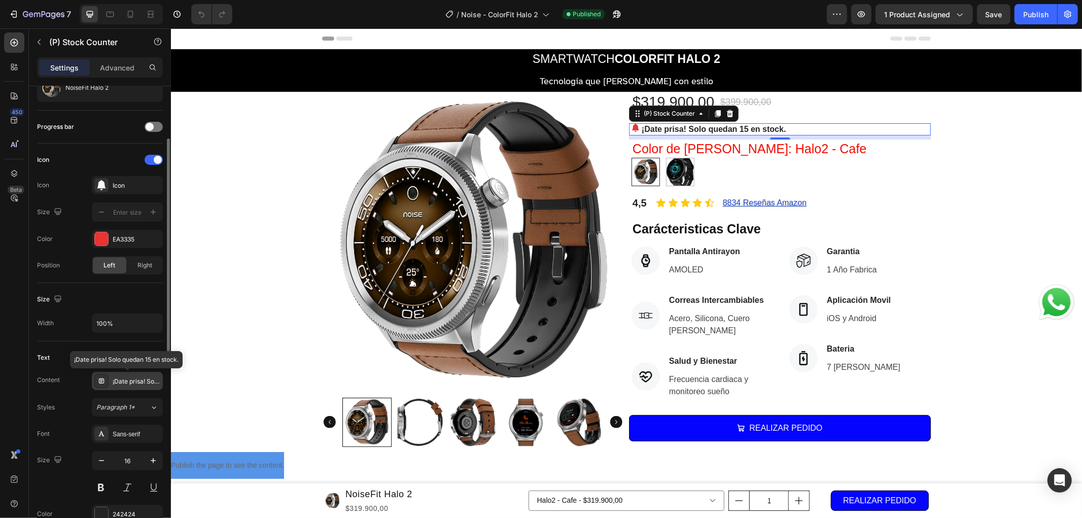
click at [135, 383] on div "¡Date prisa! Solo quedan 15 en stock." at bounding box center [137, 381] width 48 height 9
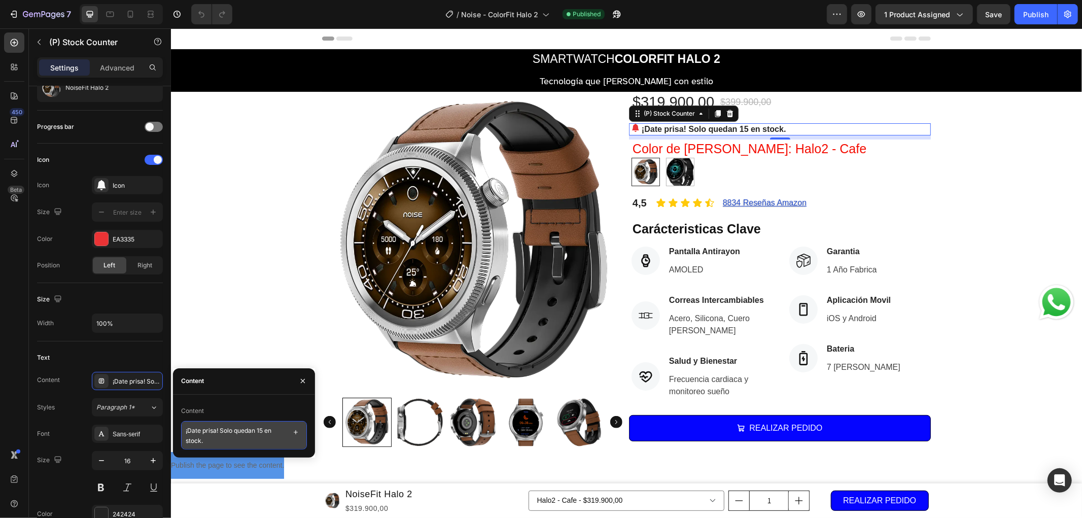
click at [206, 442] on textarea "¡Date prisa! Solo quedan 15 en stock." at bounding box center [244, 435] width 126 height 28
type textarea "¡COMPRA INTERNACIONAL¡"
click at [1022, 215] on div "Product Images $319.900,00 (P) Price (P) Price $399.900,00 (P) Price (P) Price …" at bounding box center [625, 271] width 911 height 360
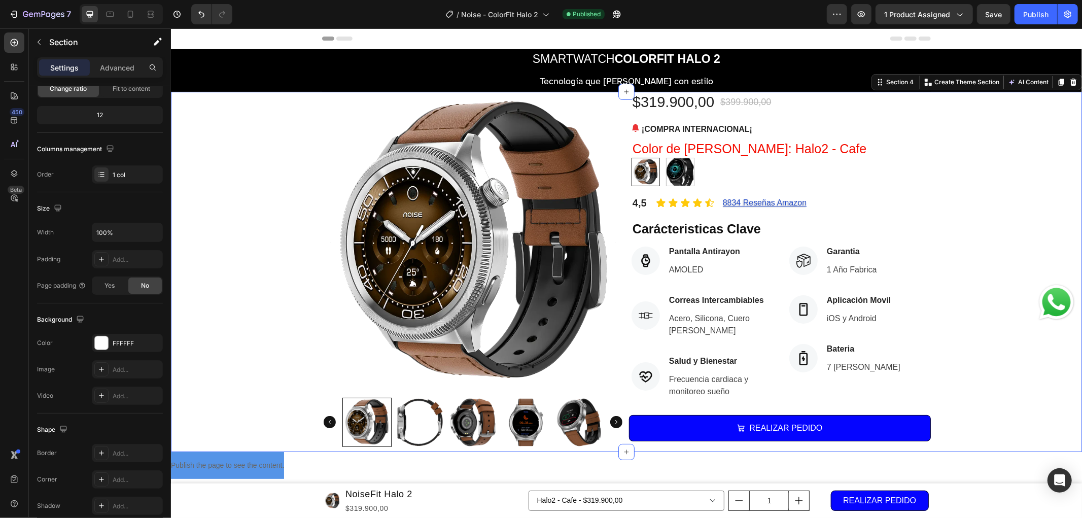
scroll to position [0, 0]
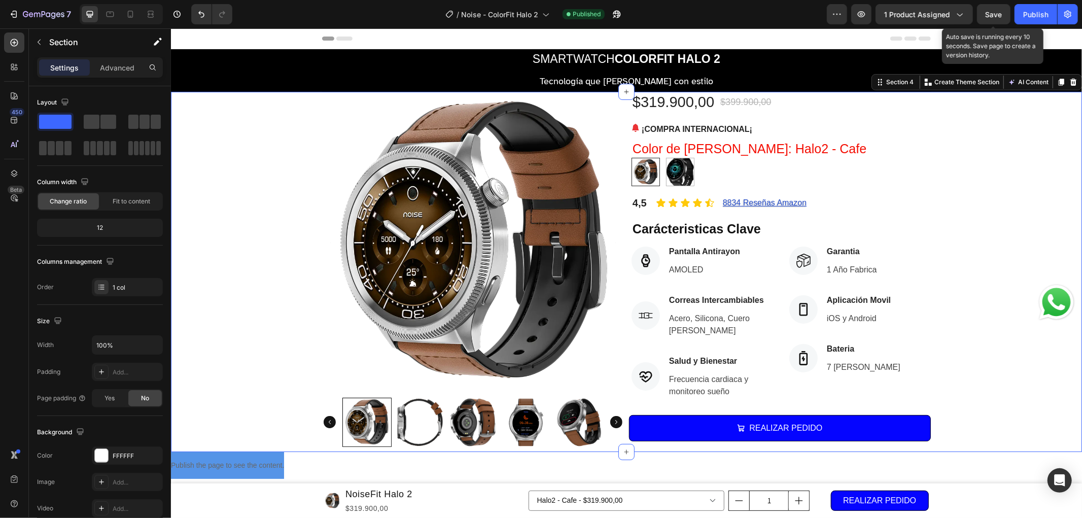
click at [993, 14] on span "Save" at bounding box center [994, 14] width 17 height 9
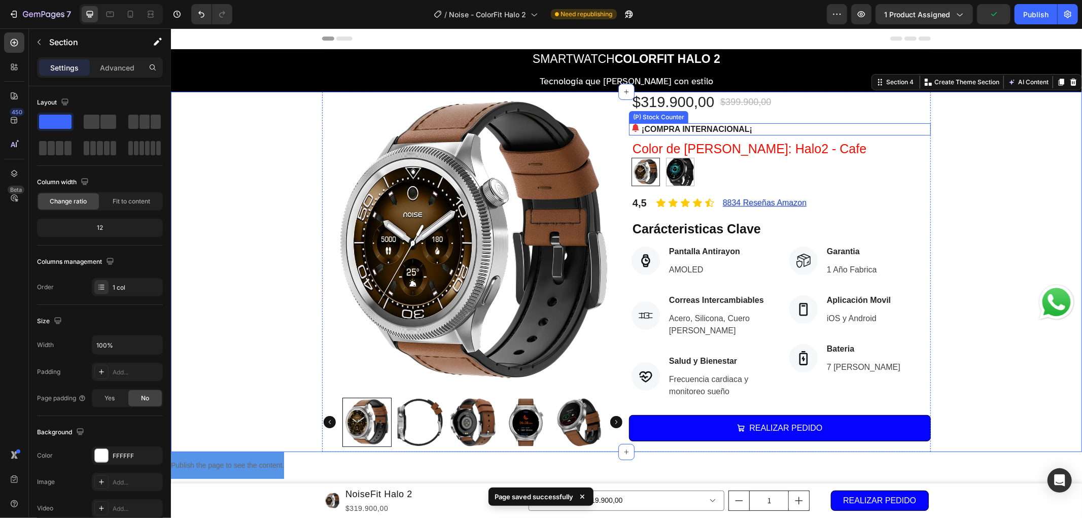
click at [721, 127] on p "¡COMPRA INTERNACIONAL¡" at bounding box center [696, 129] width 111 height 12
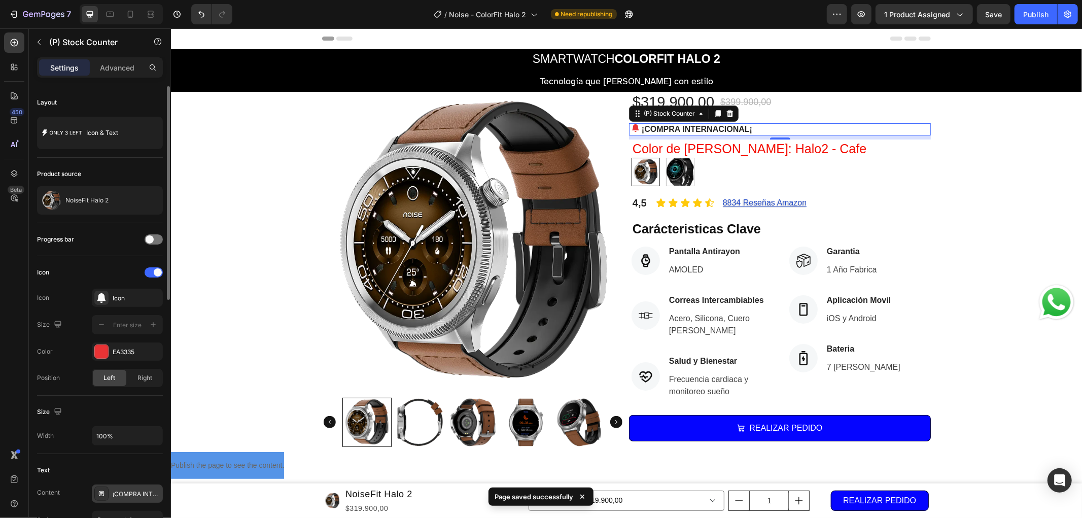
click at [139, 492] on div "¡COMPRA INTERNACIONAL¡" at bounding box center [137, 494] width 48 height 9
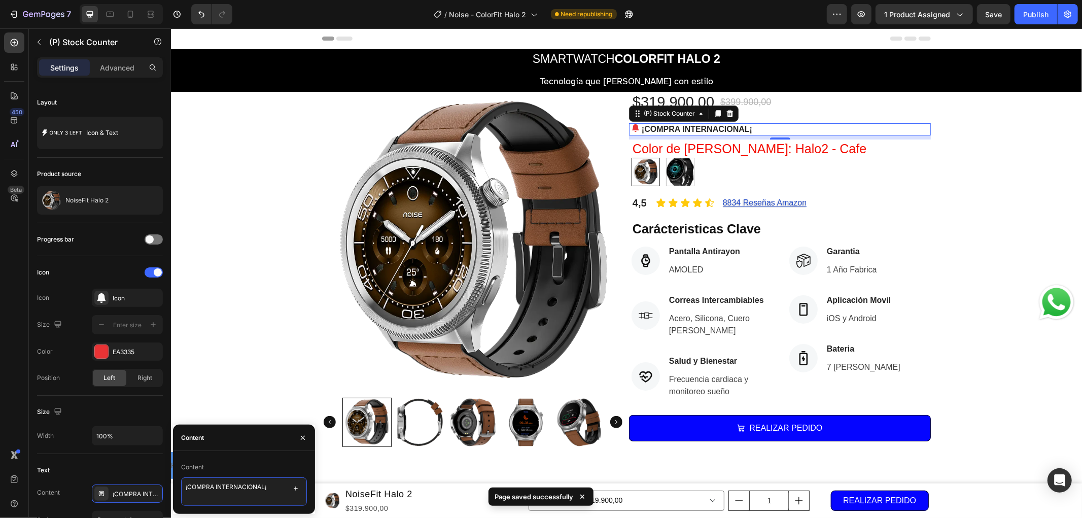
click at [187, 485] on textarea "¡COMPRA INTERNACIONAL¡" at bounding box center [244, 491] width 126 height 28
type textarea "!COMPRA INTERNACIONAL¡"
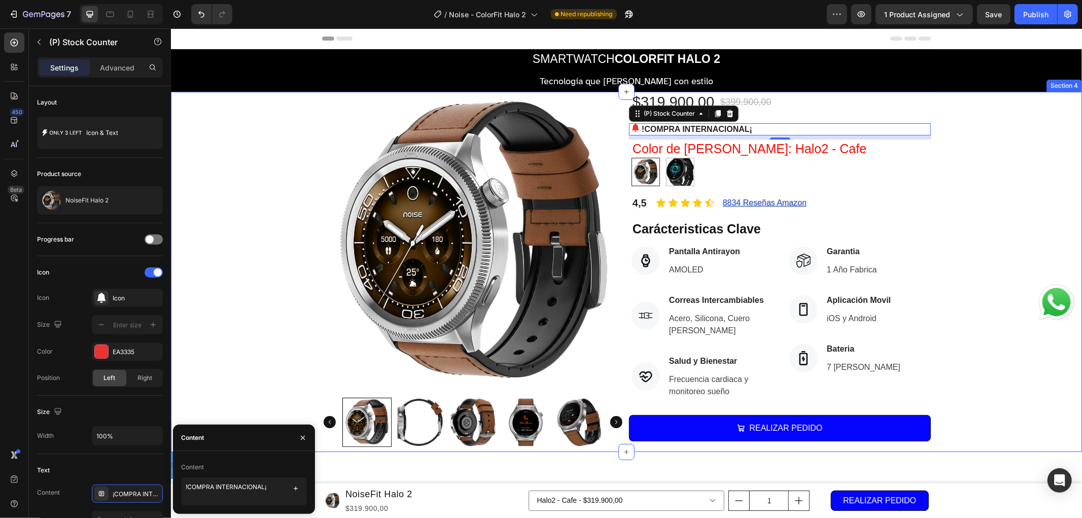
click at [240, 355] on div "Product Images $319.900,00 (P) Price (P) Price $399.900,00 (P) Price (P) Price …" at bounding box center [625, 271] width 911 height 360
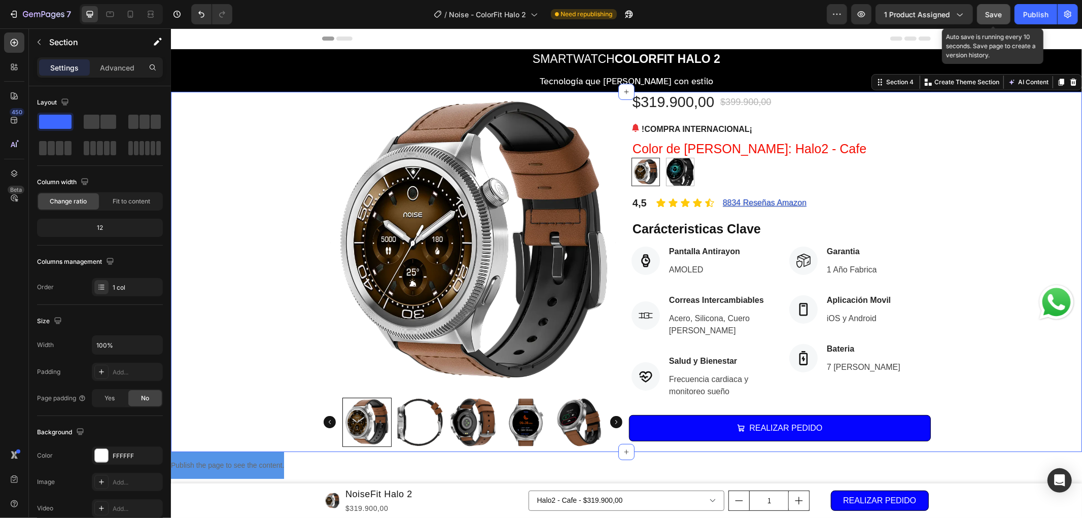
click at [991, 14] on span "Save" at bounding box center [994, 14] width 17 height 9
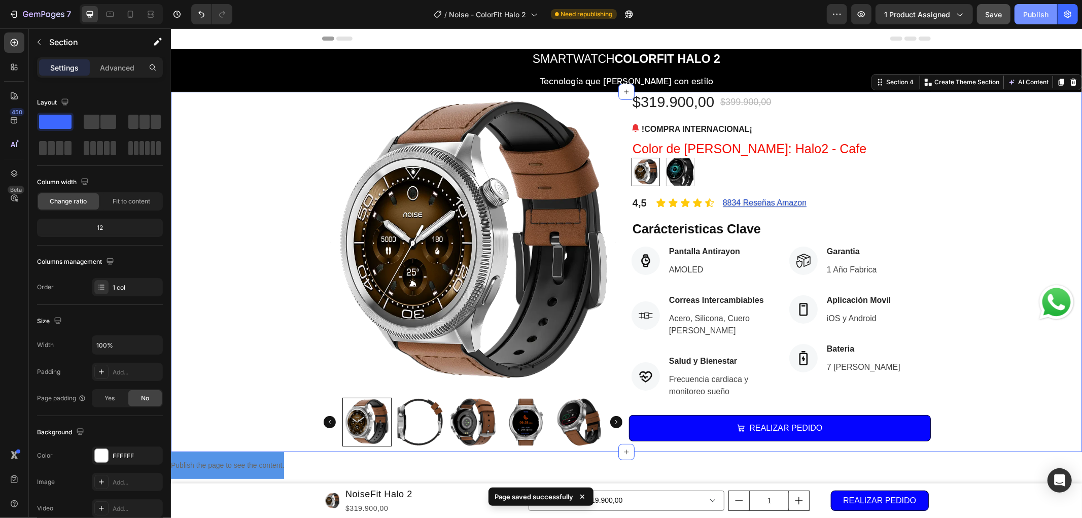
click at [1029, 18] on div "Publish" at bounding box center [1035, 14] width 25 height 11
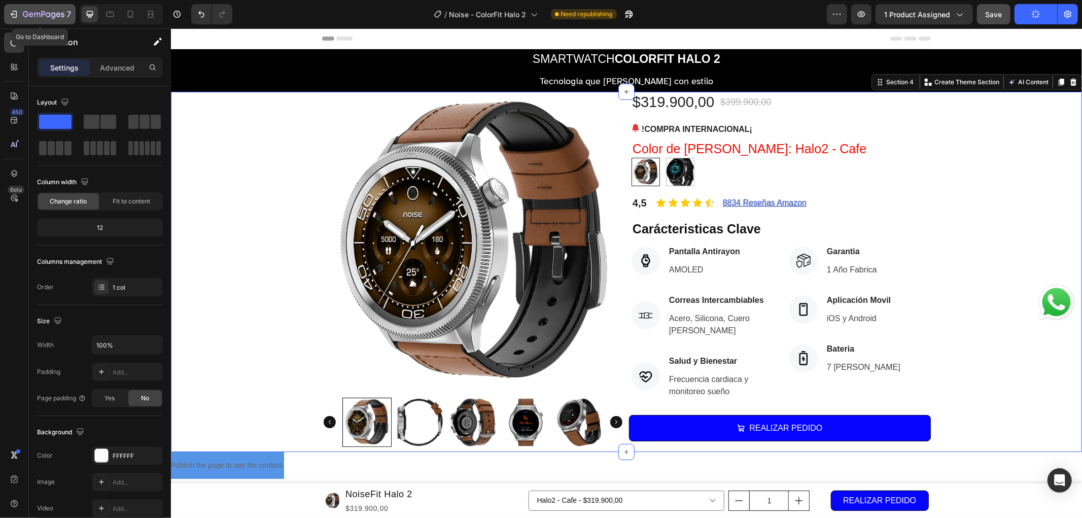
click at [57, 8] on div "7" at bounding box center [47, 14] width 48 height 12
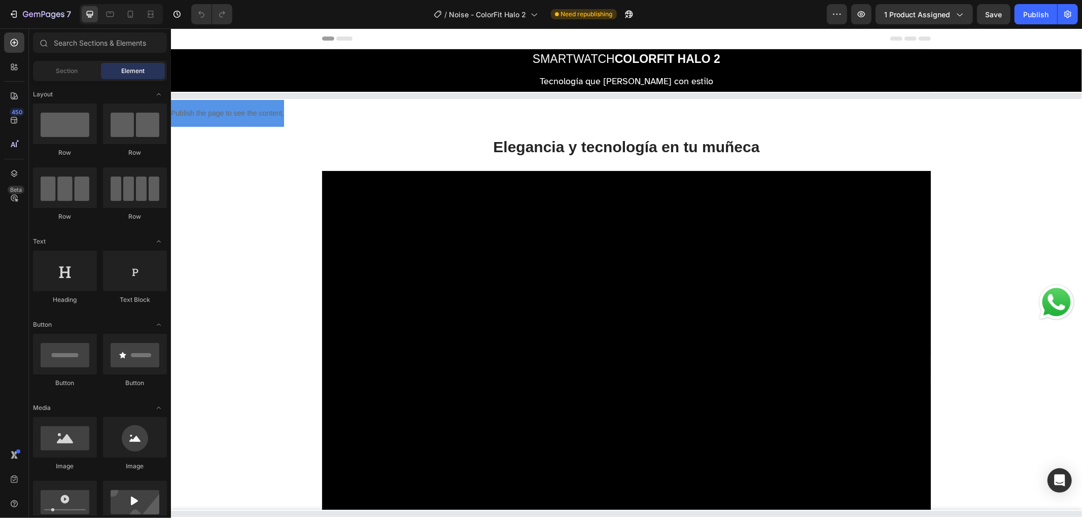
click at [1034, 12] on div "Publish" at bounding box center [1035, 14] width 25 height 11
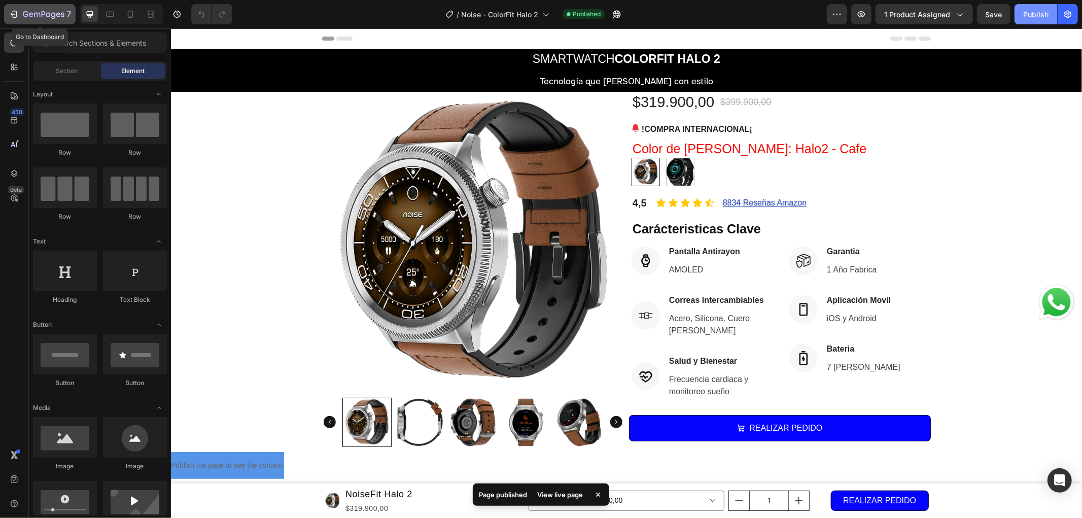
click at [52, 8] on div "7" at bounding box center [47, 14] width 48 height 12
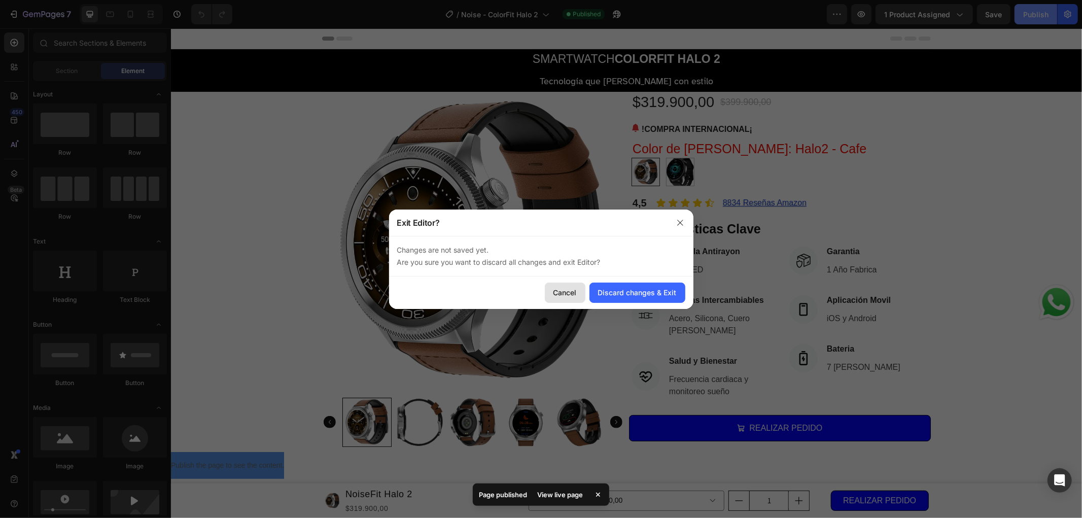
click at [564, 287] on div "Cancel" at bounding box center [565, 292] width 23 height 11
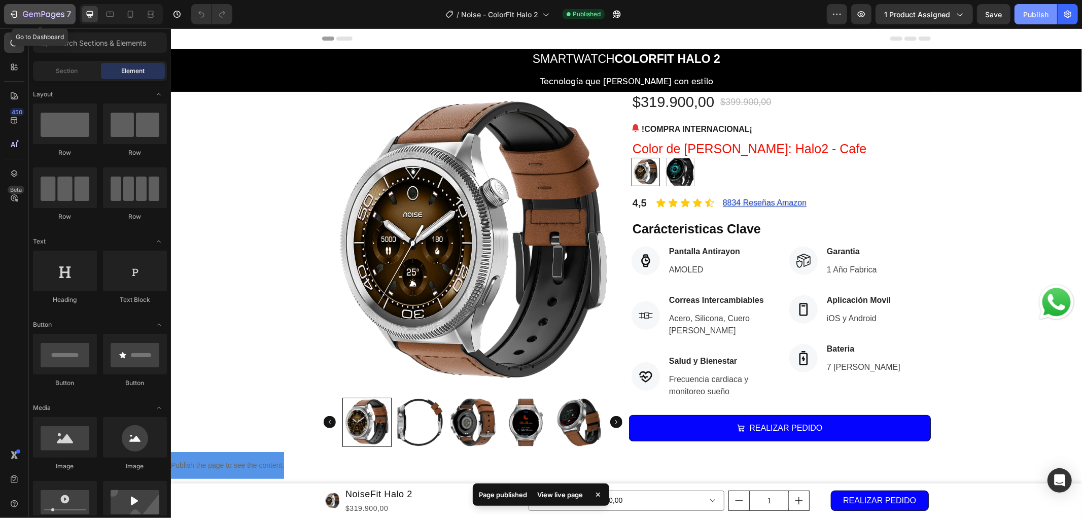
click at [53, 6] on button "7" at bounding box center [40, 14] width 72 height 20
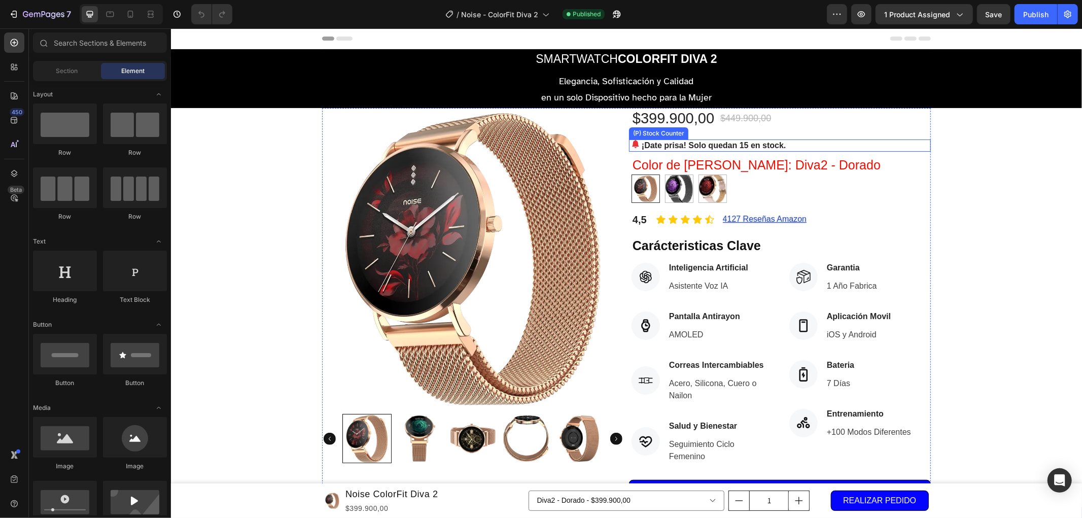
click at [684, 141] on p "¡Date prisa! Solo quedan 15 en stock." at bounding box center [713, 145] width 145 height 12
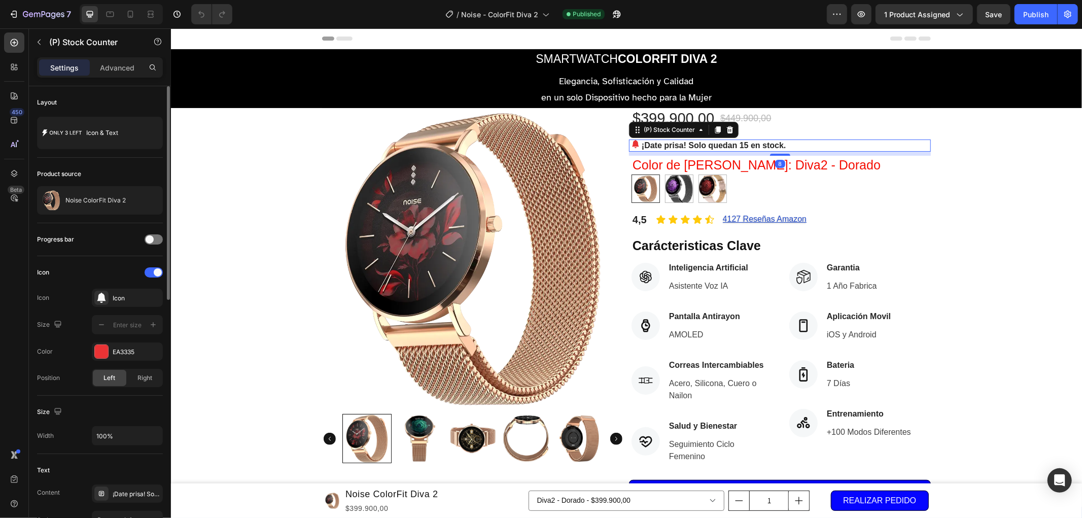
scroll to position [113, 0]
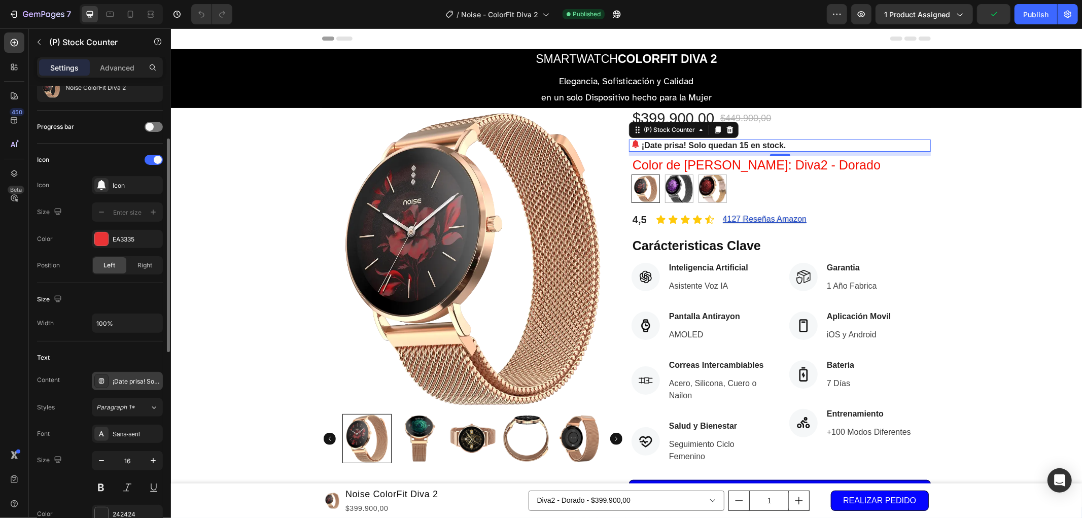
click at [127, 382] on div "¡Date prisa! Solo quedan 15 en stock." at bounding box center [137, 381] width 48 height 9
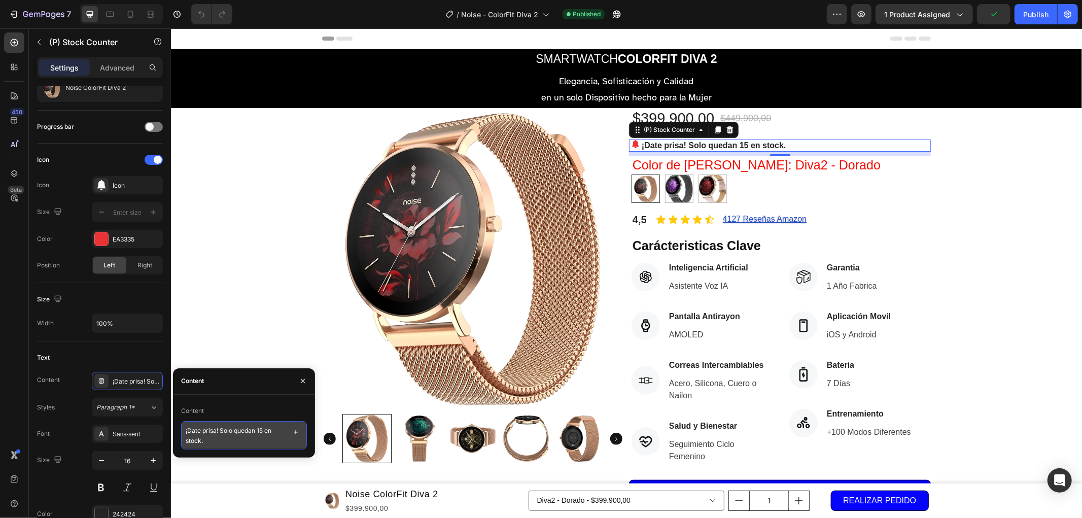
click at [227, 447] on textarea "¡Date prisa! Solo quedan 15 en stock." at bounding box center [244, 435] width 126 height 28
type textarea "¡COMPRA INTERNACIONAL!"
click at [229, 352] on div "Product Images $399.900,00 (P) Price (P) Price $449.900,00 (P) Price (P) Price …" at bounding box center [625, 307] width 911 height 399
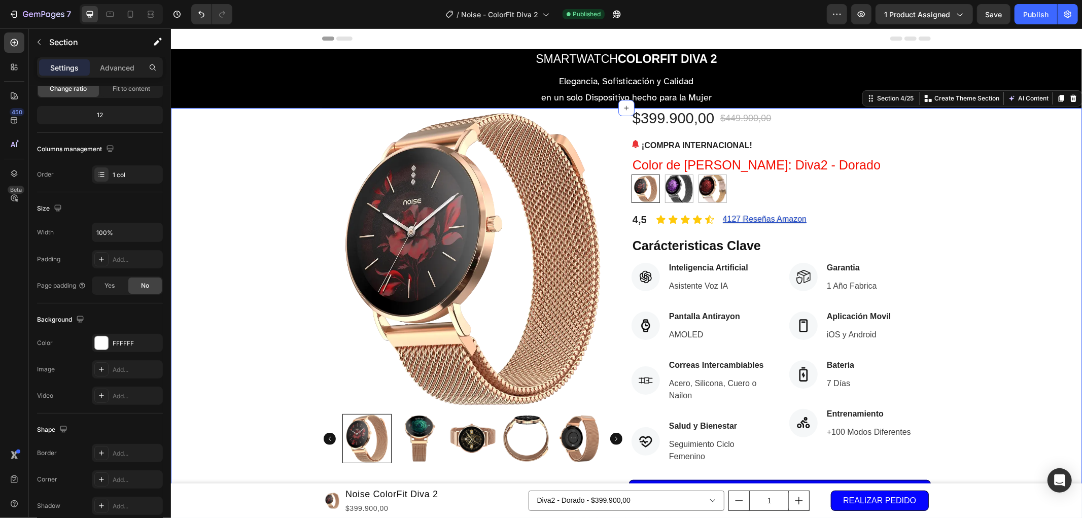
scroll to position [0, 0]
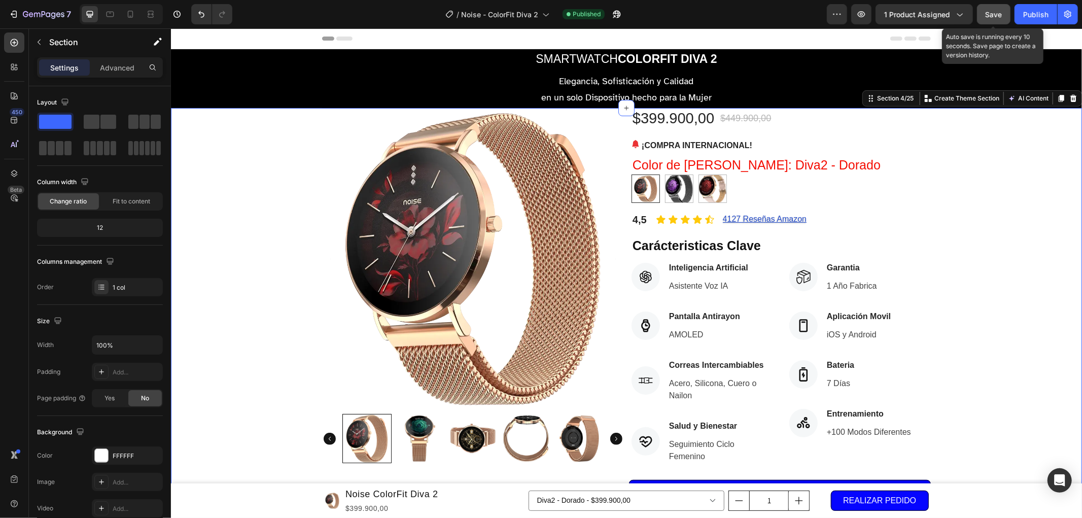
click at [996, 13] on span "Save" at bounding box center [994, 14] width 17 height 9
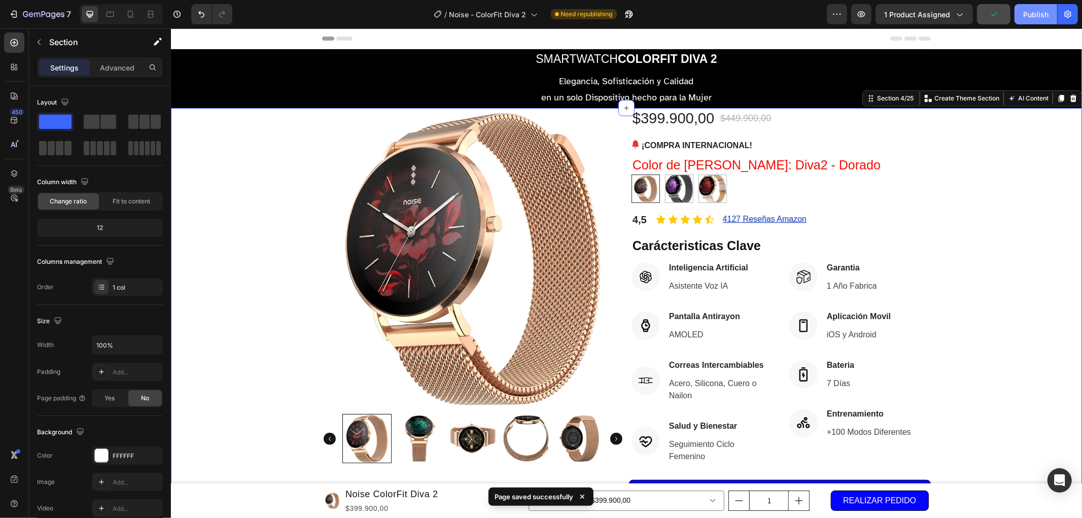
click at [1043, 17] on div "Publish" at bounding box center [1035, 14] width 25 height 11
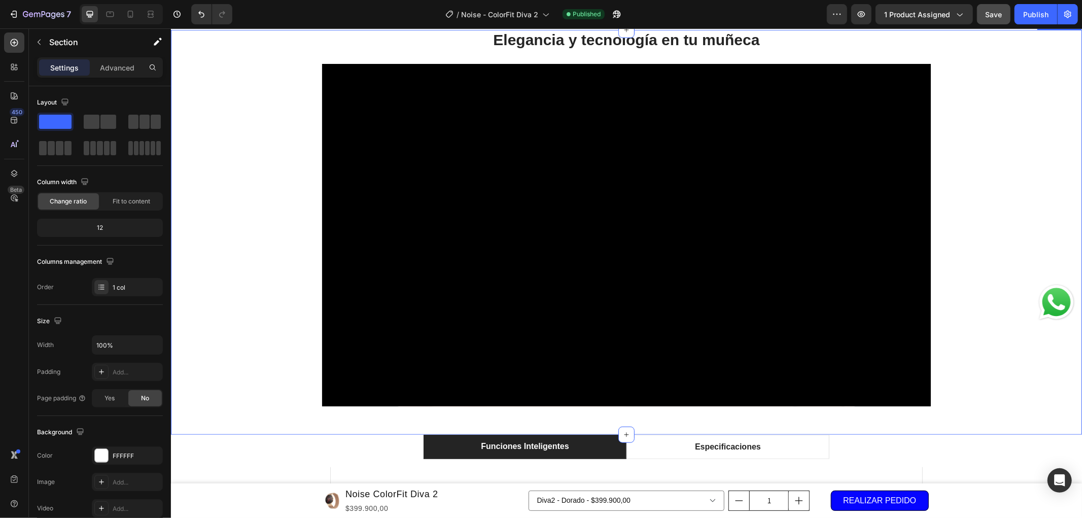
scroll to position [507, 0]
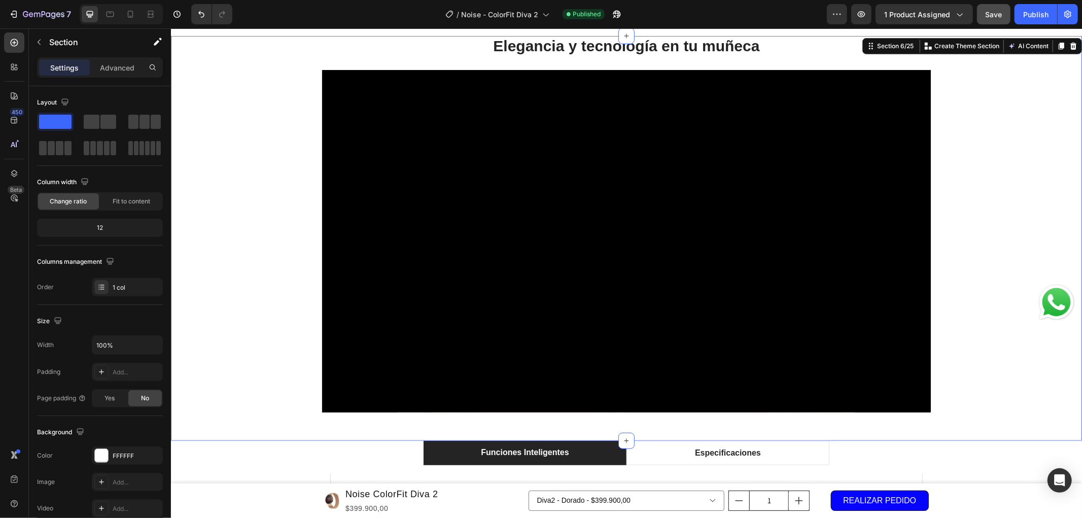
click at [958, 353] on div "Elegancia y tecnología en tu muñeca Heading Video Custom Code Row" at bounding box center [625, 238] width 911 height 405
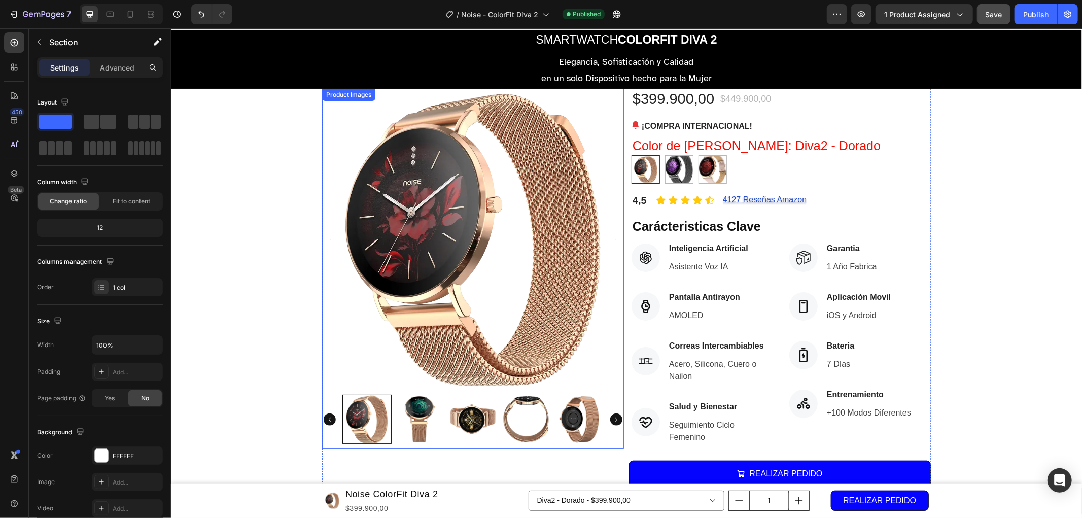
scroll to position [0, 0]
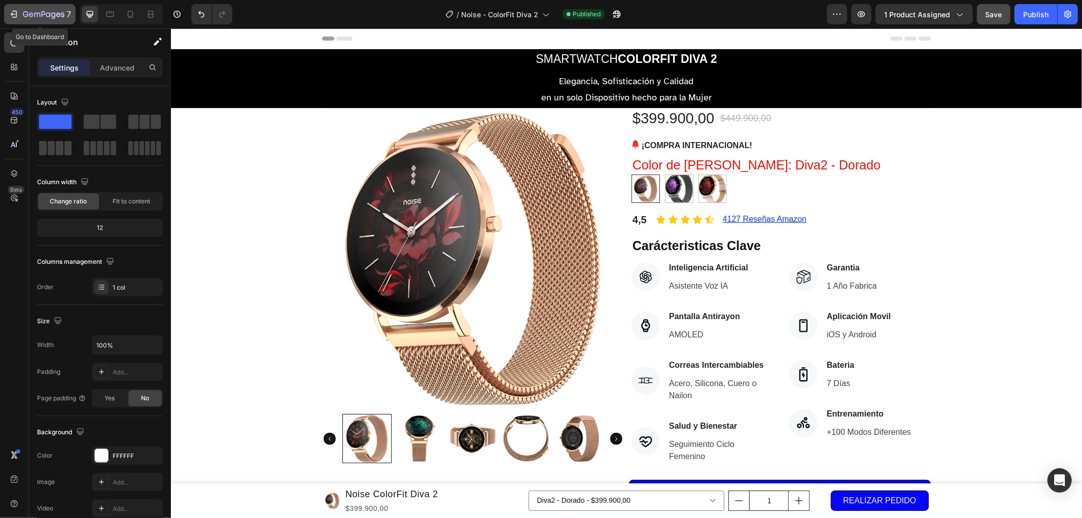
click at [64, 19] on div "7" at bounding box center [47, 14] width 48 height 12
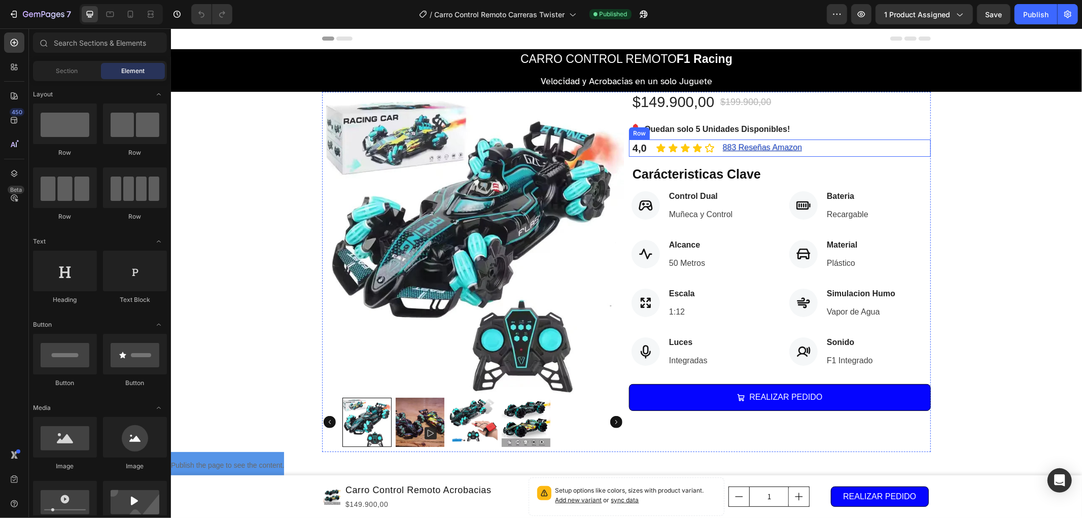
click at [814, 149] on div "Icon Icon Icon Icon Icon Icon List 4,0 Text block 883 Reseñas Amazon Button Row" at bounding box center [780, 147] width 302 height 17
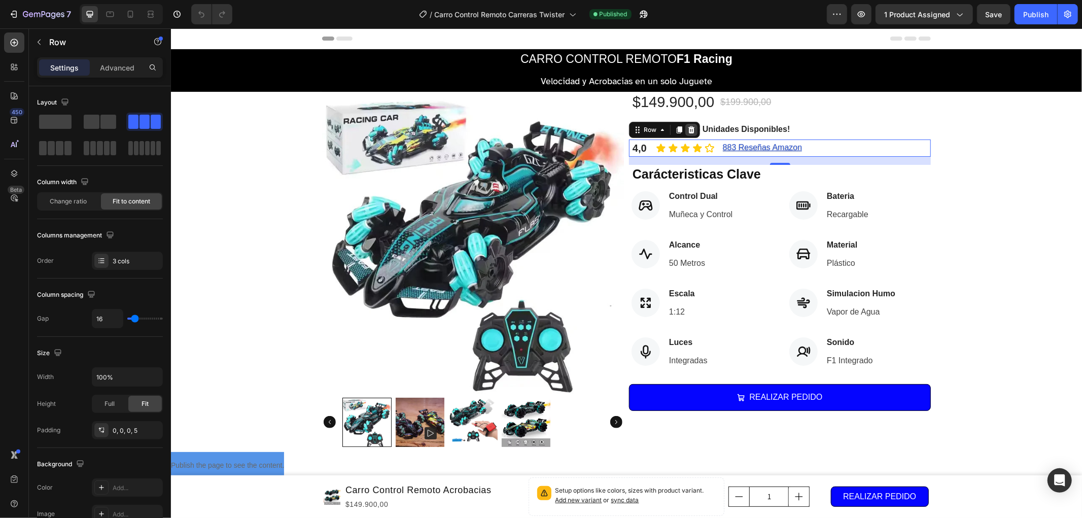
click at [688, 127] on icon at bounding box center [691, 128] width 7 height 7
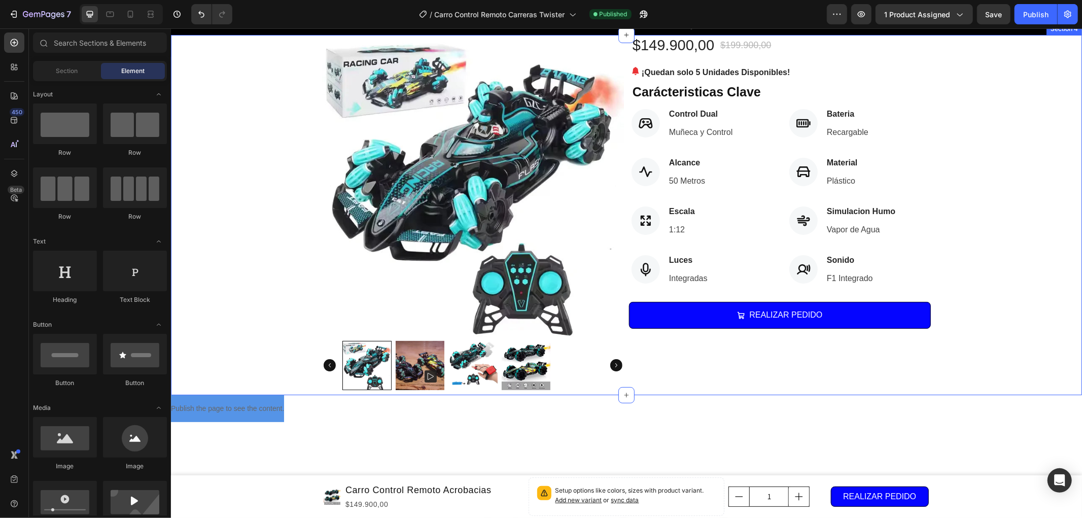
scroll to position [56, 0]
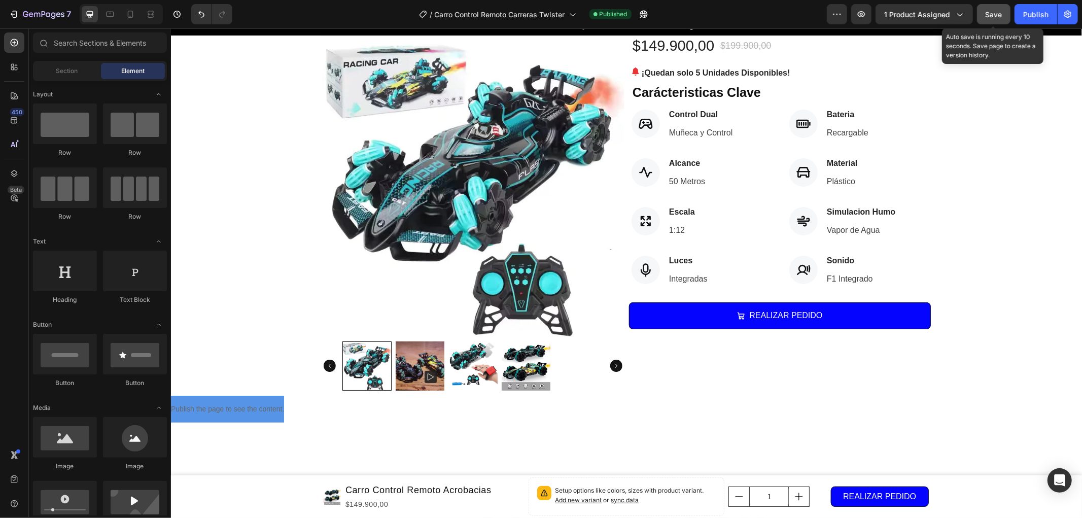
click at [996, 18] on span "Save" at bounding box center [994, 14] width 17 height 9
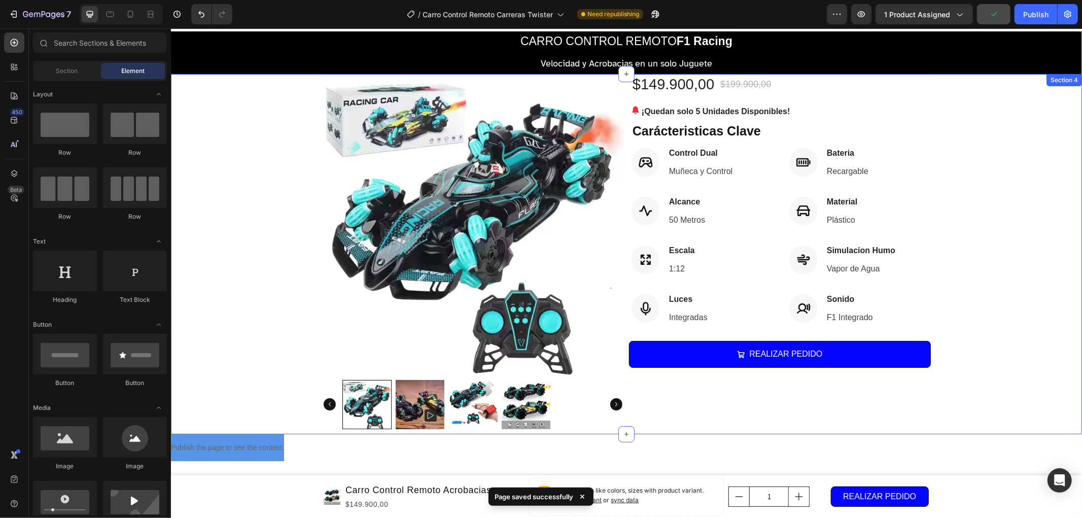
scroll to position [0, 0]
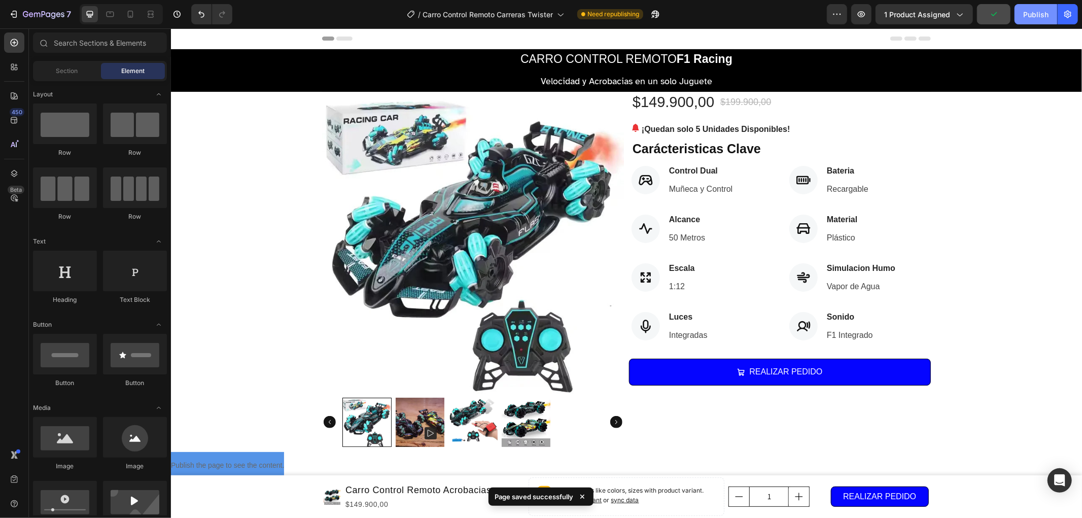
click at [1026, 14] on div "Publish" at bounding box center [1035, 14] width 25 height 11
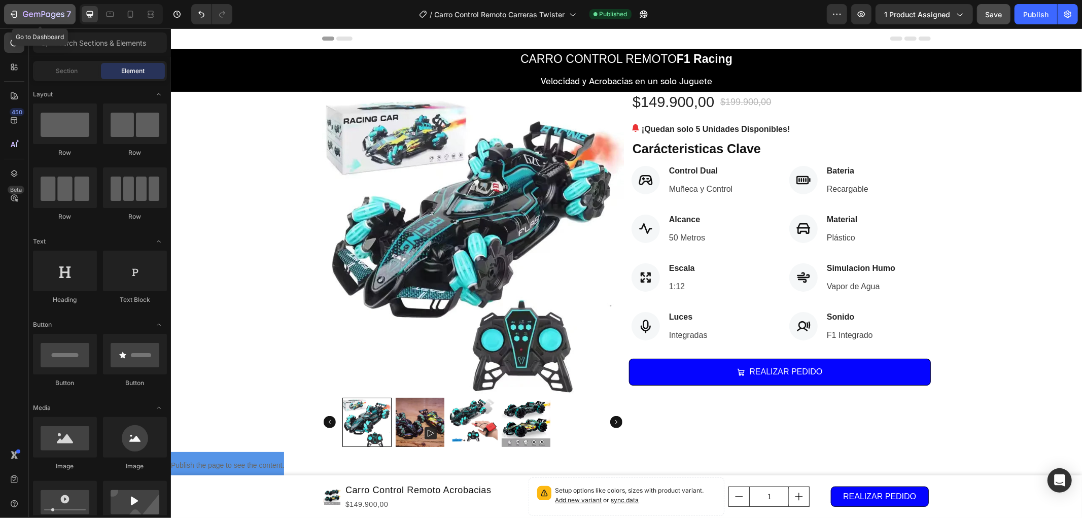
click at [27, 9] on div "7" at bounding box center [47, 14] width 48 height 12
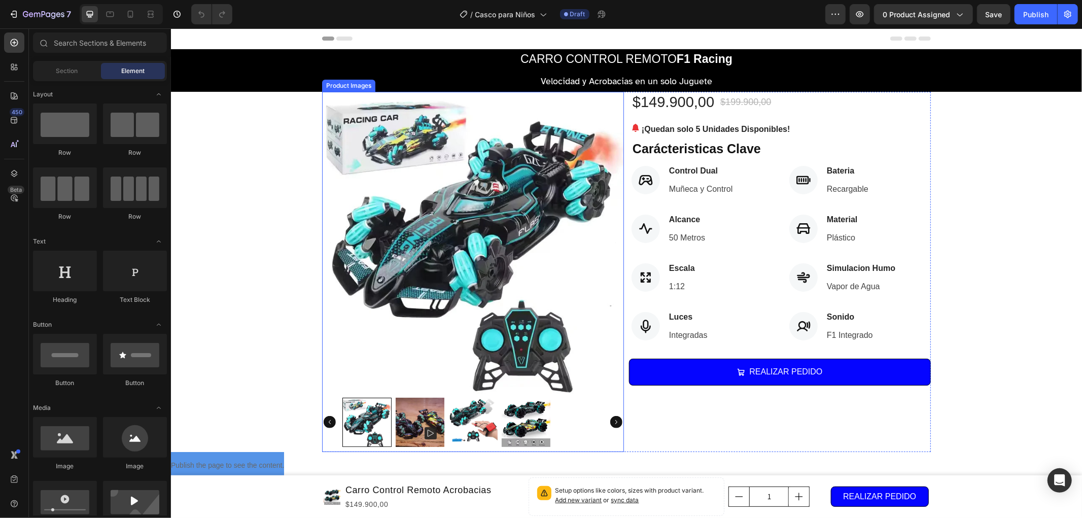
click at [448, 219] on img at bounding box center [473, 242] width 302 height 302
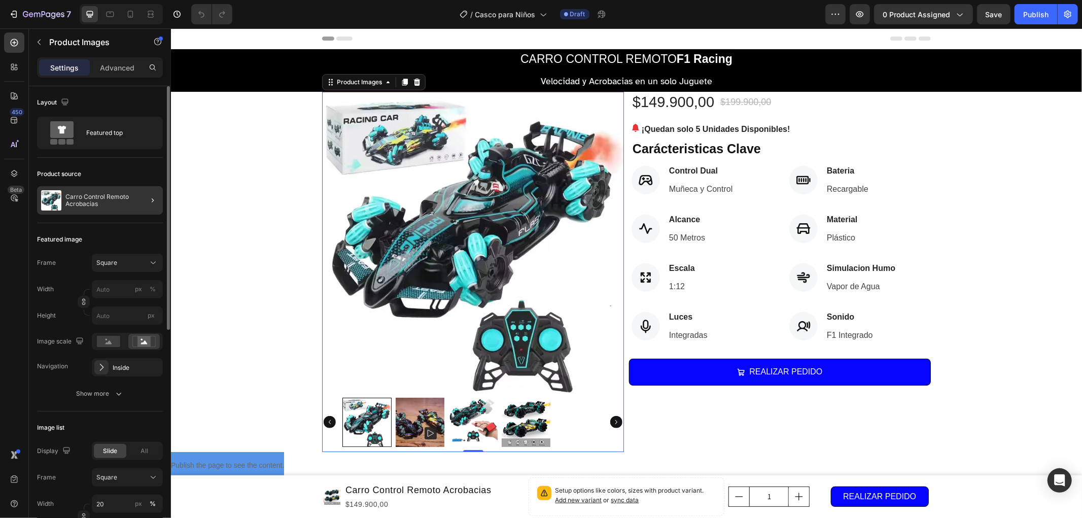
click at [140, 201] on div at bounding box center [148, 200] width 28 height 28
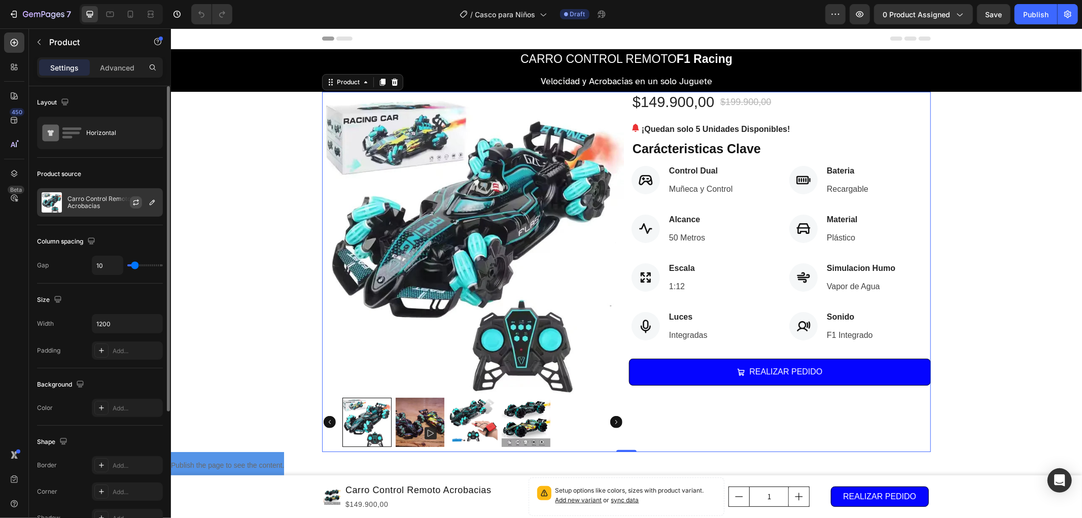
click at [141, 205] on button "button" at bounding box center [136, 202] width 12 height 12
click at [94, 201] on p "Carro Control Remoto Acrobacias" at bounding box center [112, 202] width 91 height 14
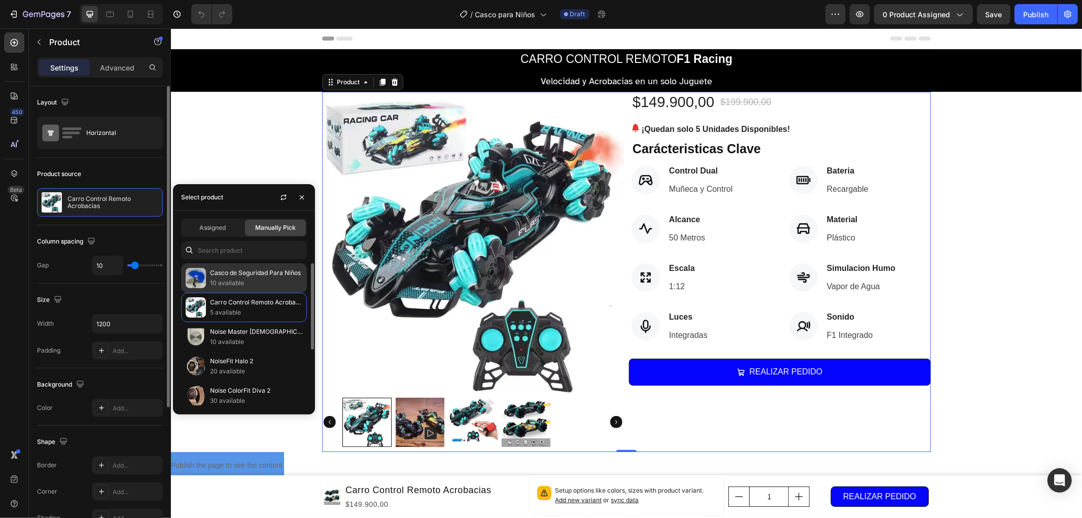
click at [244, 280] on p "10 available" at bounding box center [256, 283] width 92 height 10
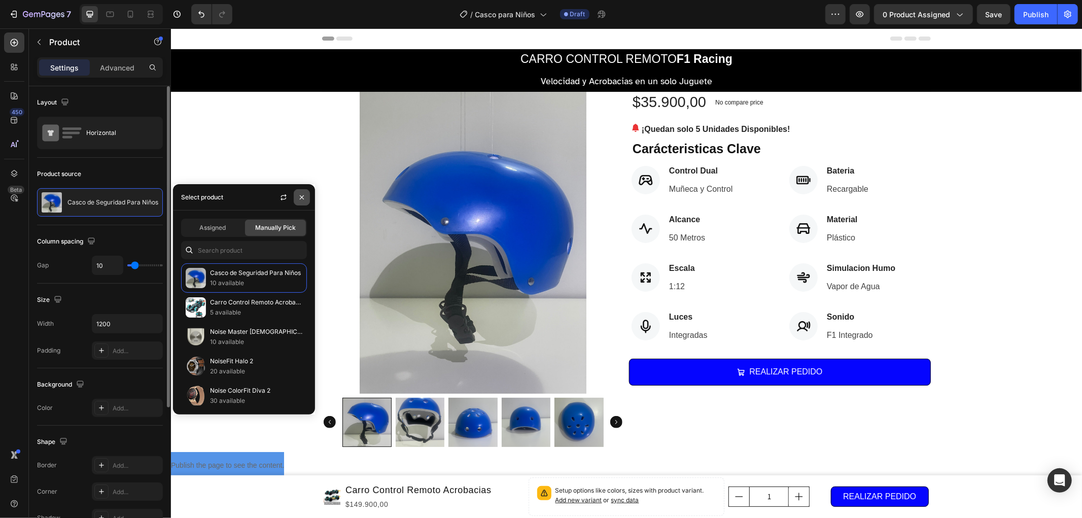
click at [301, 199] on icon "button" at bounding box center [302, 197] width 8 height 8
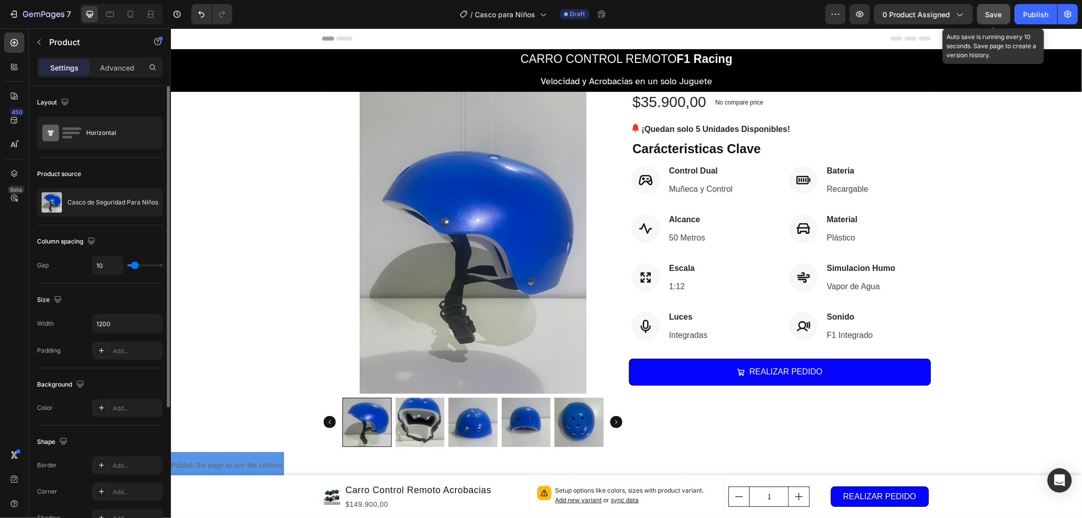
click at [990, 13] on span "Save" at bounding box center [994, 14] width 17 height 9
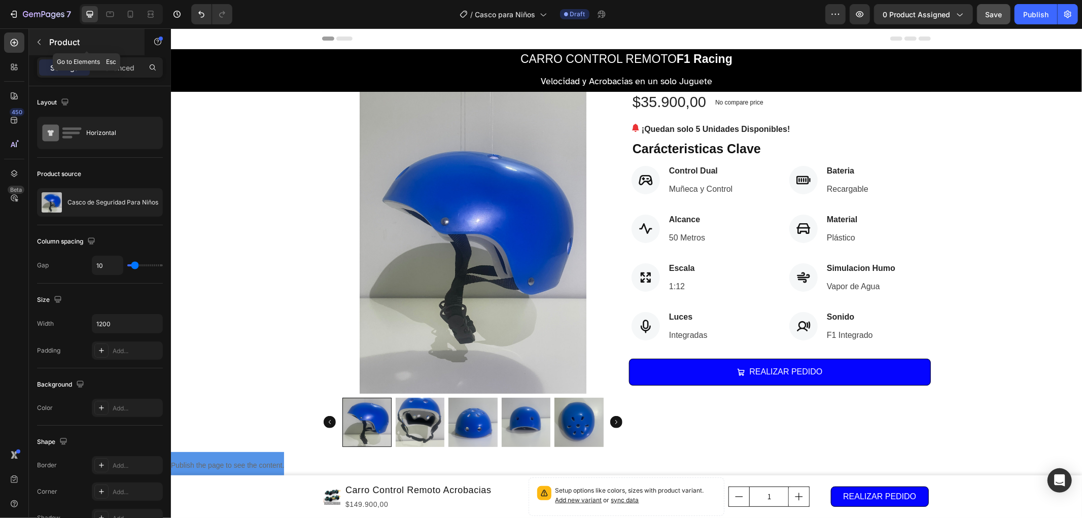
click at [52, 39] on p "Product" at bounding box center [92, 42] width 86 height 12
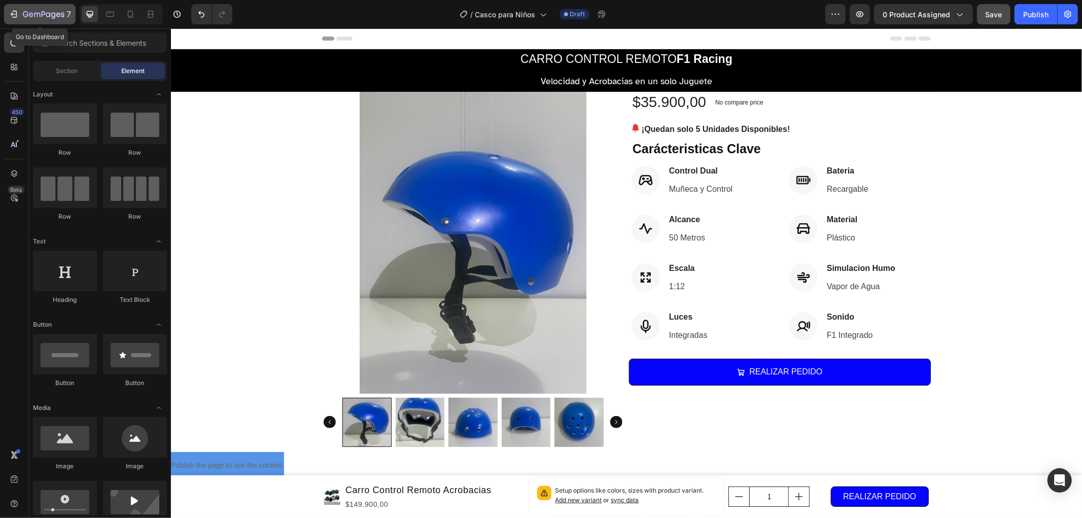
click at [17, 17] on icon "button" at bounding box center [14, 14] width 10 height 10
click at [217, 201] on div "Product Images $35.900,00 (P) Price (P) Price No compare price (P) Price Row ¡Q…" at bounding box center [625, 271] width 911 height 360
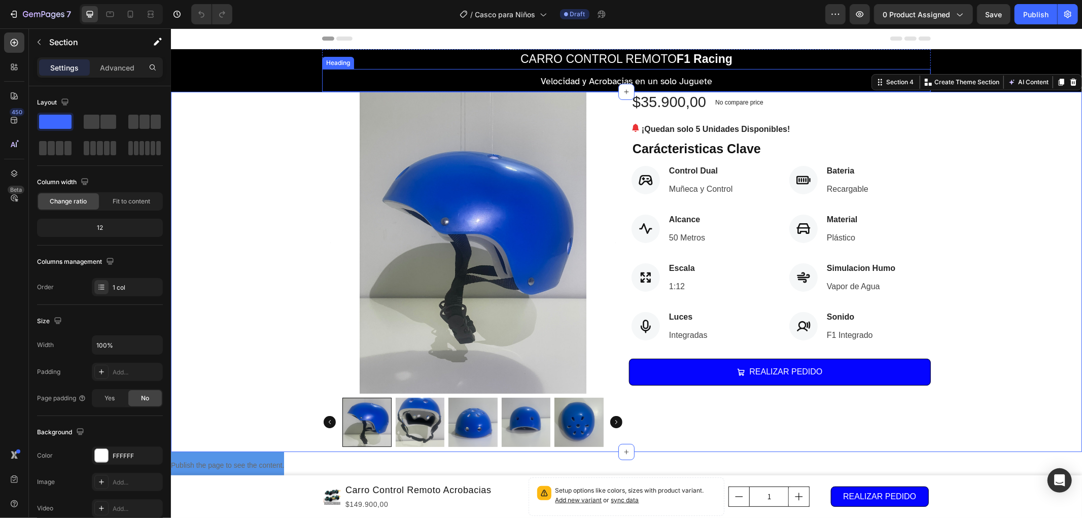
click at [654, 77] on h2 "Velocidad y Acrobacias en un solo Juguete" at bounding box center [626, 78] width 609 height 20
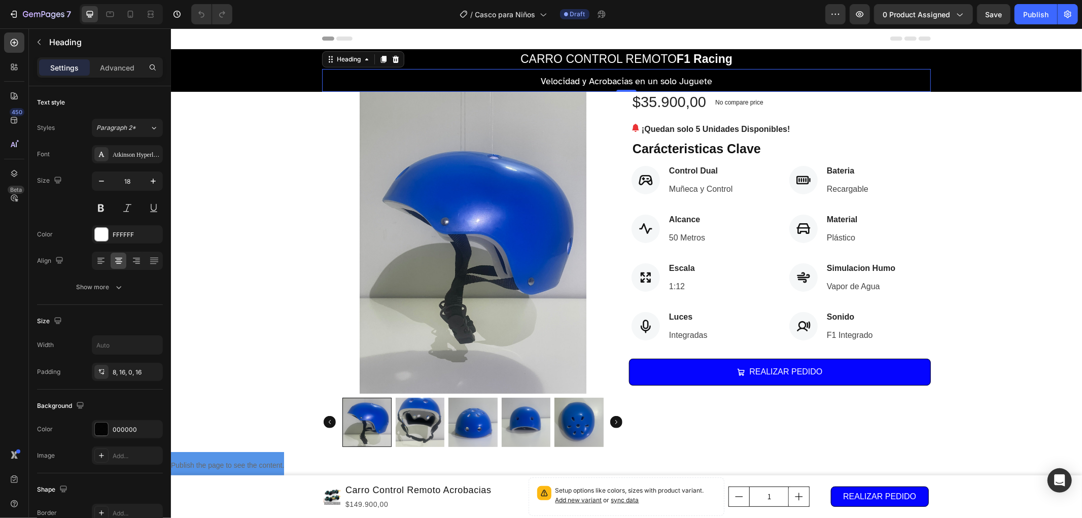
click at [654, 77] on h2 "Velocidad y Acrobacias en un solo Juguete" at bounding box center [626, 78] width 609 height 20
click at [654, 77] on p "Velocidad y Acrobacias en un solo Juguete" at bounding box center [626, 81] width 593 height 16
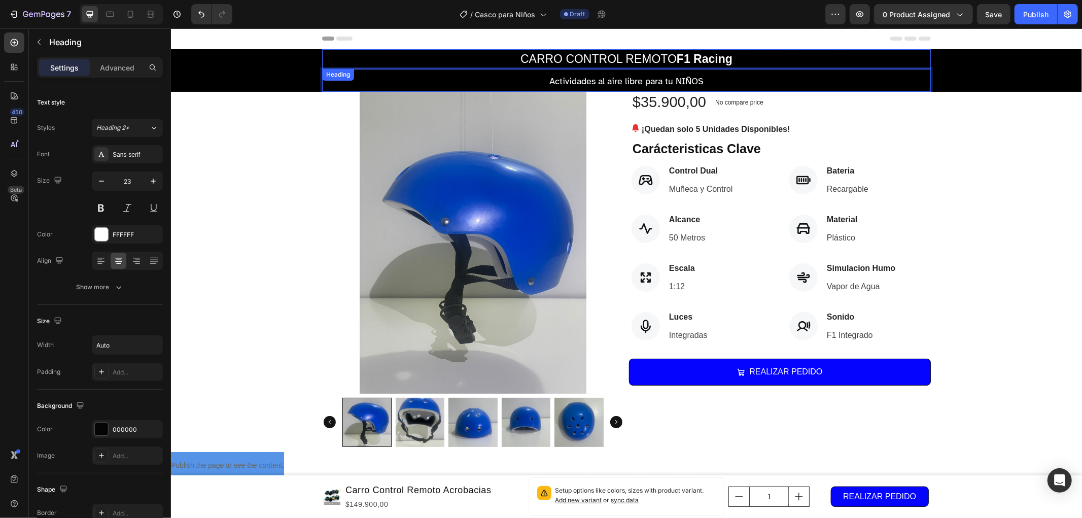
click at [665, 57] on h2 "CARRO CONTROL REMOTO F1 Racing" at bounding box center [626, 59] width 214 height 20
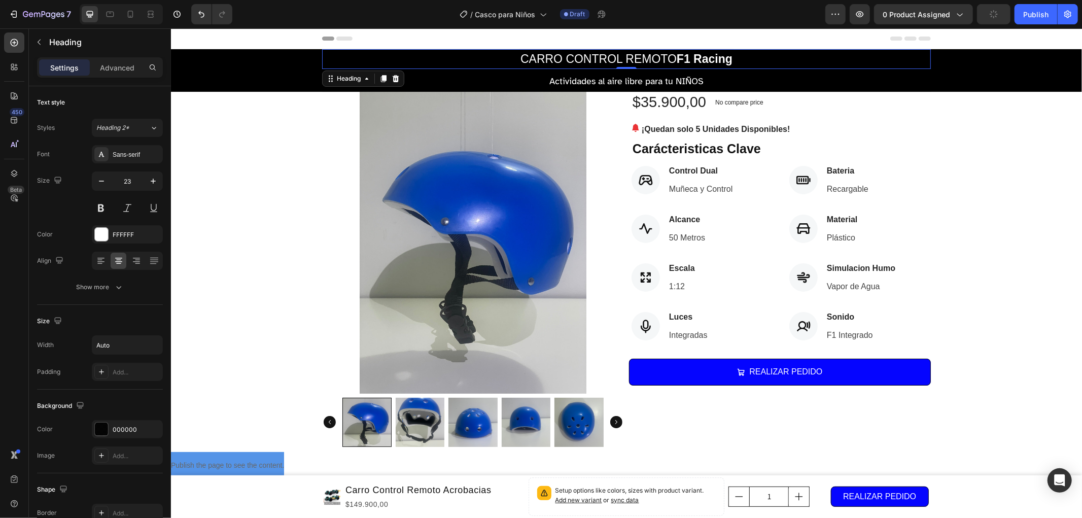
click at [665, 57] on h2 "CARRO CONTROL REMOTO F1 Racing" at bounding box center [626, 59] width 214 height 20
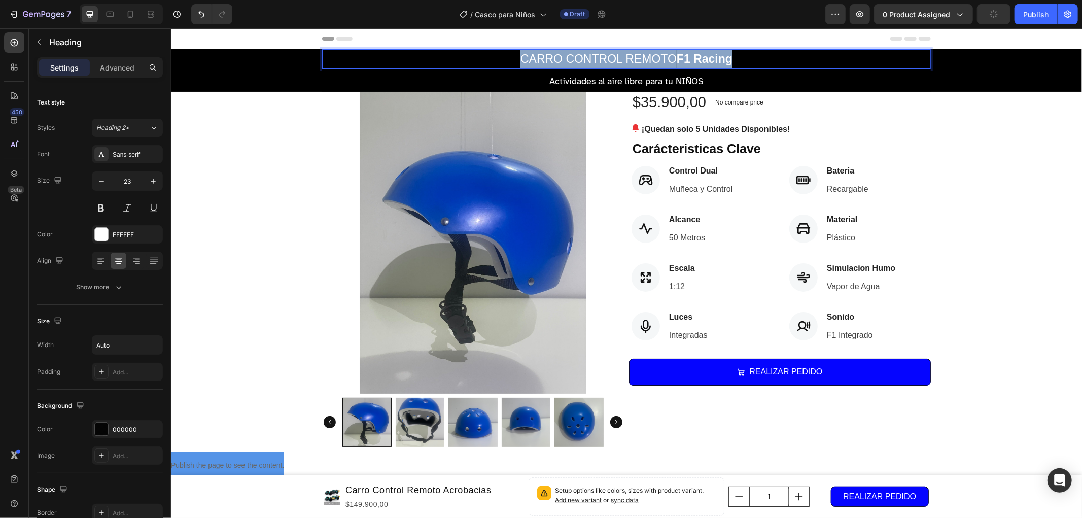
click at [665, 57] on p "CARRO CONTROL REMOTO F1 Racing" at bounding box center [626, 59] width 212 height 18
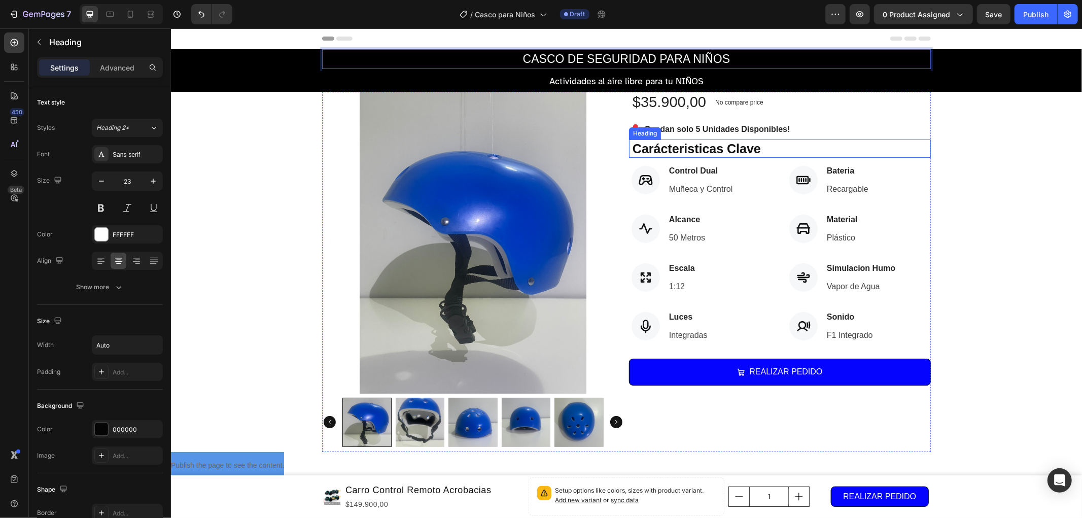
click at [978, 141] on div "Product Images $35.900,00 (P) Price (P) Price No compare price (P) Price Row ¡Q…" at bounding box center [625, 271] width 911 height 360
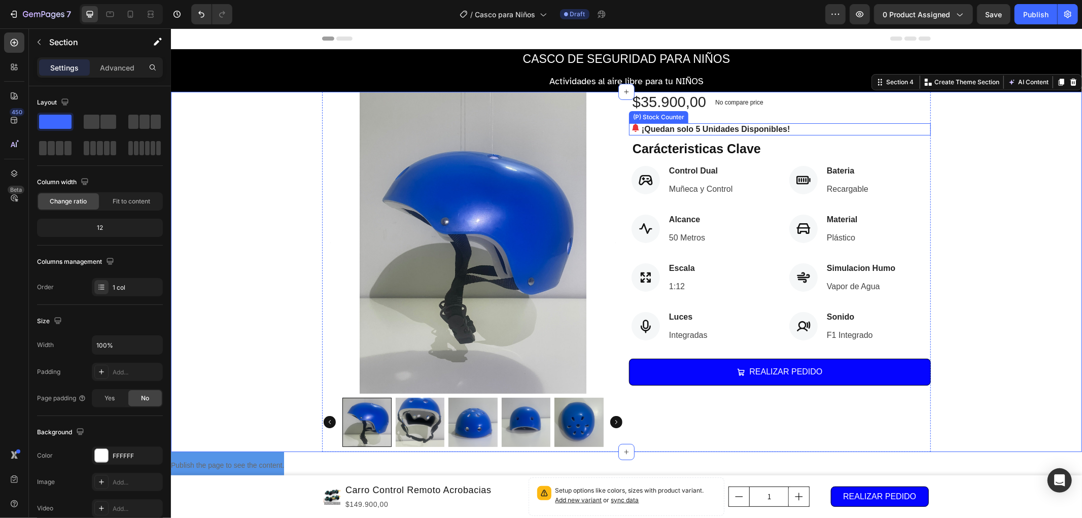
click at [765, 130] on p "¡Quedan solo 5 Unidades Disponibles!" at bounding box center [715, 129] width 148 height 12
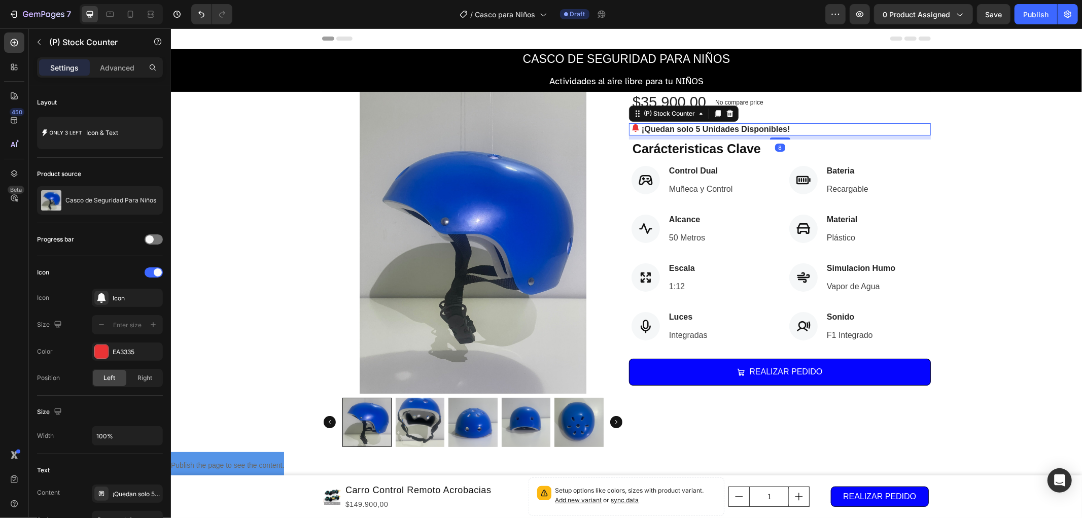
click at [693, 128] on p "¡Quedan solo 5 Unidades Disponibles!" at bounding box center [715, 129] width 148 height 12
click at [692, 127] on p "¡Quedan solo 5 Unidades Disponibles!" at bounding box center [715, 129] width 148 height 12
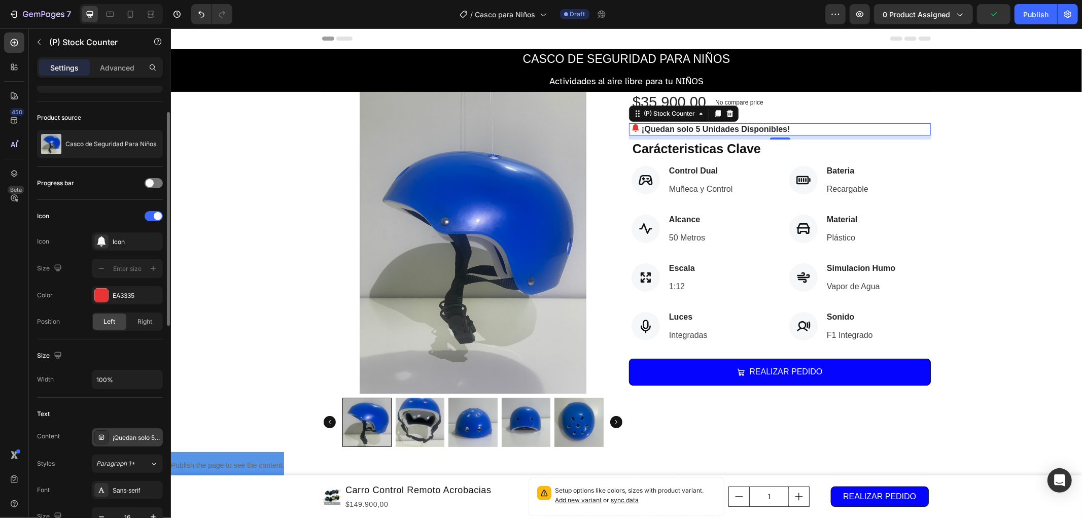
click at [129, 430] on div "¡Quedan solo 5 Unidades Disponibles!" at bounding box center [127, 437] width 71 height 18
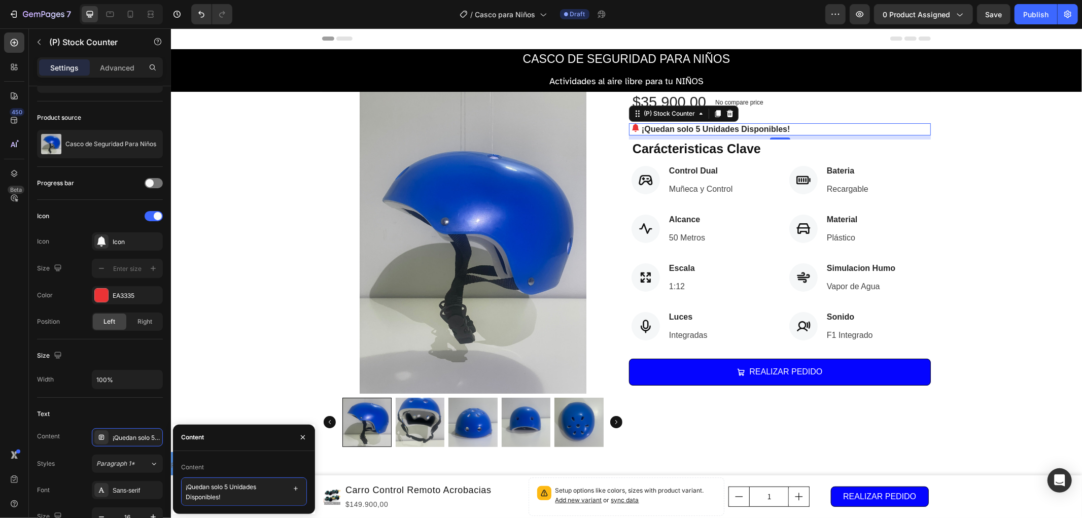
click at [228, 486] on textarea "¡Quedan solo 5 Unidades Disponibles!" at bounding box center [244, 491] width 126 height 28
type textarea "¡Quedan solo 20 Unidades Disponibles!"
click at [982, 276] on div "Product Images $35.900,00 (P) Price (P) Price No compare price (P) Price Row ¡Q…" at bounding box center [625, 271] width 911 height 360
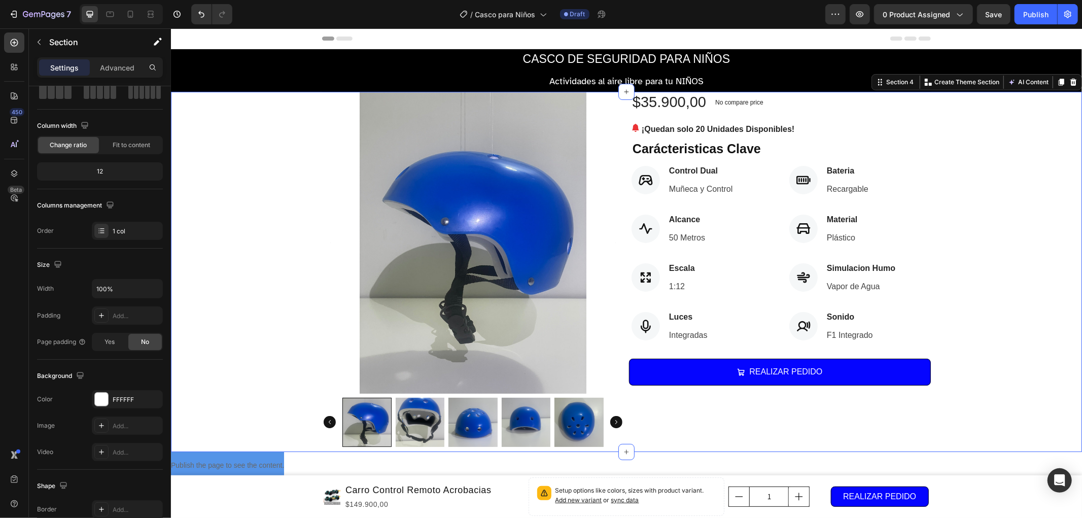
scroll to position [0, 0]
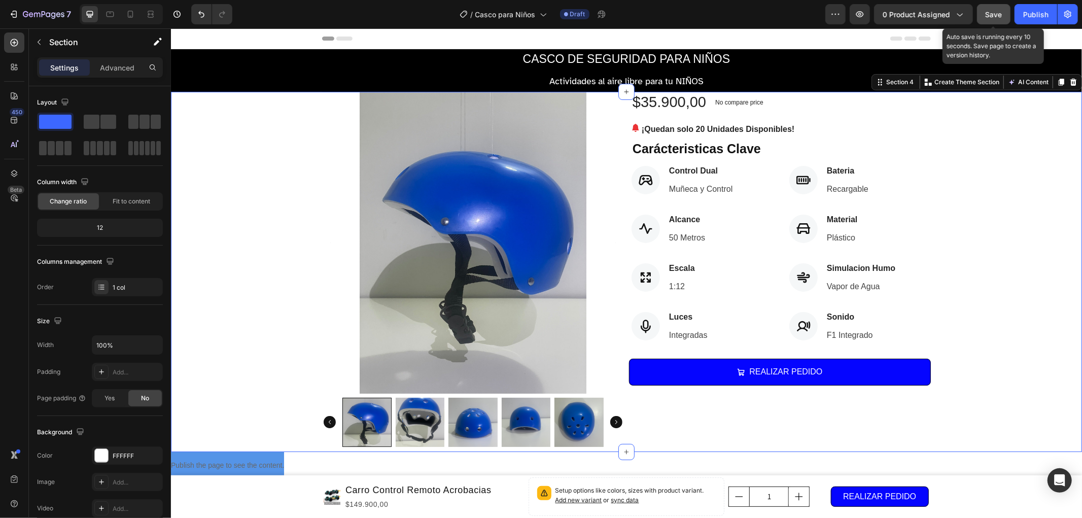
click at [1001, 14] on span "Save" at bounding box center [994, 14] width 17 height 9
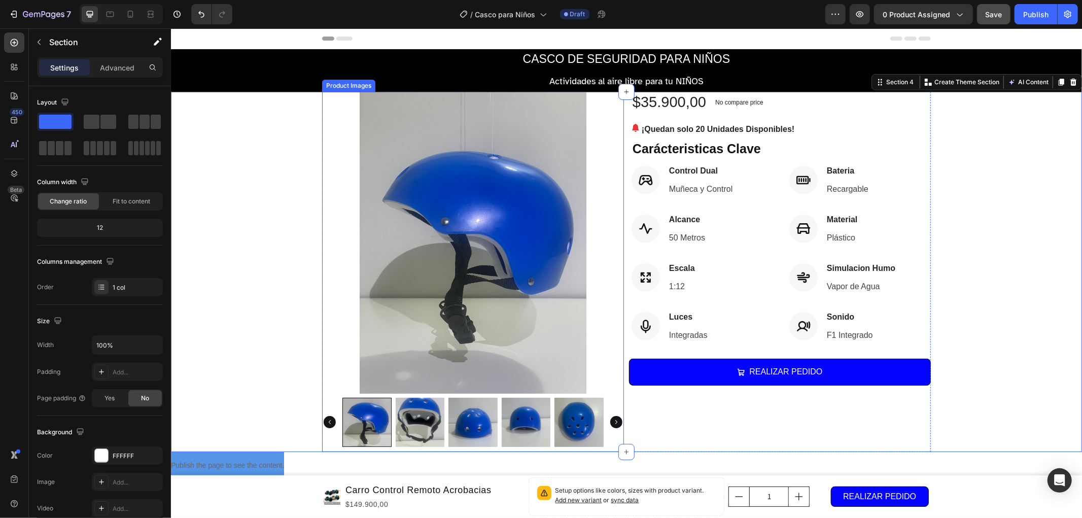
click at [521, 220] on img at bounding box center [473, 242] width 302 height 302
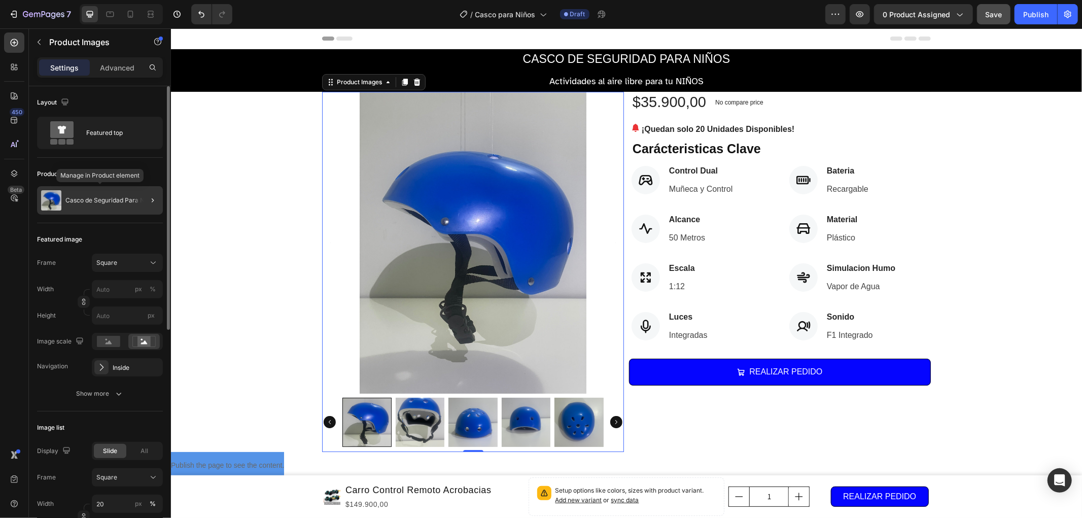
click at [125, 195] on div "Casco de Seguridad Para Niños" at bounding box center [100, 200] width 126 height 28
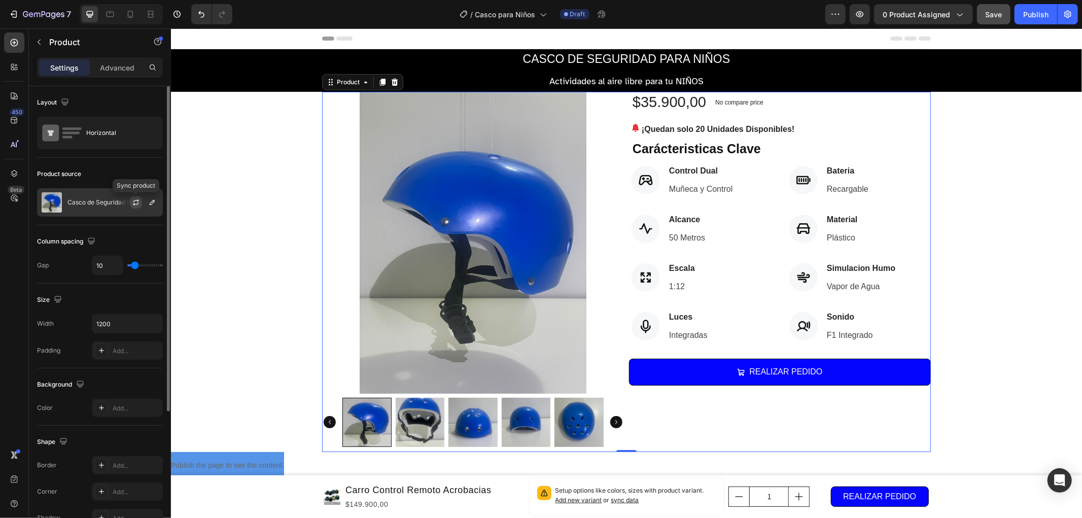
click at [135, 204] on icon "button" at bounding box center [136, 203] width 6 height 3
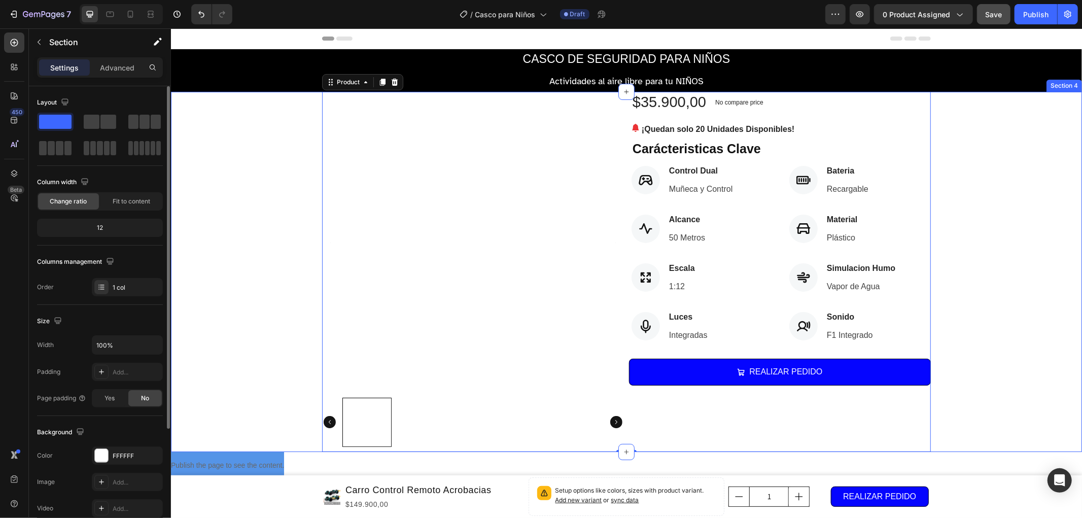
click at [1012, 301] on div "Product Images $35.900,00 (P) Price (P) Price No compare price (P) Price Row ¡Q…" at bounding box center [625, 271] width 911 height 360
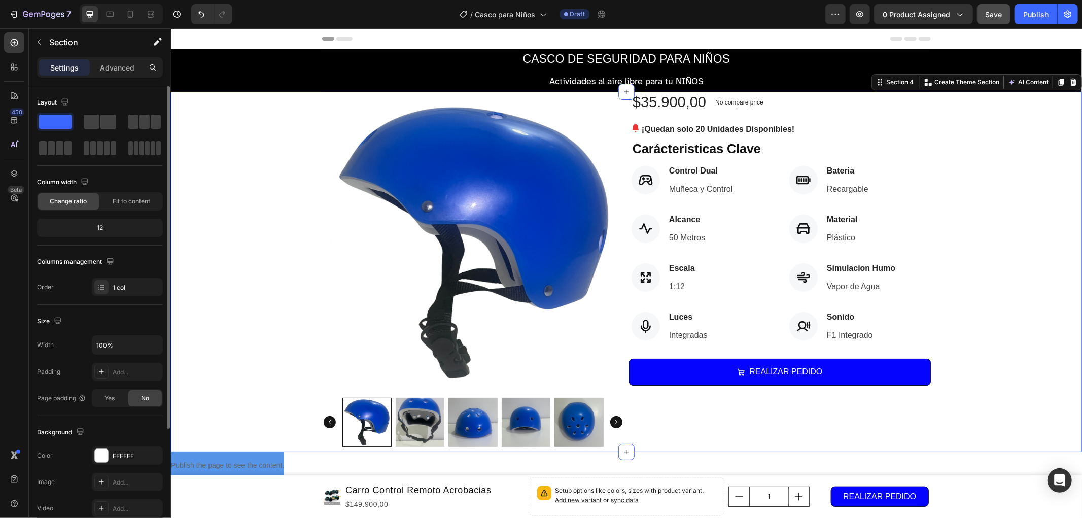
click at [995, 237] on div "Product Images $35.900,00 (P) Price (P) Price No compare price (P) Price Row ¡Q…" at bounding box center [625, 271] width 911 height 360
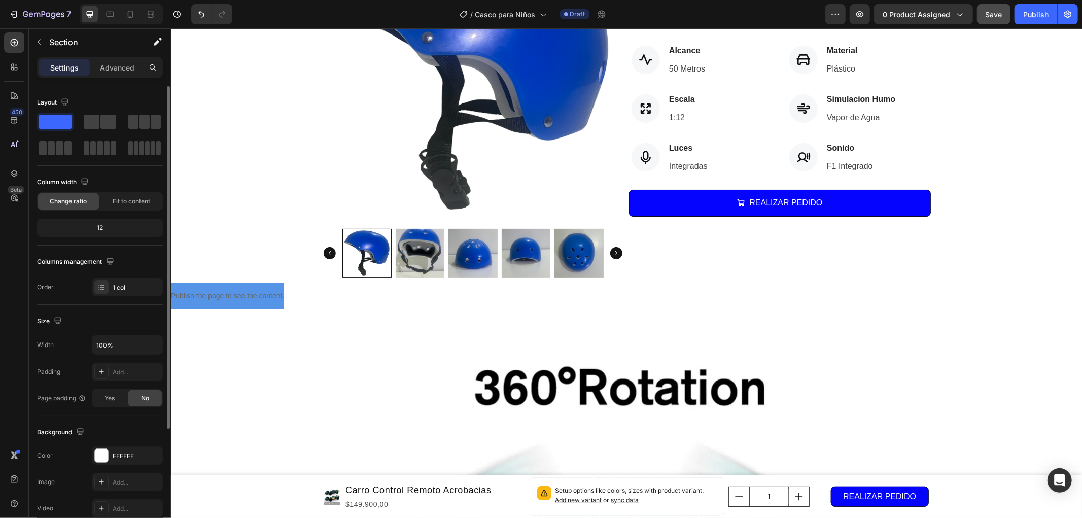
scroll to position [338, 0]
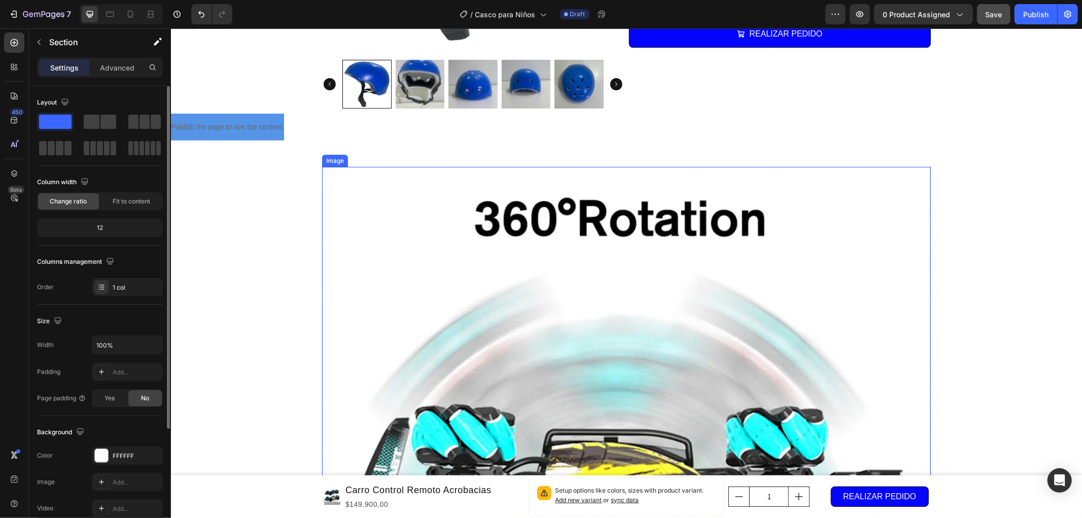
click at [522, 341] on img at bounding box center [626, 501] width 609 height 670
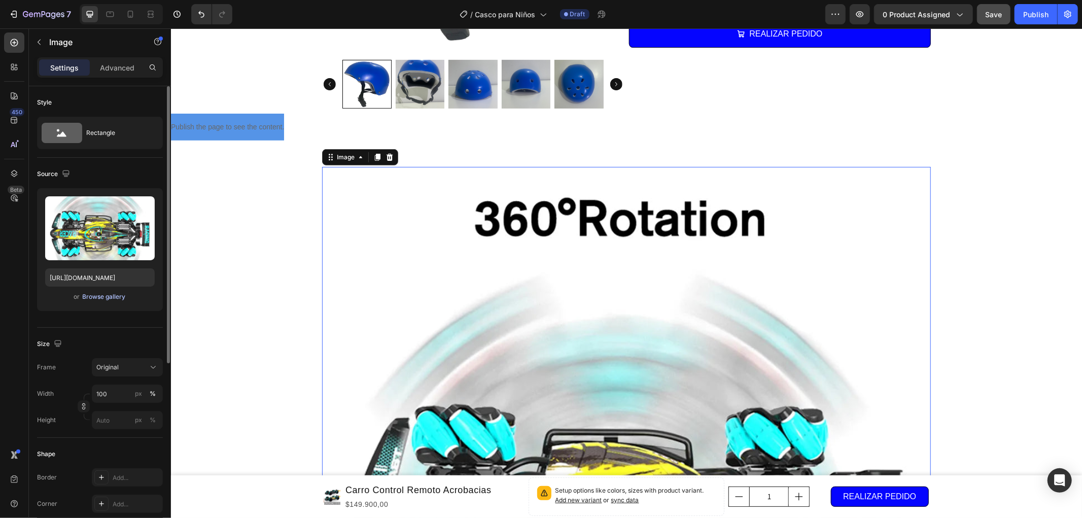
click at [119, 300] on div "Browse gallery" at bounding box center [104, 296] width 43 height 9
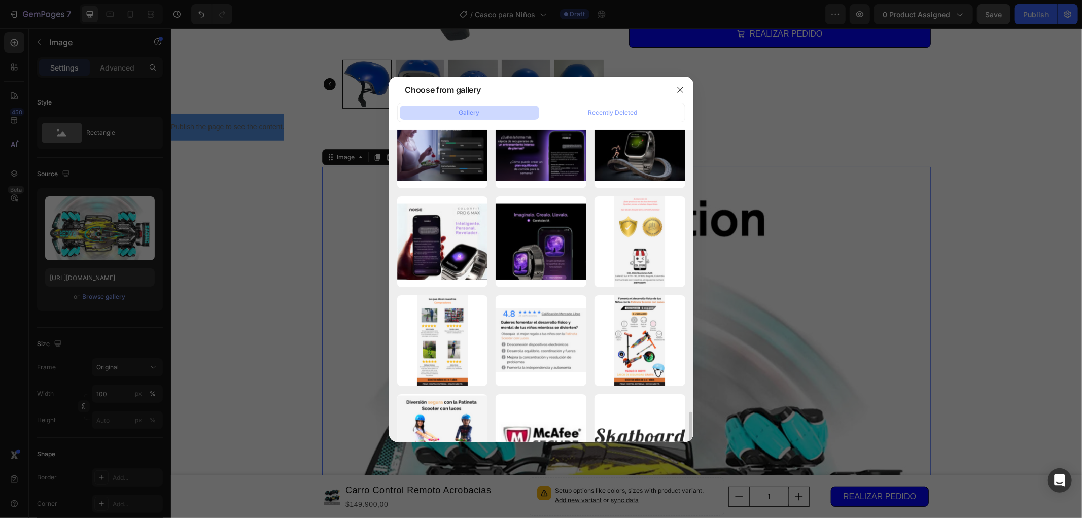
scroll to position [1578, 0]
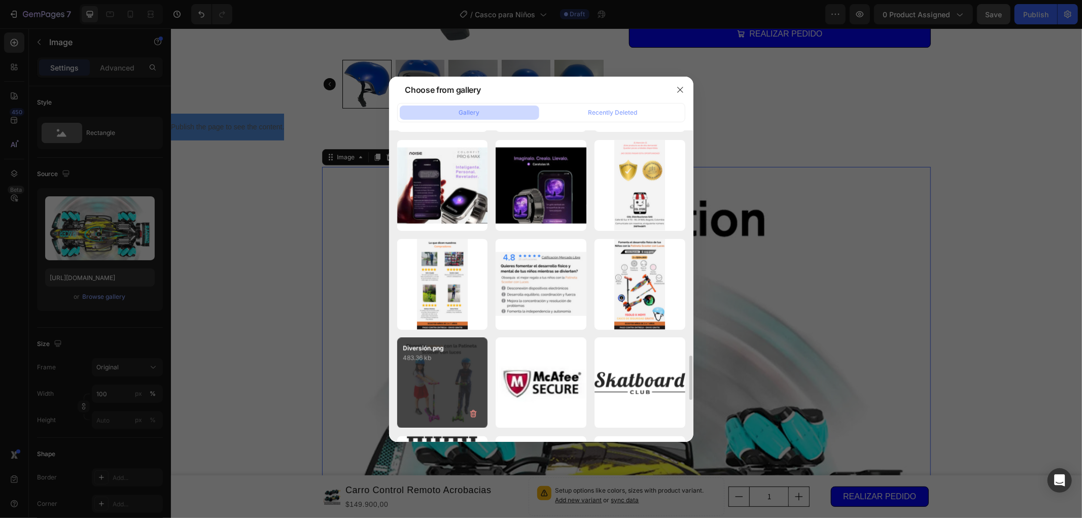
click at [444, 422] on div "Diversión.png 483.36 kb" at bounding box center [442, 383] width 91 height 91
type input "[URL][DOMAIN_NAME]"
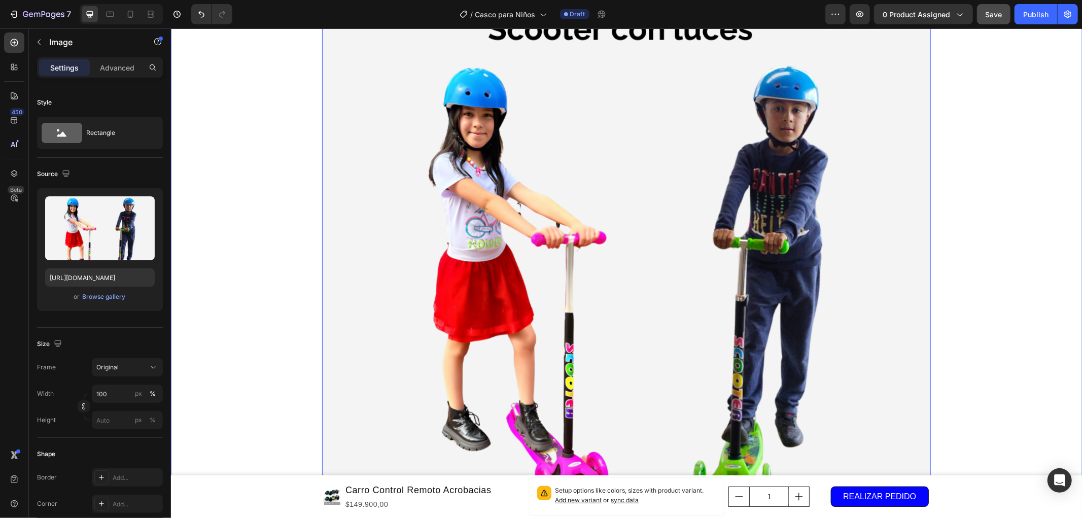
scroll to position [338, 0]
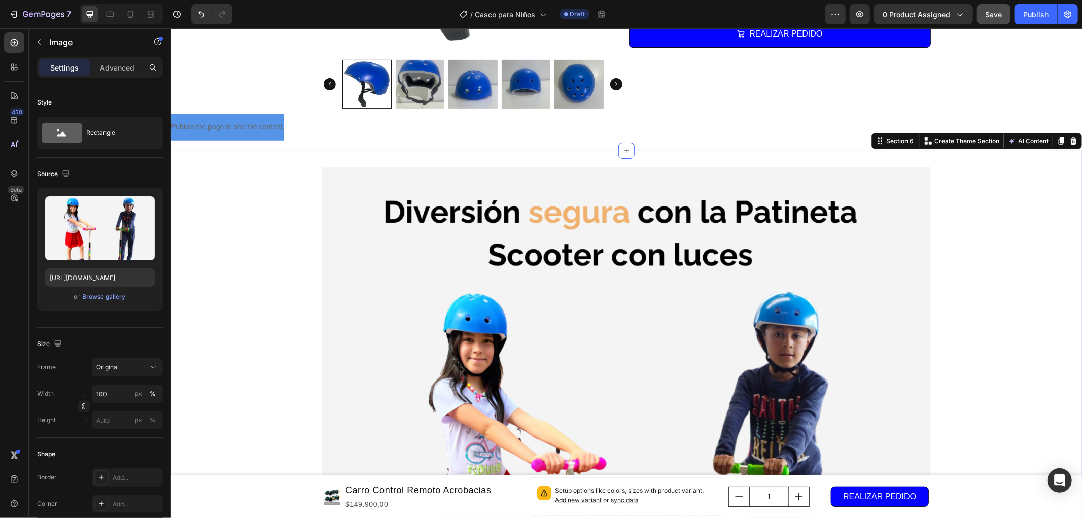
click at [940, 295] on div "Image Row" at bounding box center [625, 464] width 911 height 597
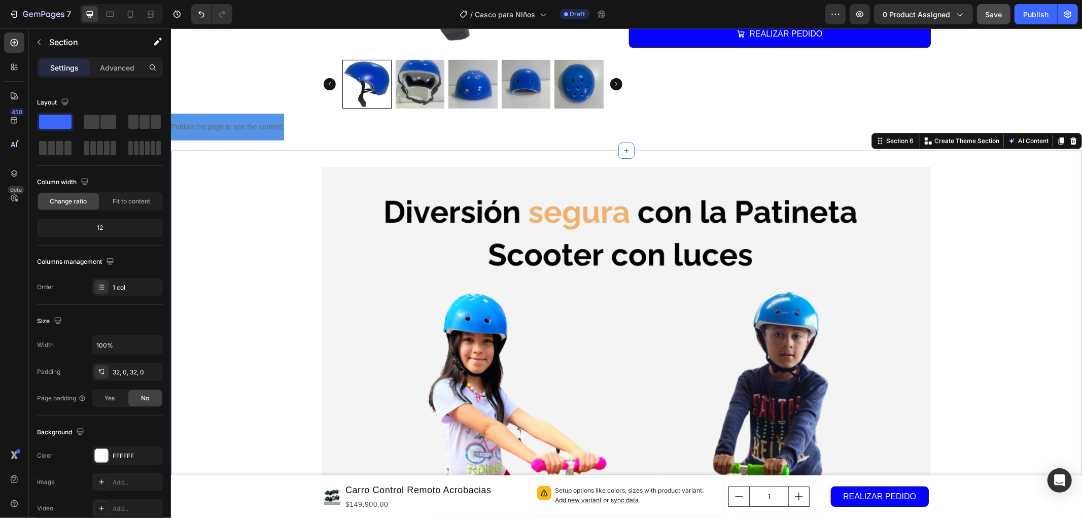
scroll to position [394, 0]
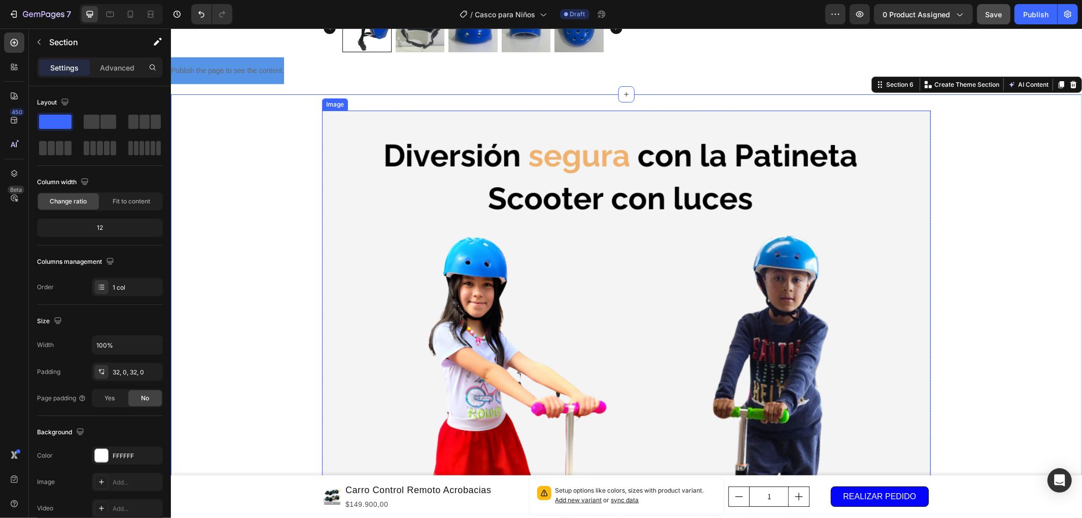
click at [759, 256] on img at bounding box center [626, 404] width 609 height 589
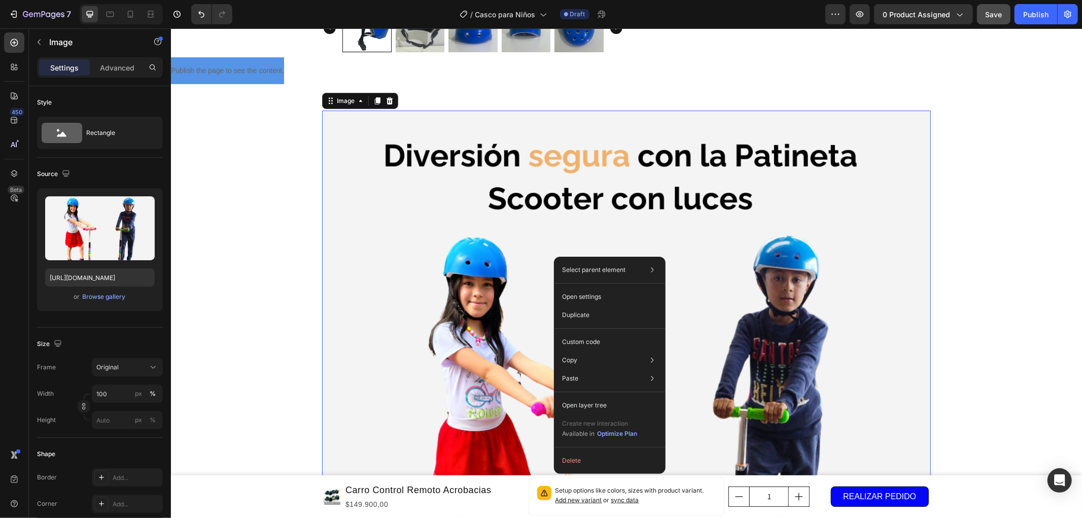
click at [763, 229] on img at bounding box center [626, 404] width 609 height 589
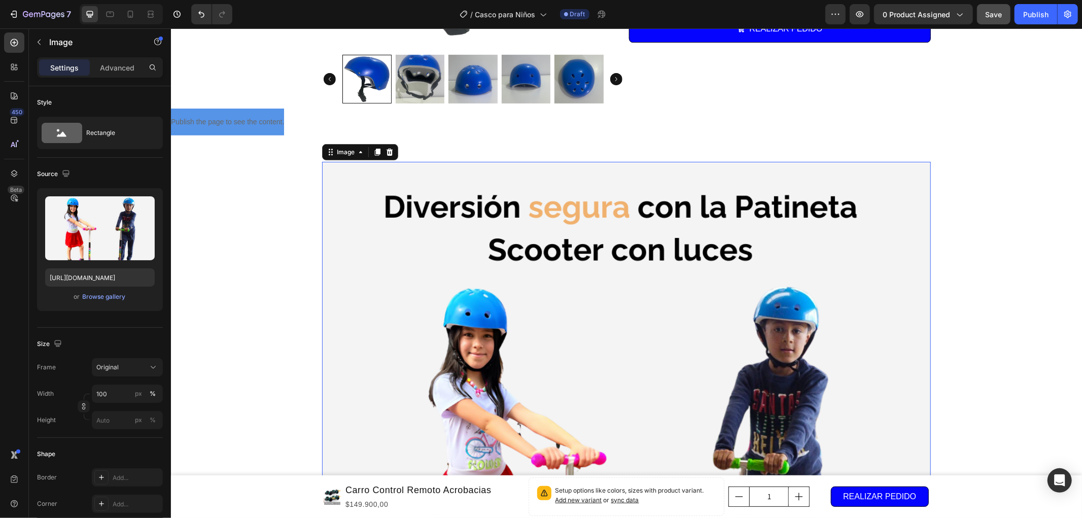
scroll to position [451, 0]
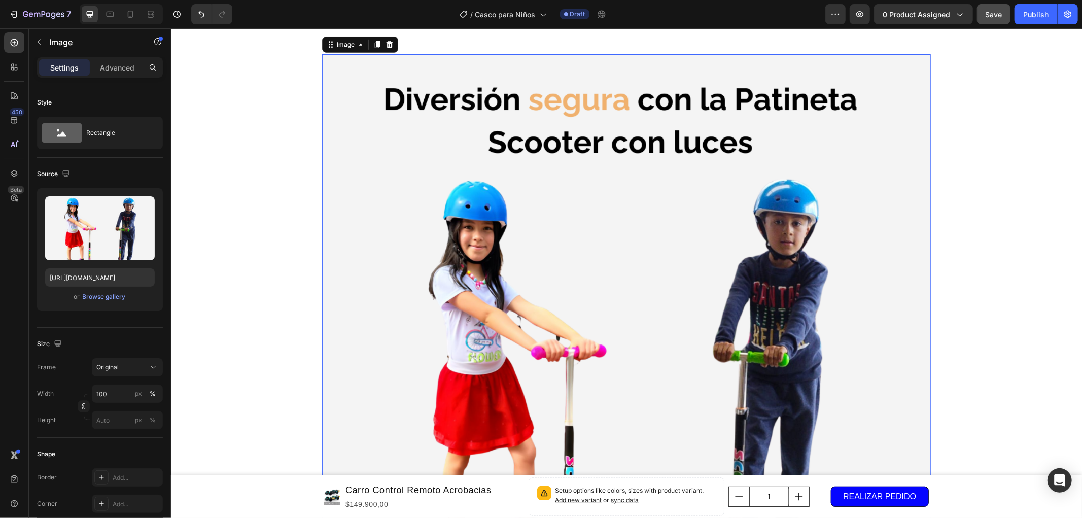
click at [709, 221] on img at bounding box center [626, 348] width 609 height 589
click at [388, 48] on icon at bounding box center [389, 44] width 8 height 8
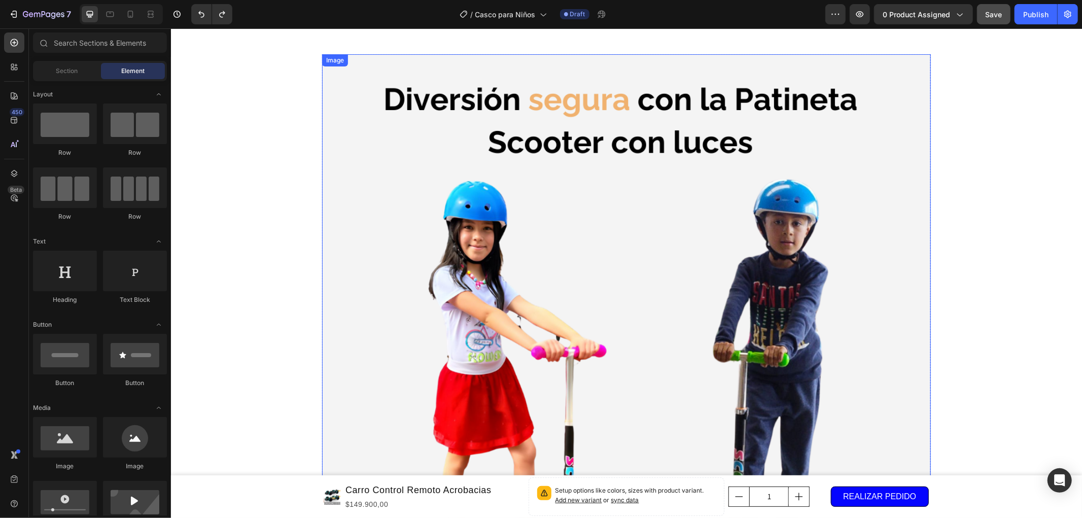
click at [464, 133] on img at bounding box center [626, 348] width 609 height 589
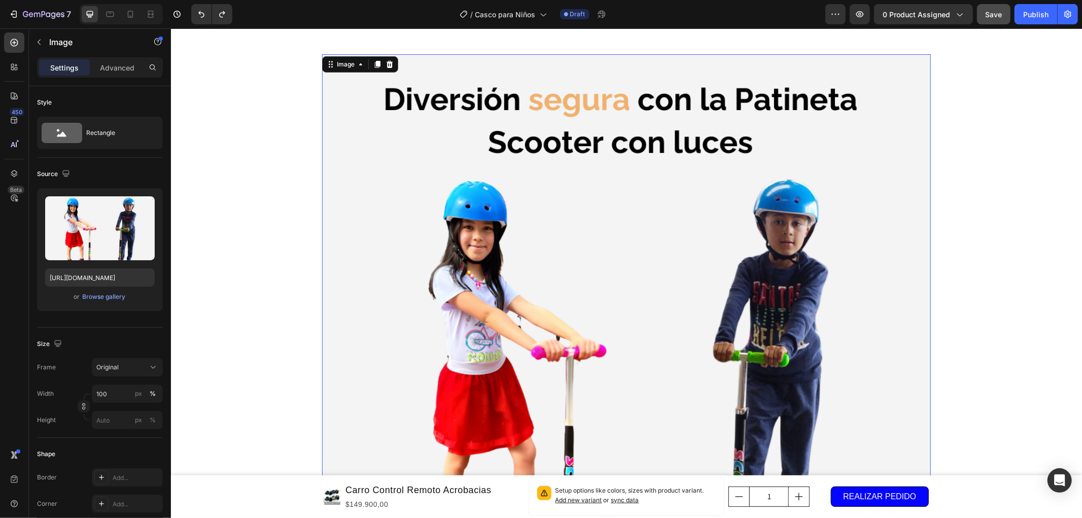
click at [542, 188] on img at bounding box center [626, 348] width 609 height 589
click at [112, 297] on div "Browse gallery" at bounding box center [104, 296] width 43 height 9
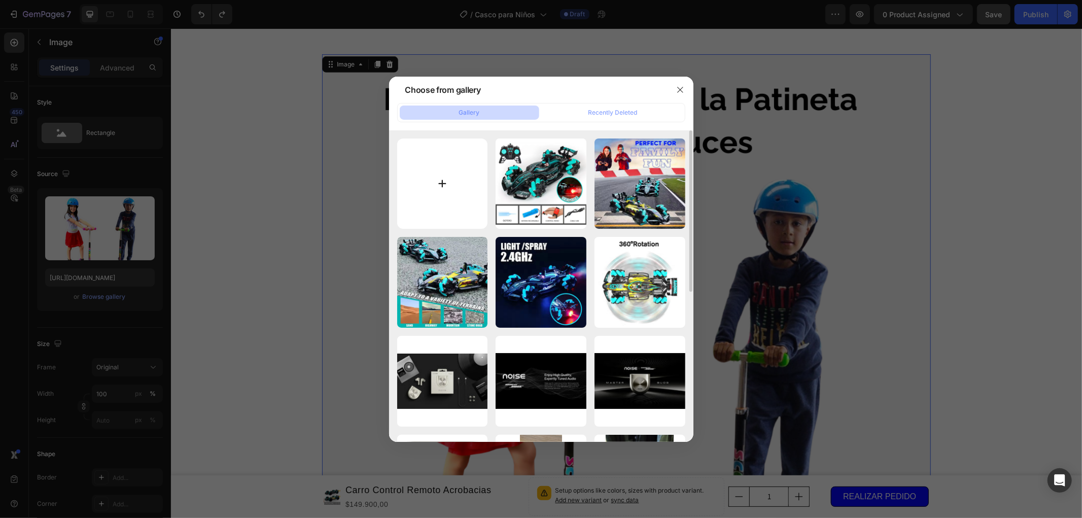
click at [433, 166] on input "file" at bounding box center [442, 184] width 91 height 91
type input "C:\fakepath\NiñosCasco.png"
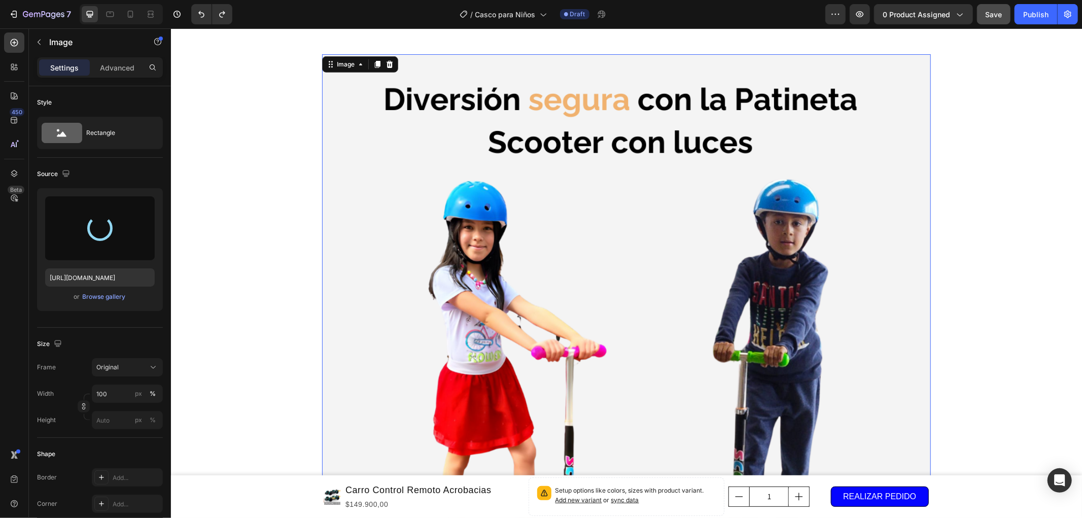
type input "[URL][DOMAIN_NAME]"
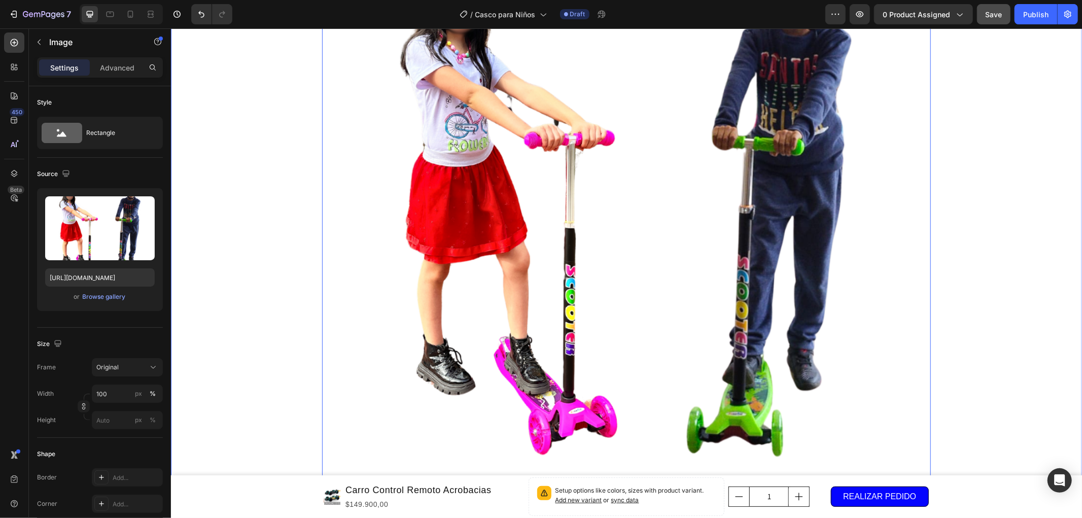
click at [963, 198] on div "Image 0 Row" at bounding box center [625, 192] width 911 height 617
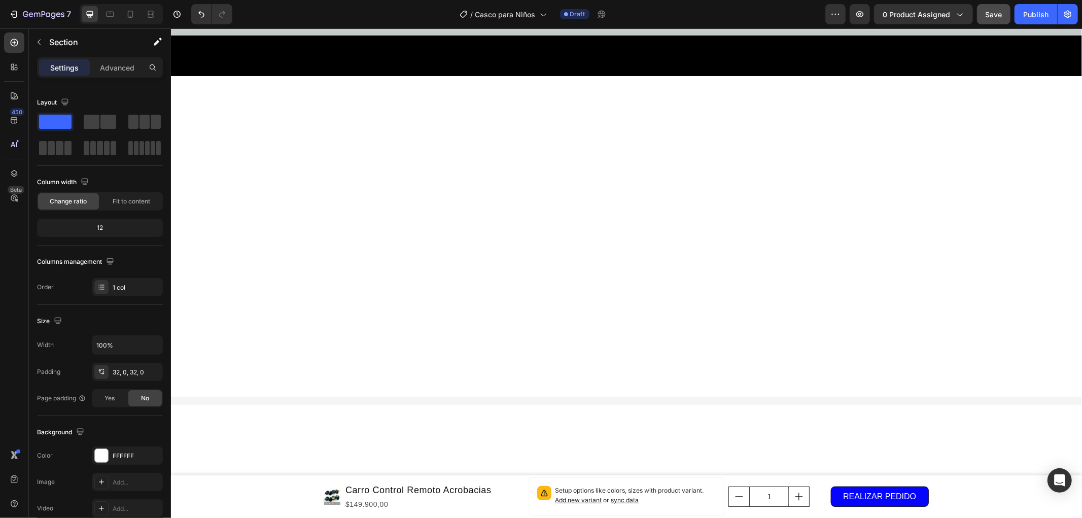
scroll to position [1015, 0]
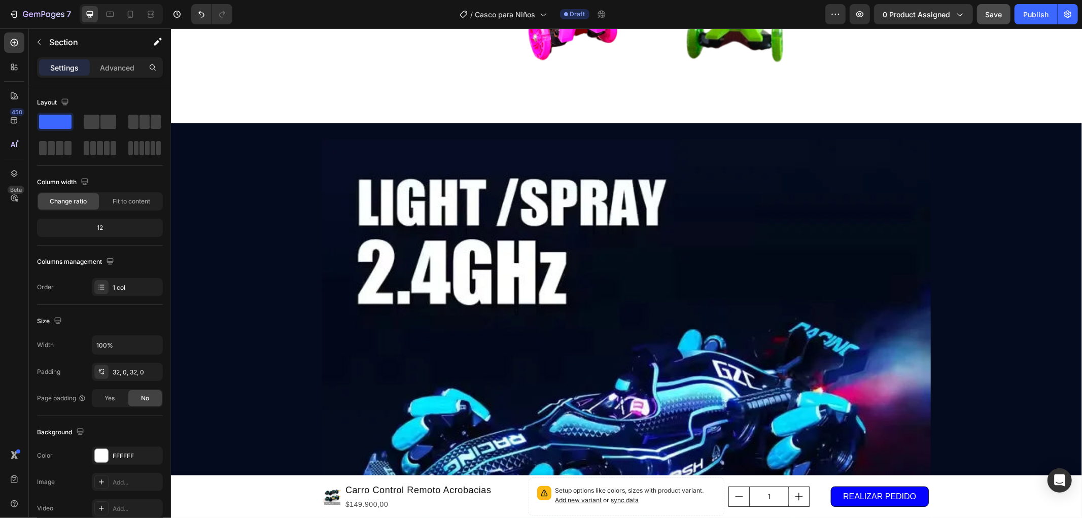
click at [967, 205] on div "Image Row" at bounding box center [625, 447] width 911 height 617
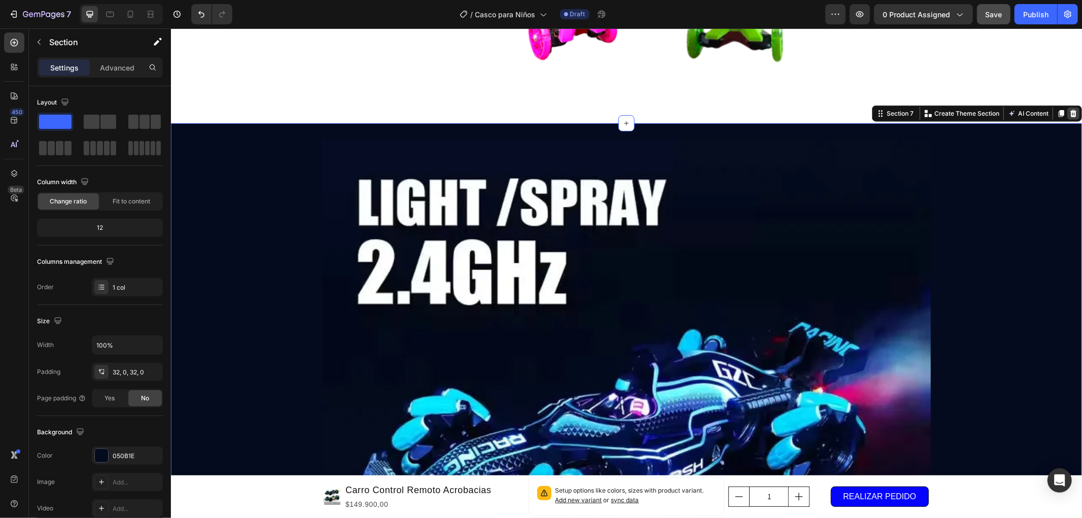
click at [1069, 113] on icon at bounding box center [1073, 113] width 8 height 8
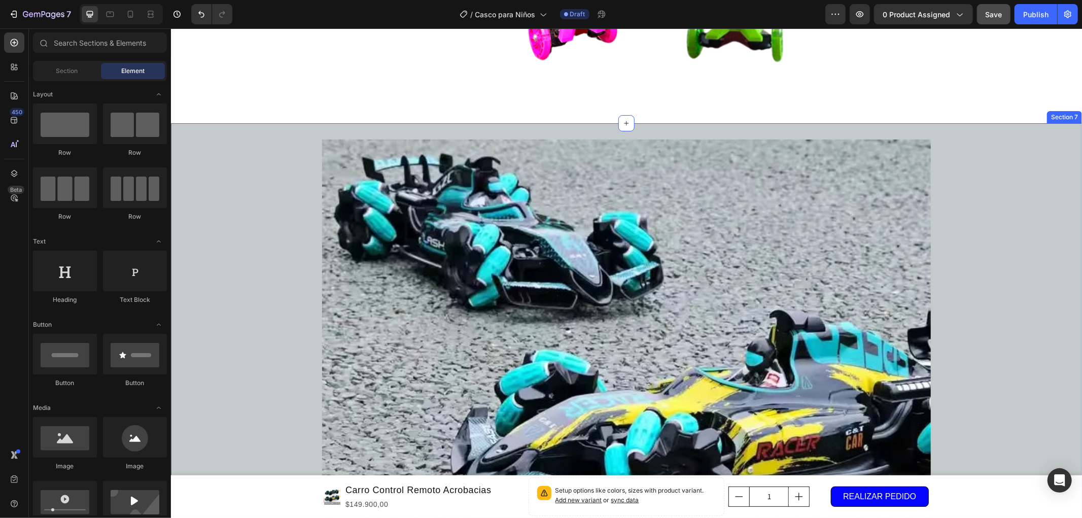
click at [1042, 209] on div "Image Row" at bounding box center [625, 447] width 911 height 617
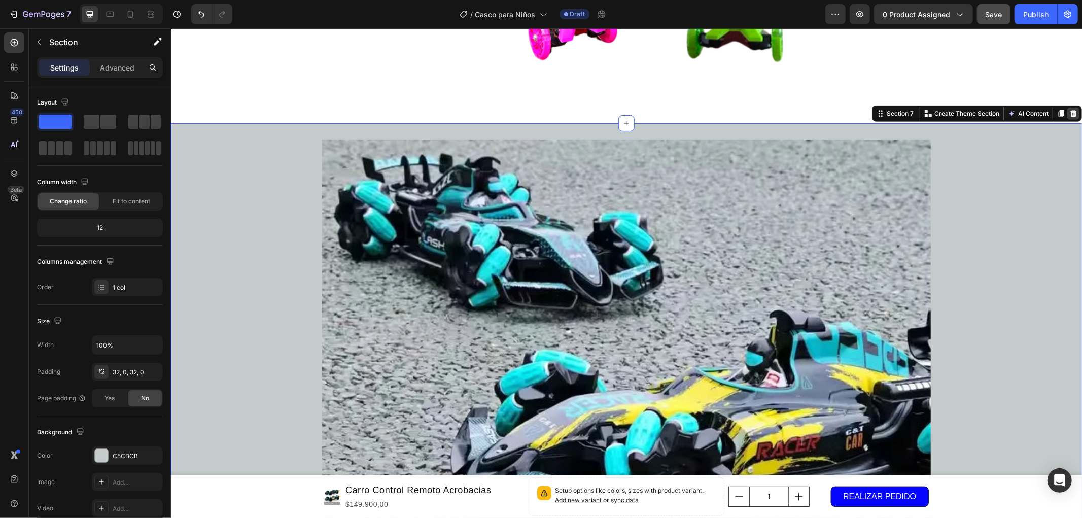
click at [1070, 111] on icon at bounding box center [1073, 113] width 7 height 7
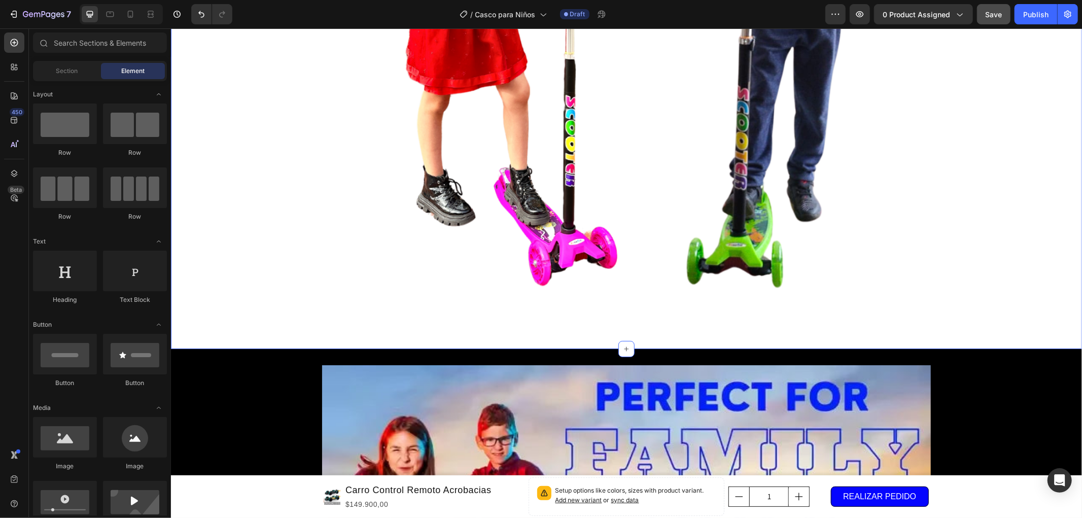
scroll to position [1071, 0]
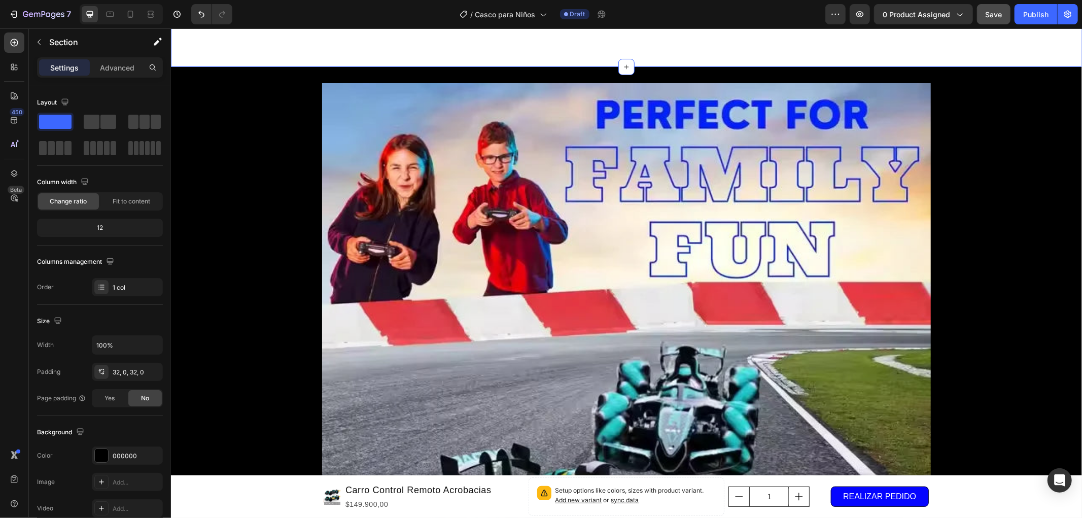
click at [1042, 193] on div "Image Row" at bounding box center [625, 391] width 911 height 617
click at [1070, 59] on icon at bounding box center [1073, 56] width 7 height 7
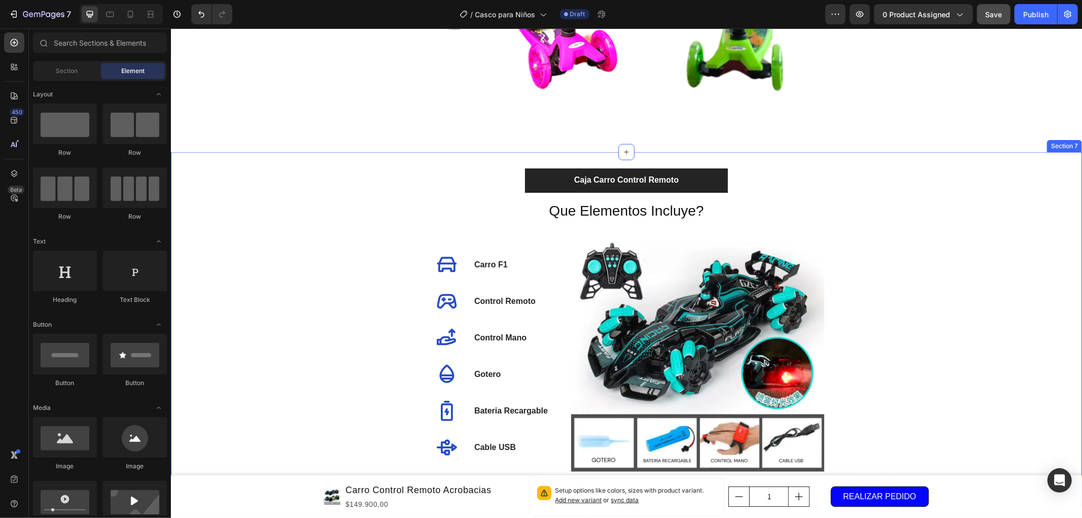
scroll to position [958, 0]
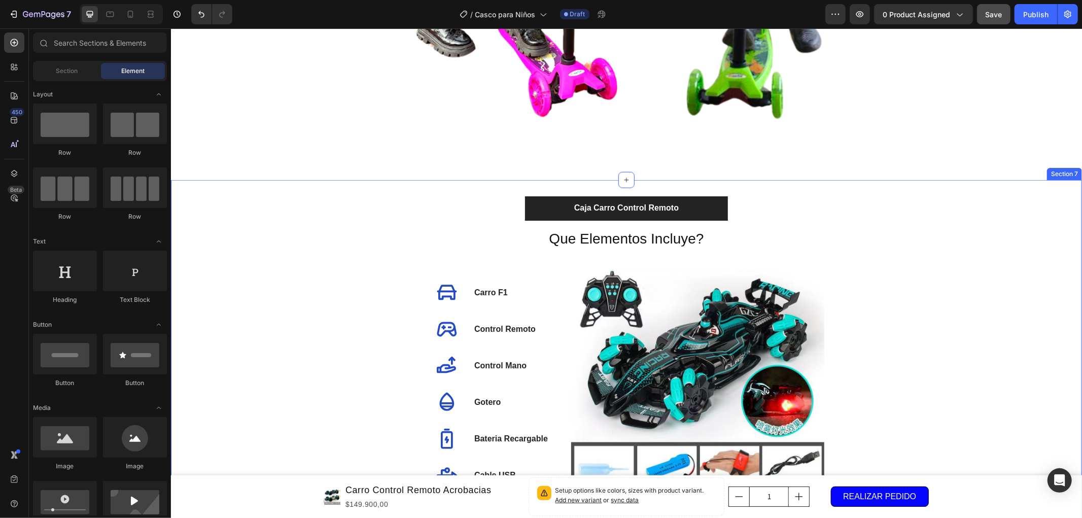
click at [977, 242] on div "Caja Carro Control Remoto Que Elementos Incluye? Heading Icon Carro F1 Text blo…" at bounding box center [625, 357] width 911 height 322
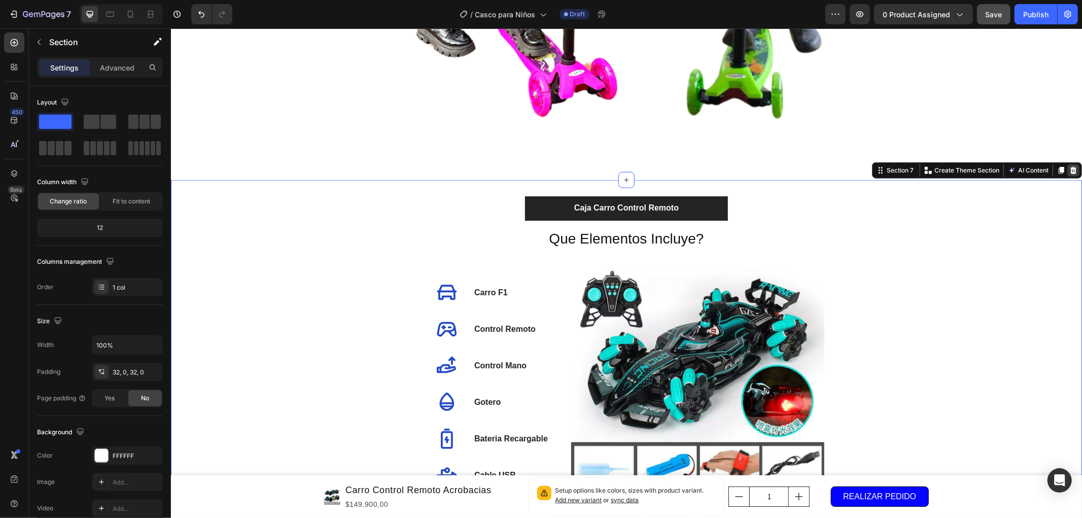
click at [1069, 170] on icon at bounding box center [1073, 170] width 8 height 8
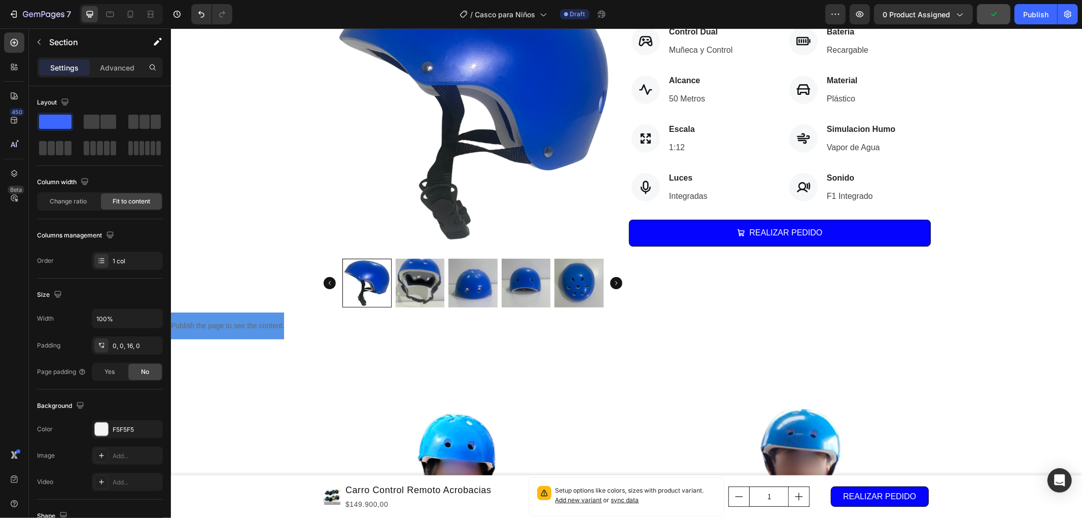
scroll to position [0, 0]
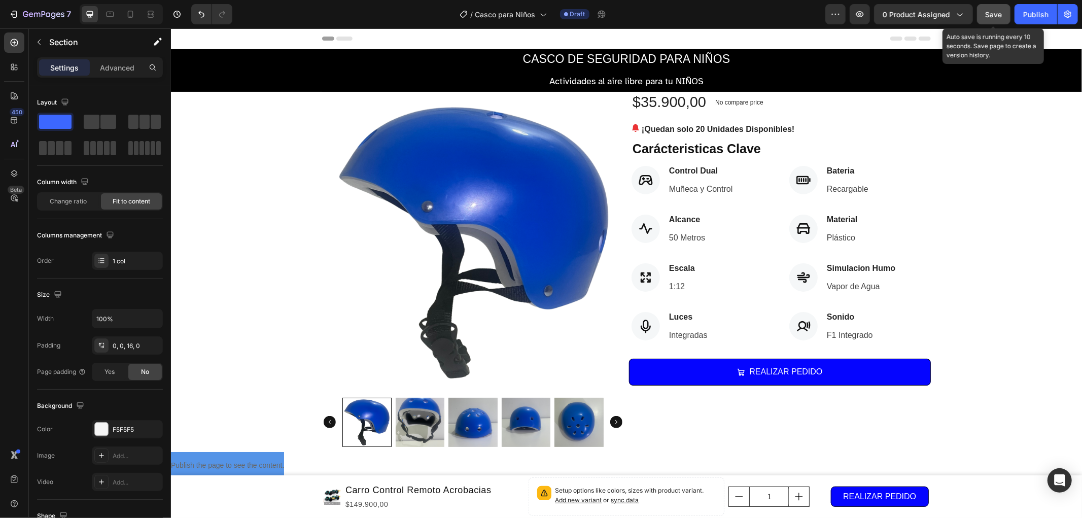
click at [994, 17] on span "Save" at bounding box center [994, 14] width 17 height 9
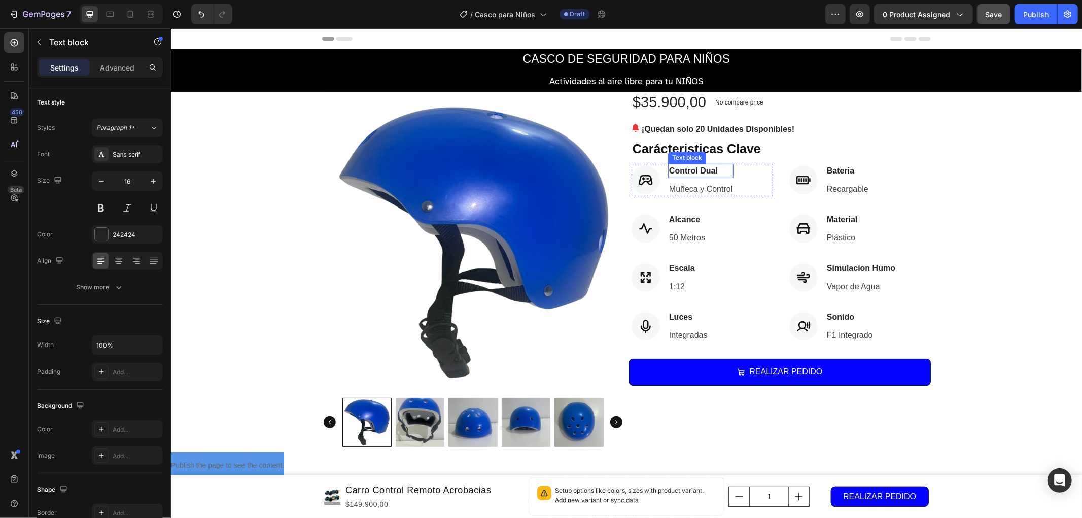
click at [699, 165] on p "Control Dual" at bounding box center [700, 170] width 63 height 12
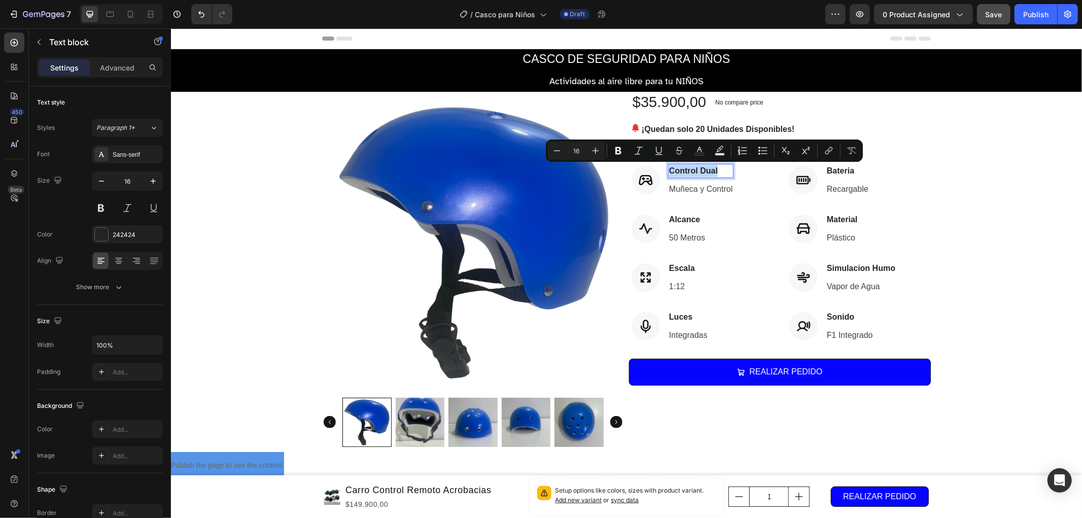
click at [699, 165] on p "Control Dual" at bounding box center [700, 170] width 63 height 12
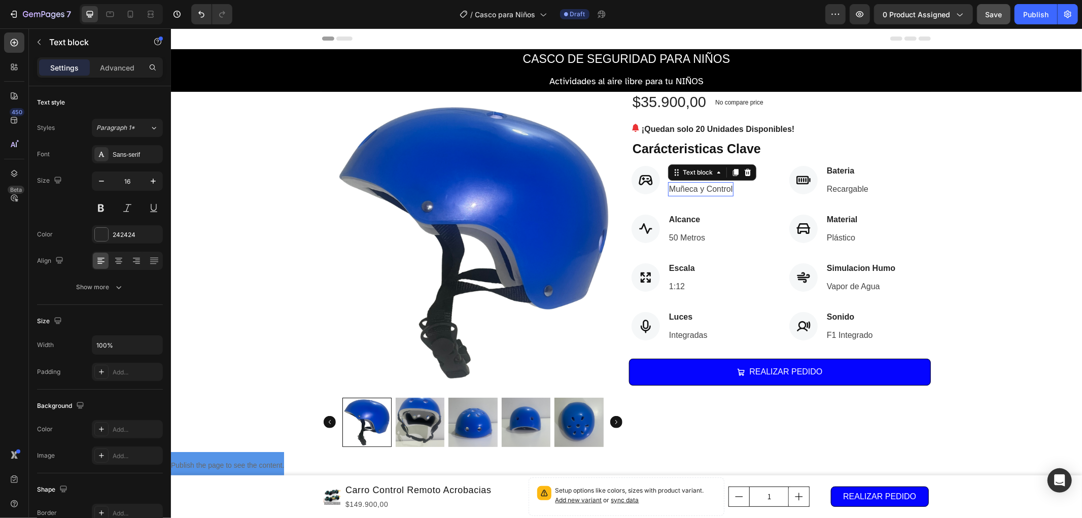
click at [704, 186] on p "Muñeca y Control" at bounding box center [700, 189] width 63 height 12
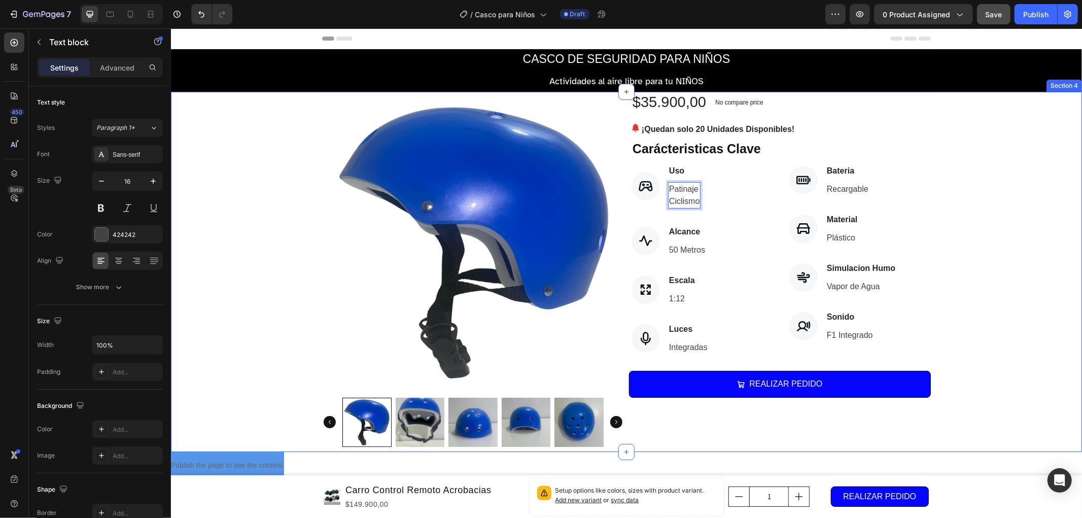
click at [957, 200] on div "Product Images $35.900,00 (P) Price (P) Price No compare price (P) Price Row ¡Q…" at bounding box center [625, 271] width 911 height 360
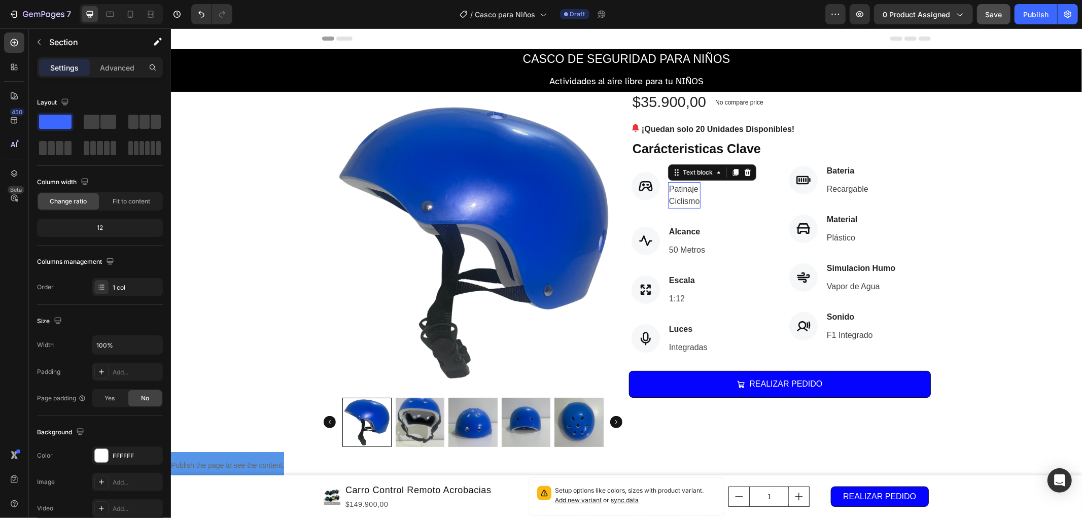
click at [688, 193] on p "Patinaje Ciclismo" at bounding box center [684, 195] width 30 height 24
click at [996, 194] on div "Product Images $35.900,00 (P) Price (P) Price No compare price (P) Price Row ¡Q…" at bounding box center [625, 271] width 911 height 360
click at [687, 229] on p "Alcance" at bounding box center [687, 231] width 36 height 12
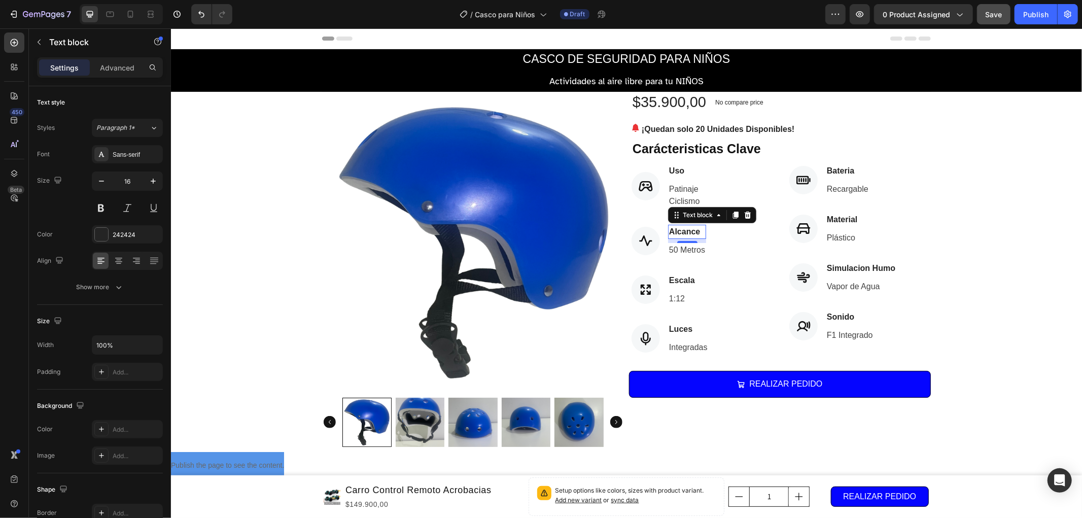
click at [687, 229] on p "Alcance" at bounding box center [687, 231] width 36 height 12
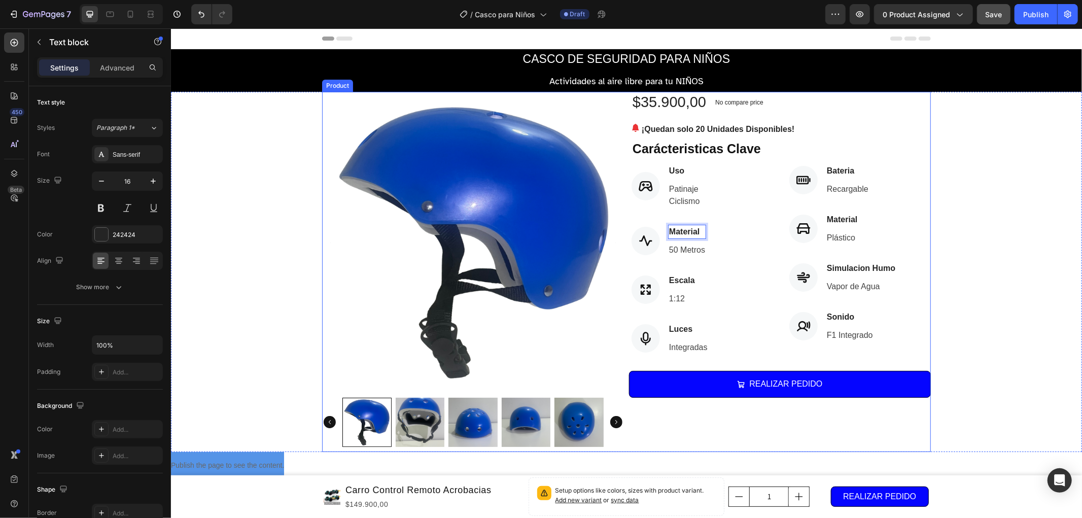
click at [980, 175] on div "Product Images $35.900,00 (P) Price (P) Price No compare price (P) Price Row ¡Q…" at bounding box center [625, 271] width 911 height 360
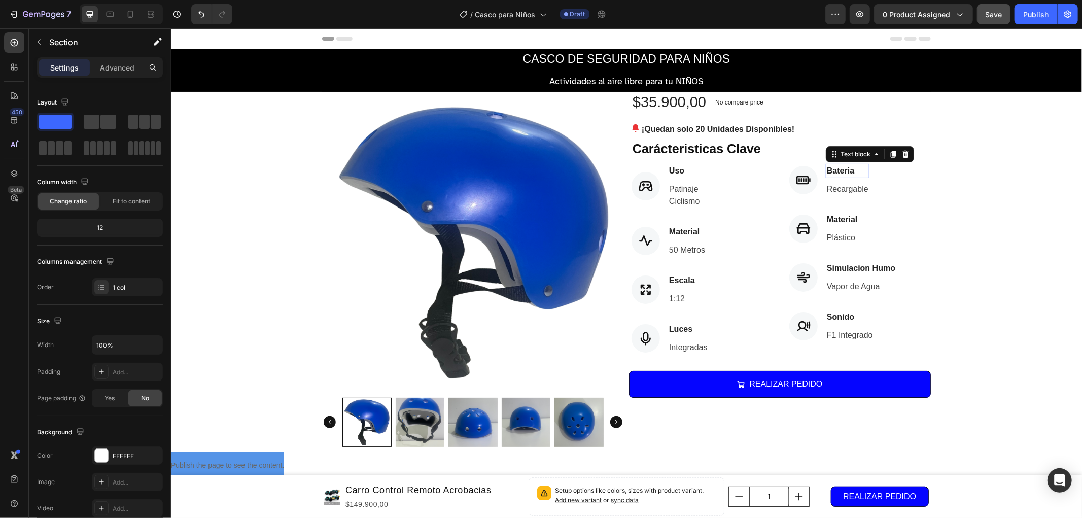
click at [834, 172] on p "Bateria" at bounding box center [848, 170] width 42 height 12
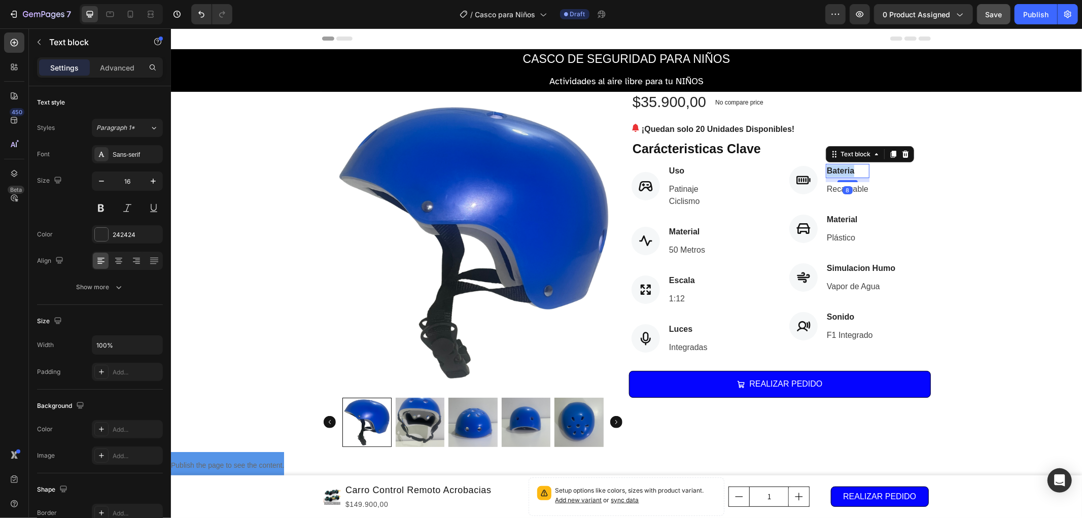
click at [834, 172] on p "Bateria" at bounding box center [848, 170] width 42 height 12
click at [846, 216] on p "Material" at bounding box center [842, 219] width 30 height 12
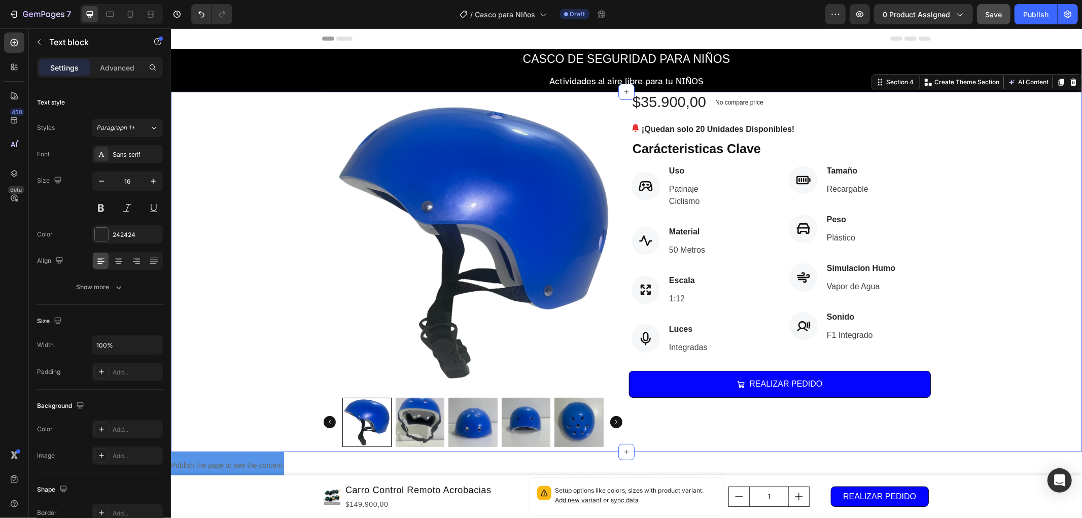
click at [958, 213] on div "Product Images $35.900,00 (P) Price (P) Price No compare price (P) Price Row ¡Q…" at bounding box center [625, 271] width 911 height 360
click at [674, 279] on p "Escala" at bounding box center [682, 280] width 26 height 12
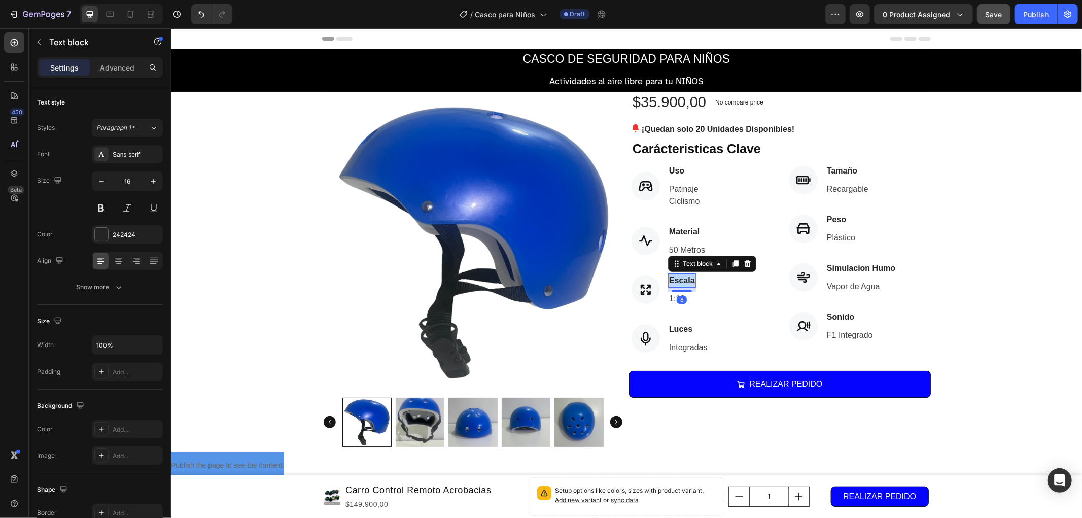
click at [674, 279] on p "Escala" at bounding box center [682, 280] width 26 height 12
click at [673, 296] on p "1:12" at bounding box center [679, 298] width 21 height 12
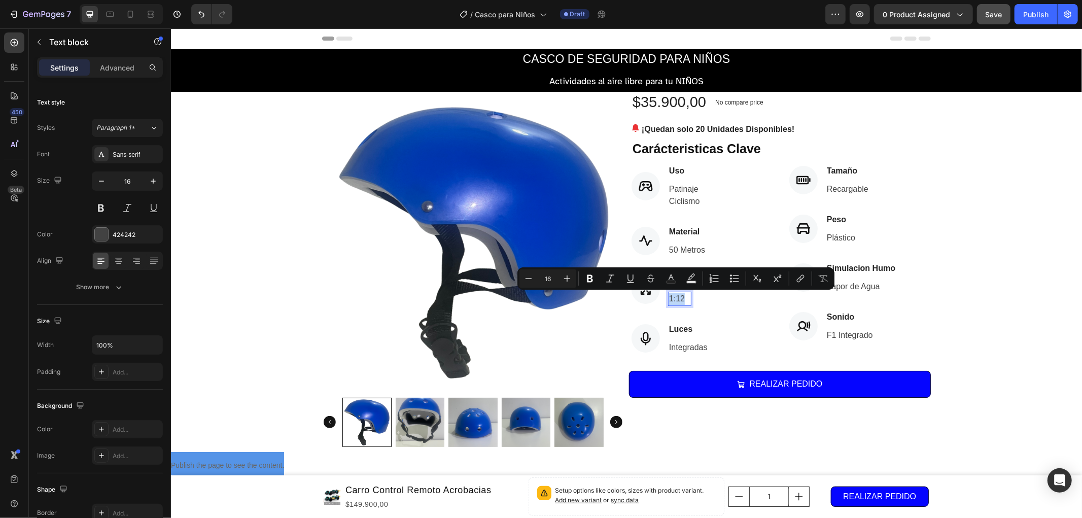
click at [673, 296] on p "1:12" at bounding box center [679, 298] width 21 height 12
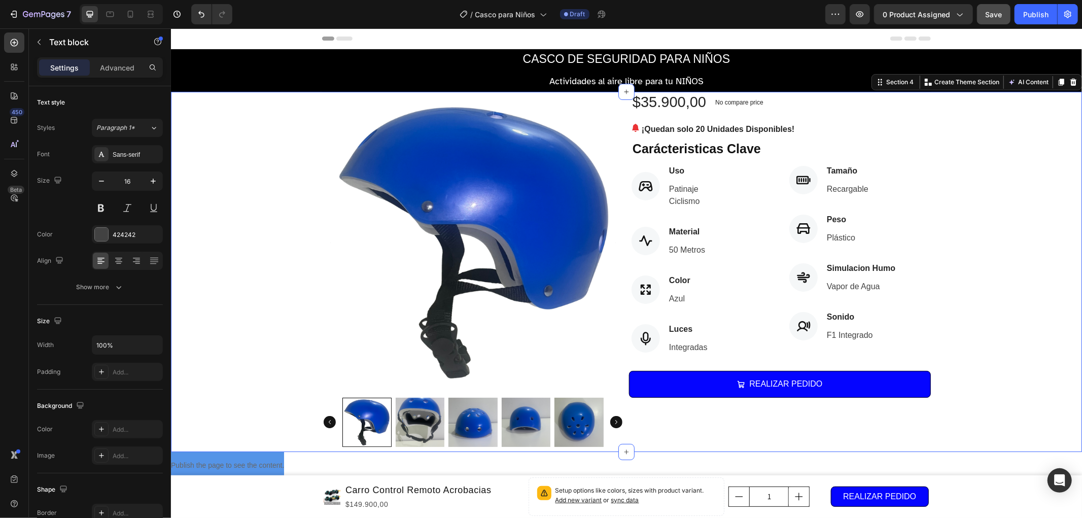
click at [938, 259] on div "Product Images $35.900,00 (P) Price (P) Price No compare price (P) Price Row ¡Q…" at bounding box center [625, 271] width 911 height 360
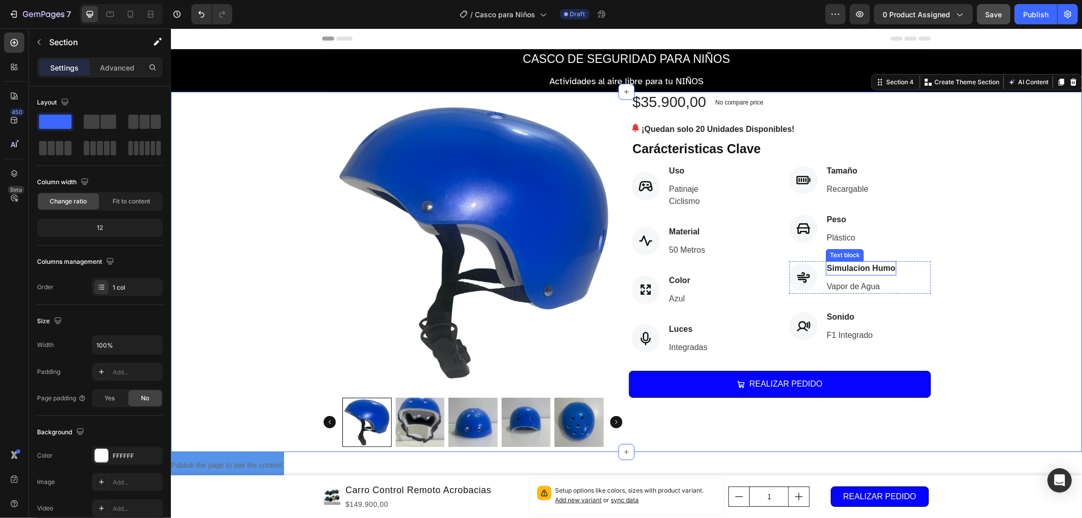
click at [846, 265] on p "Simulacion Humo" at bounding box center [861, 268] width 68 height 12
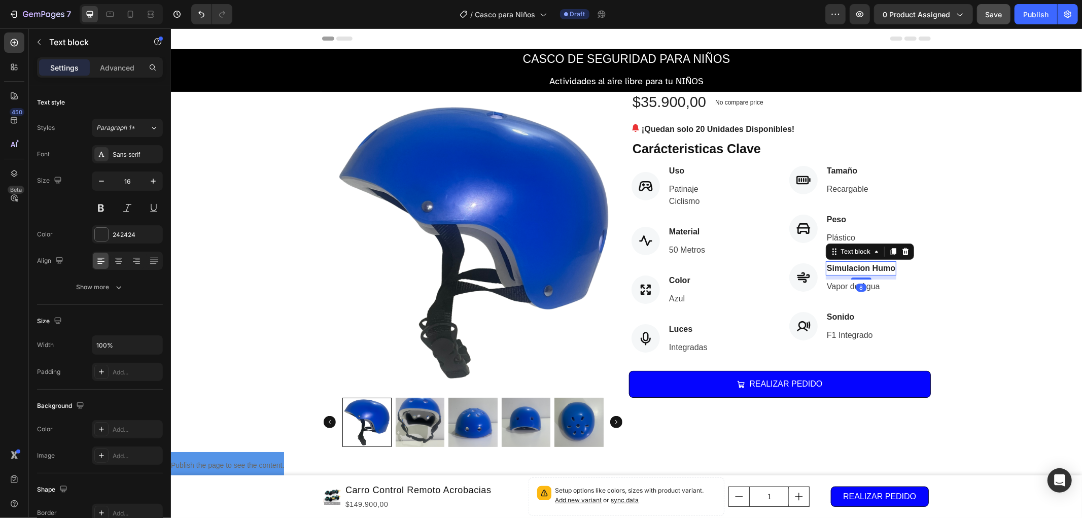
click at [846, 265] on p "Simulacion Humo" at bounding box center [861, 268] width 68 height 12
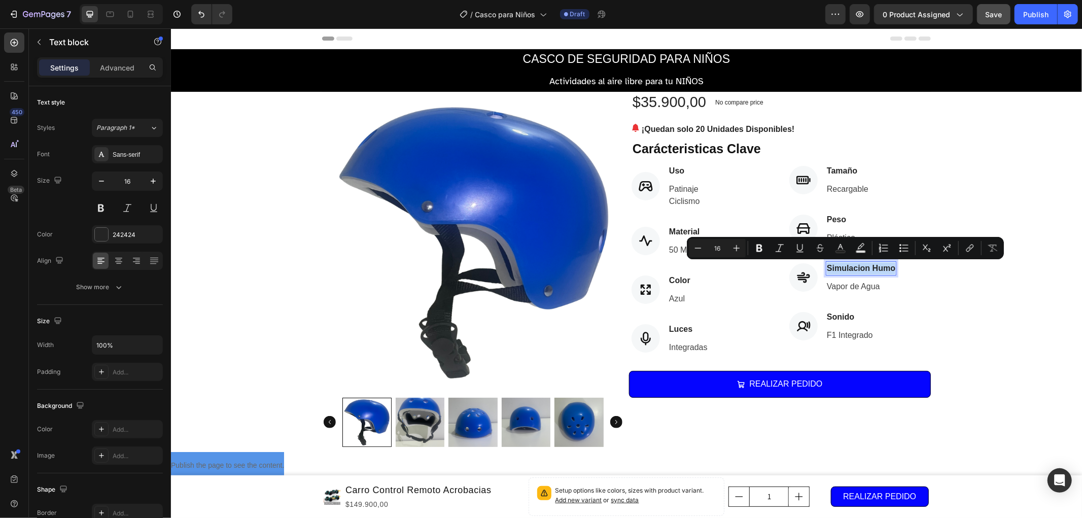
click at [846, 265] on p "Simulacion Humo" at bounding box center [861, 268] width 68 height 12
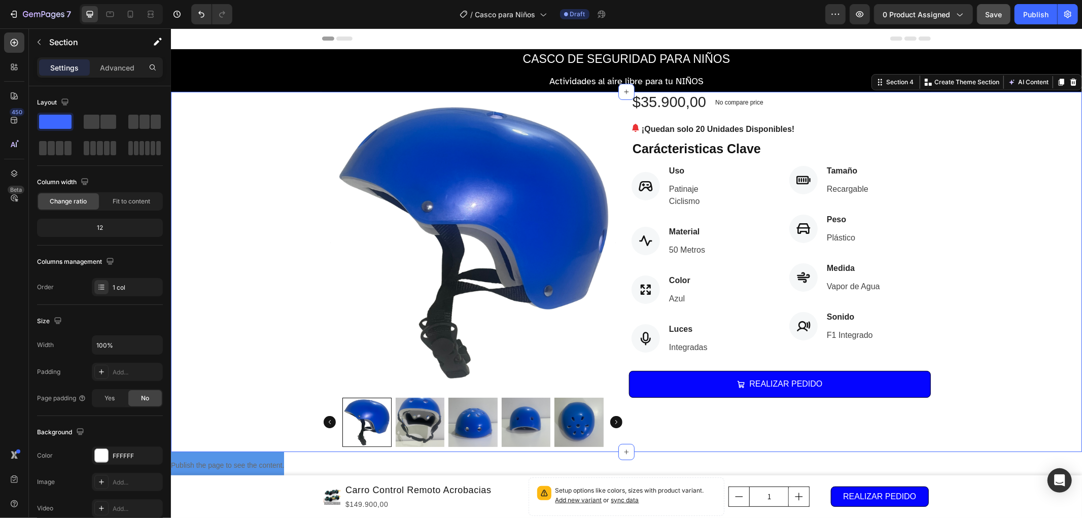
click at [937, 327] on div "Product Images $35.900,00 (P) Price (P) Price No compare price (P) Price Row ¡Q…" at bounding box center [625, 271] width 911 height 360
click at [632, 189] on div at bounding box center [645, 185] width 28 height 28
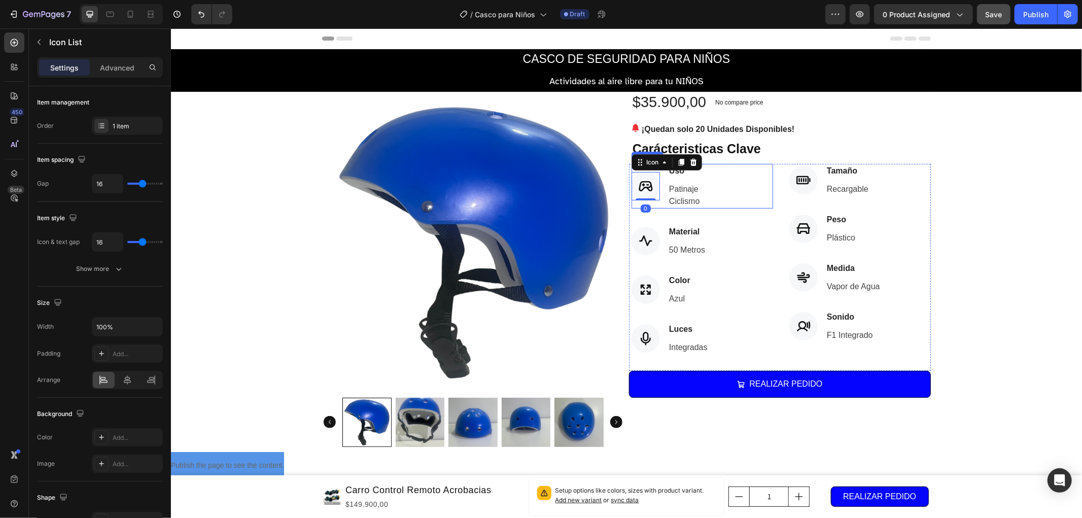
click at [746, 184] on div "Icon 0 Uso Text block Patinaje Ciclismo Text block" at bounding box center [702, 185] width 142 height 45
click at [708, 187] on div "Icon Uso Text block Patinaje Ciclismo Text block" at bounding box center [702, 185] width 142 height 45
click at [692, 188] on p "Patinaje Ciclismo" at bounding box center [684, 195] width 30 height 24
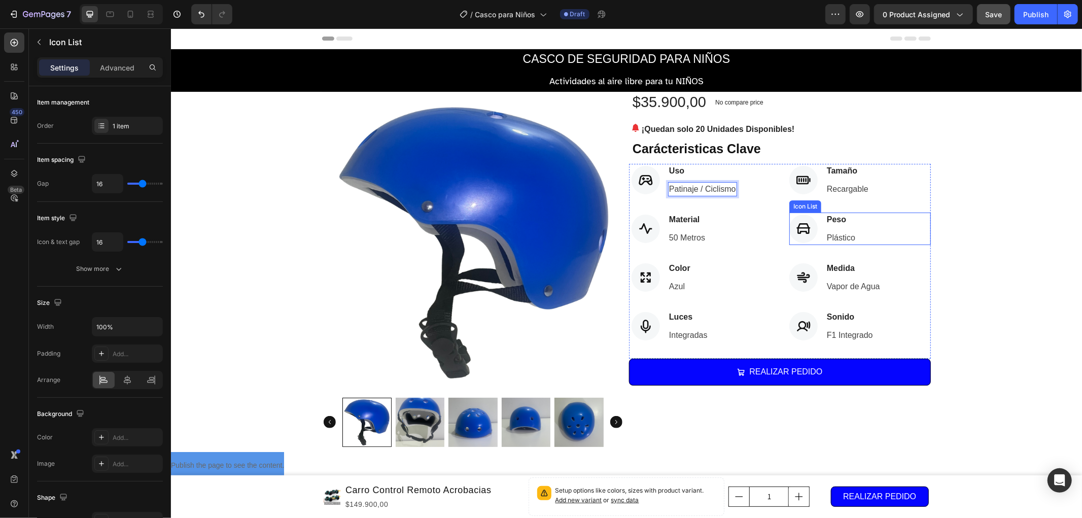
click at [924, 221] on div "Icon Peso Text block Plástico Text block" at bounding box center [860, 228] width 142 height 32
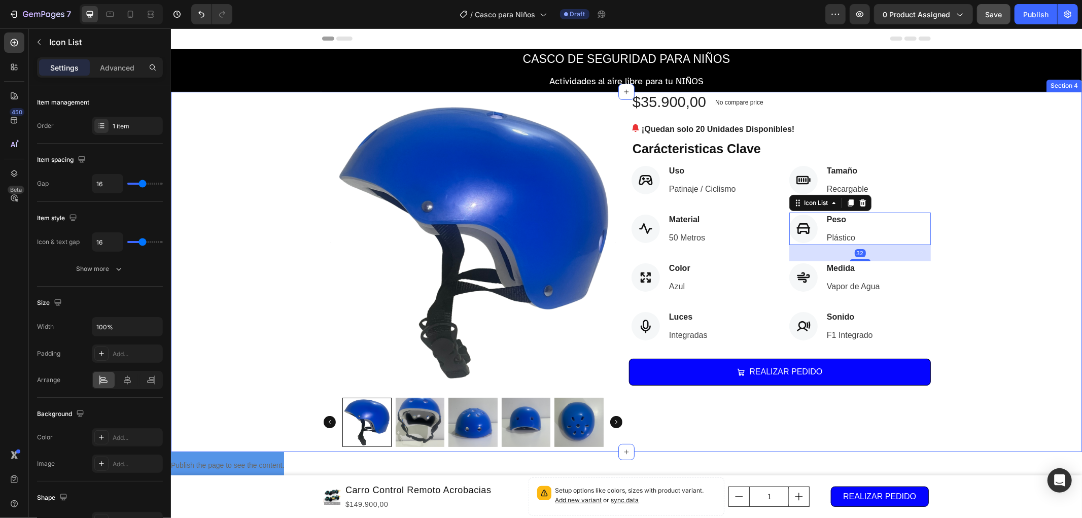
click at [1035, 215] on div "Product Images $35.900,00 (P) Price (P) Price No compare price (P) Price Row ¡Q…" at bounding box center [625, 271] width 911 height 360
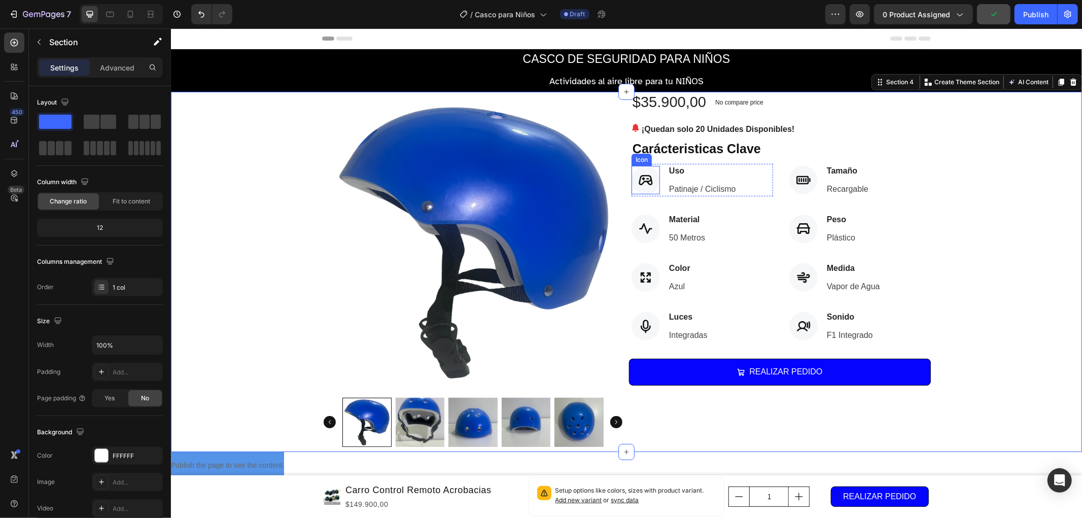
click at [638, 181] on icon at bounding box center [645, 180] width 14 height 14
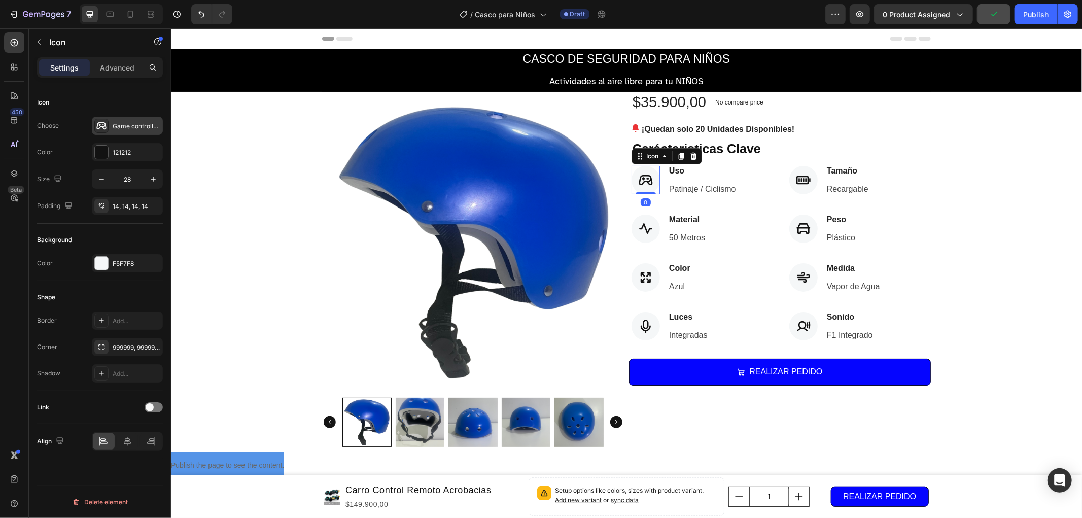
click at [129, 129] on div "Game controller bold" at bounding box center [137, 126] width 48 height 9
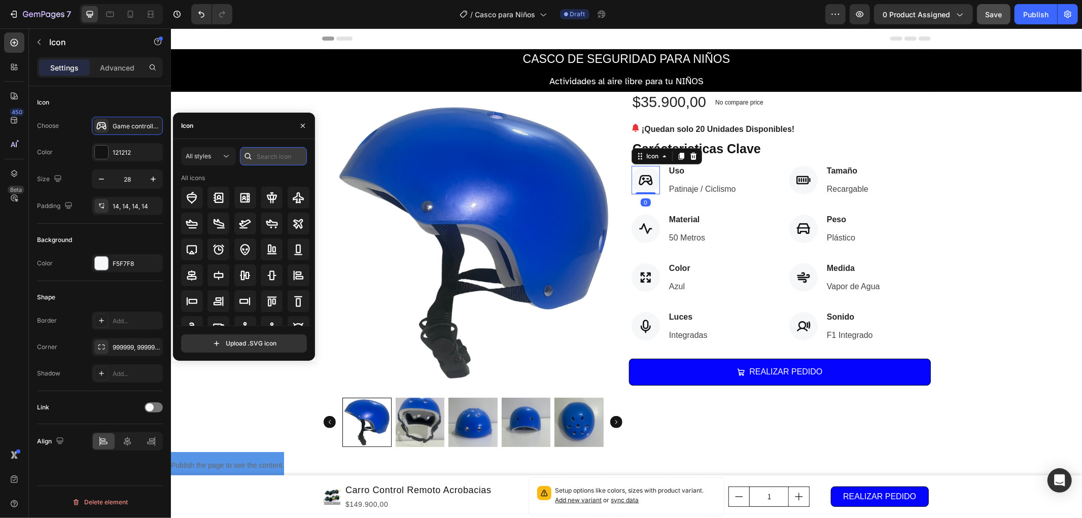
click at [268, 161] on input "text" at bounding box center [273, 156] width 67 height 18
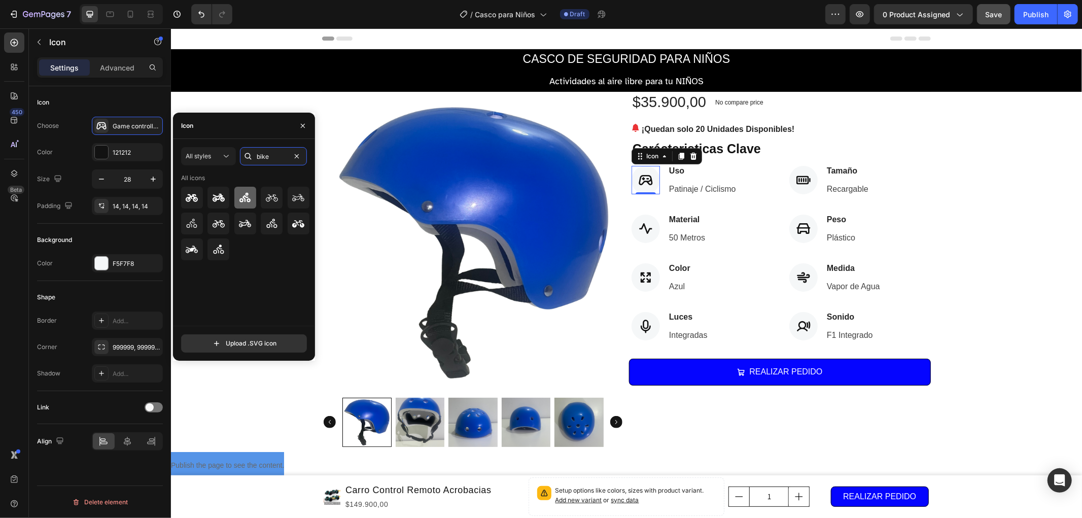
type input "bike"
click at [250, 196] on icon at bounding box center [245, 198] width 12 height 12
click at [356, 298] on img at bounding box center [473, 242] width 302 height 302
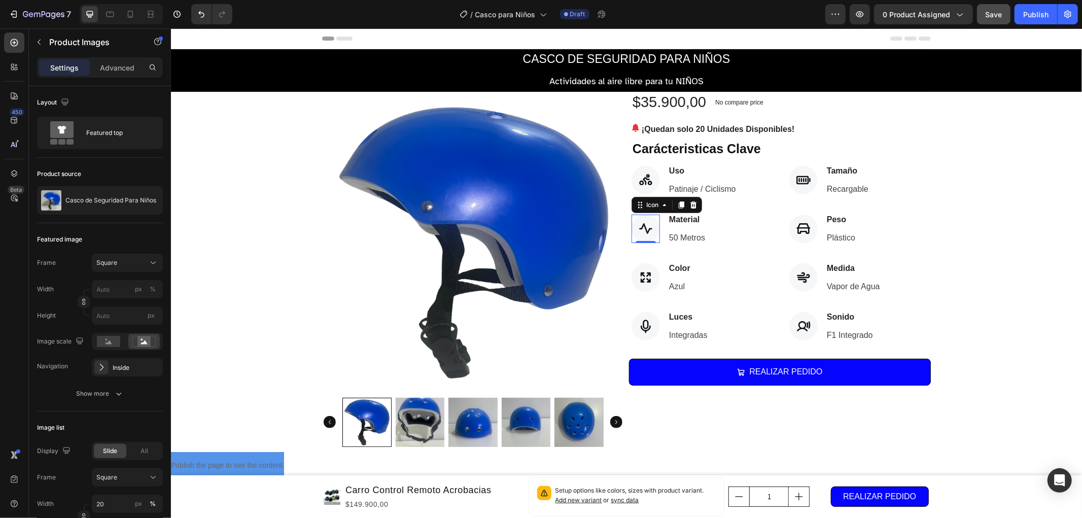
click at [645, 228] on icon at bounding box center [645, 228] width 13 height 11
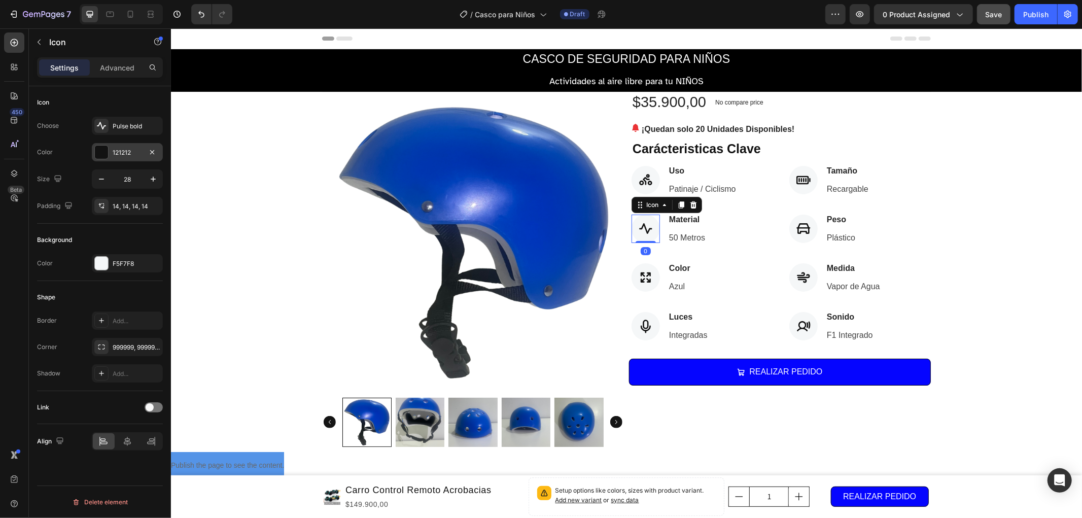
click at [125, 149] on div "121212" at bounding box center [127, 152] width 29 height 9
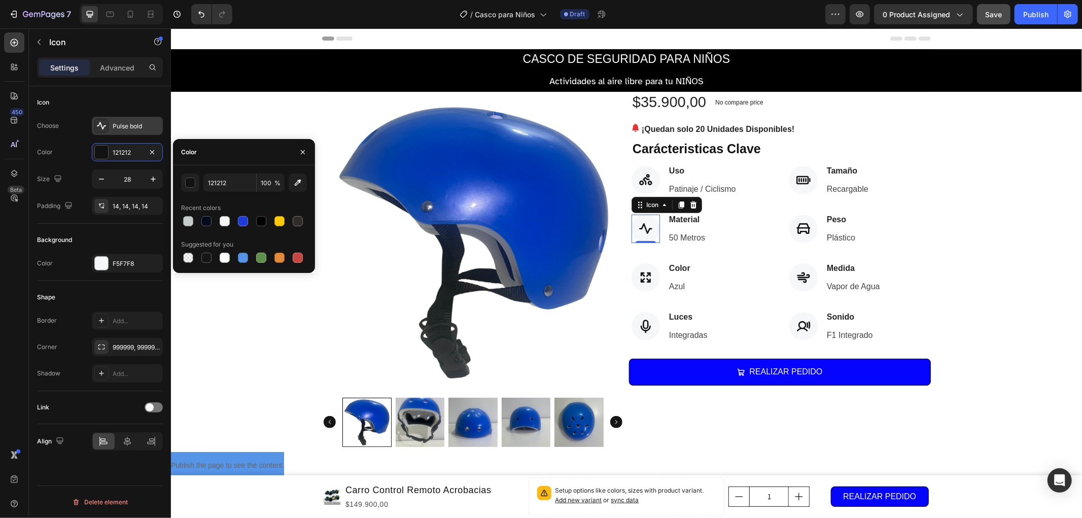
click at [136, 124] on div "Pulse bold" at bounding box center [137, 126] width 48 height 9
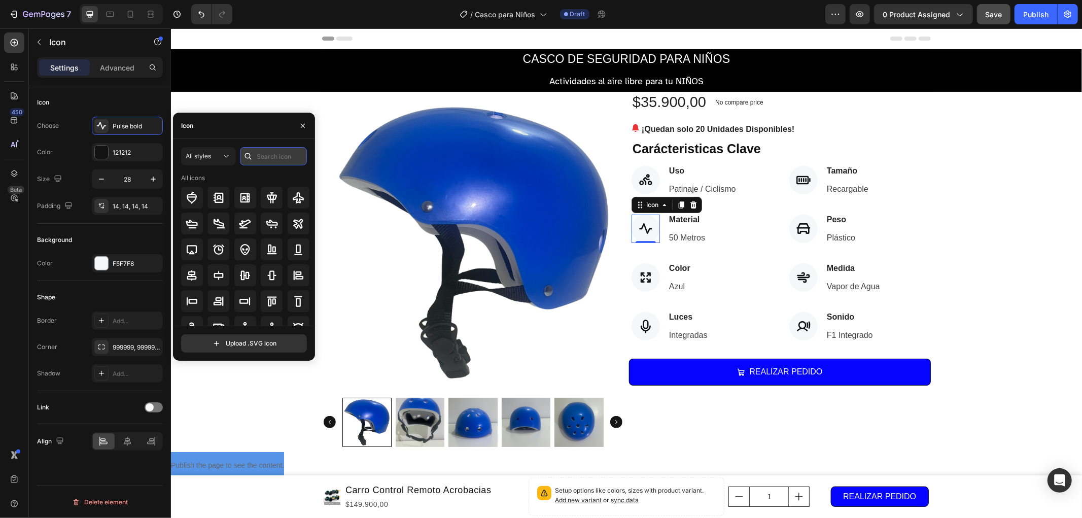
click at [264, 155] on input "text" at bounding box center [273, 156] width 67 height 18
type input "material"
type input "w"
type input "hemlet"
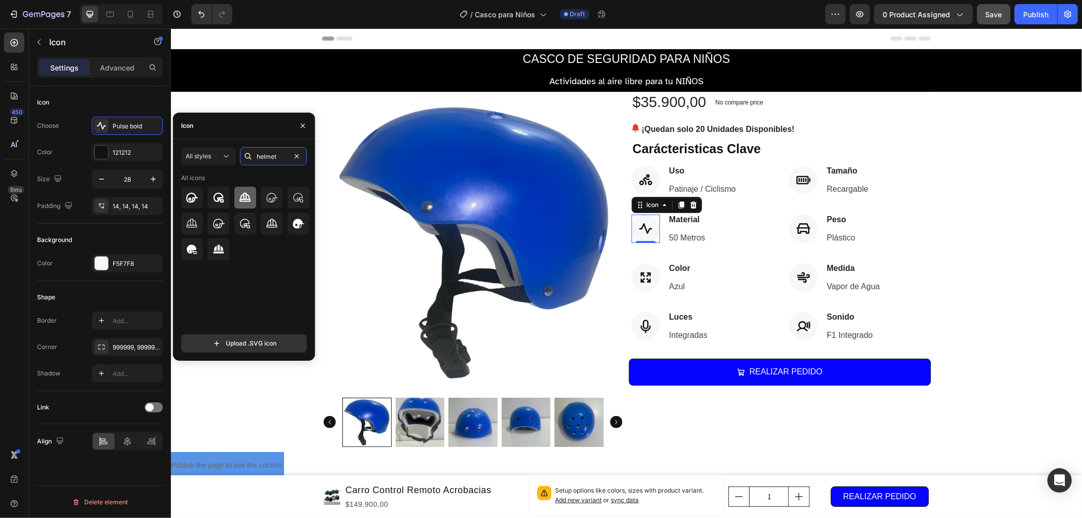
type input "helmet"
click at [240, 202] on icon at bounding box center [245, 198] width 12 height 12
click at [643, 277] on icon at bounding box center [645, 277] width 14 height 14
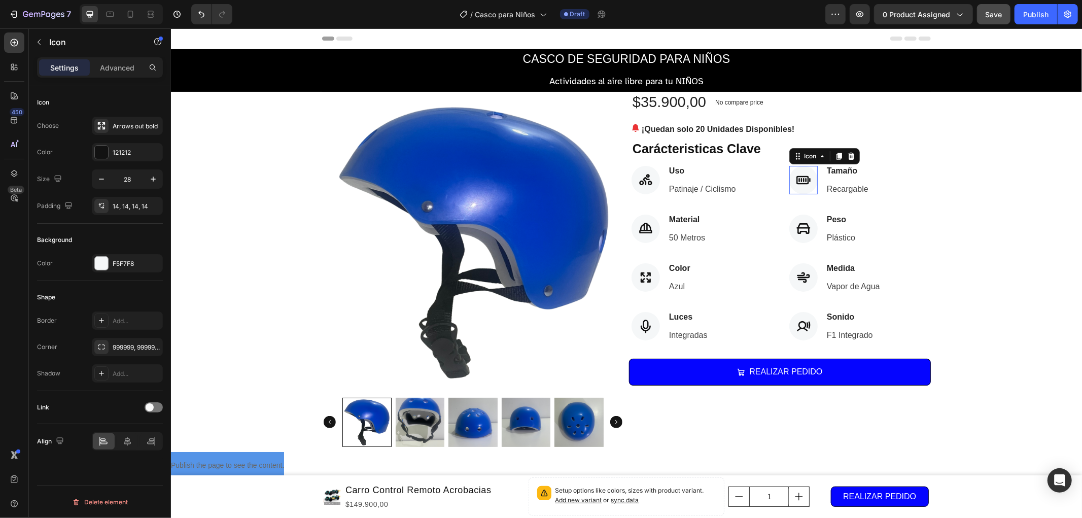
click at [806, 174] on div at bounding box center [803, 179] width 28 height 28
click at [125, 128] on div "Battery full bold" at bounding box center [137, 126] width 48 height 9
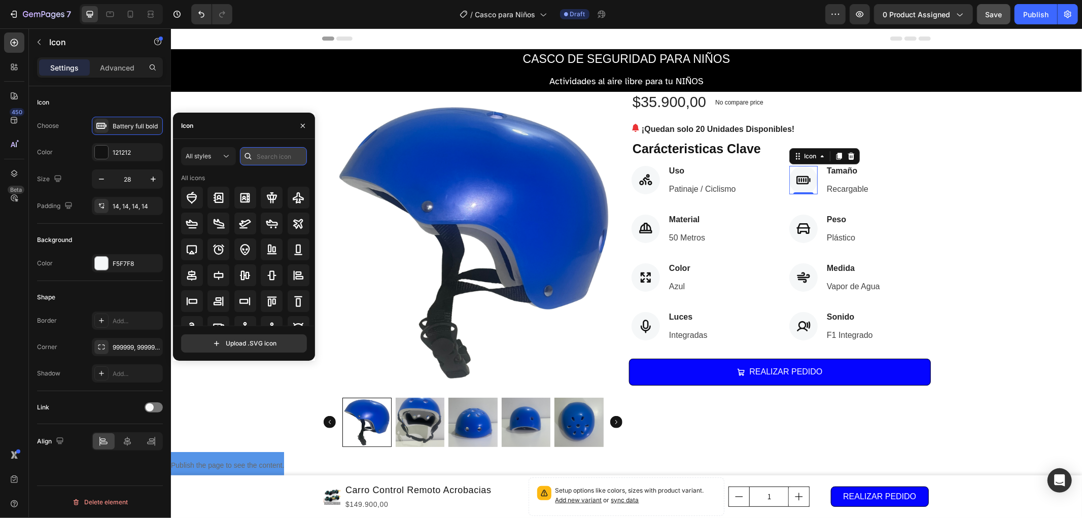
click at [272, 159] on input "text" at bounding box center [273, 156] width 67 height 18
type input "size"
click at [288, 196] on div at bounding box center [299, 198] width 22 height 22
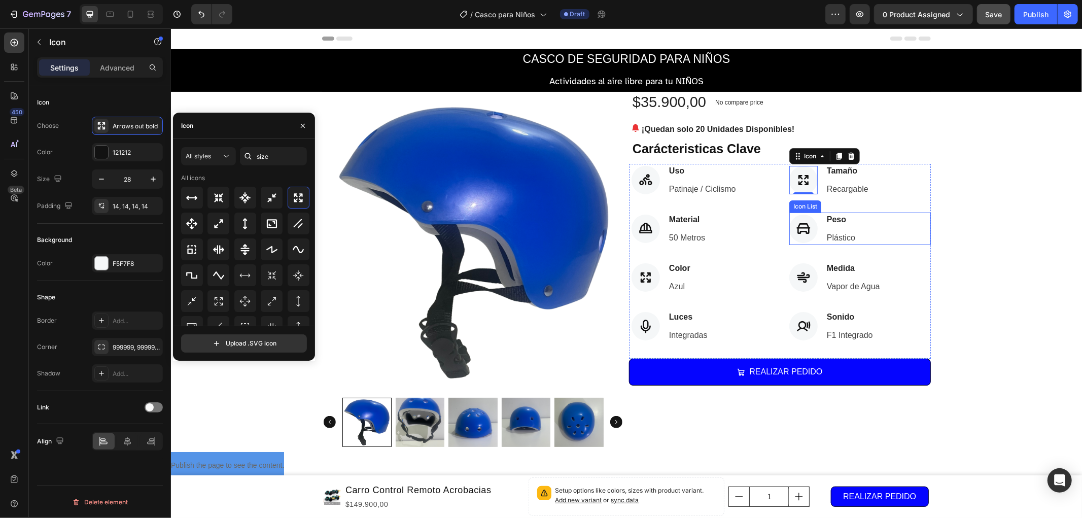
click at [925, 215] on div "Icon Peso Text block Plástico Text block" at bounding box center [860, 228] width 142 height 32
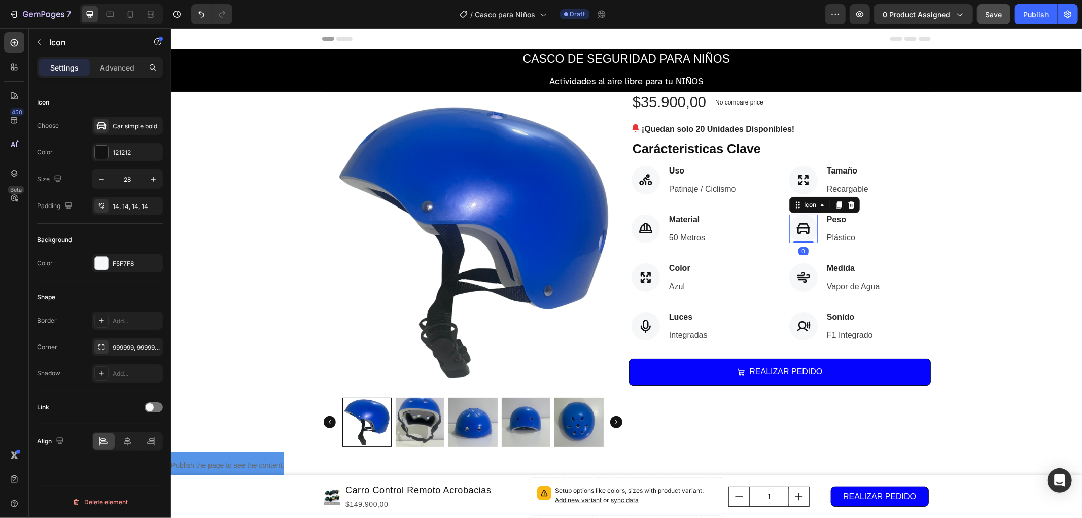
click at [802, 221] on icon at bounding box center [803, 228] width 14 height 14
click at [128, 123] on div "Car simple bold" at bounding box center [137, 126] width 48 height 9
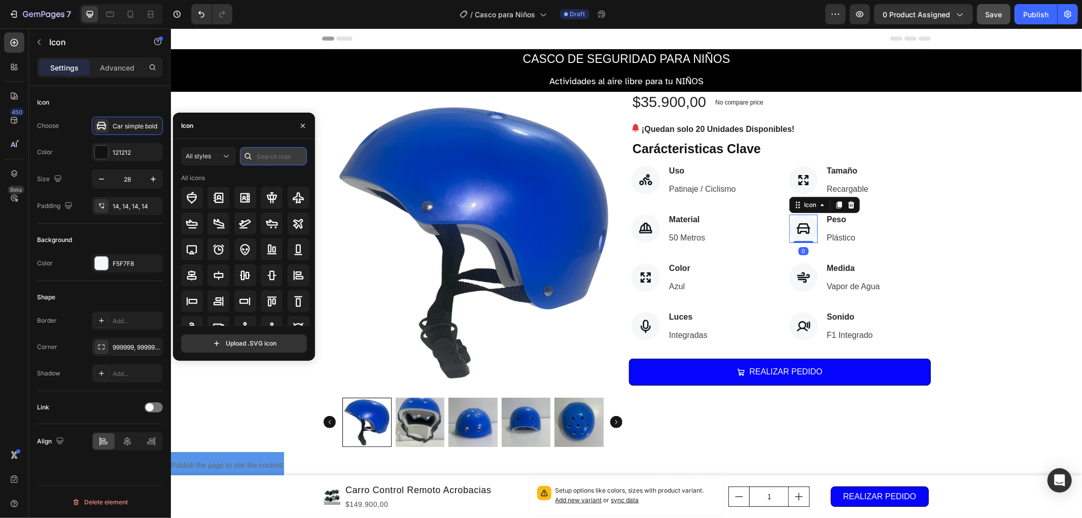
click at [285, 161] on input "text" at bounding box center [273, 156] width 67 height 18
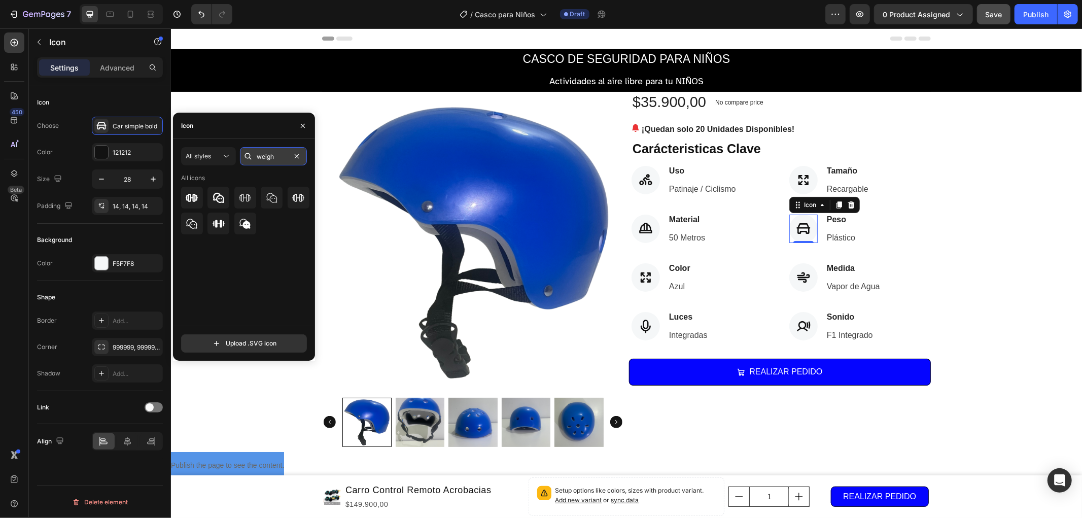
type input "weight"
click at [641, 269] on div at bounding box center [645, 277] width 28 height 28
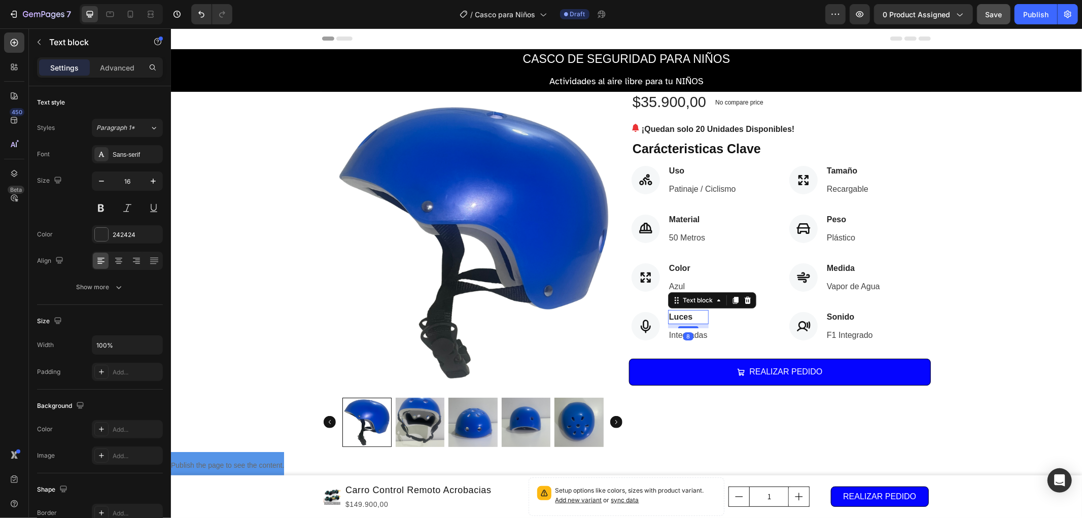
click at [699, 317] on p "Luces" at bounding box center [688, 317] width 39 height 12
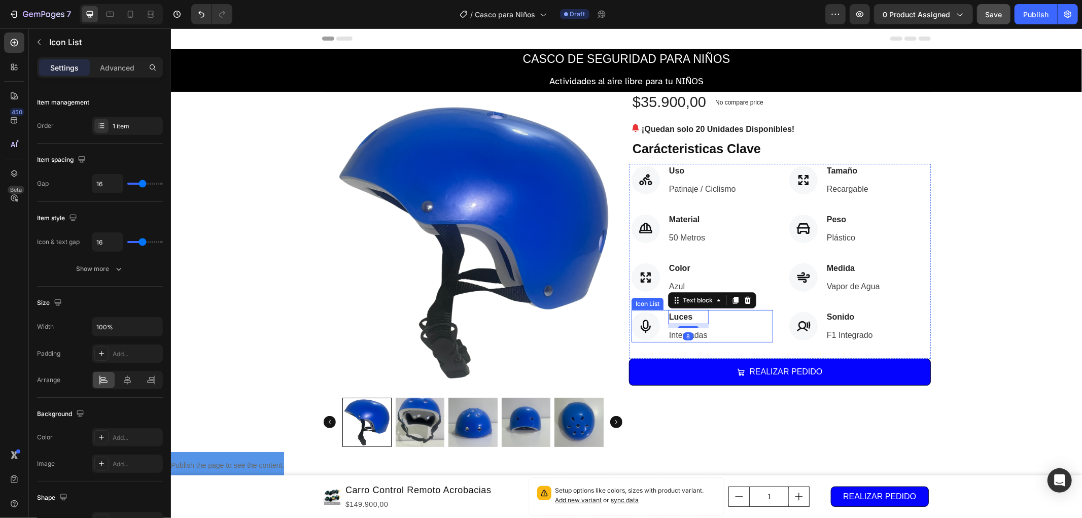
click at [724, 321] on div "Icon Luces Text block 8 Integradas Text block" at bounding box center [702, 325] width 142 height 32
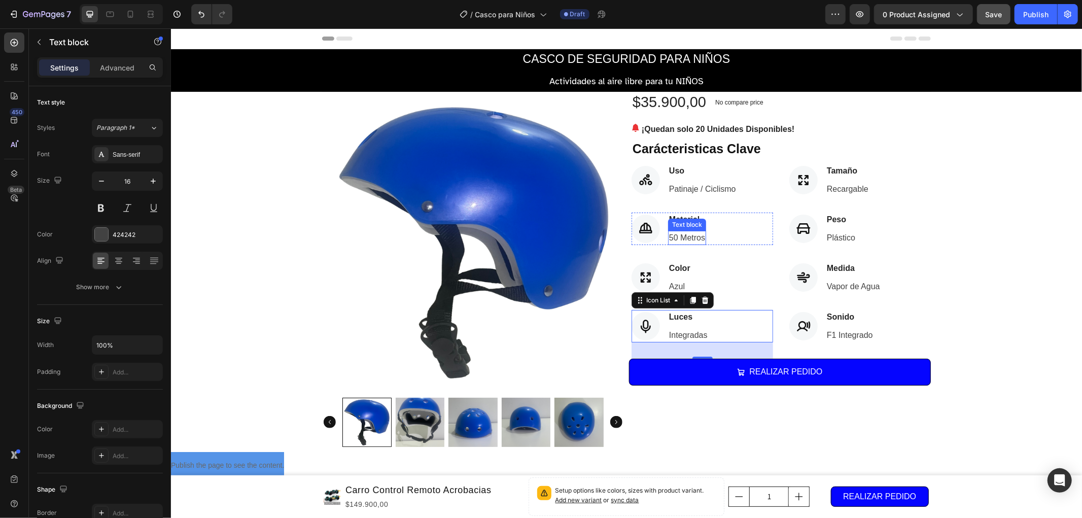
click at [682, 236] on p "50 Metros" at bounding box center [687, 237] width 36 height 12
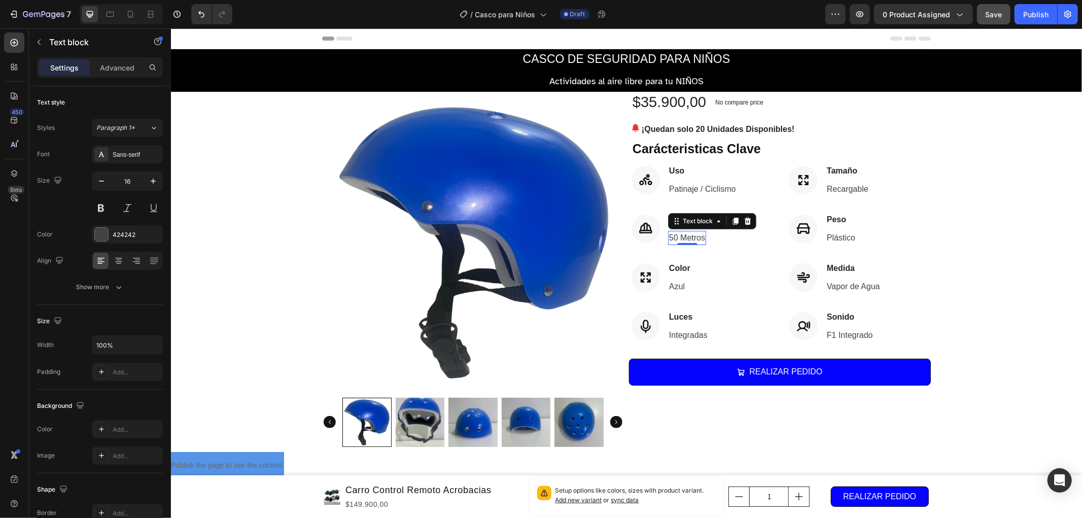
click at [682, 236] on p "50 Metros" at bounding box center [687, 237] width 36 height 12
click at [852, 188] on p "Recargable" at bounding box center [848, 189] width 42 height 12
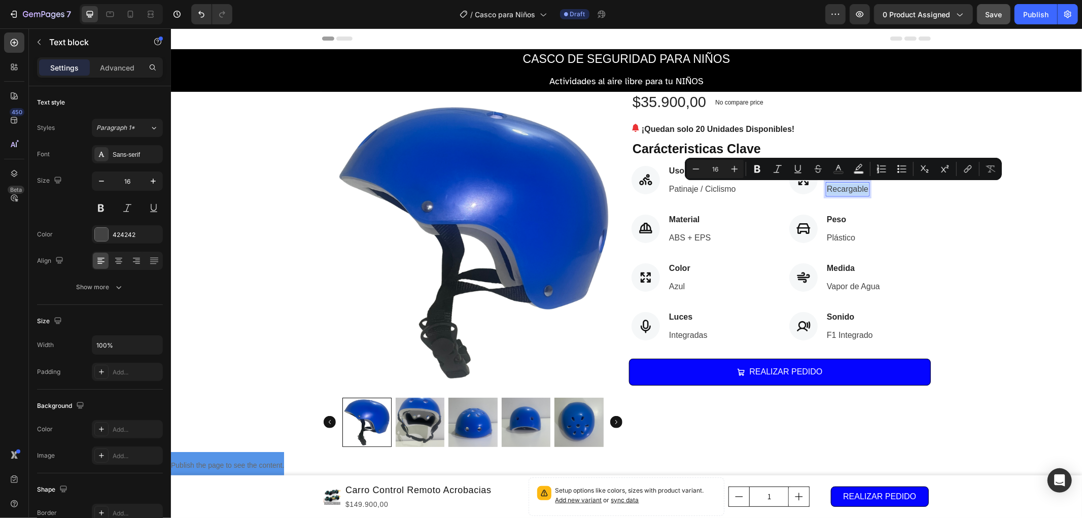
type input "11"
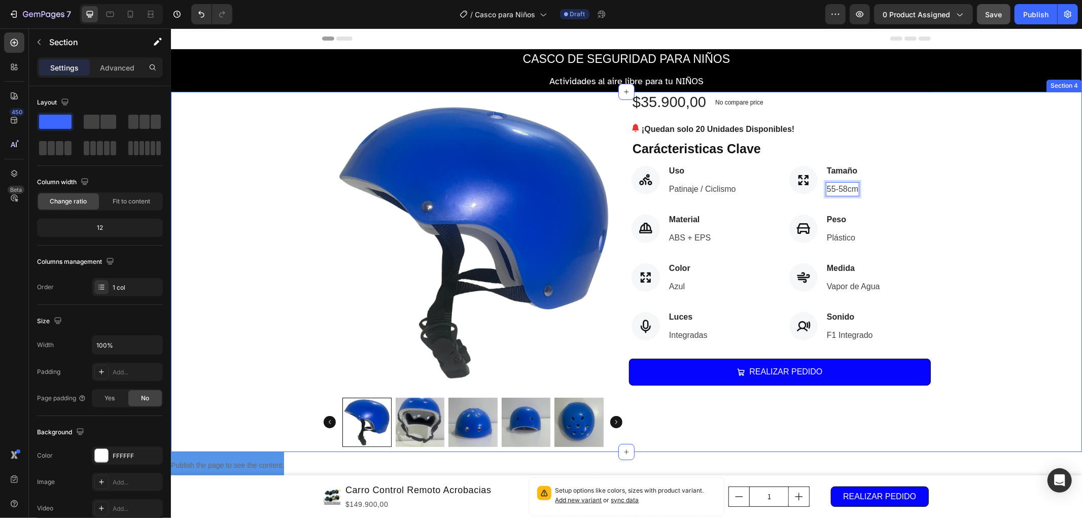
click at [950, 229] on div "Product Images $35.900,00 (P) Price (P) Price No compare price (P) Price Row ¡Q…" at bounding box center [625, 271] width 911 height 360
click at [836, 233] on p "Plástico" at bounding box center [841, 237] width 28 height 12
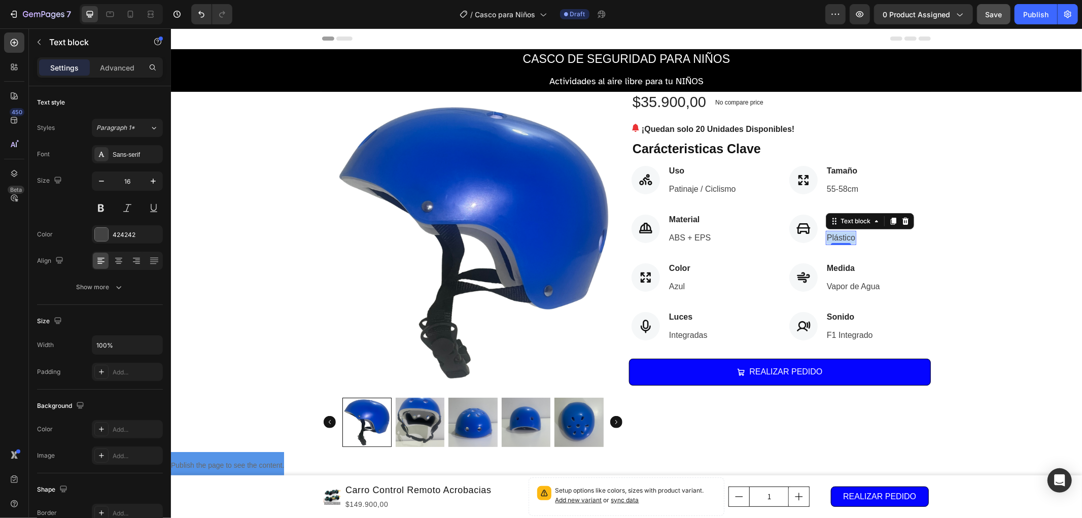
click at [836, 233] on p "Plástico" at bounding box center [841, 237] width 28 height 12
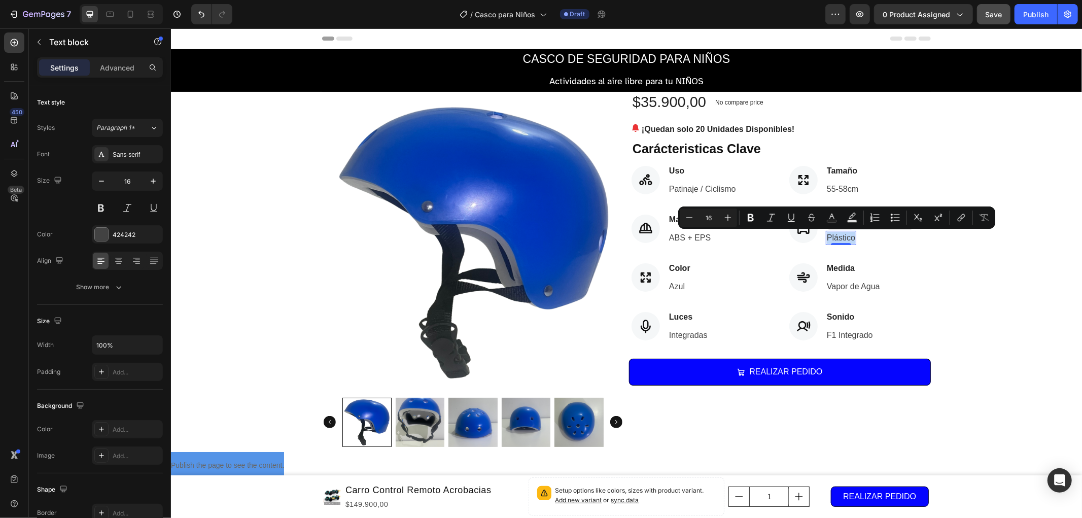
click at [836, 233] on p "Plástico" at bounding box center [841, 237] width 28 height 12
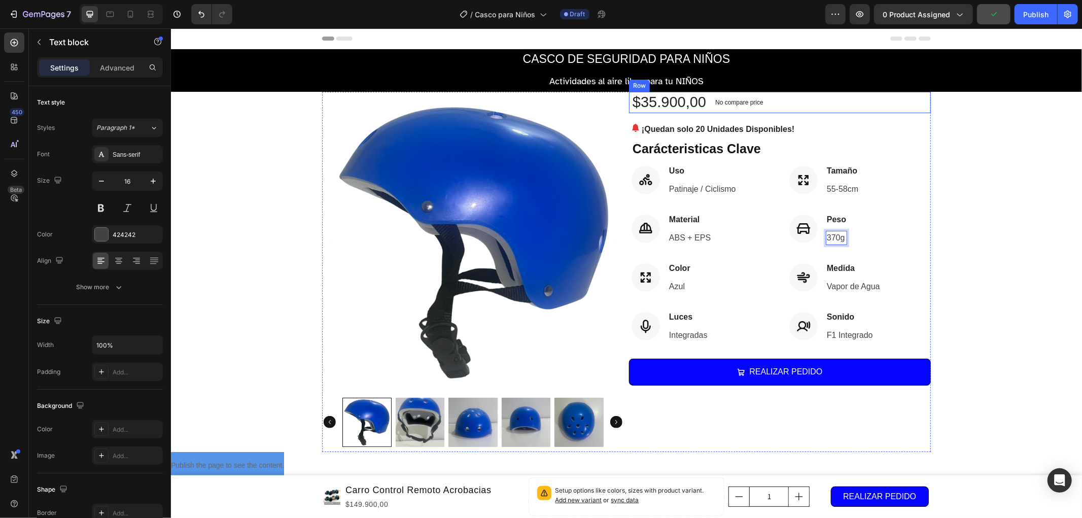
click at [924, 255] on div "Icon Tamaño Text block 55-58cm Text block Icon List Icon Peso Text block 370g T…" at bounding box center [860, 260] width 142 height 195
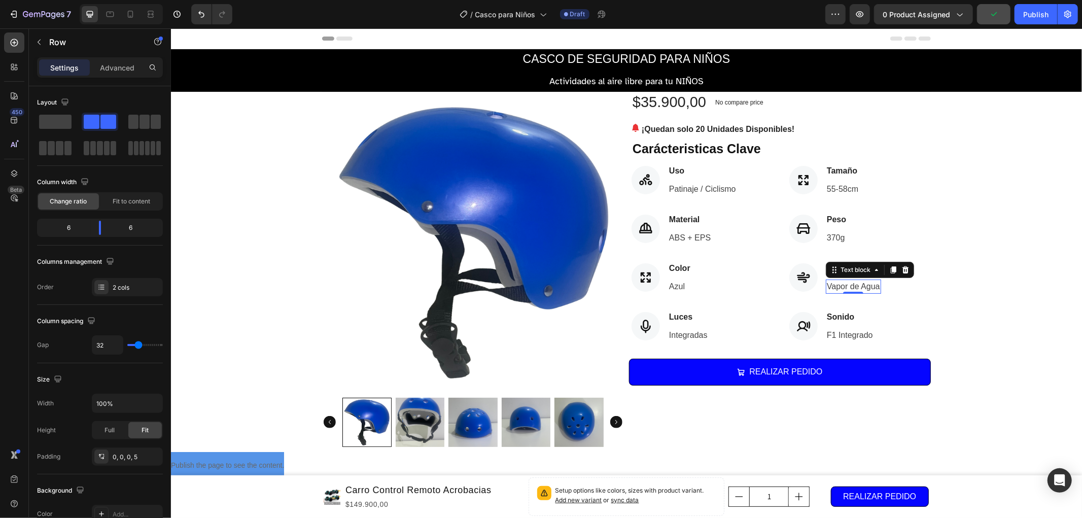
click at [841, 287] on p "Vapor de Agua" at bounding box center [853, 286] width 53 height 12
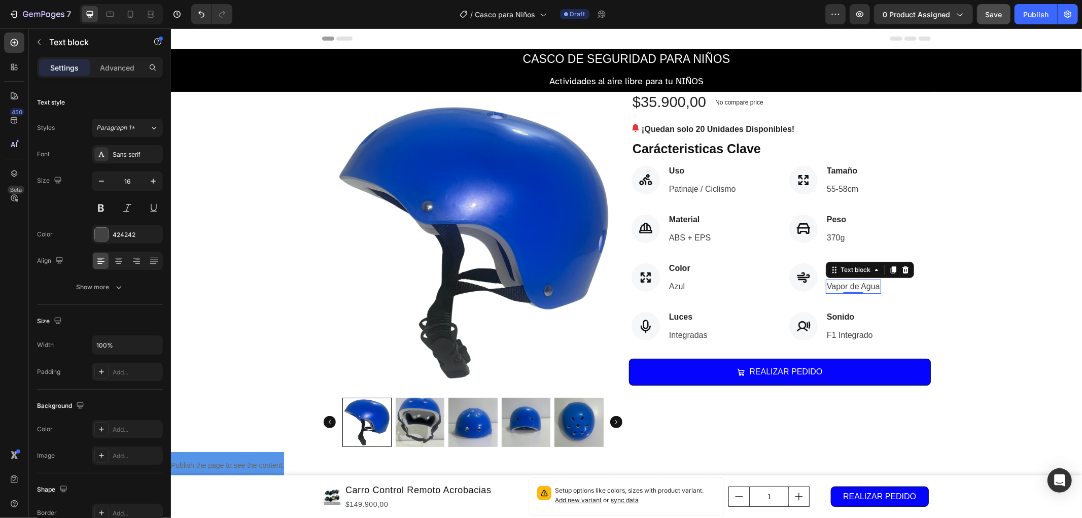
click at [841, 287] on p "Vapor de Agua" at bounding box center [853, 286] width 53 height 12
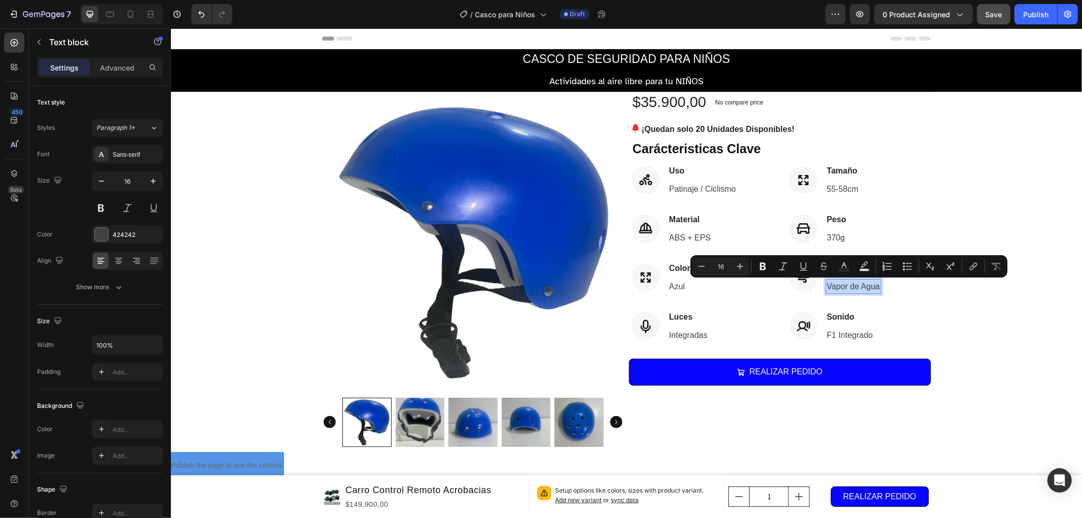
type input "11"
click at [971, 286] on div "Product Images $35.900,00 (P) Price (P) Price No compare price (P) Price Row ¡Q…" at bounding box center [625, 271] width 911 height 360
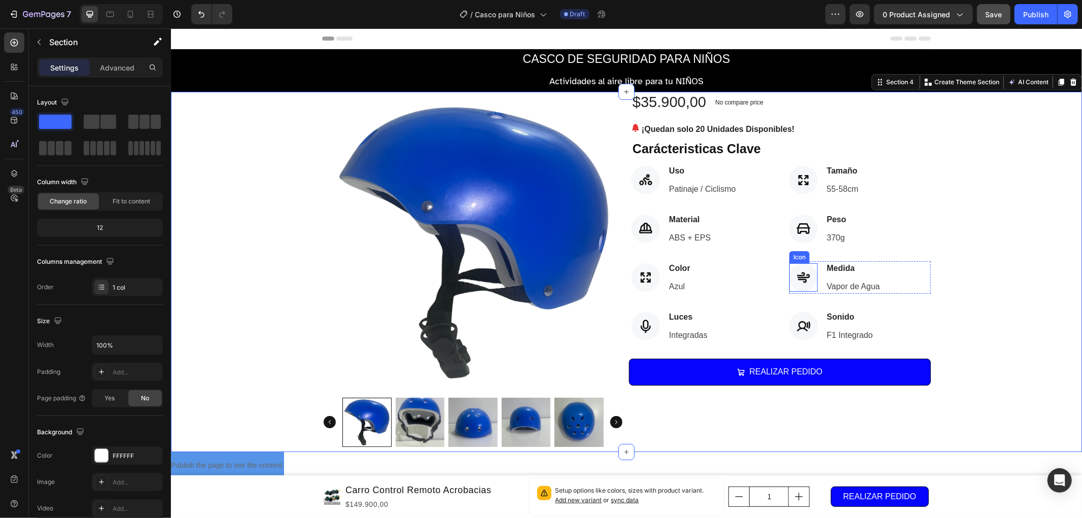
click at [797, 274] on icon at bounding box center [803, 277] width 13 height 11
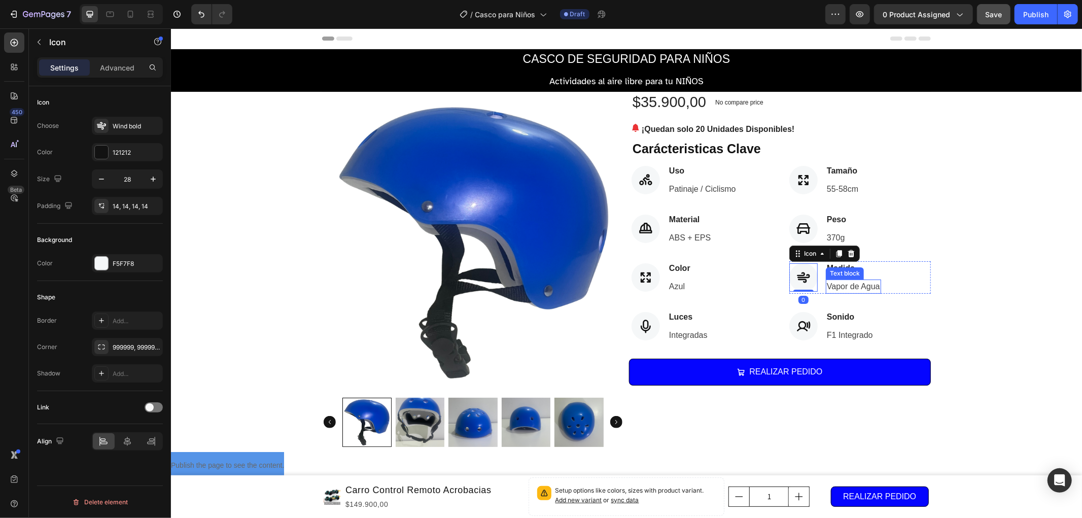
click at [856, 284] on p "Vapor de Agua" at bounding box center [853, 286] width 53 height 12
click at [790, 265] on div at bounding box center [803, 277] width 28 height 28
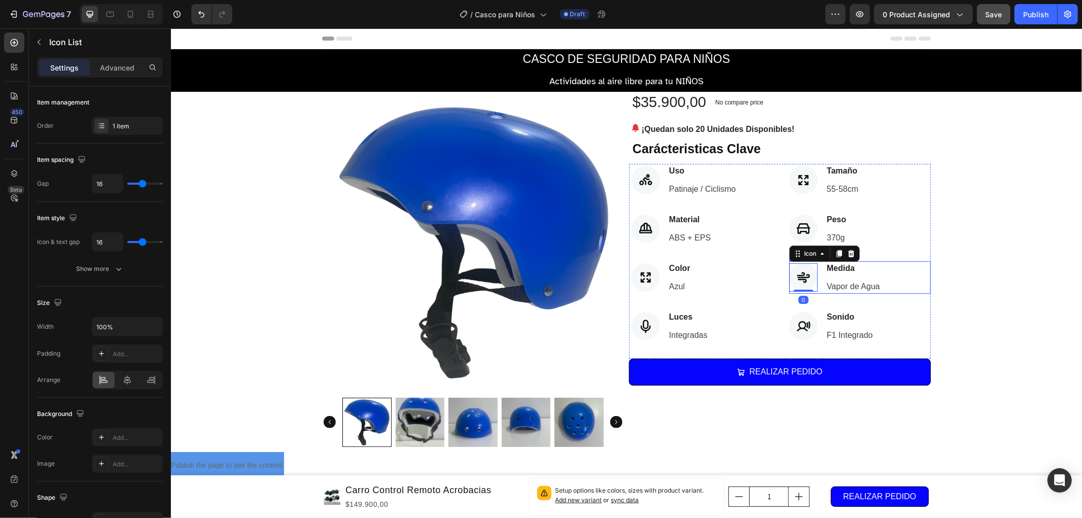
click at [907, 269] on div "Icon 0 Medida Text block Vapor de Agua Text block" at bounding box center [860, 277] width 142 height 32
click at [859, 251] on icon at bounding box center [862, 251] width 7 height 7
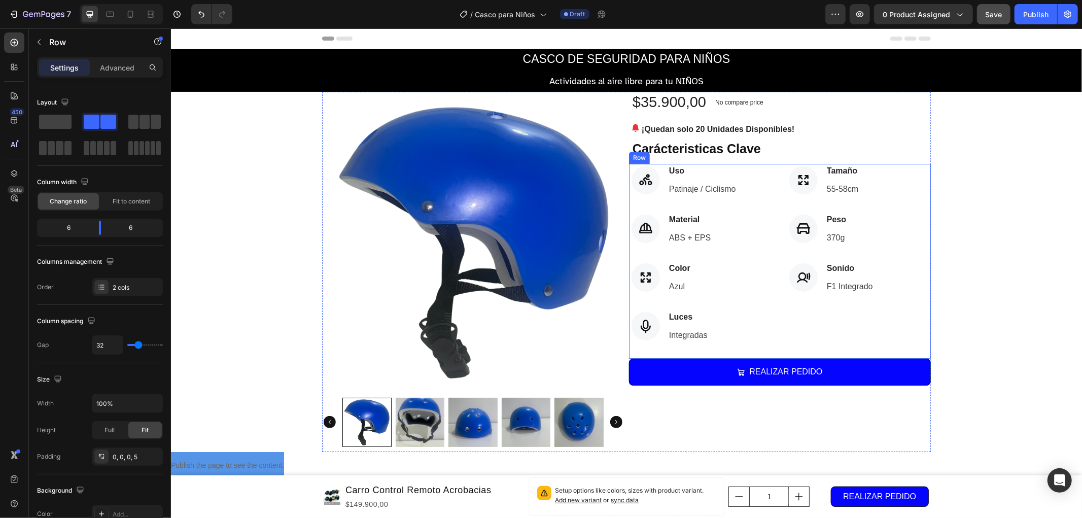
click at [876, 259] on div "Icon Tamaño Text block 55-58cm Text block Icon List Icon Peso Text block 370g T…" at bounding box center [860, 260] width 142 height 195
click at [876, 264] on div "Icon Sonido Text block F1 Integrado Text block" at bounding box center [860, 277] width 142 height 32
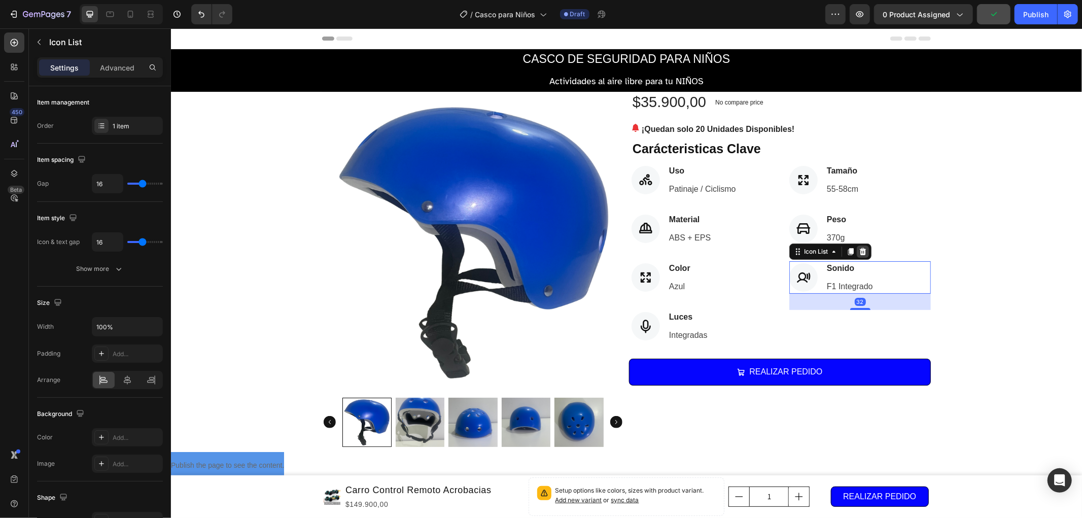
click at [858, 250] on icon at bounding box center [862, 251] width 8 height 8
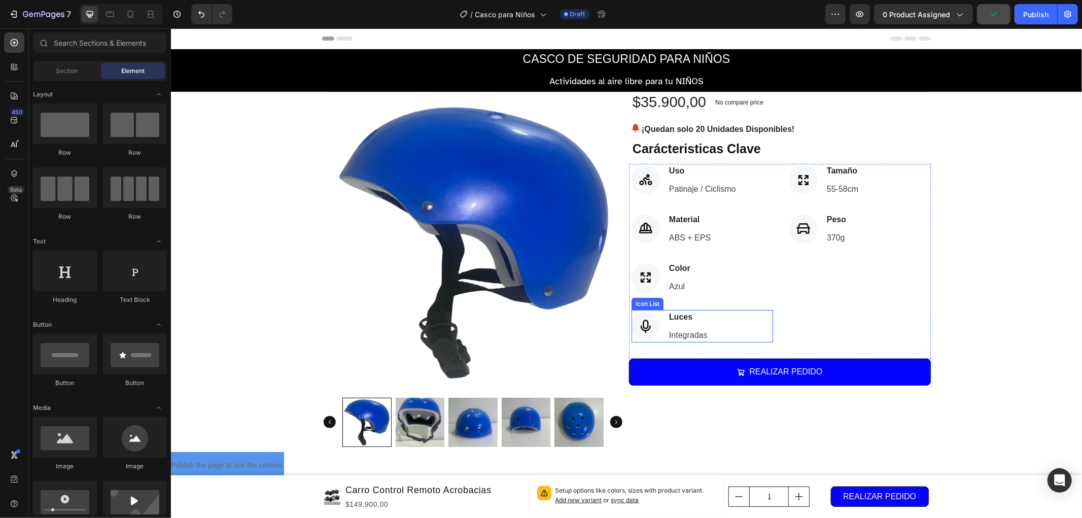
click at [722, 315] on div "Icon Luces Text block Integradas Text block" at bounding box center [702, 325] width 142 height 32
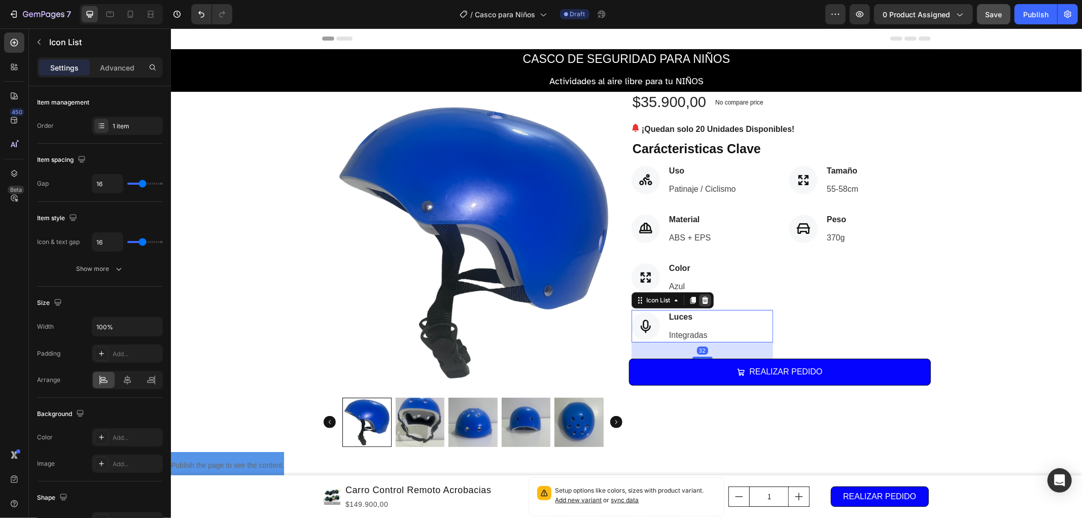
click at [702, 300] on icon at bounding box center [705, 299] width 7 height 7
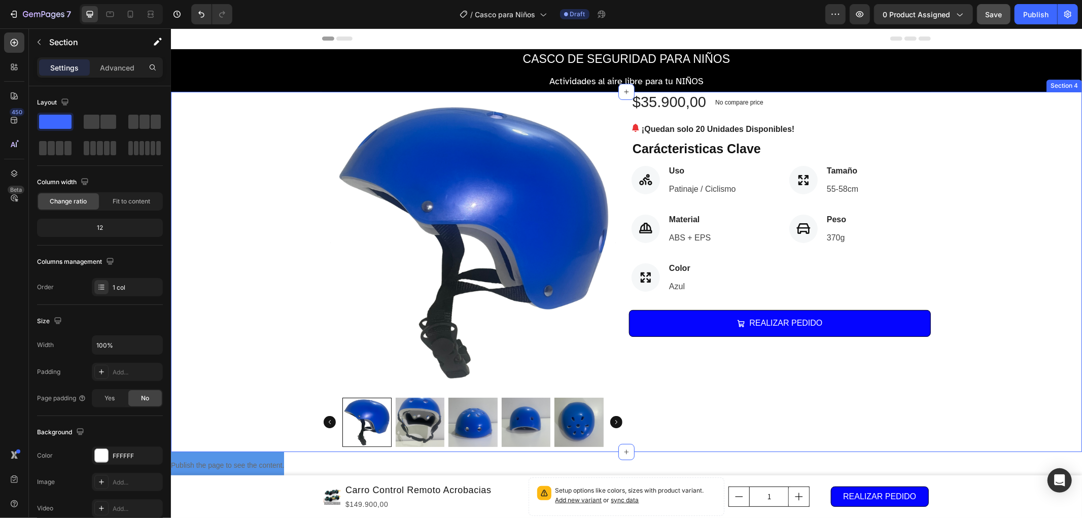
click at [1004, 273] on div "Product Images $35.900,00 (P) Price (P) Price No compare price (P) Price Row ¡Q…" at bounding box center [625, 271] width 911 height 360
click at [638, 275] on icon at bounding box center [645, 277] width 14 height 14
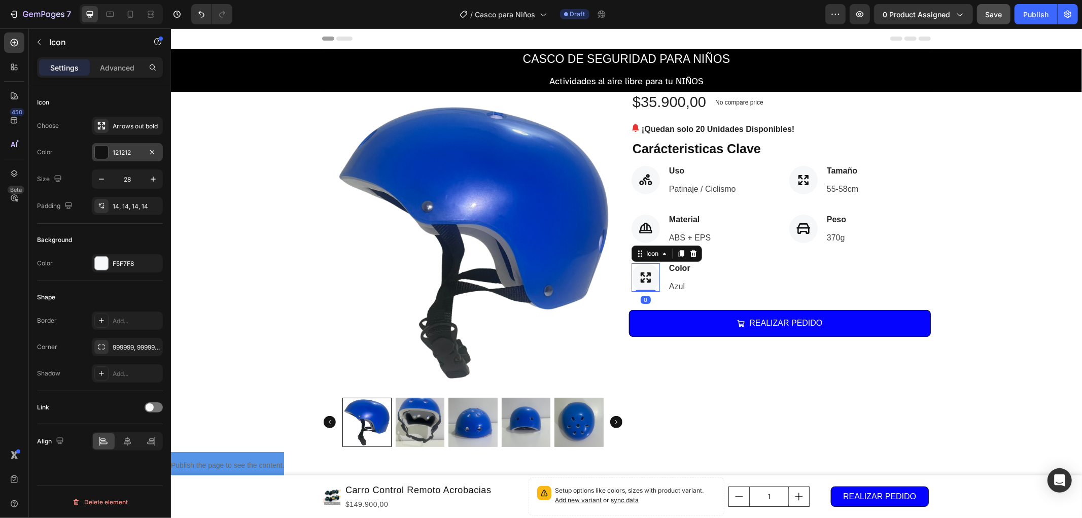
click at [113, 152] on div "121212" at bounding box center [127, 152] width 29 height 9
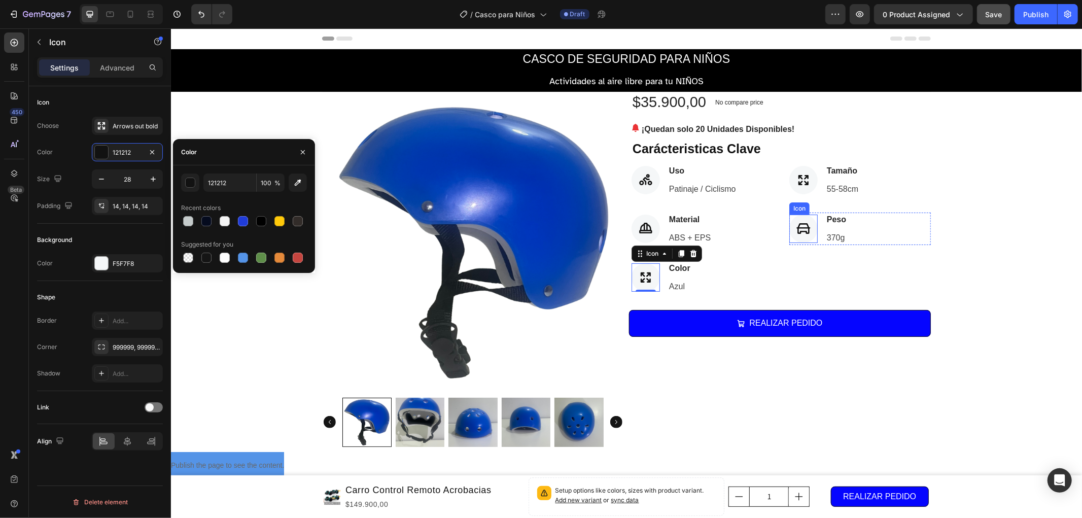
click at [802, 229] on icon at bounding box center [803, 228] width 14 height 14
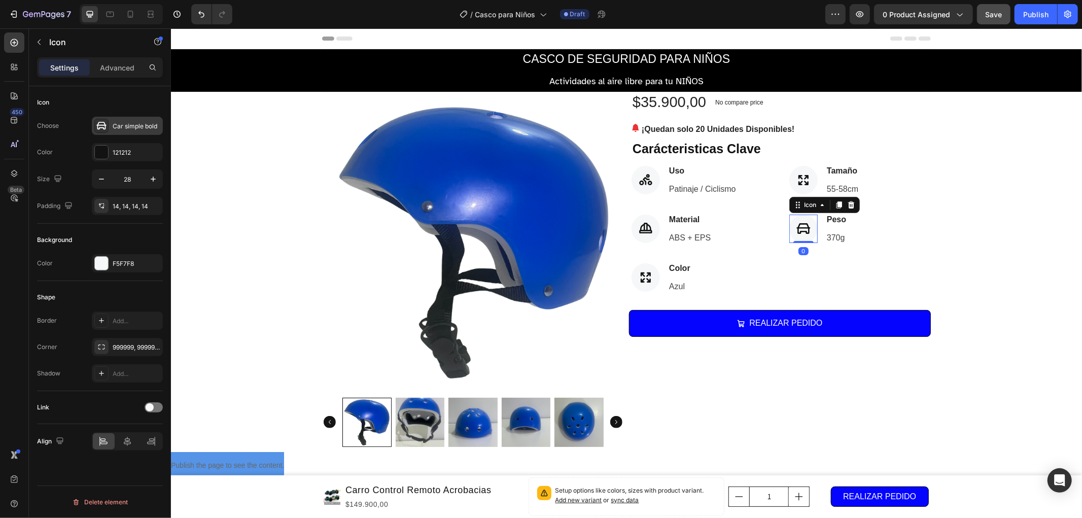
click at [122, 128] on div "Car simple bold" at bounding box center [137, 126] width 48 height 9
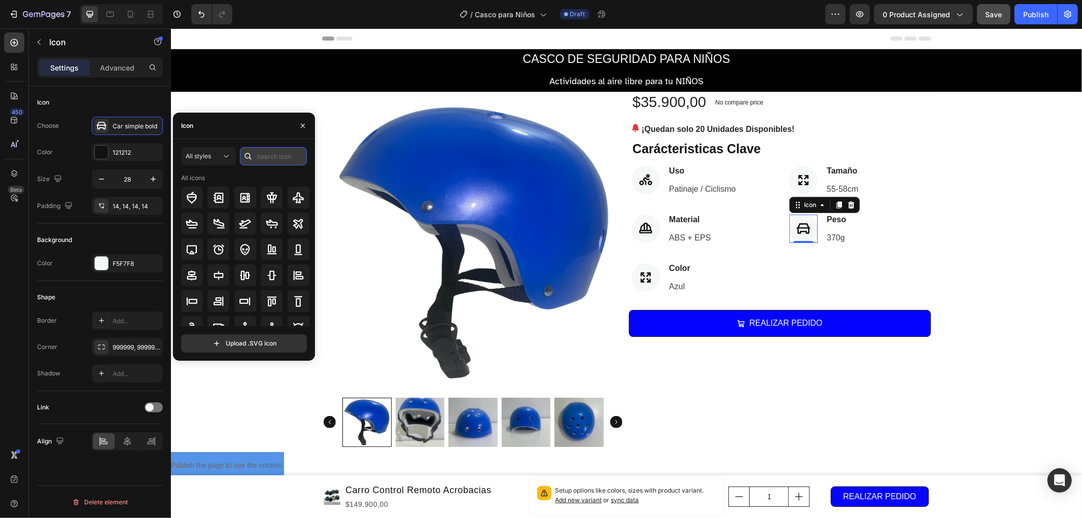
click at [267, 157] on input "text" at bounding box center [273, 156] width 67 height 18
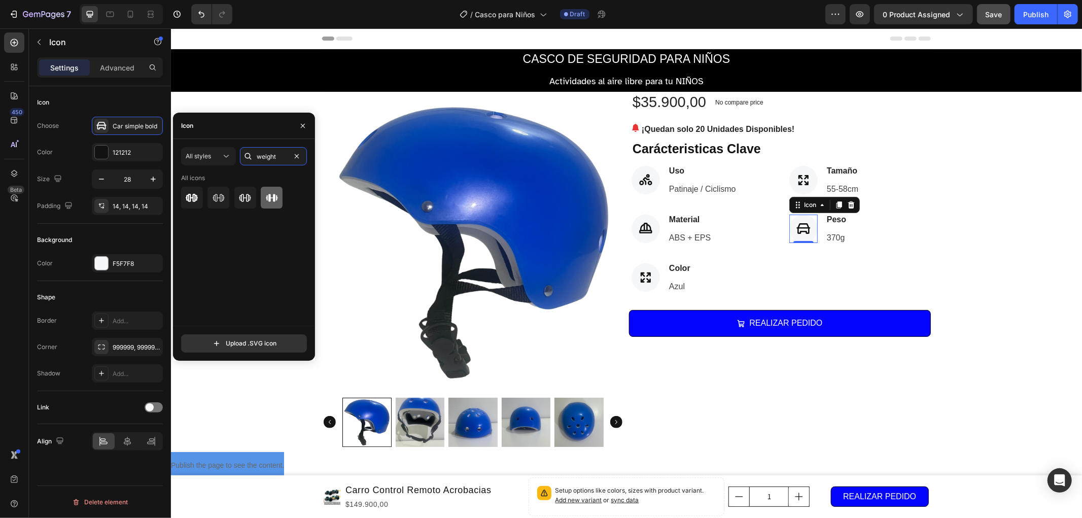
type input "weight"
click at [266, 199] on icon at bounding box center [272, 198] width 12 height 12
click at [642, 279] on icon at bounding box center [645, 277] width 10 height 10
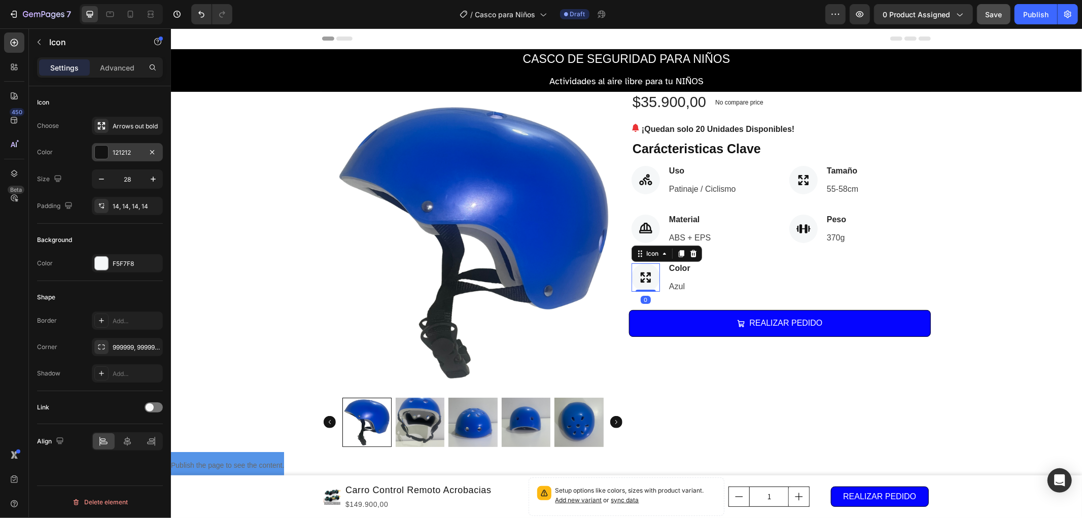
click at [113, 153] on div "121212" at bounding box center [127, 152] width 29 height 9
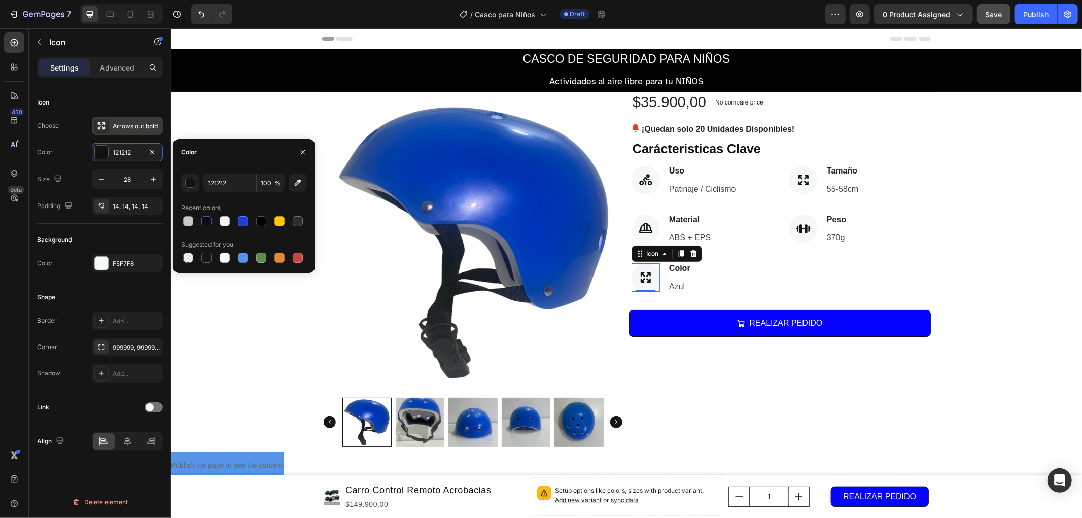
click at [122, 124] on div "Arrows out bold" at bounding box center [137, 126] width 48 height 9
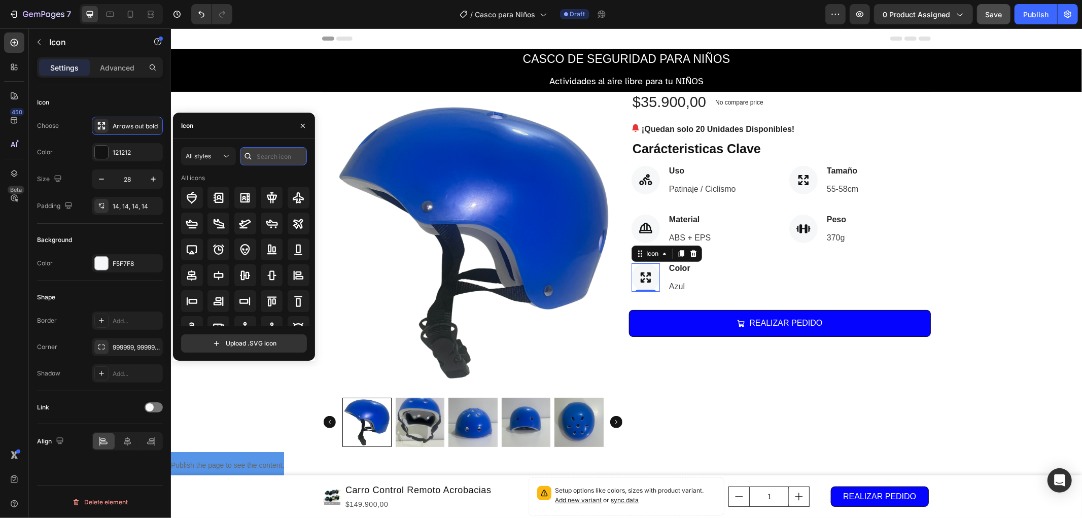
click at [264, 156] on input "text" at bounding box center [273, 156] width 67 height 18
type input "colo"
click at [240, 225] on icon at bounding box center [245, 224] width 10 height 10
click at [975, 297] on div "Product Images $35.900,00 (P) Price (P) Price No compare price (P) Price Row ¡Q…" at bounding box center [625, 271] width 911 height 360
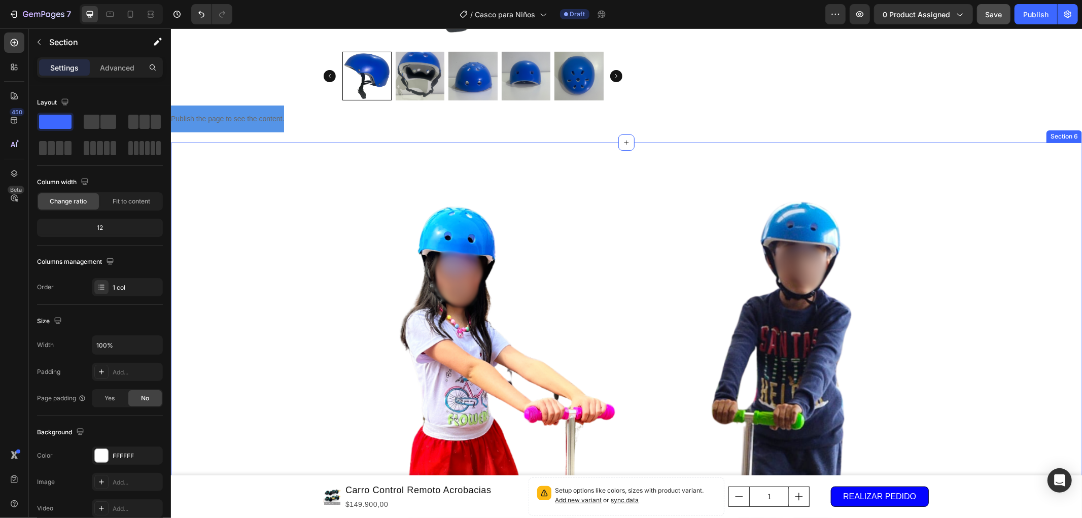
scroll to position [451, 0]
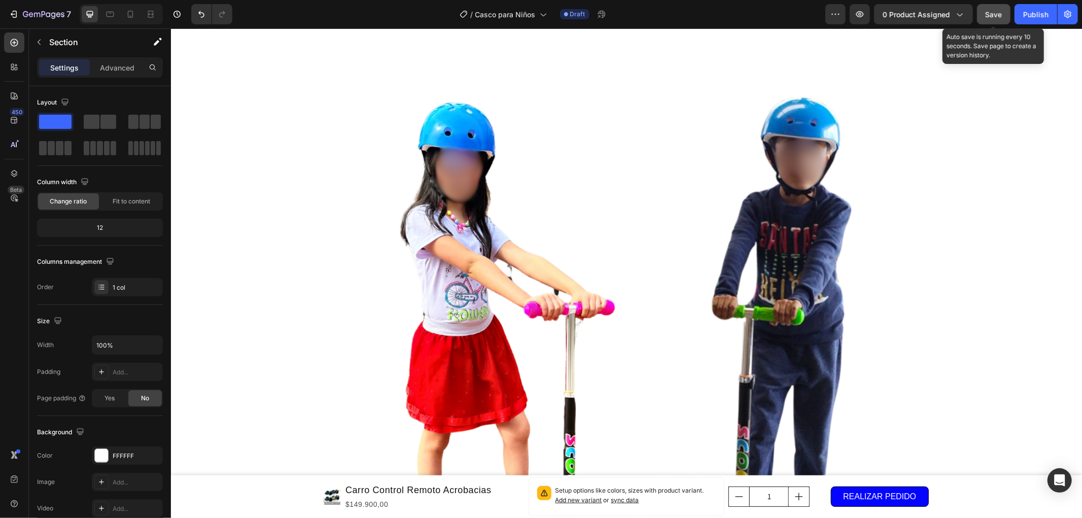
click at [993, 13] on span "Save" at bounding box center [994, 14] width 17 height 9
click at [992, 27] on div "7 Version history / Casco para Niños Draft Preview 0 product assigned Save Publ…" at bounding box center [541, 14] width 1082 height 29
click at [995, 17] on span "Save" at bounding box center [994, 14] width 17 height 9
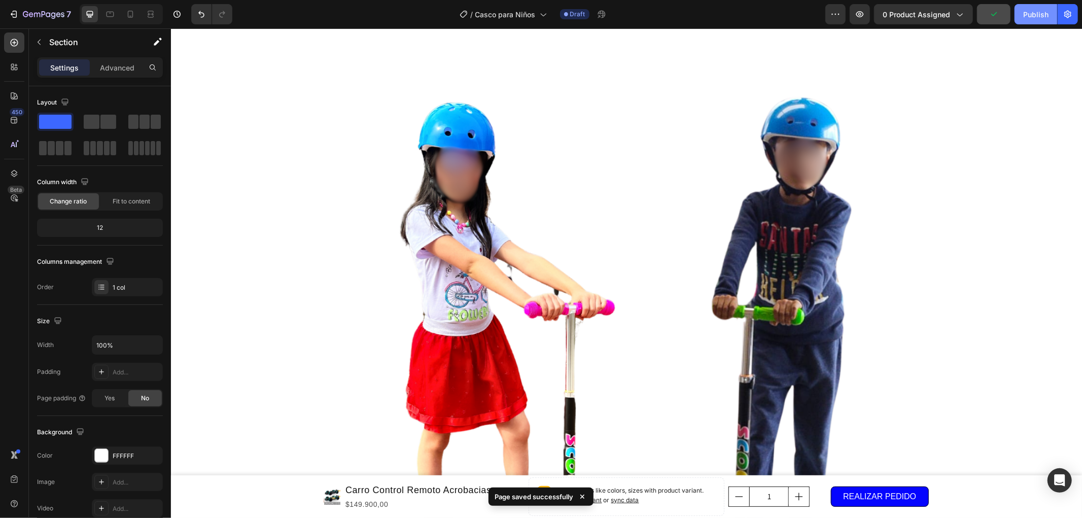
click at [1022, 16] on button "Publish" at bounding box center [1036, 14] width 43 height 20
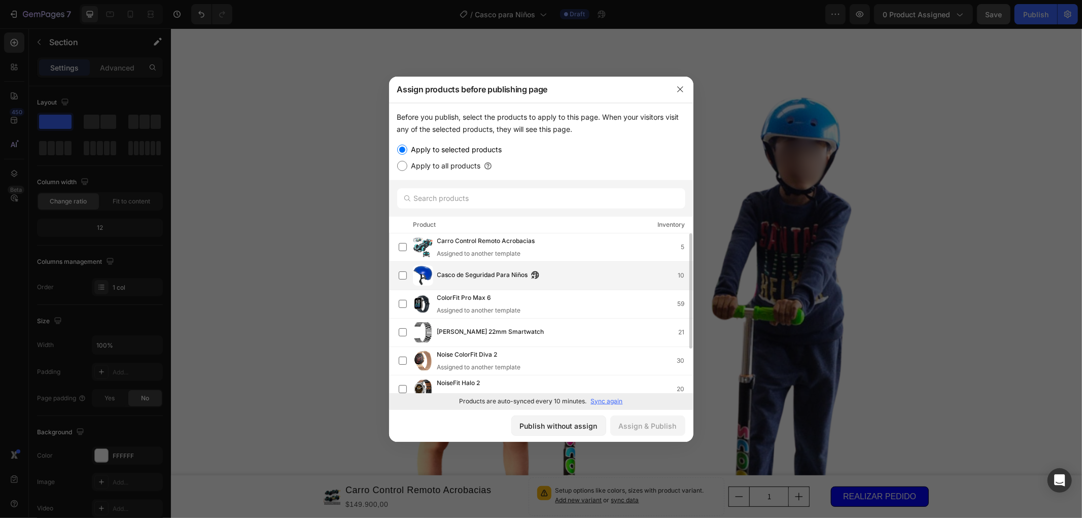
click at [431, 277] on img at bounding box center [423, 275] width 20 height 20
click at [651, 425] on div "Assign & Publish" at bounding box center [648, 426] width 58 height 11
